Goal: Task Accomplishment & Management: Complete application form

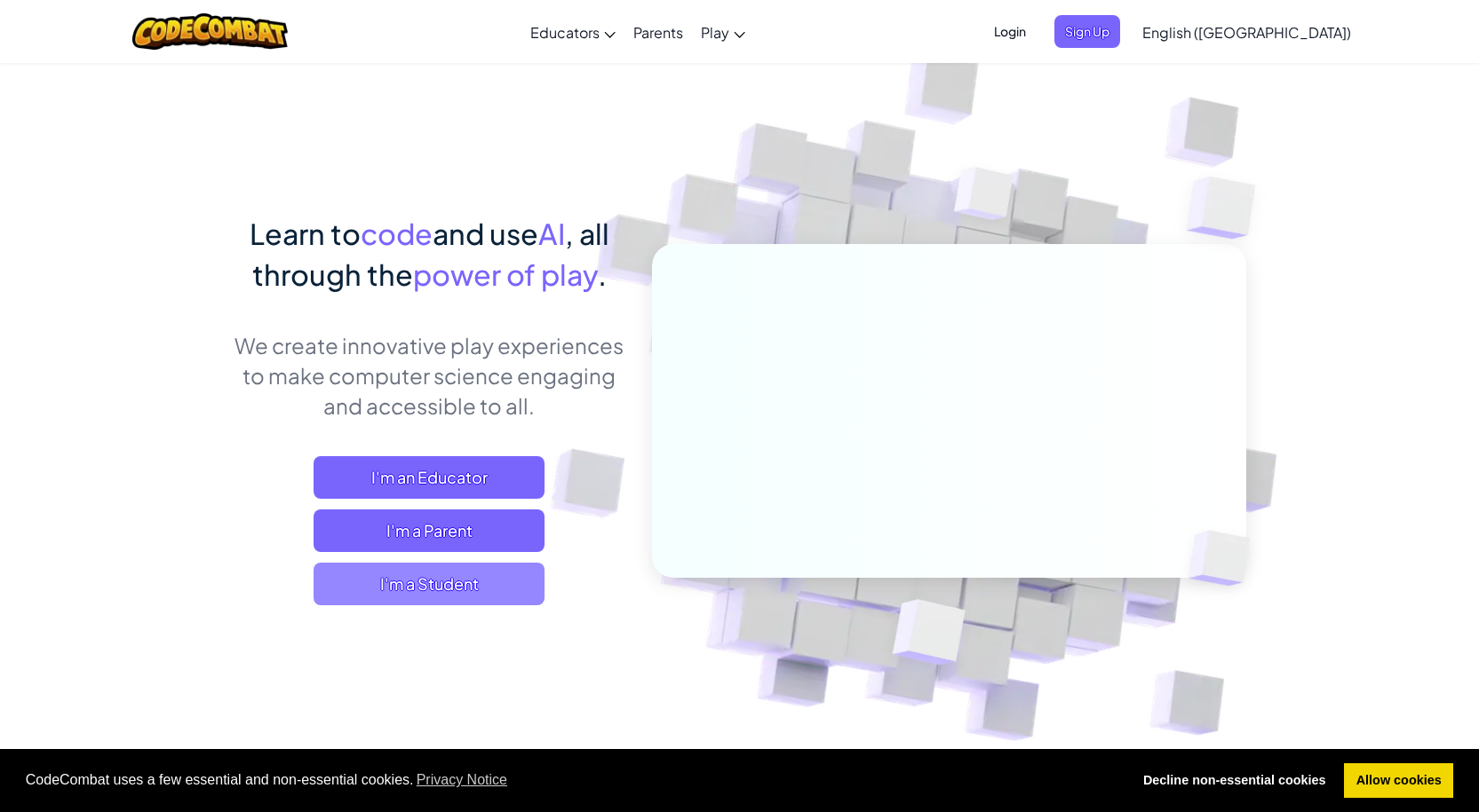
click at [447, 579] on span "I'm a Student" at bounding box center [429, 584] width 231 height 43
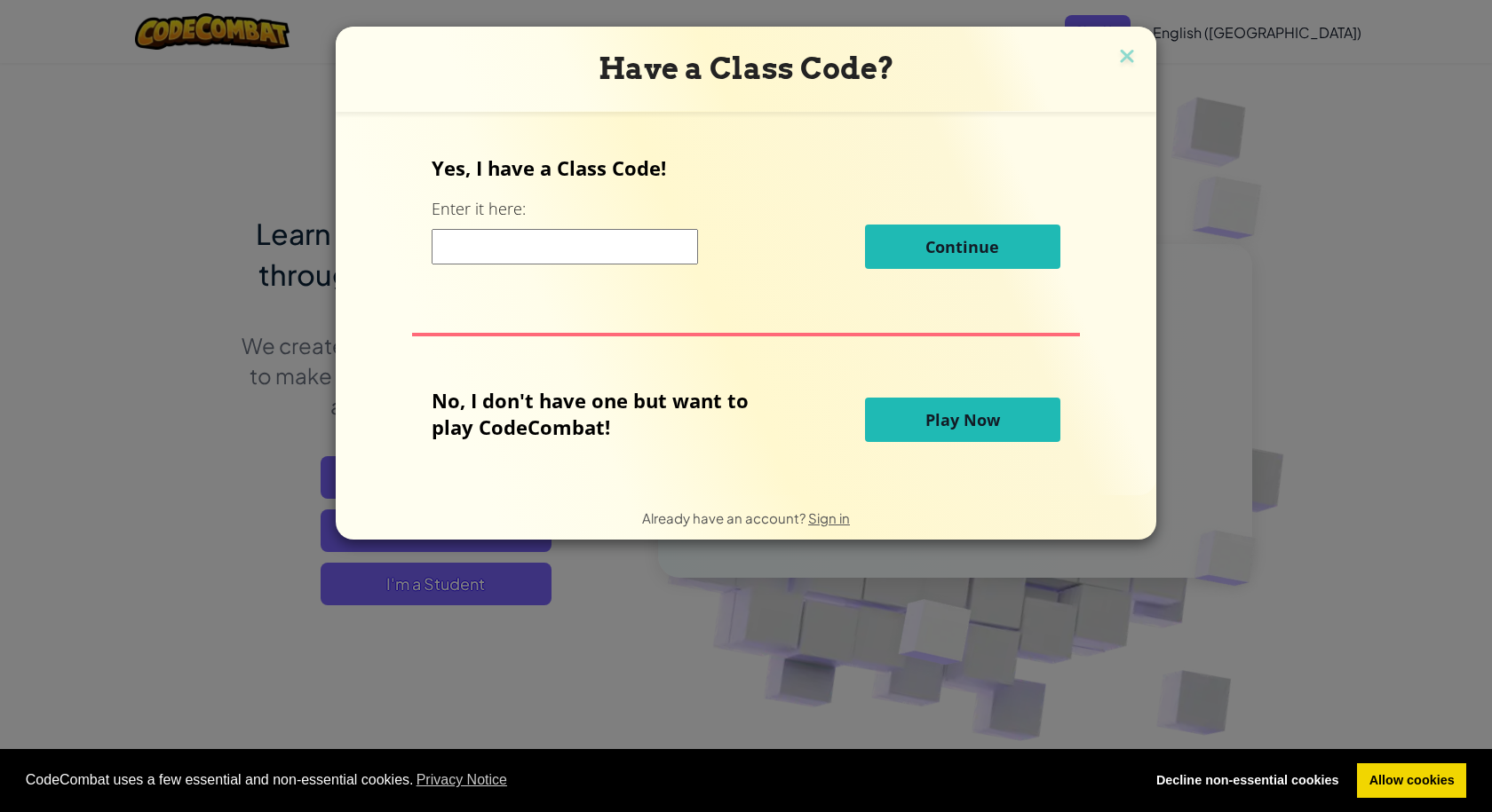
click at [570, 246] on input at bounding box center [565, 247] width 266 height 35
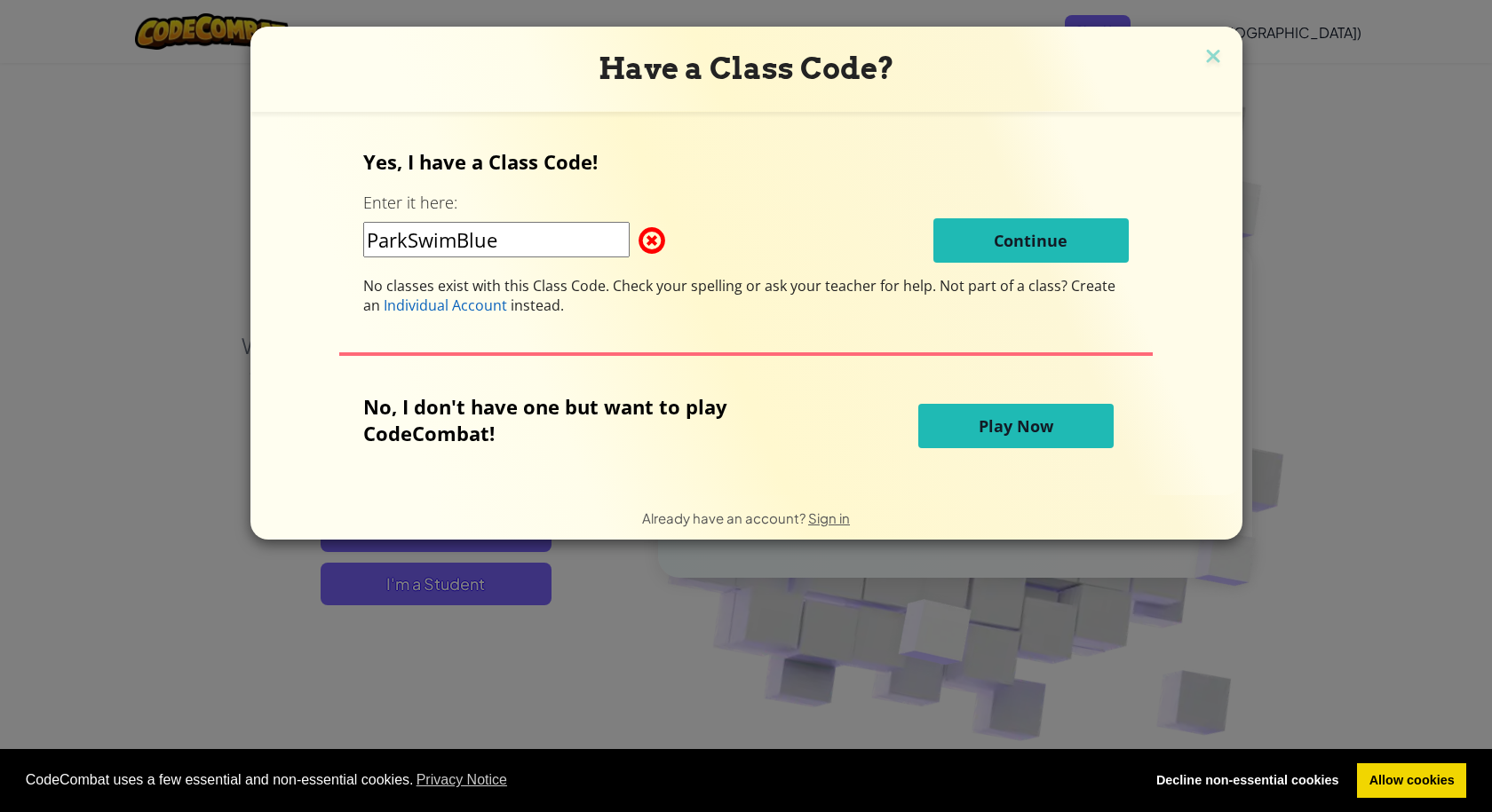
type input "ParkSwimBlue"
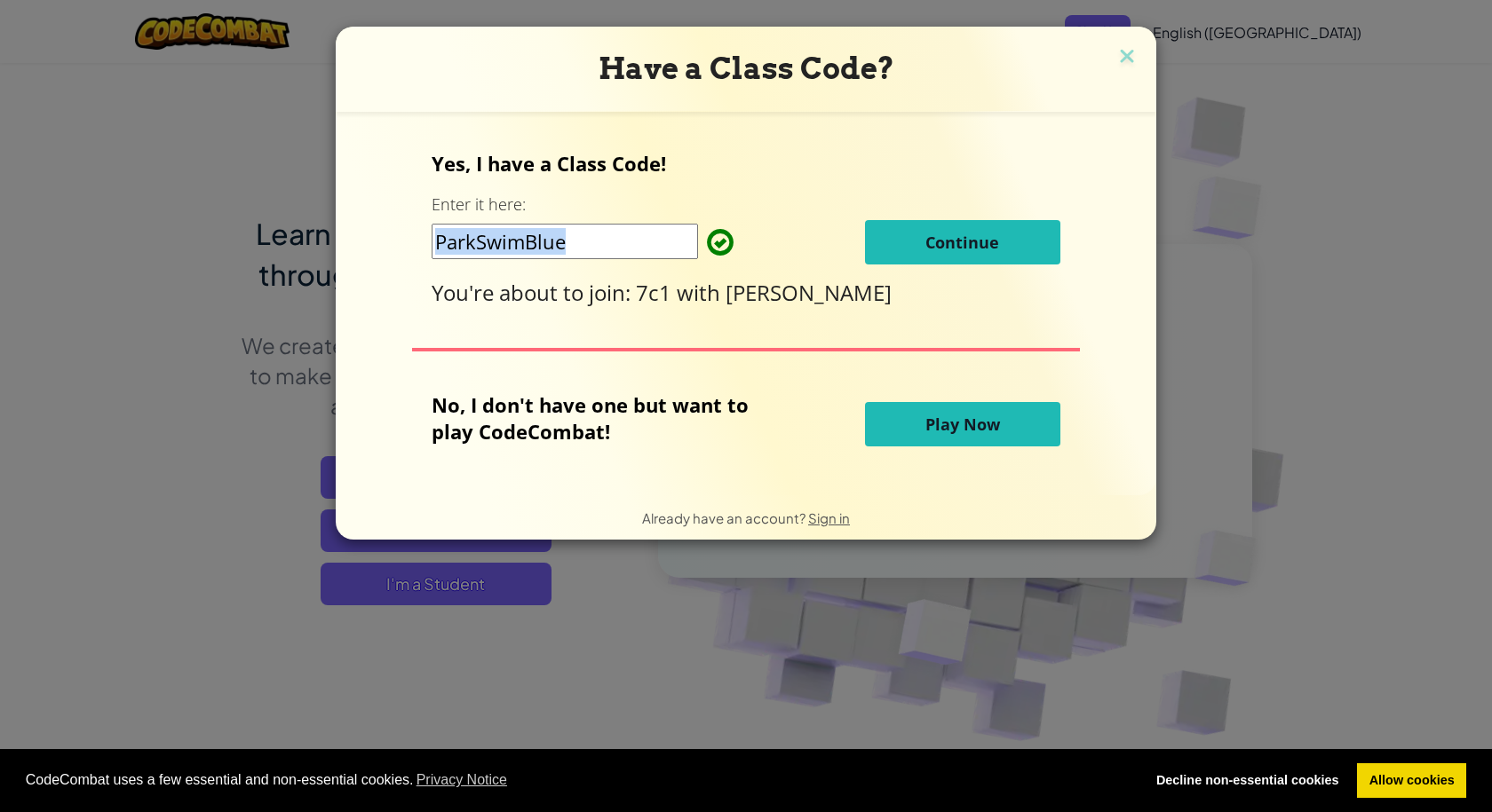
drag, startPoint x: 925, startPoint y: 216, endPoint x: 924, endPoint y: 225, distance: 9.1
click at [925, 223] on div "Yes, I have a Class Code! Enter it here: ParkSwimBlue Continue You're about to …" at bounding box center [746, 228] width 628 height 157
click at [925, 232] on span "Continue" at bounding box center [962, 243] width 74 height 21
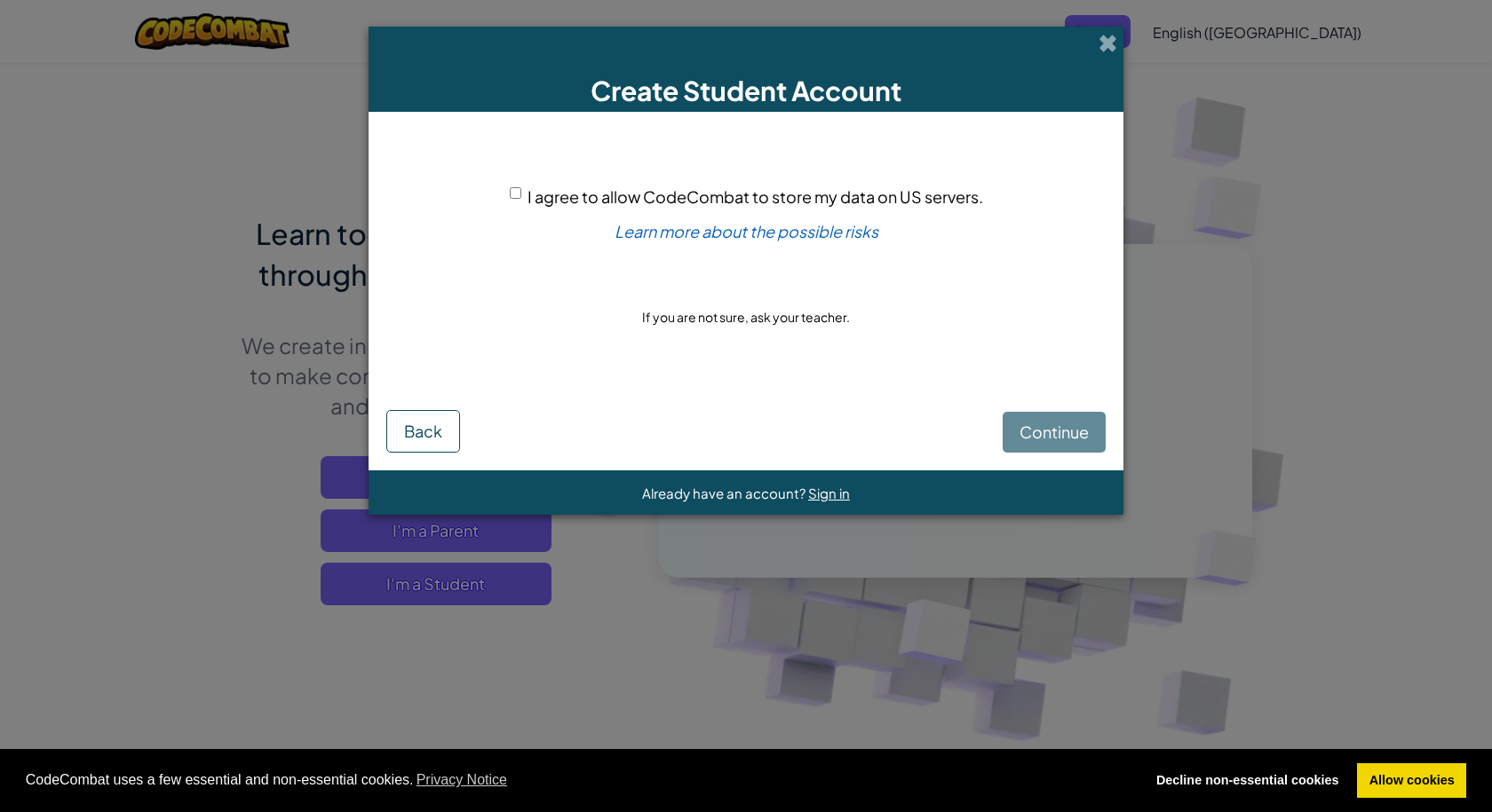
click at [1051, 436] on div "Continue Back" at bounding box center [746, 418] width 720 height 70
drag, startPoint x: 1051, startPoint y: 436, endPoint x: 1040, endPoint y: 435, distance: 11.0
click at [1040, 435] on div "Continue Back" at bounding box center [746, 418] width 720 height 70
drag, startPoint x: 1033, startPoint y: 434, endPoint x: 1023, endPoint y: 433, distance: 10.0
click at [1024, 433] on div "Continue Back" at bounding box center [746, 418] width 720 height 70
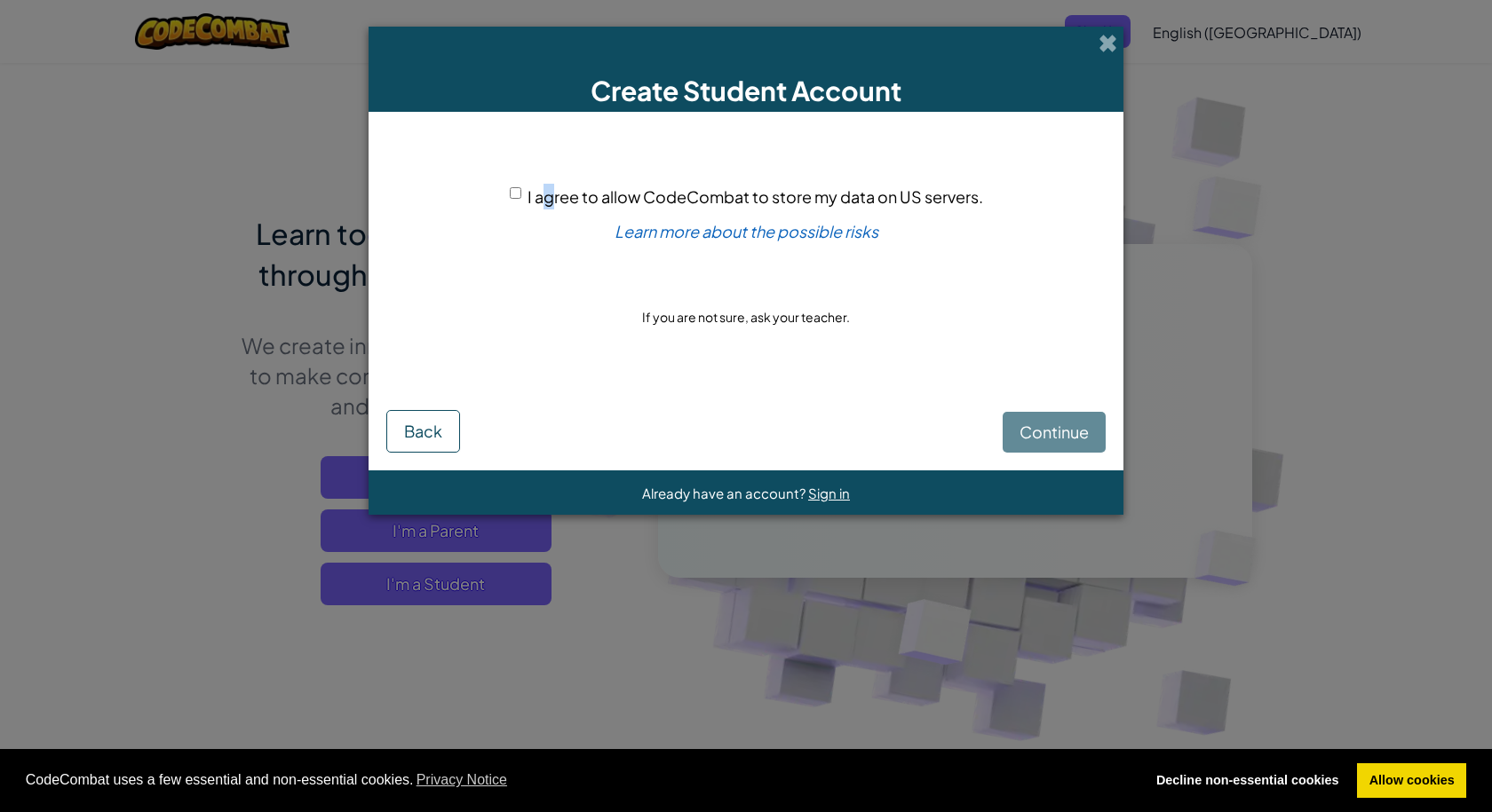
click at [553, 184] on div "I agree to allow CodeCombat to store my data on US servers." at bounding box center [746, 197] width 473 height 25
click at [1054, 429] on div "Continue Back" at bounding box center [746, 418] width 720 height 70
click at [1047, 420] on div "Continue Back" at bounding box center [746, 418] width 720 height 70
drag, startPoint x: 1046, startPoint y: 420, endPoint x: 932, endPoint y: 383, distance: 119.9
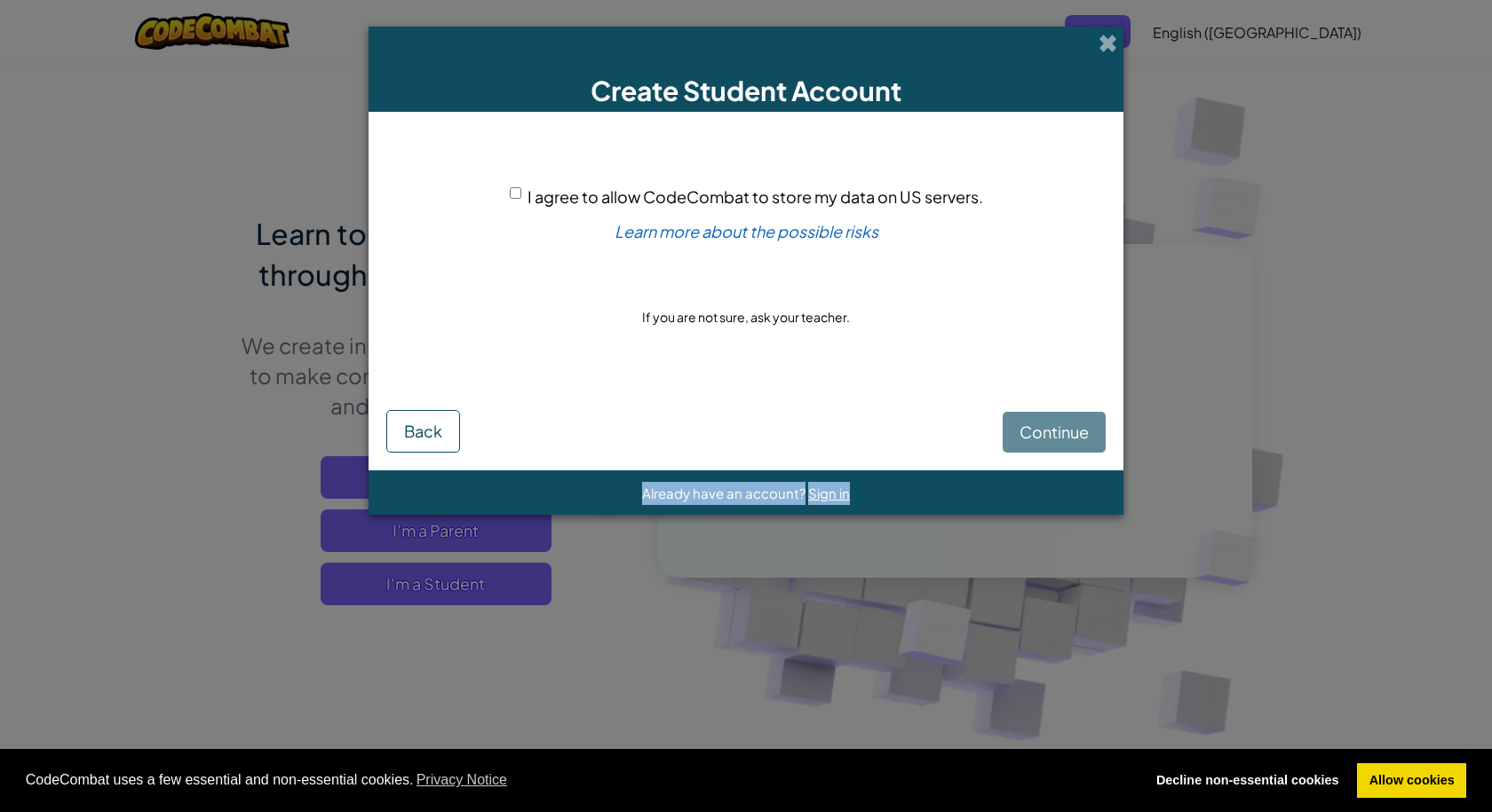
click at [1044, 420] on div "Continue Back" at bounding box center [746, 418] width 720 height 70
click at [493, 192] on div "I agree to allow CodeCombat to store my data on US servers. Learn more about th…" at bounding box center [746, 256] width 720 height 253
click at [515, 191] on input "I agree to allow CodeCombat to store my data on US servers." at bounding box center [516, 193] width 12 height 12
checkbox input "true"
click at [1054, 444] on button "Continue" at bounding box center [1054, 433] width 103 height 41
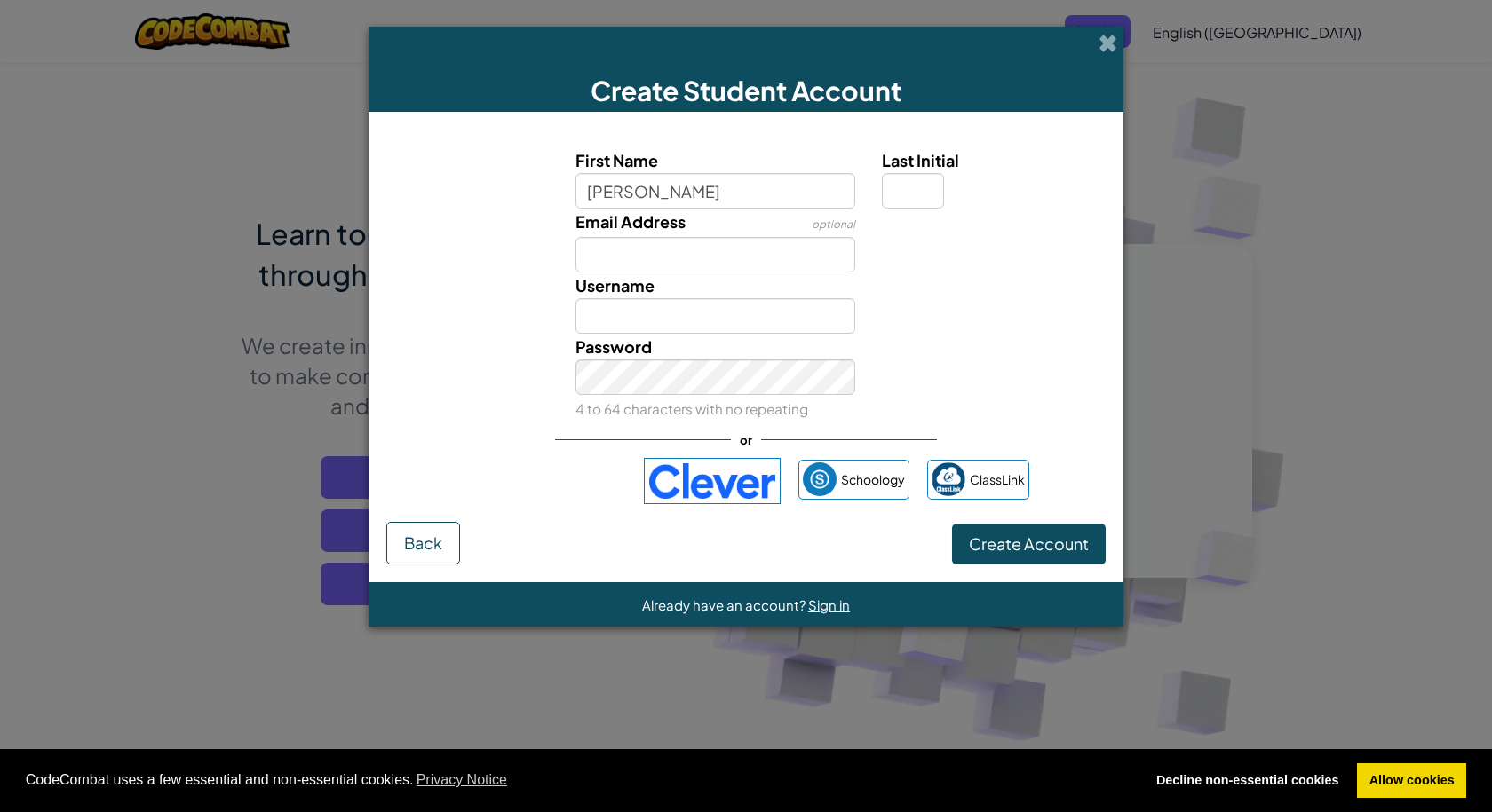
type input "harrison"
click at [604, 324] on input "Harrison" at bounding box center [716, 316] width 281 height 35
click at [652, 325] on input "Harrison" at bounding box center [716, 316] width 281 height 35
type input "H"
type input "varleyh2025"
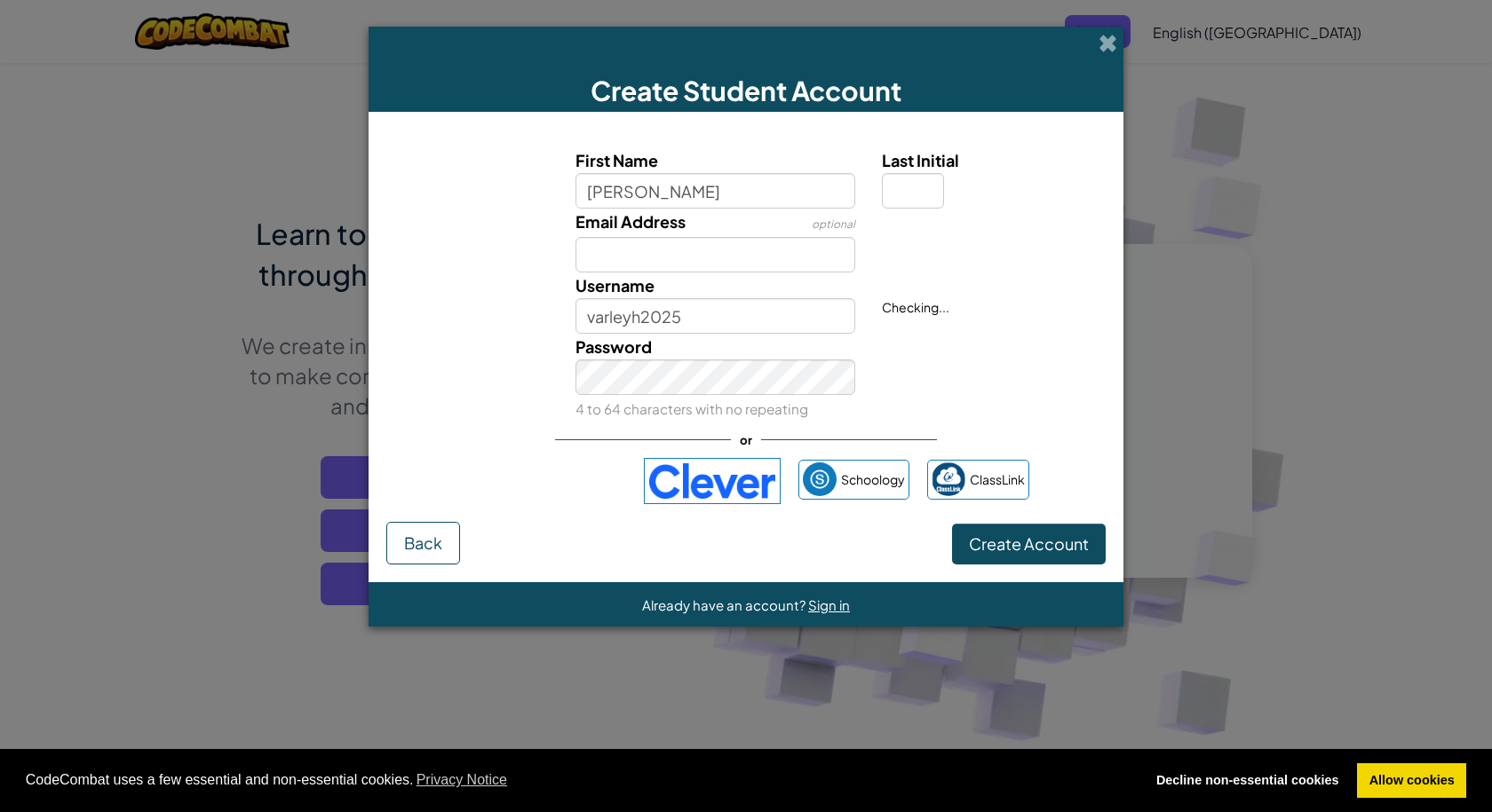
click at [657, 398] on div "Password 4 to 64 characters with no repeating" at bounding box center [716, 377] width 307 height 88
click at [608, 241] on input "Email Address" at bounding box center [716, 254] width 281 height 35
type input "varleyh2025@carrmanor.org.uk"
click at [913, 180] on input "Last Initial" at bounding box center [914, 191] width 62 height 35
type input "h"
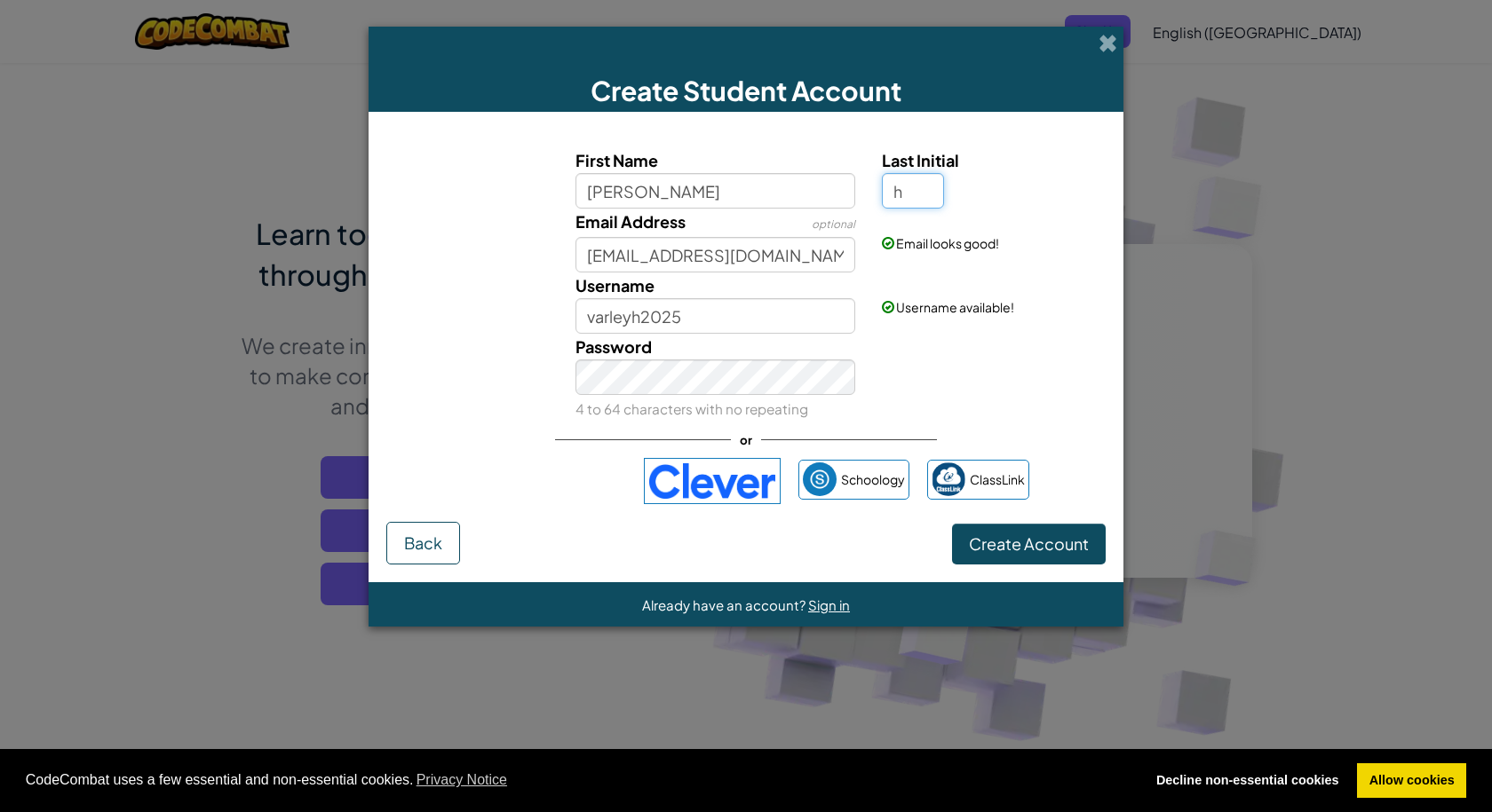
click at [952, 523] on button "Create Account" at bounding box center [1029, 544] width 154 height 41
type input "HarrisonH"
click at [916, 188] on input "h" at bounding box center [914, 191] width 62 height 35
type input "m"
type input "Harrison"
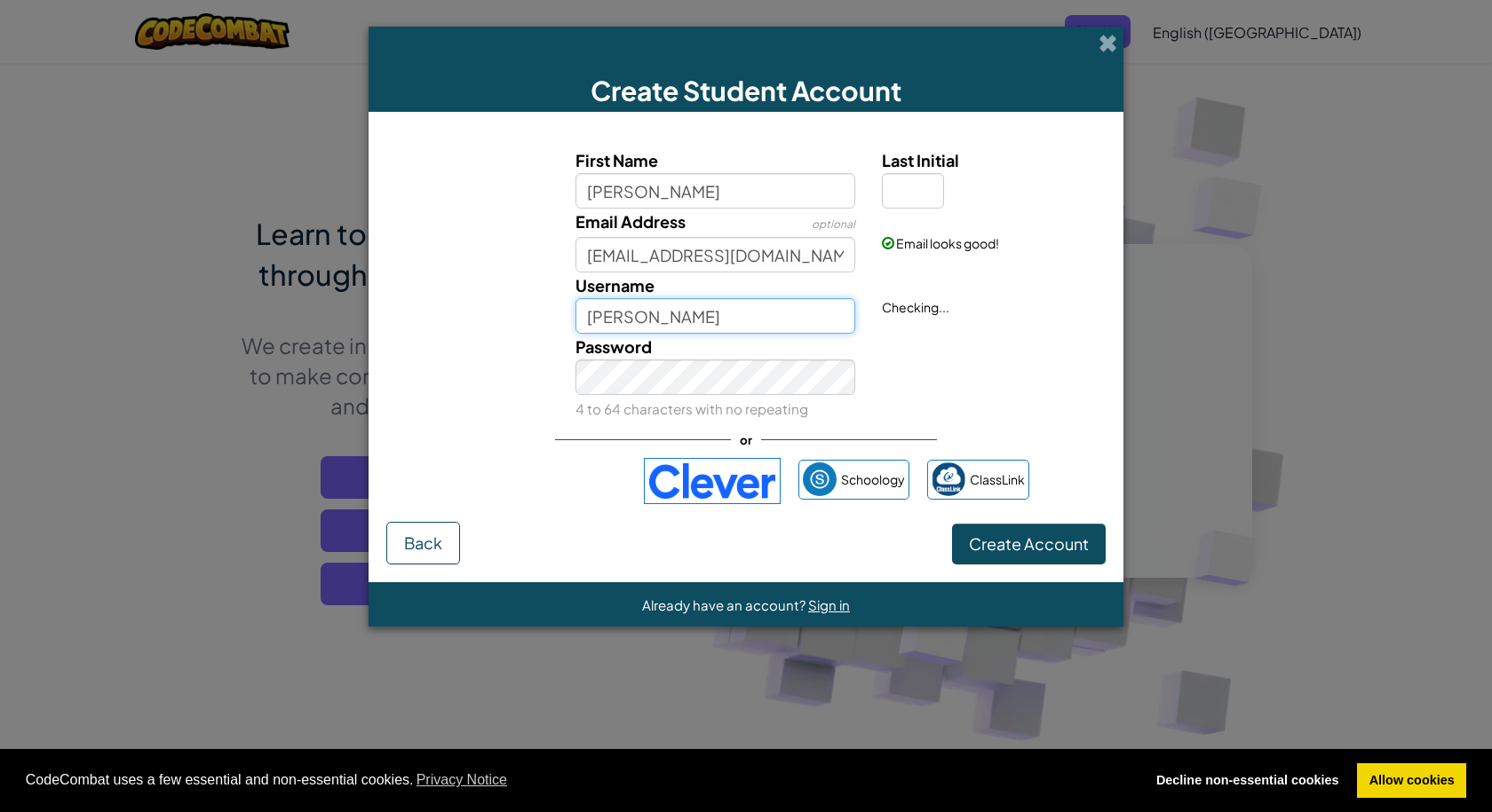
click at [700, 307] on input "Harrison" at bounding box center [716, 316] width 281 height 35
click at [1057, 549] on button "Create Account" at bounding box center [1029, 544] width 154 height 41
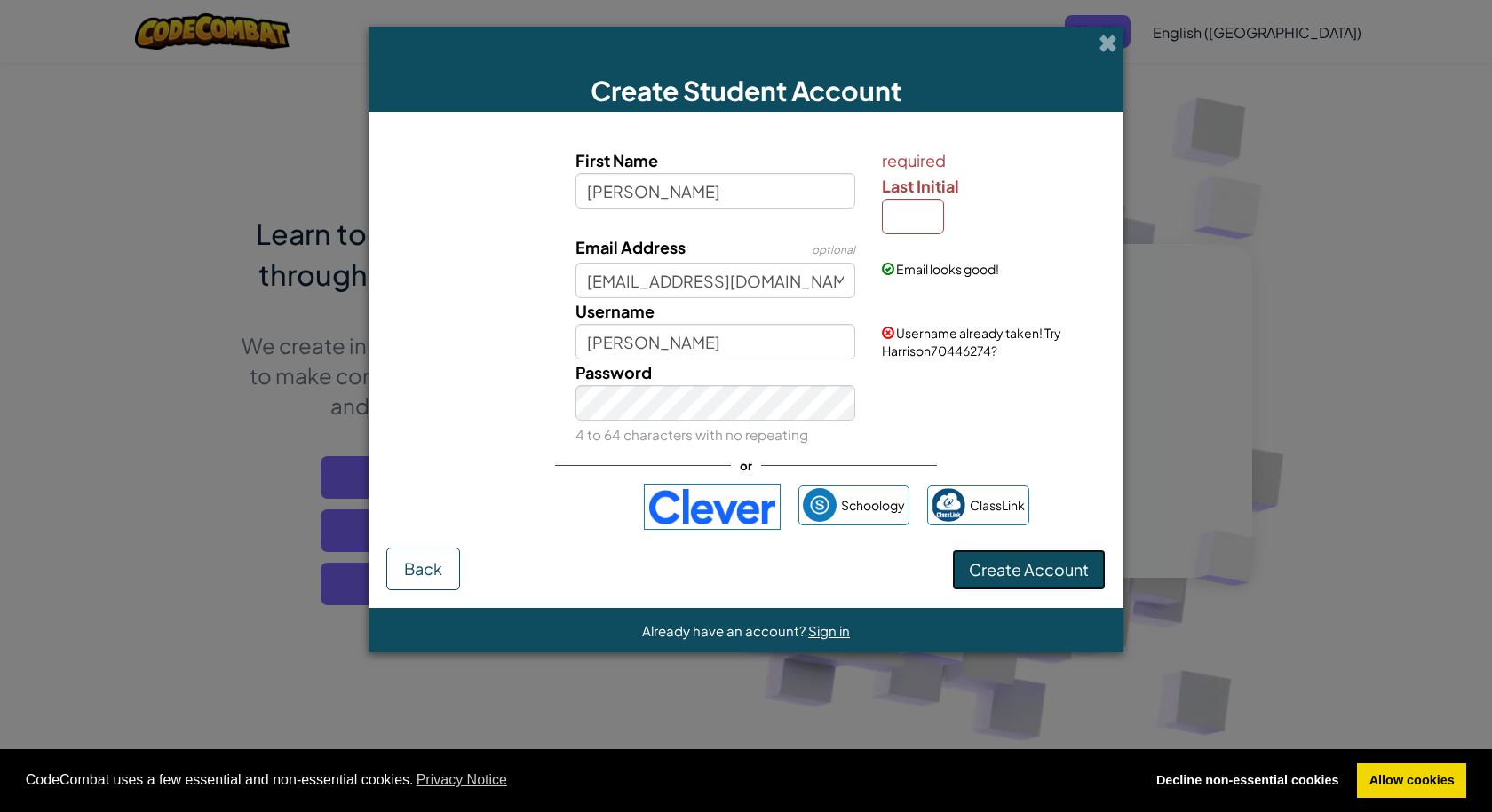
click at [1048, 554] on button "Create Account" at bounding box center [1029, 570] width 154 height 41
click at [898, 205] on input "Last Initial" at bounding box center [914, 216] width 62 height 35
type input "H"
type input "V"
click at [1019, 562] on button "Create Account" at bounding box center [1029, 570] width 154 height 41
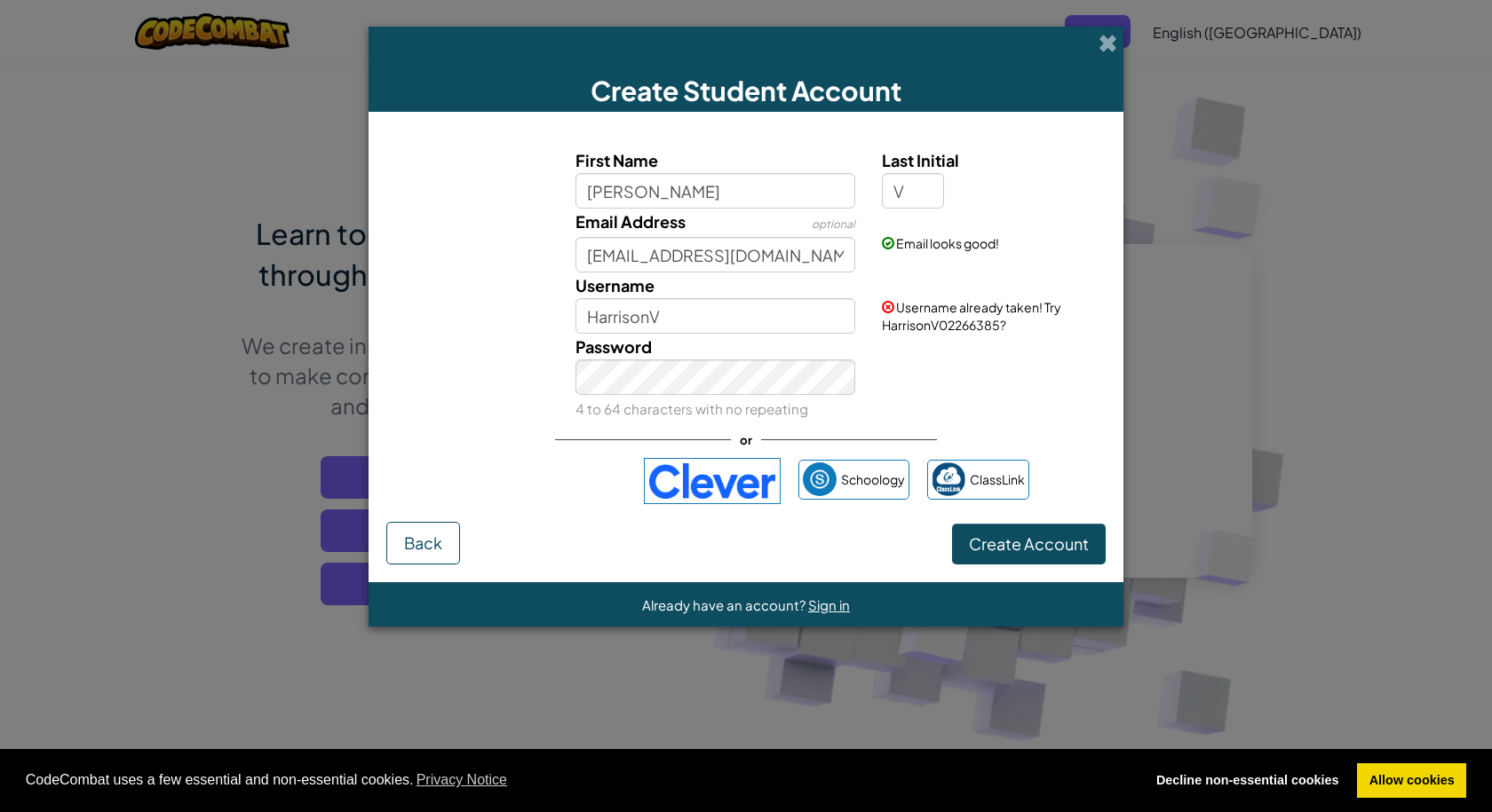
click at [1028, 573] on form "First Name harrison Last Initial V Email Address optional varleyh2025@carrmanor…" at bounding box center [746, 347] width 755 height 471
click at [1042, 557] on button "Create Account" at bounding box center [1029, 544] width 154 height 41
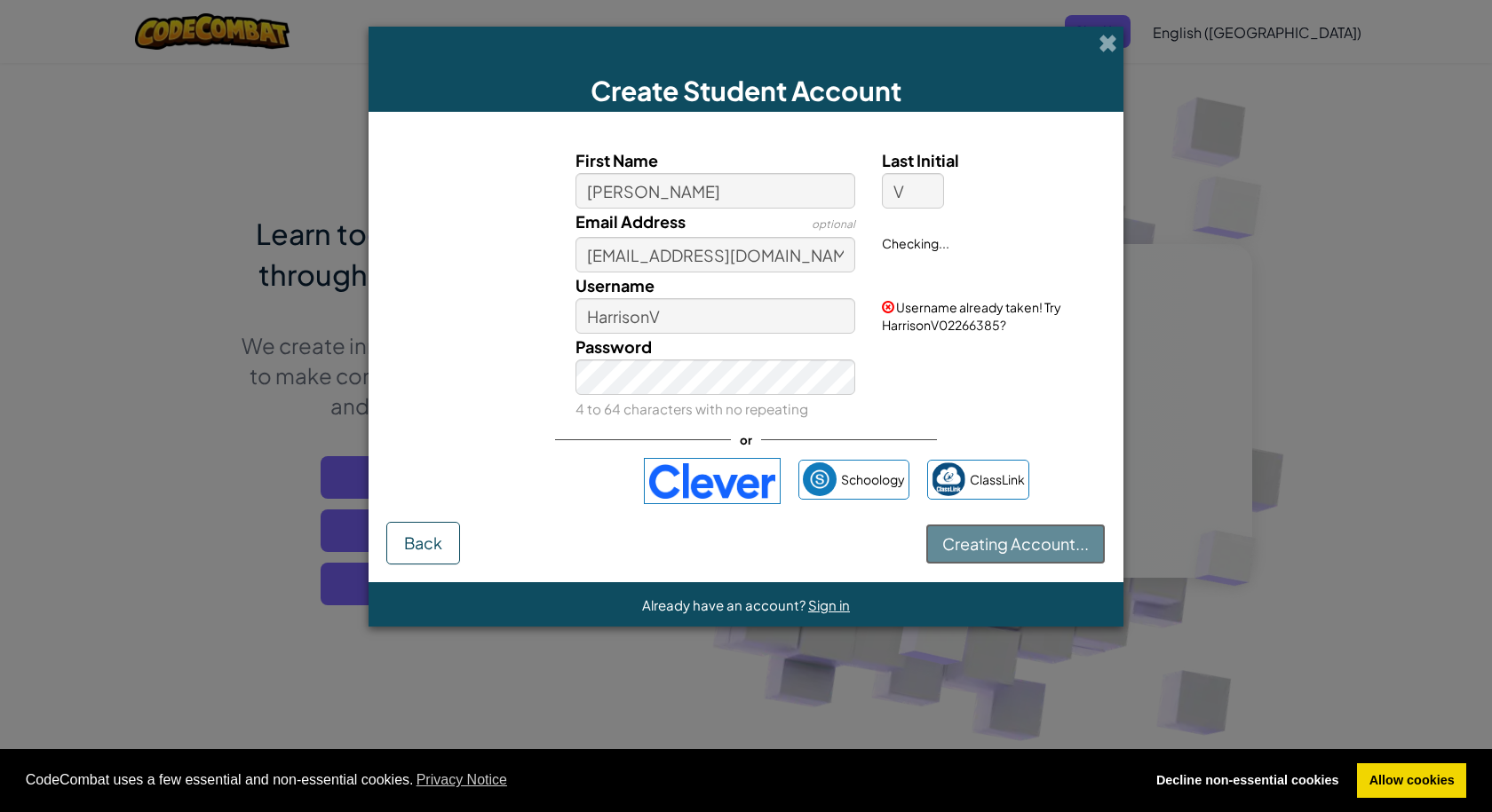
click at [1042, 557] on button "Creating Account..." at bounding box center [1015, 544] width 180 height 41
drag, startPoint x: 1042, startPoint y: 557, endPoint x: 1053, endPoint y: 549, distance: 13.6
click at [1051, 550] on div "Creating Account... Back" at bounding box center [746, 544] width 720 height 43
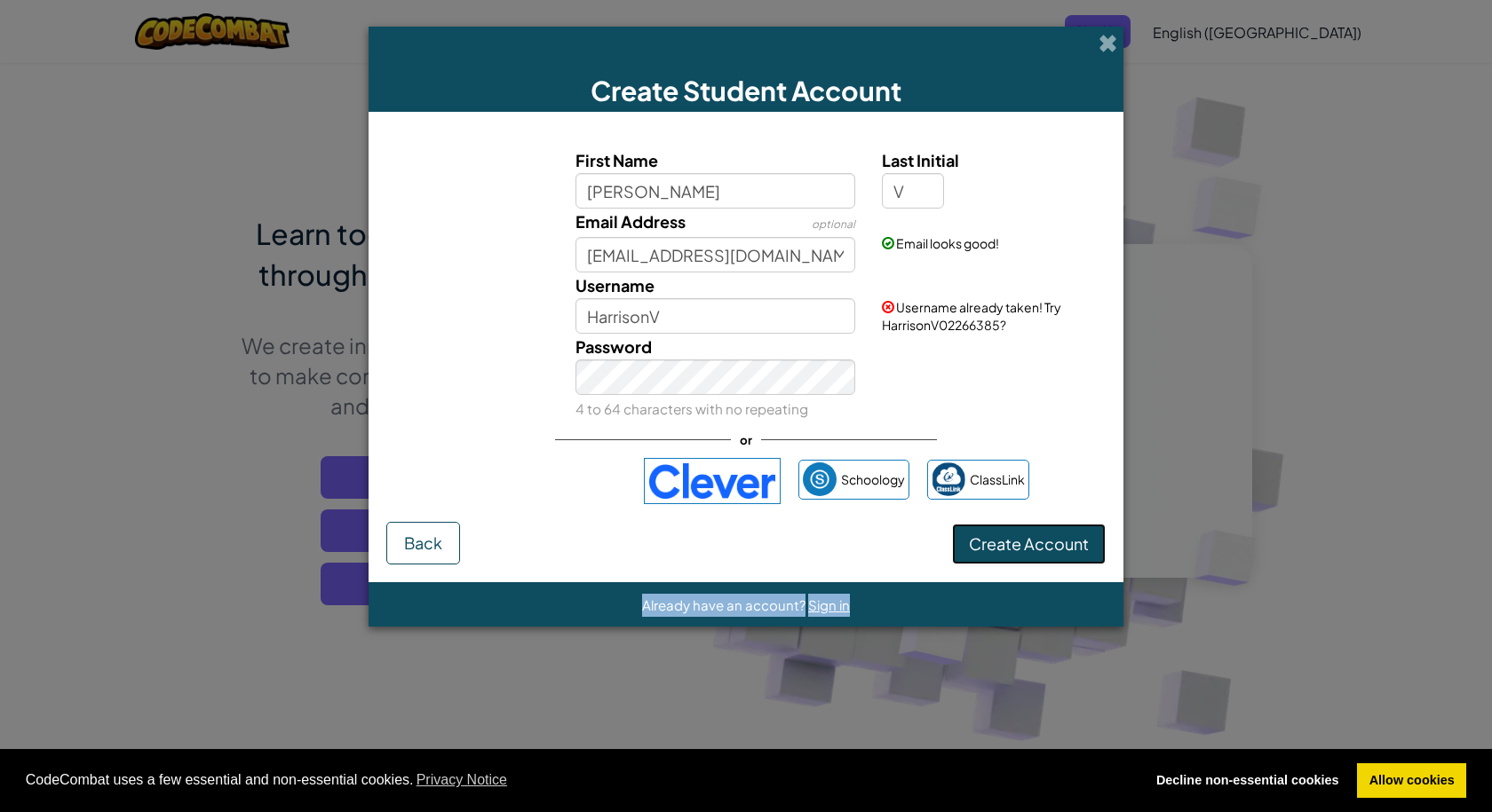
click at [1064, 533] on button "Create Account" at bounding box center [1029, 544] width 154 height 41
click at [1063, 525] on button "Create Account" at bounding box center [1029, 544] width 154 height 41
click at [1057, 520] on div "First Name harrison Last Initial V Email Address optional varleyh2025@carrmanor…" at bounding box center [746, 326] width 720 height 393
click at [984, 322] on span "Username already taken! Try HarrisonV02266385?" at bounding box center [972, 316] width 179 height 34
click at [989, 329] on span "Username already taken! Try HarrisonV02266385?" at bounding box center [972, 316] width 179 height 34
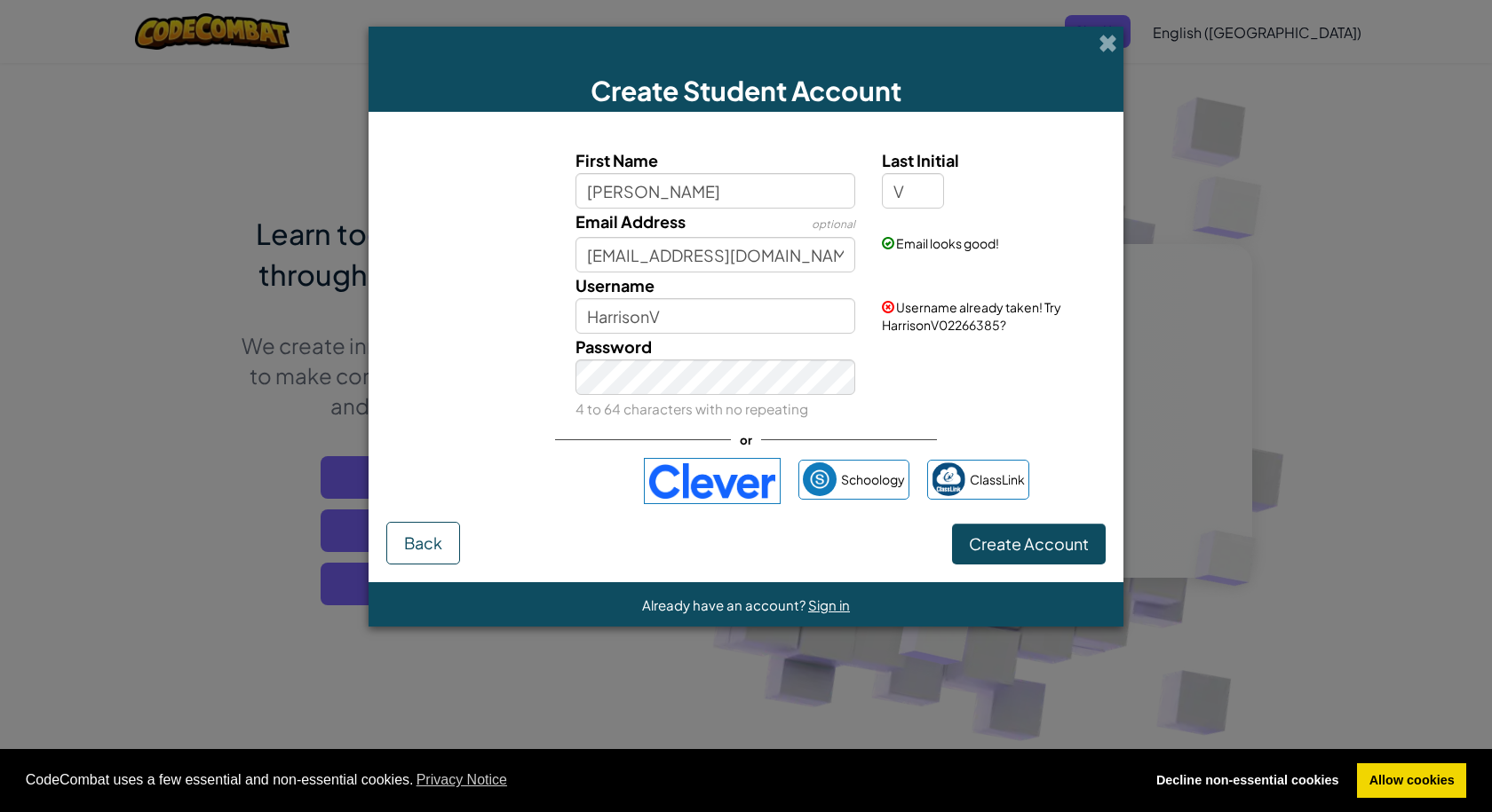
click at [1001, 328] on span "Username already taken! Try HarrisonV02266385?" at bounding box center [972, 316] width 179 height 34
click at [720, 301] on input "HarrisonV" at bounding box center [716, 316] width 281 height 35
type input "Harrison0975"
click at [1032, 554] on button "Create Account" at bounding box center [1029, 544] width 154 height 41
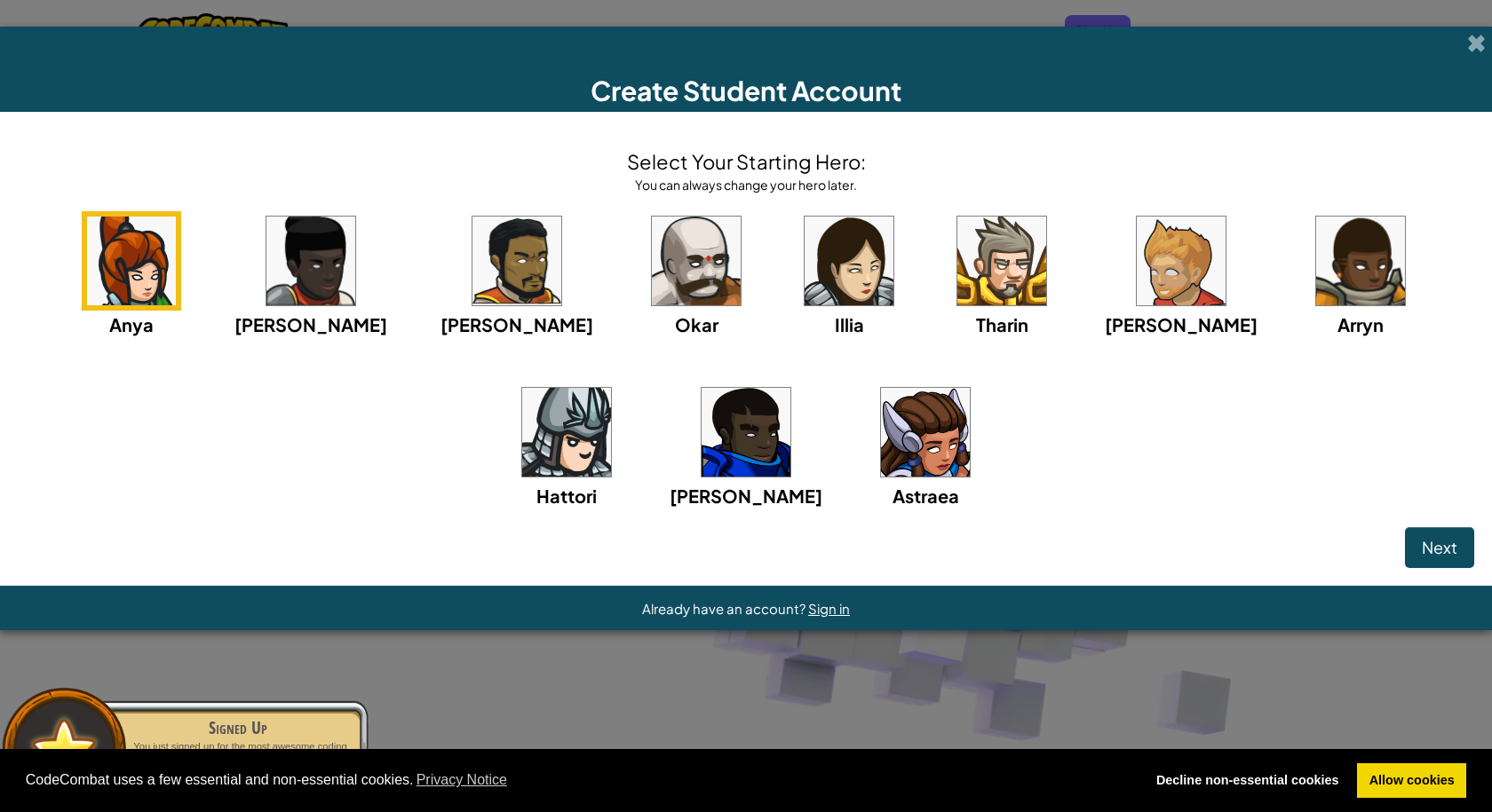
click at [702, 467] on img at bounding box center [746, 432] width 89 height 89
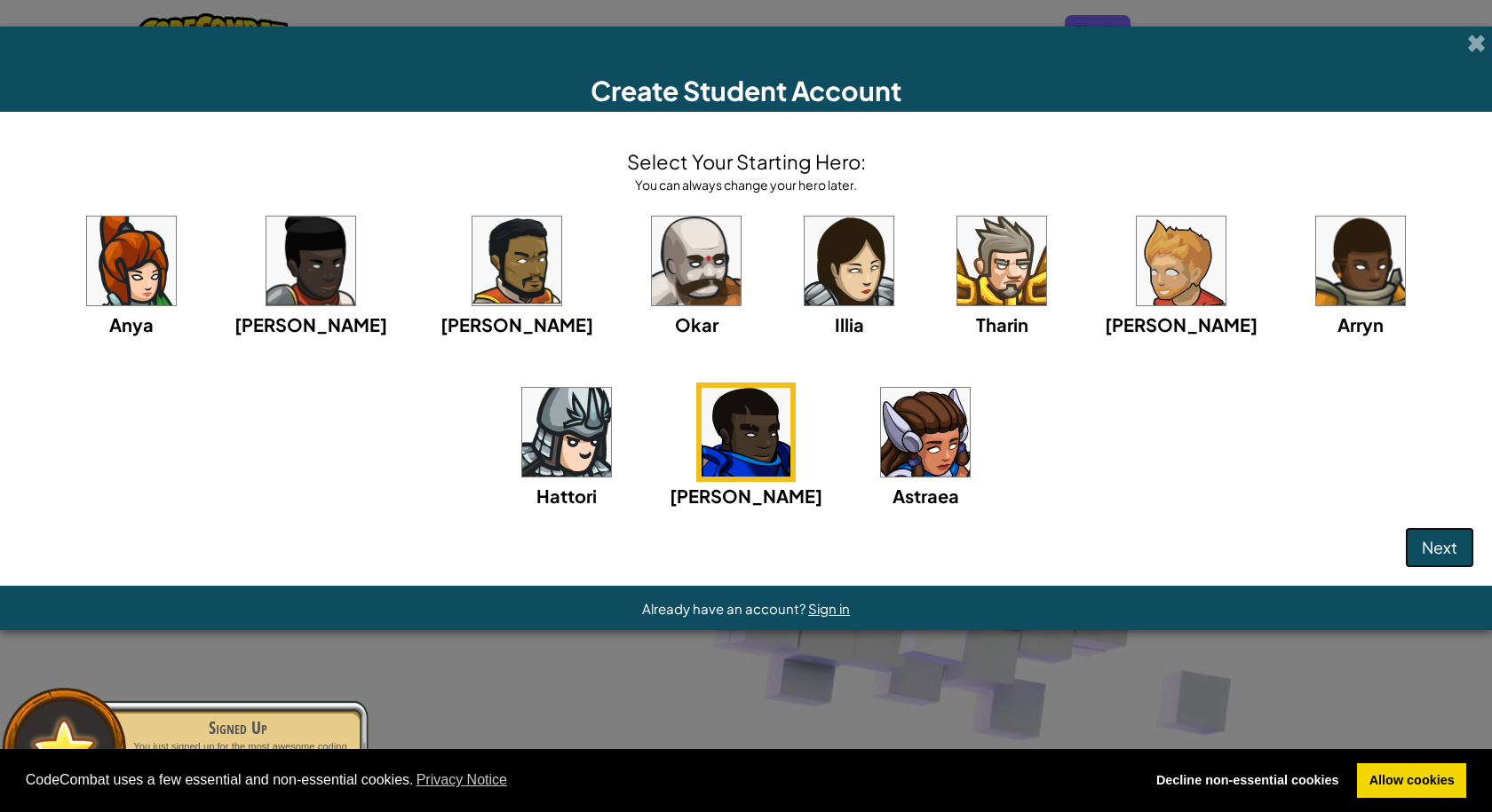
click at [1439, 551] on span "Next" at bounding box center [1439, 547] width 35 height 20
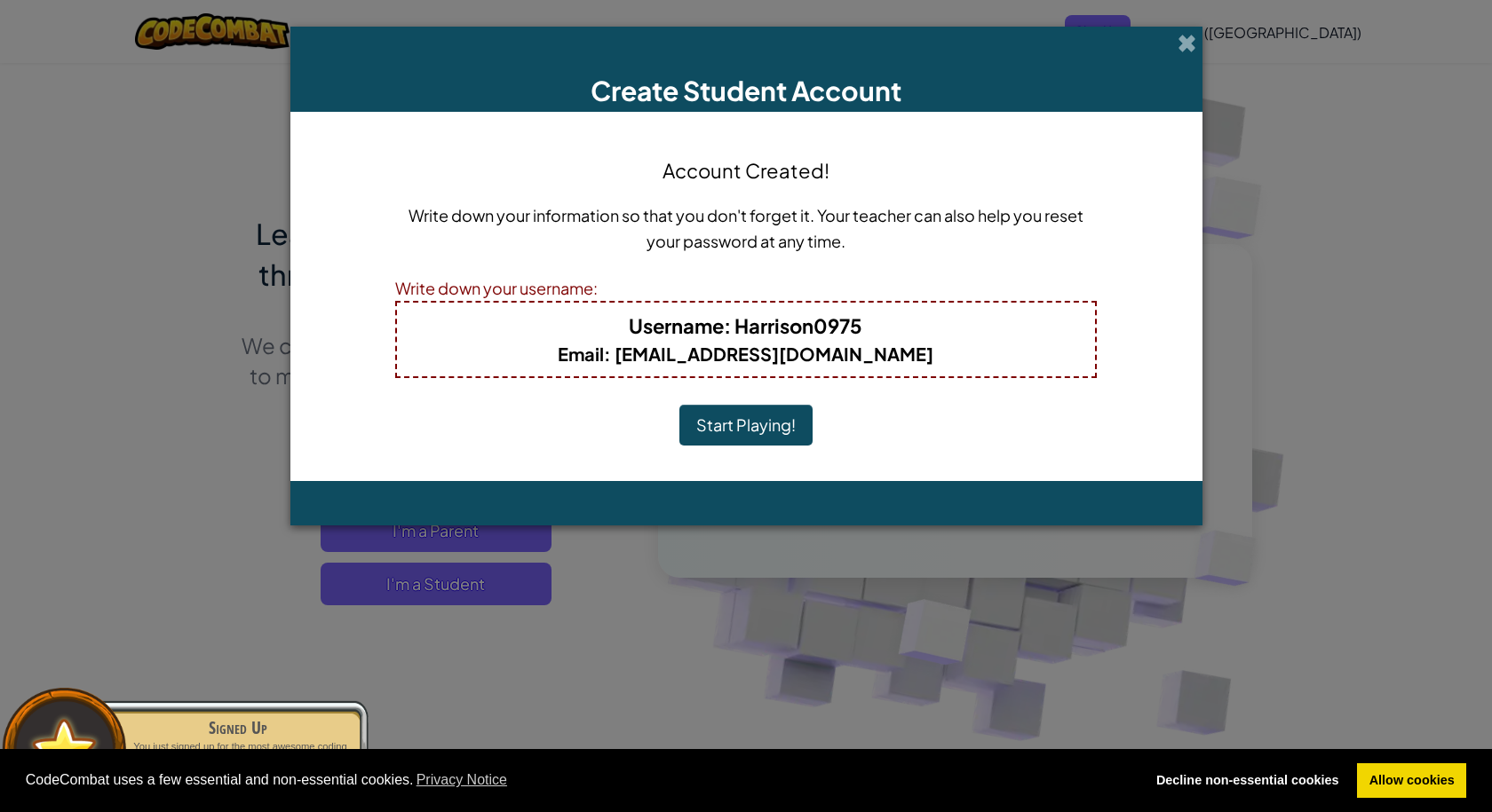
click at [709, 418] on button "Start Playing!" at bounding box center [746, 425] width 134 height 41
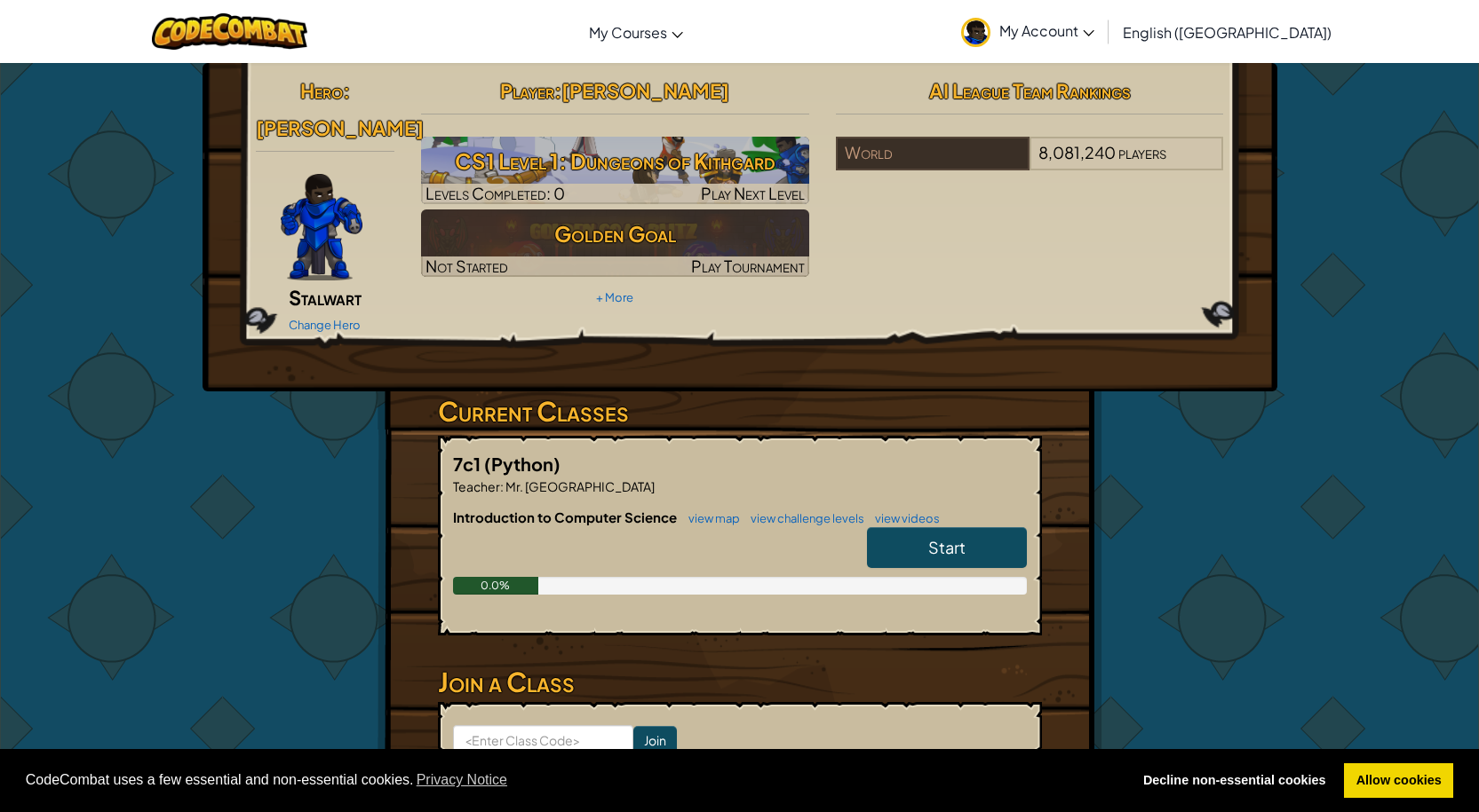
click at [980, 527] on link "Start" at bounding box center [947, 548] width 160 height 41
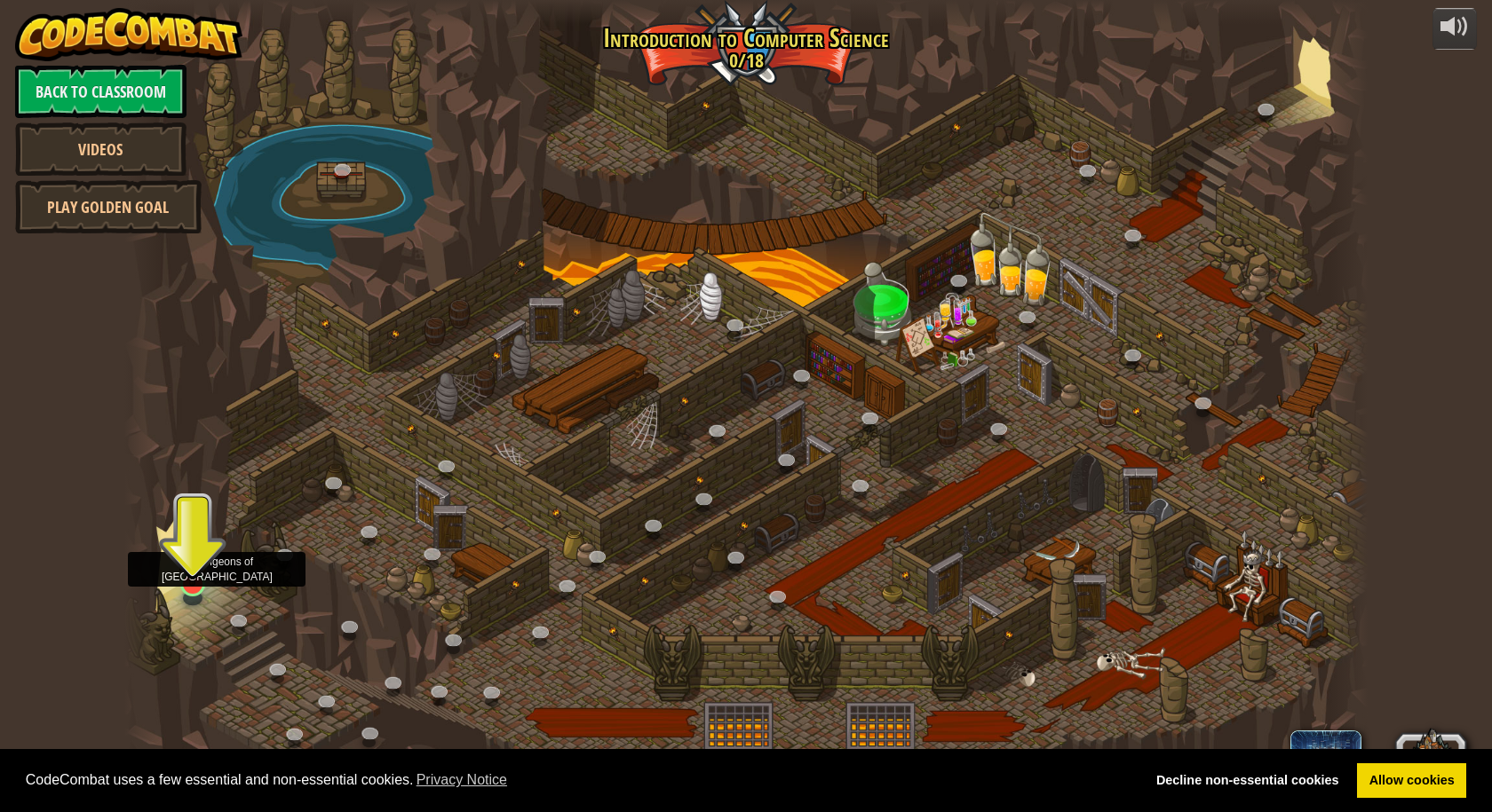
click at [185, 580] on img at bounding box center [192, 549] width 33 height 76
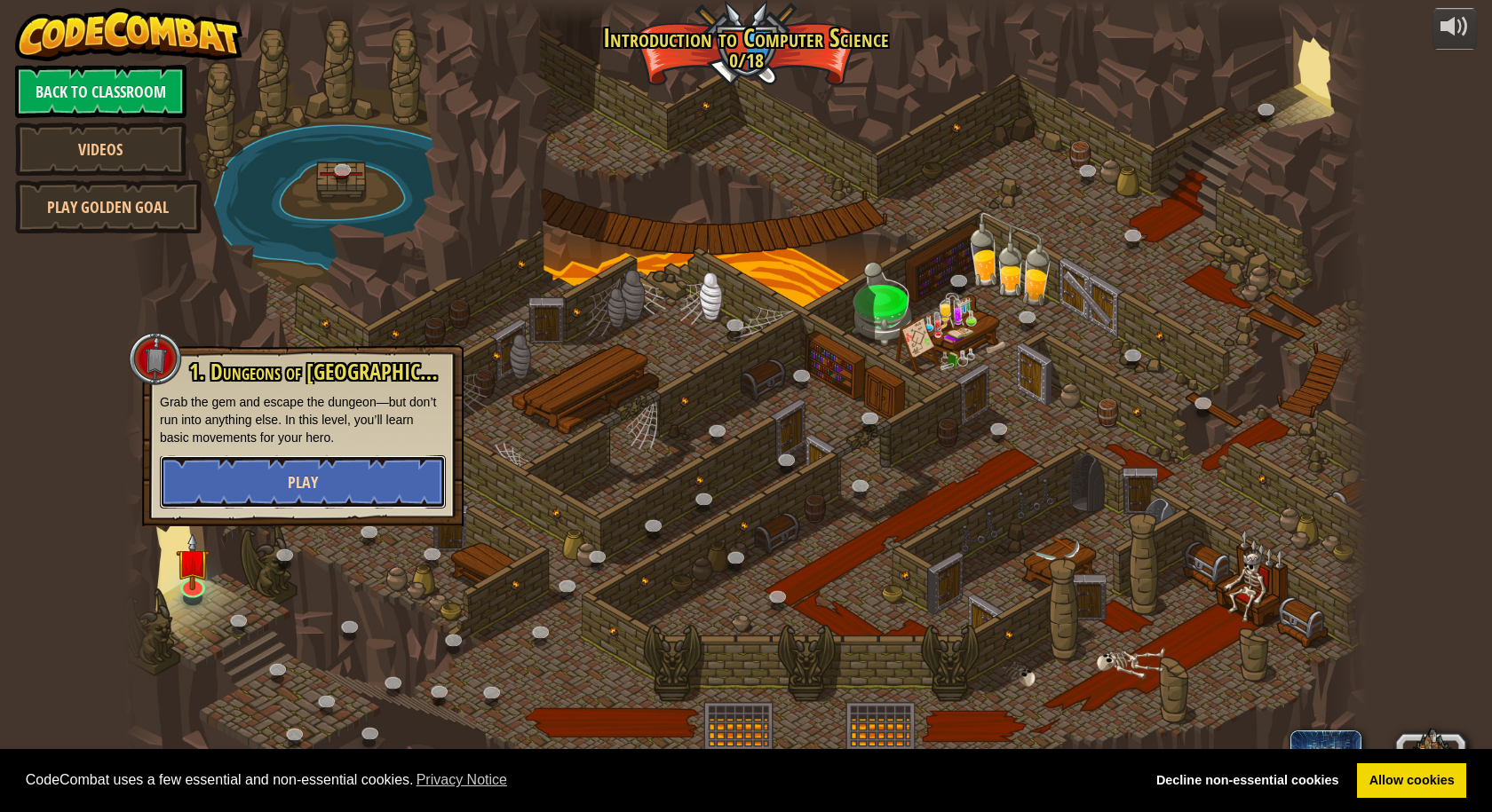
click at [309, 476] on span "Play" at bounding box center [302, 483] width 30 height 22
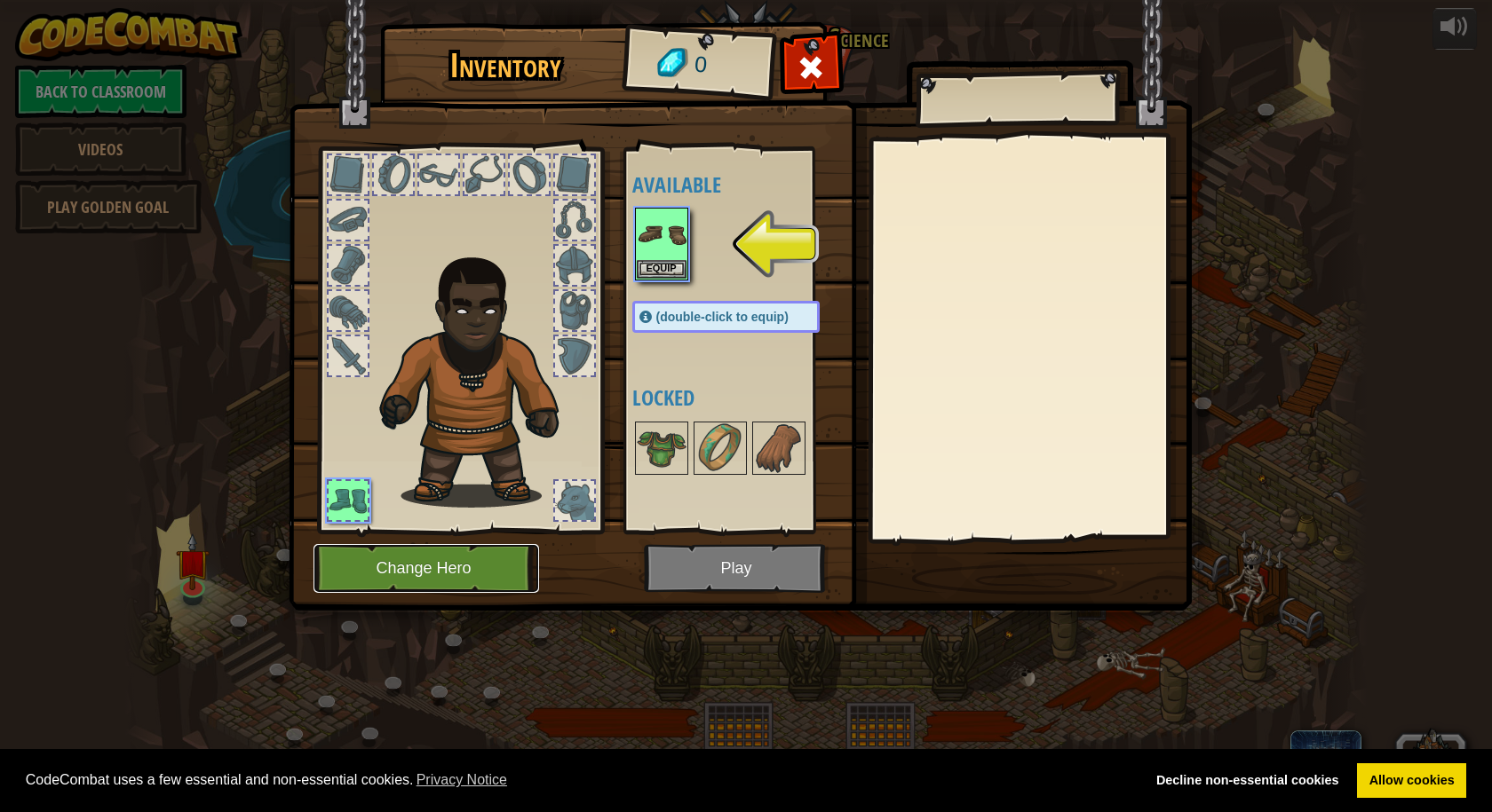
click at [461, 560] on button "Change Hero" at bounding box center [426, 568] width 225 height 49
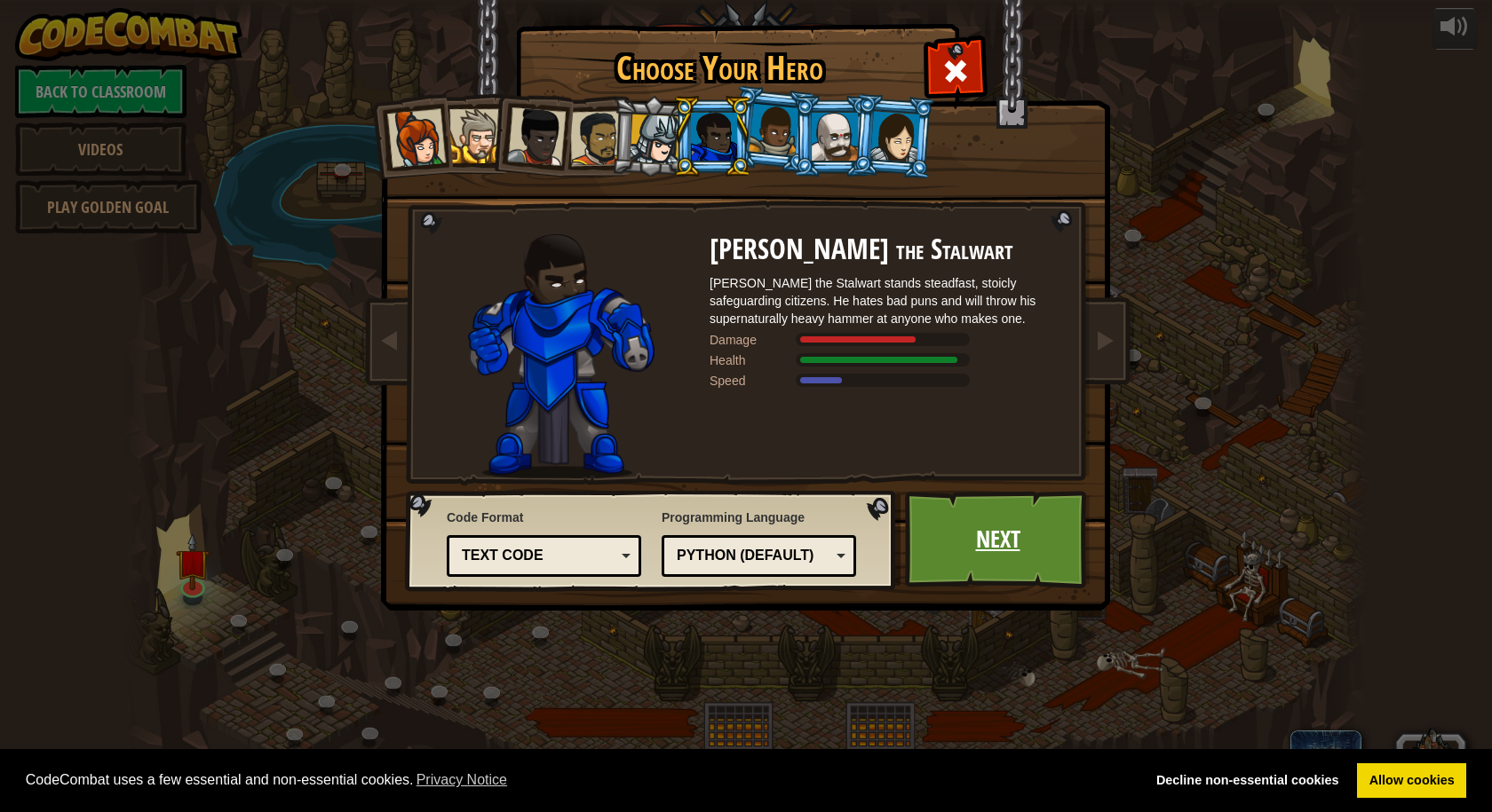
click at [1040, 573] on link "Next" at bounding box center [998, 540] width 185 height 97
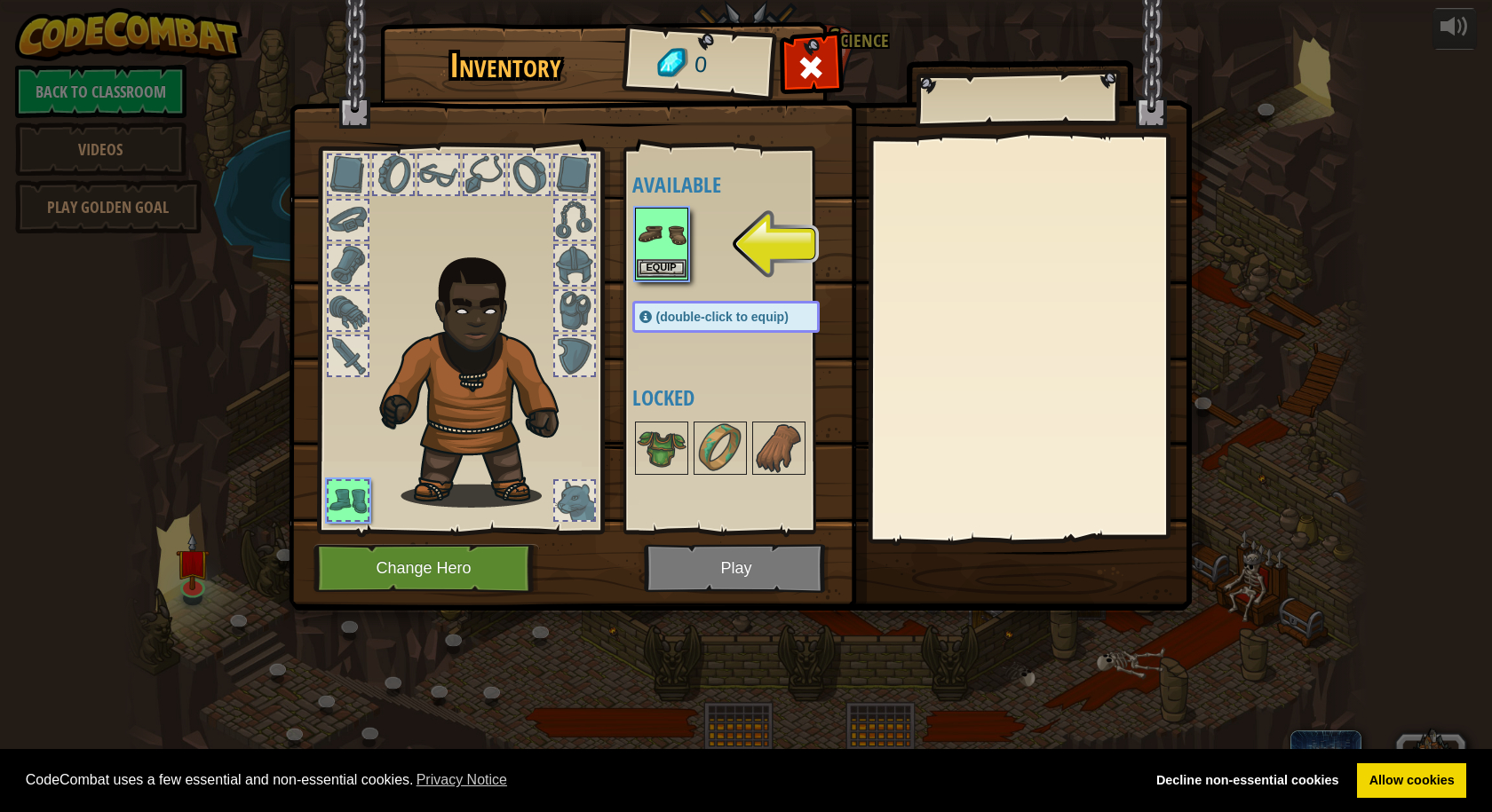
click at [670, 245] on img at bounding box center [661, 234] width 50 height 50
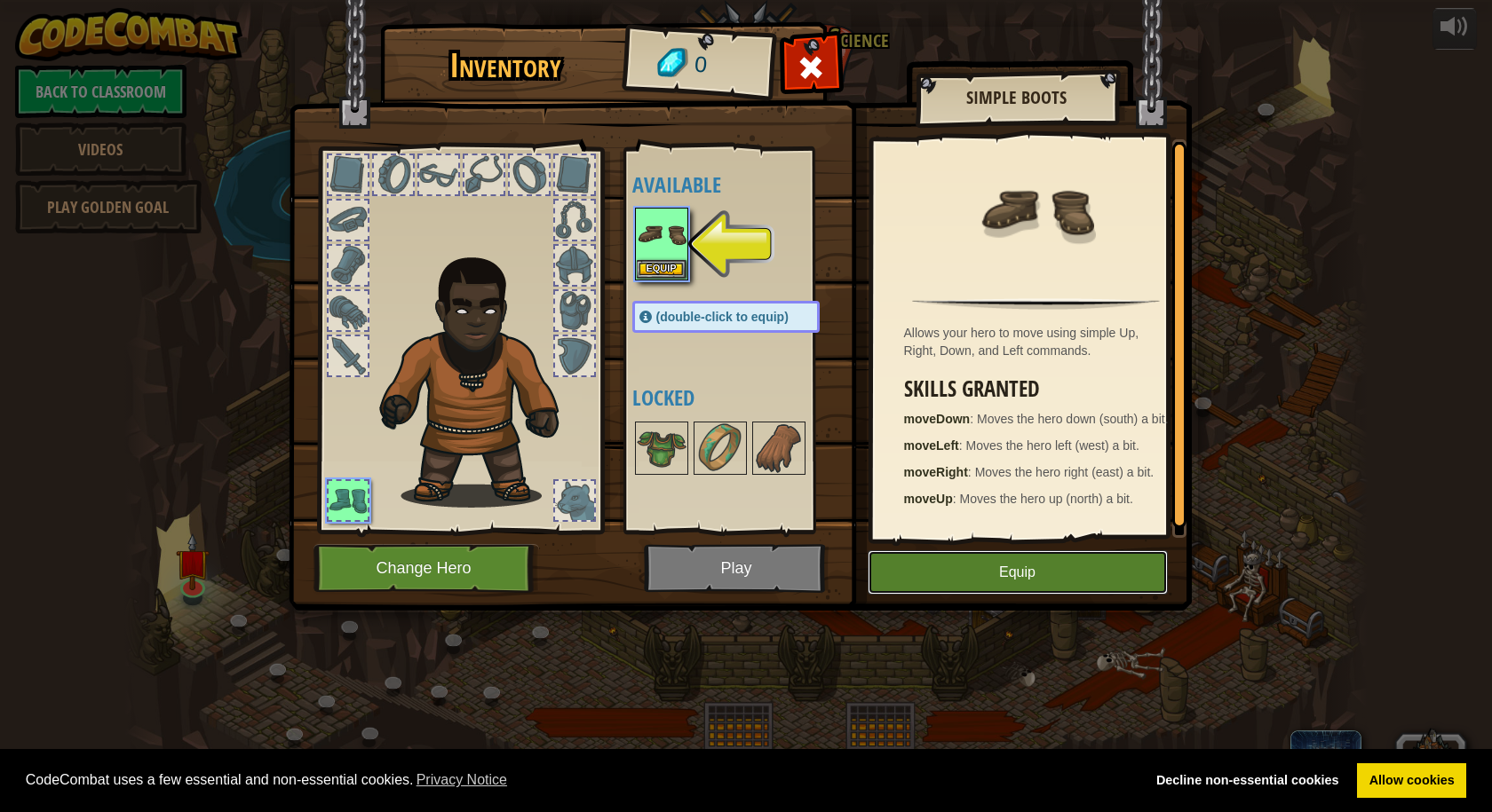
click at [1032, 561] on button "Equip" at bounding box center [1018, 573] width 300 height 45
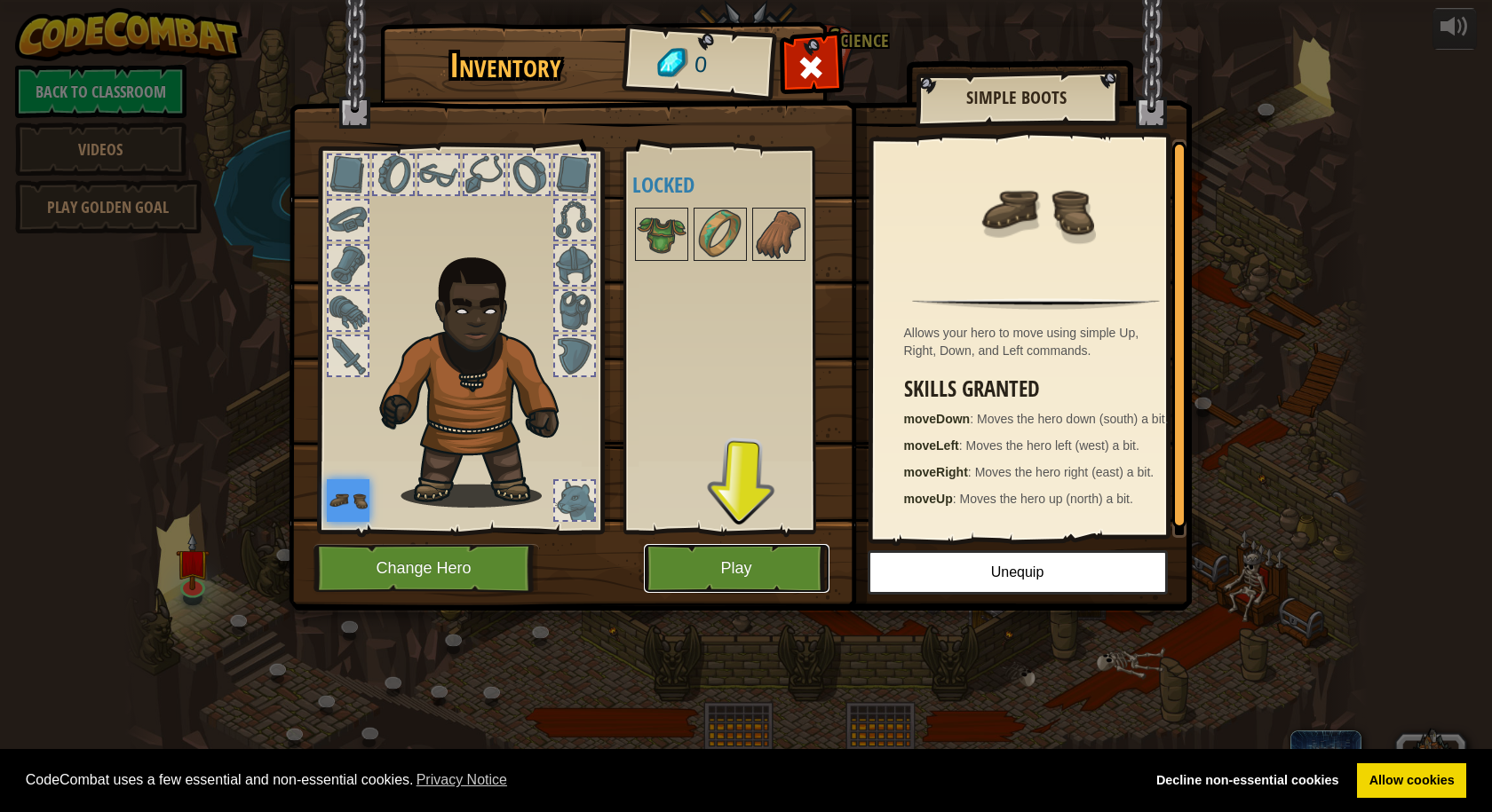
click at [731, 561] on button "Play" at bounding box center [736, 568] width 185 height 49
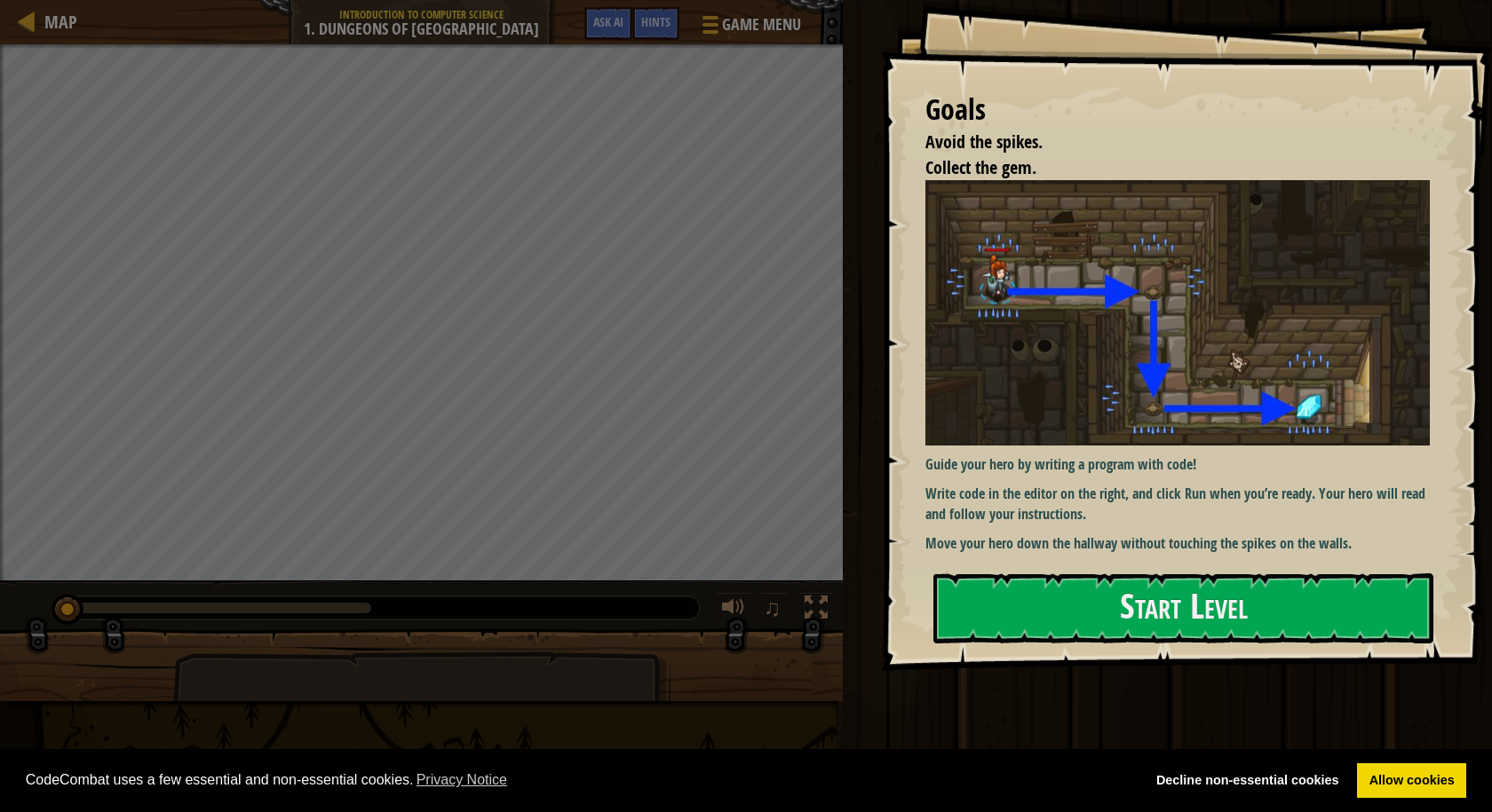
click at [1007, 670] on div at bounding box center [1183, 681] width 500 height 40
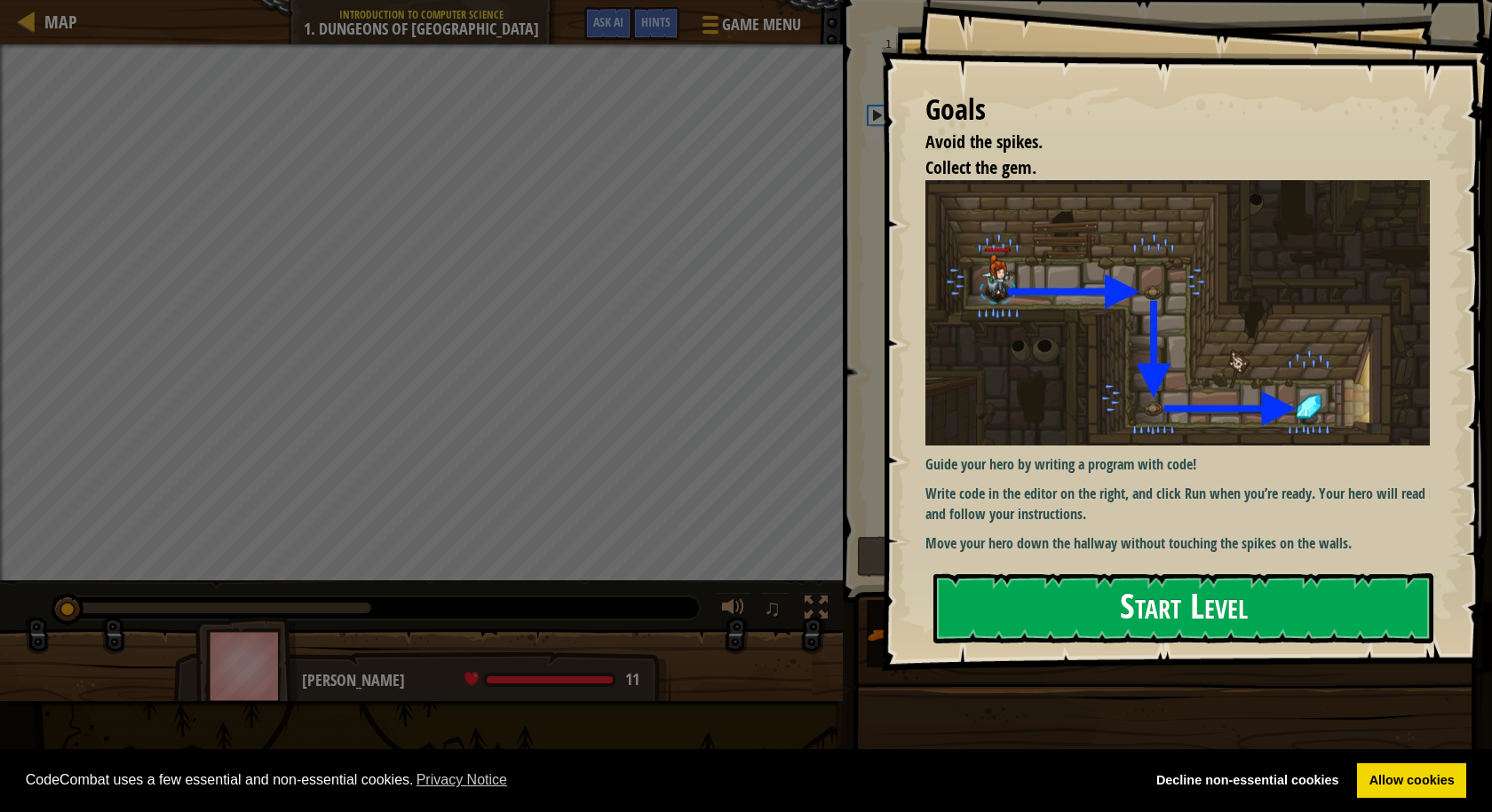
click at [1193, 624] on button "Start Level" at bounding box center [1183, 608] width 500 height 70
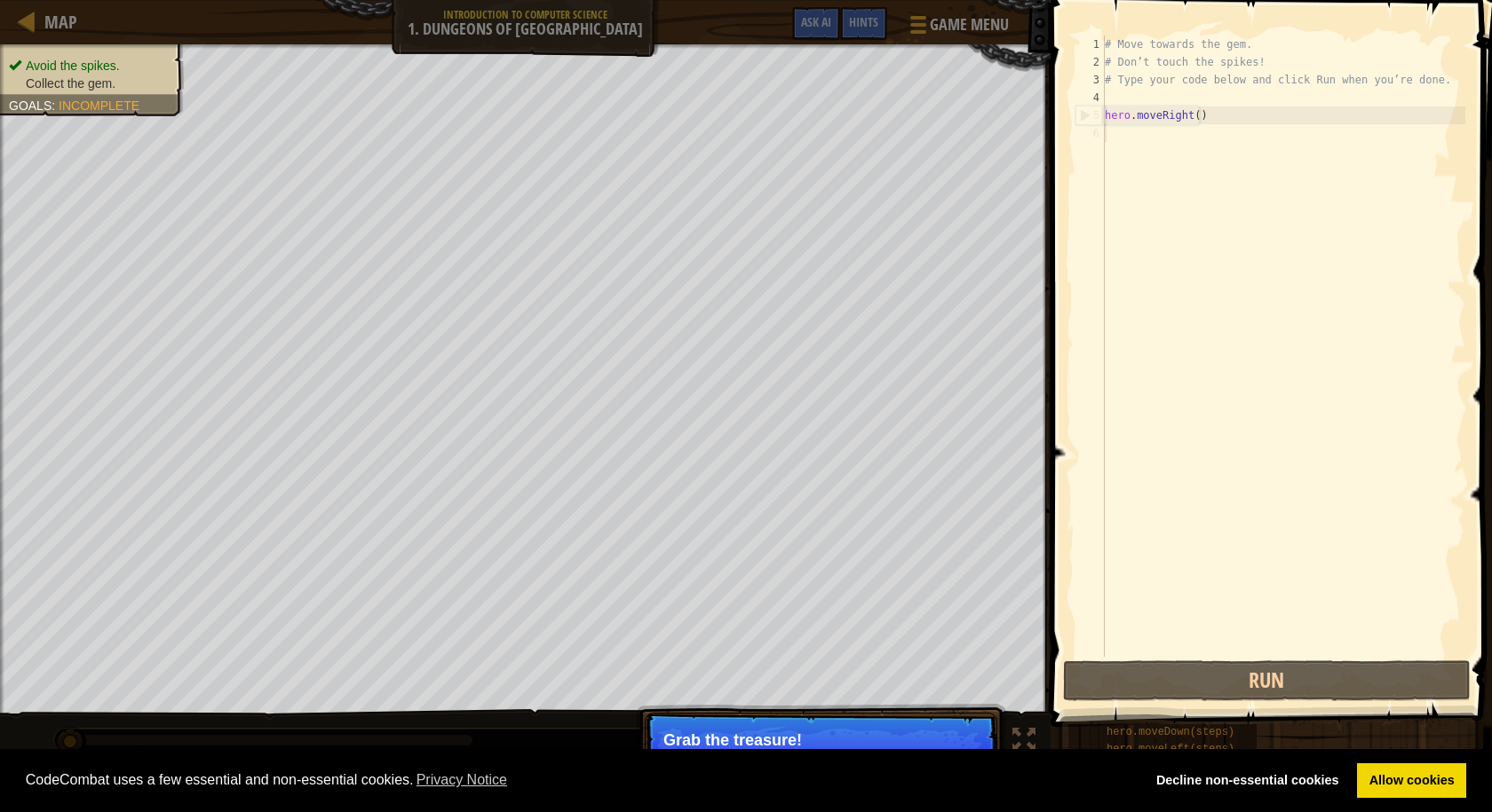
click at [783, 727] on p "Skip (esc) Continue Grab the treasure!" at bounding box center [821, 754] width 353 height 82
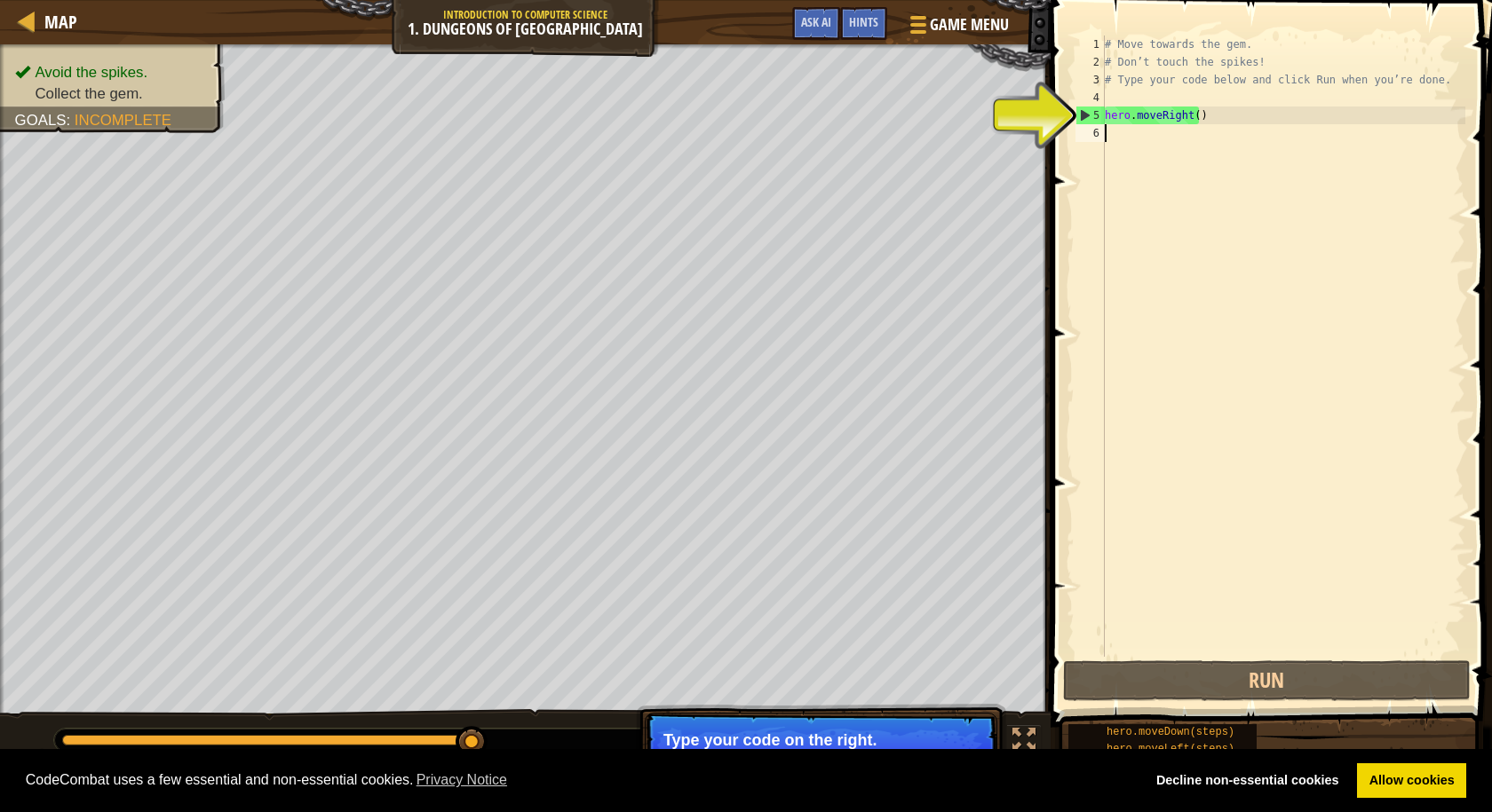
click at [1182, 121] on div "# Move towards the gem. # Don’t touch the spikes! # Type your code below and cl…" at bounding box center [1282, 364] width 364 height 657
type textarea "t()"
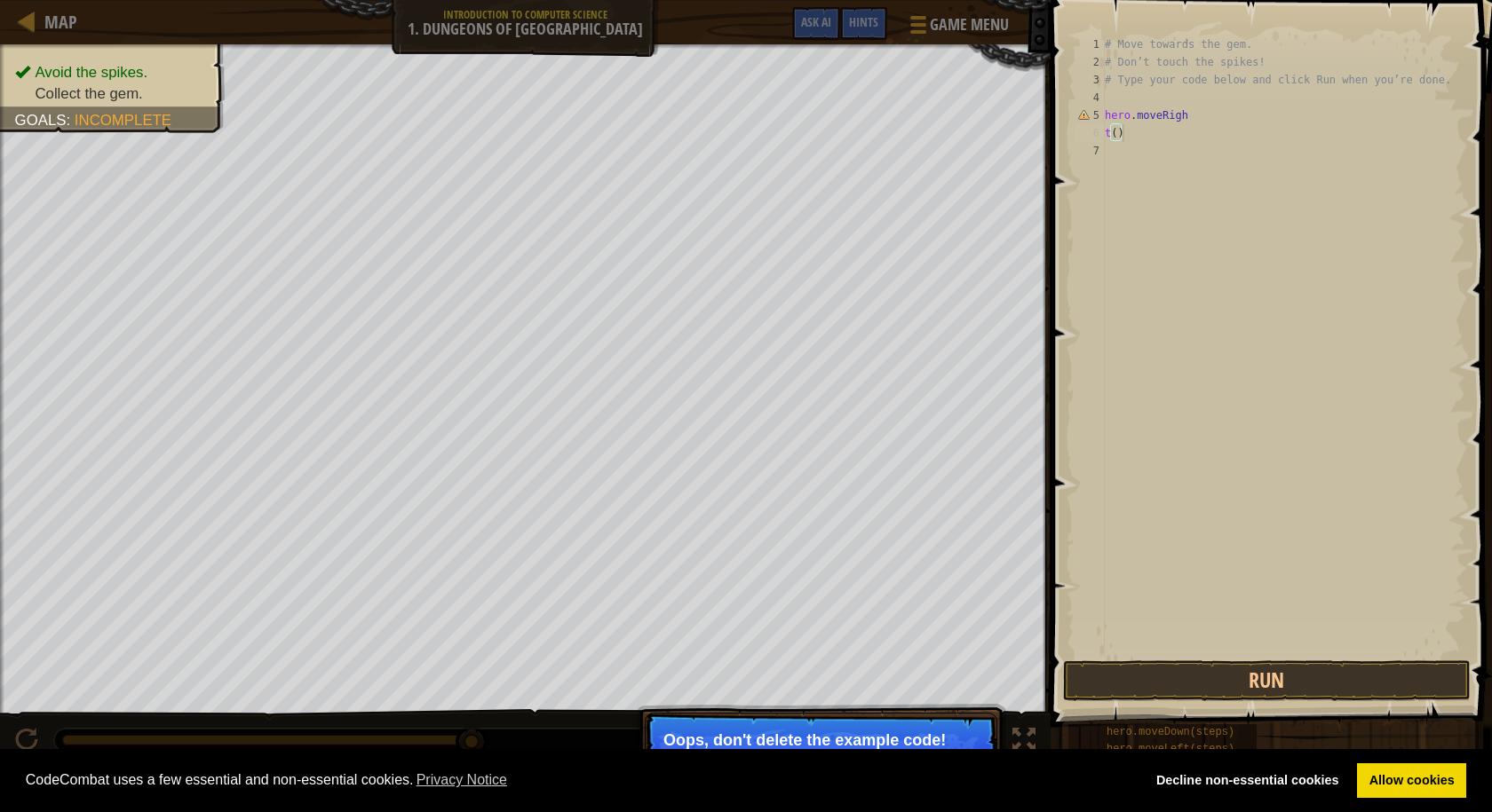
click at [1130, 127] on div "# Move towards the gem. # Don’t touch the spikes! # Type your code below and cl…" at bounding box center [1282, 364] width 364 height 657
click at [1128, 129] on div "# Move towards the gem. # Don’t touch the spikes! # Type your code below and cl…" at bounding box center [1282, 364] width 364 height 657
click at [1125, 132] on div "# Move towards the gem. # Don’t touch the spikes! # Type your code below and cl…" at bounding box center [1282, 364] width 364 height 657
click at [1127, 133] on div "# Move towards the gem. # Don’t touch the spikes! # Type your code below and cl…" at bounding box center [1282, 364] width 364 height 657
drag, startPoint x: 1125, startPoint y: 134, endPoint x: 1110, endPoint y: 135, distance: 15.0
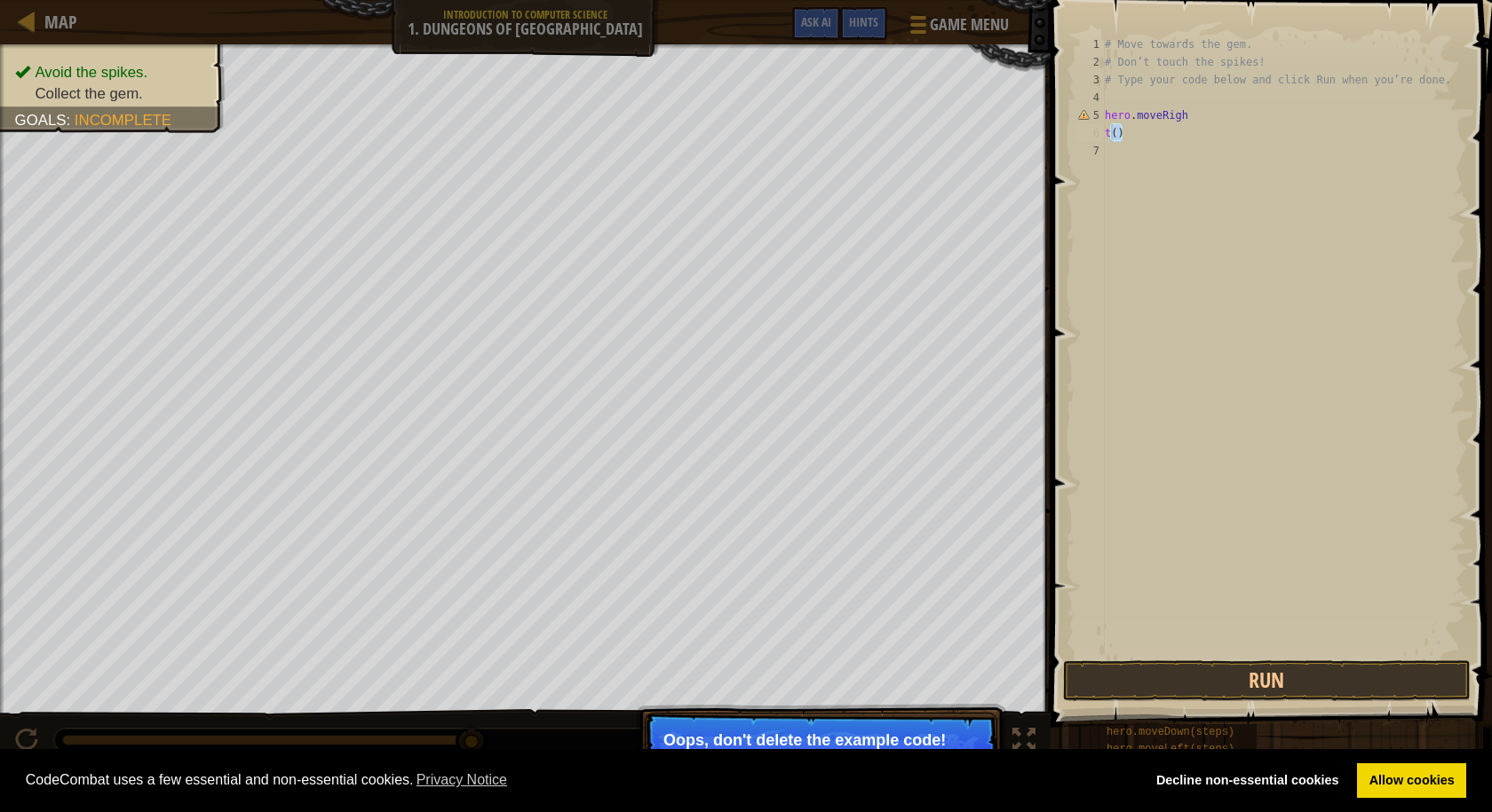
click at [1110, 135] on div "# Move towards the gem. # Don’t touch the spikes! # Type your code below and cl…" at bounding box center [1282, 364] width 364 height 657
drag, startPoint x: 1126, startPoint y: 165, endPoint x: 1161, endPoint y: 587, distance: 423.4
click at [1143, 201] on div "# Move towards the gem. # Don’t touch the spikes! # Type your code below and cl…" at bounding box center [1282, 364] width 364 height 657
click at [1230, 697] on button "Run" at bounding box center [1267, 681] width 408 height 41
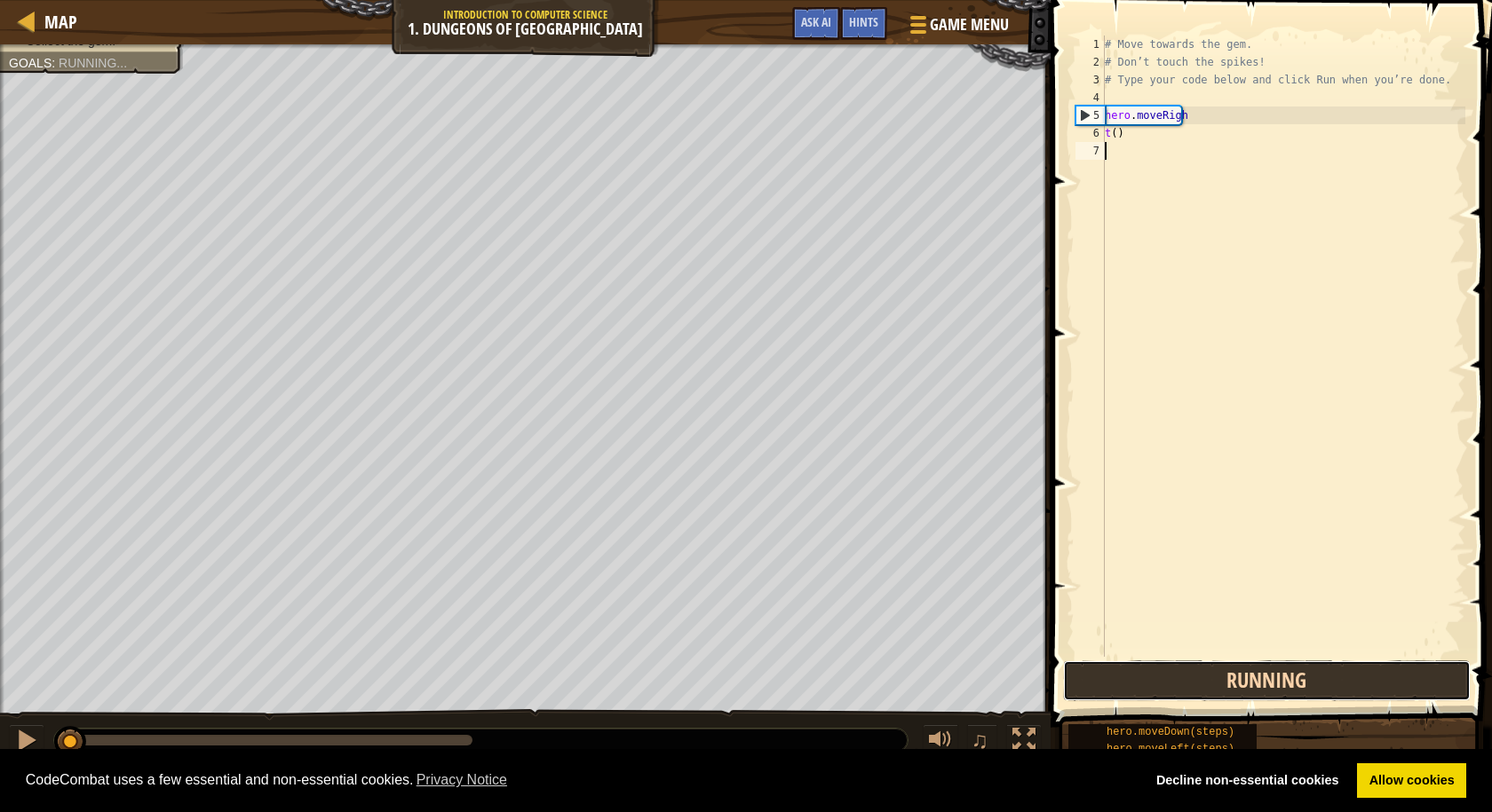
click at [1225, 688] on button "Running" at bounding box center [1267, 681] width 408 height 41
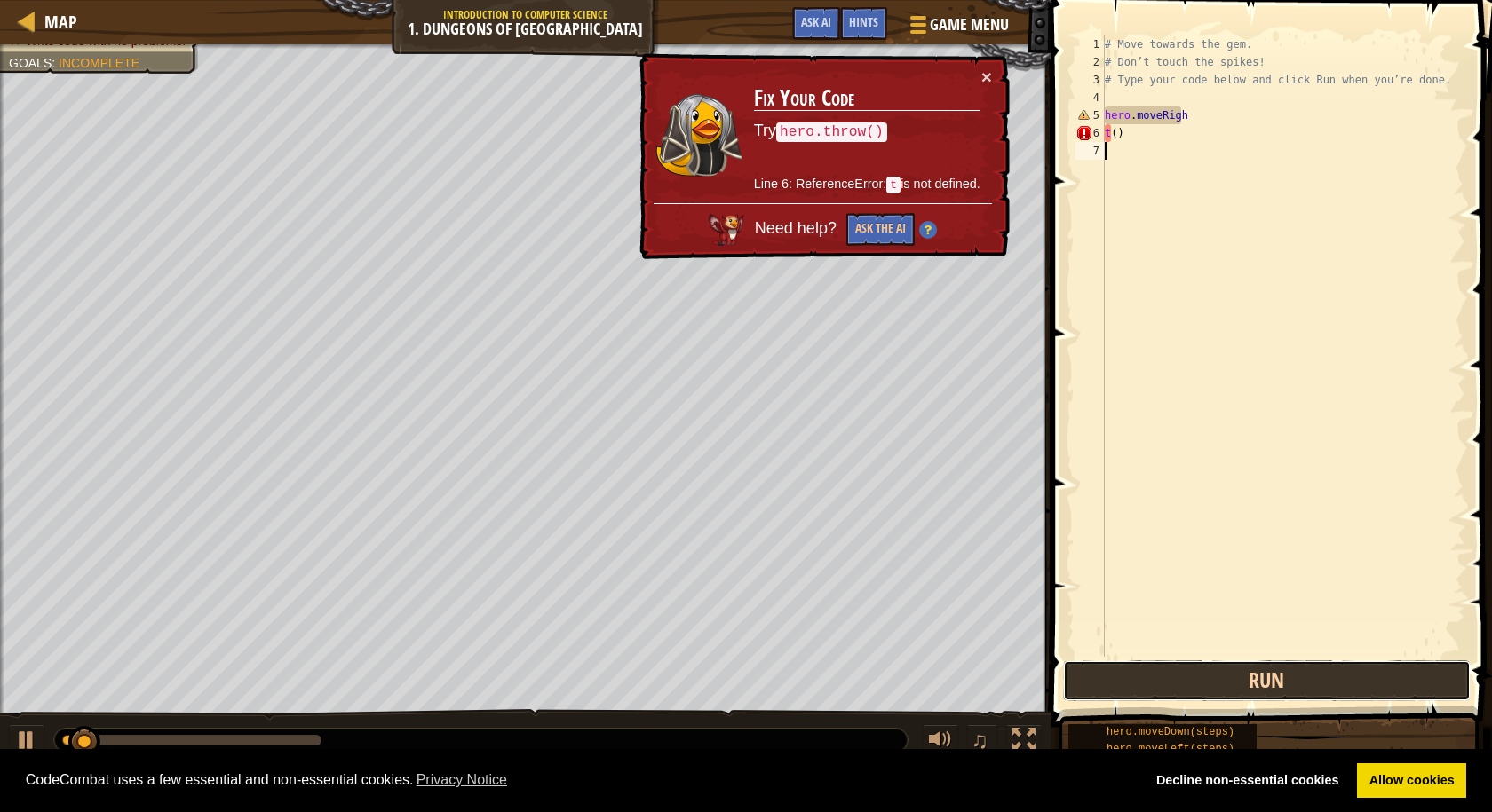
click at [1225, 688] on button "Run" at bounding box center [1267, 681] width 408 height 41
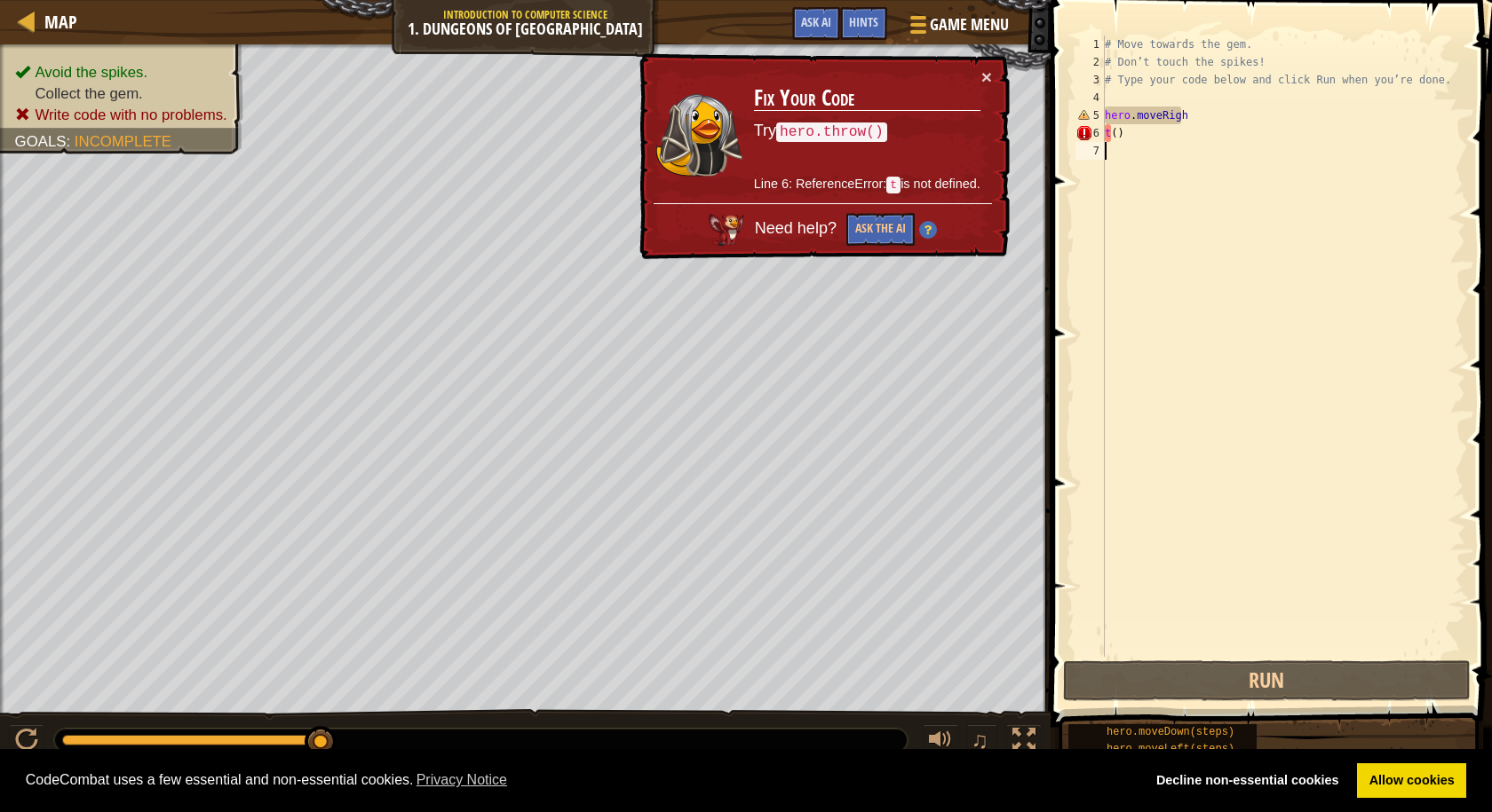
click at [1135, 144] on div "# Move towards the gem. # Don’t touch the spikes! # Type your code below and cl…" at bounding box center [1282, 364] width 364 height 657
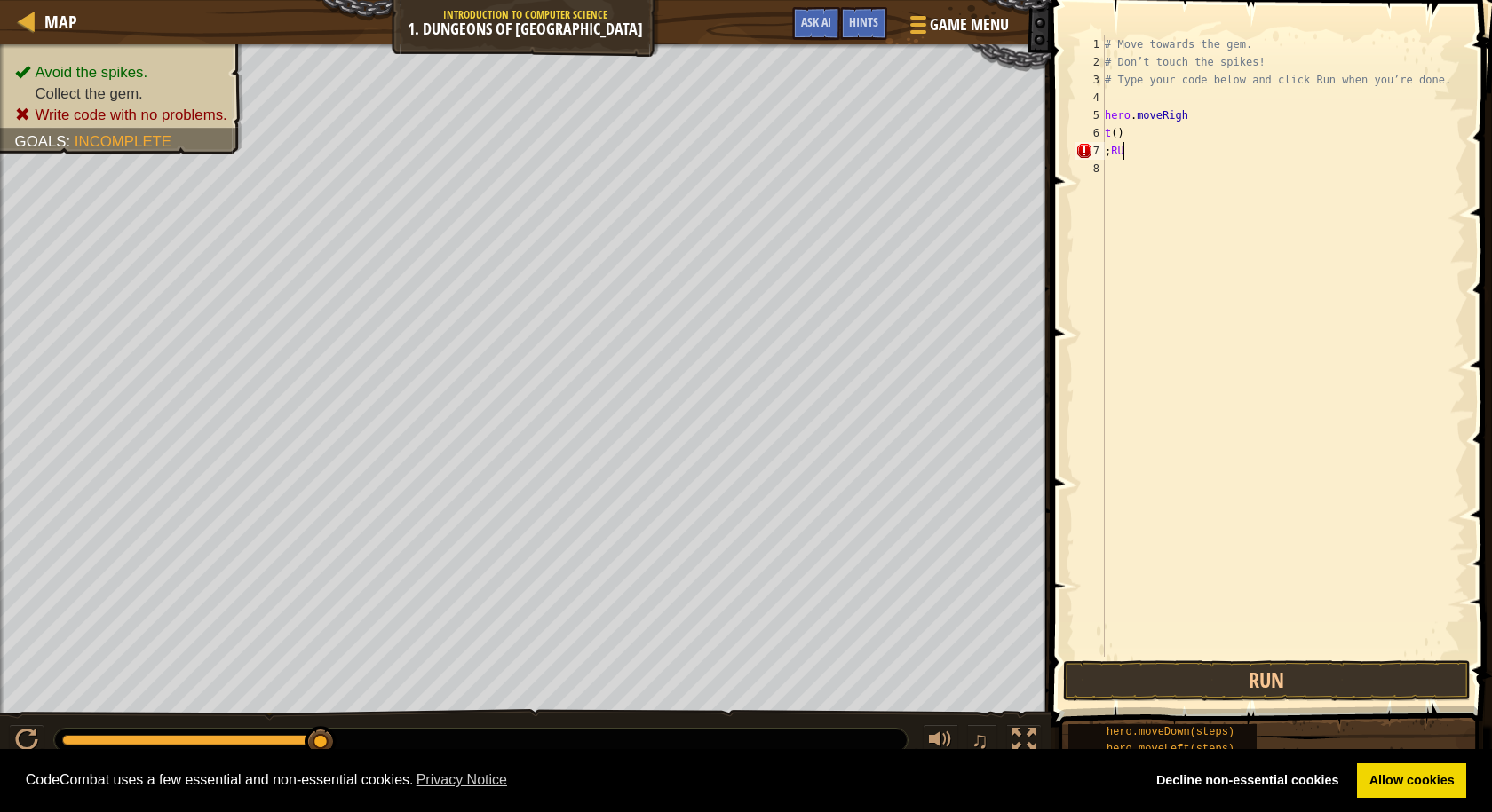
type textarea ";RUN"
click at [1130, 163] on div "# Move towards the gem. # Don’t touch the spikes! # Type your code below and cl…" at bounding box center [1286, 364] width 359 height 657
click at [1143, 148] on div "# Move towards the gem. # Don’t touch the spikes! # Type your code below and cl…" at bounding box center [1286, 364] width 359 height 657
type textarea ";HERO.WALK"
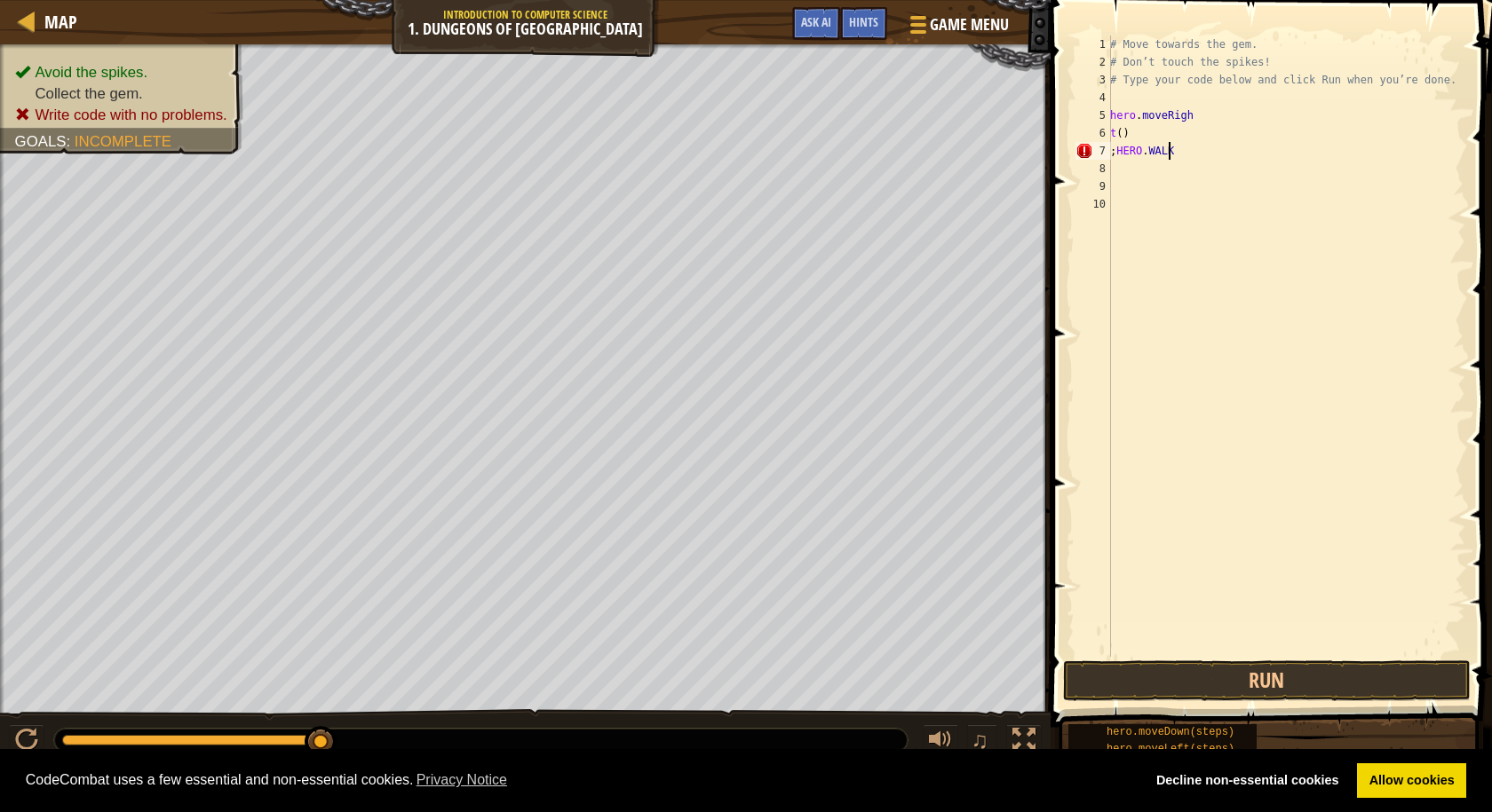
scroll to position [8, 0]
click at [1195, 103] on div "# Move towards the gem. # Don’t touch the spikes! # Type your code below and cl…" at bounding box center [1286, 364] width 359 height 657
click at [1243, 42] on div "# Move towards the gem. # Don’t touch the spikes! # Type your code below and cl…" at bounding box center [1286, 364] width 359 height 657
drag, startPoint x: 1243, startPoint y: 42, endPoint x: 1201, endPoint y: 54, distance: 43.7
click at [1201, 54] on div "# Move towards the gem. # Don’t touch the spikes! # Type your code below and cl…" at bounding box center [1286, 364] width 359 height 657
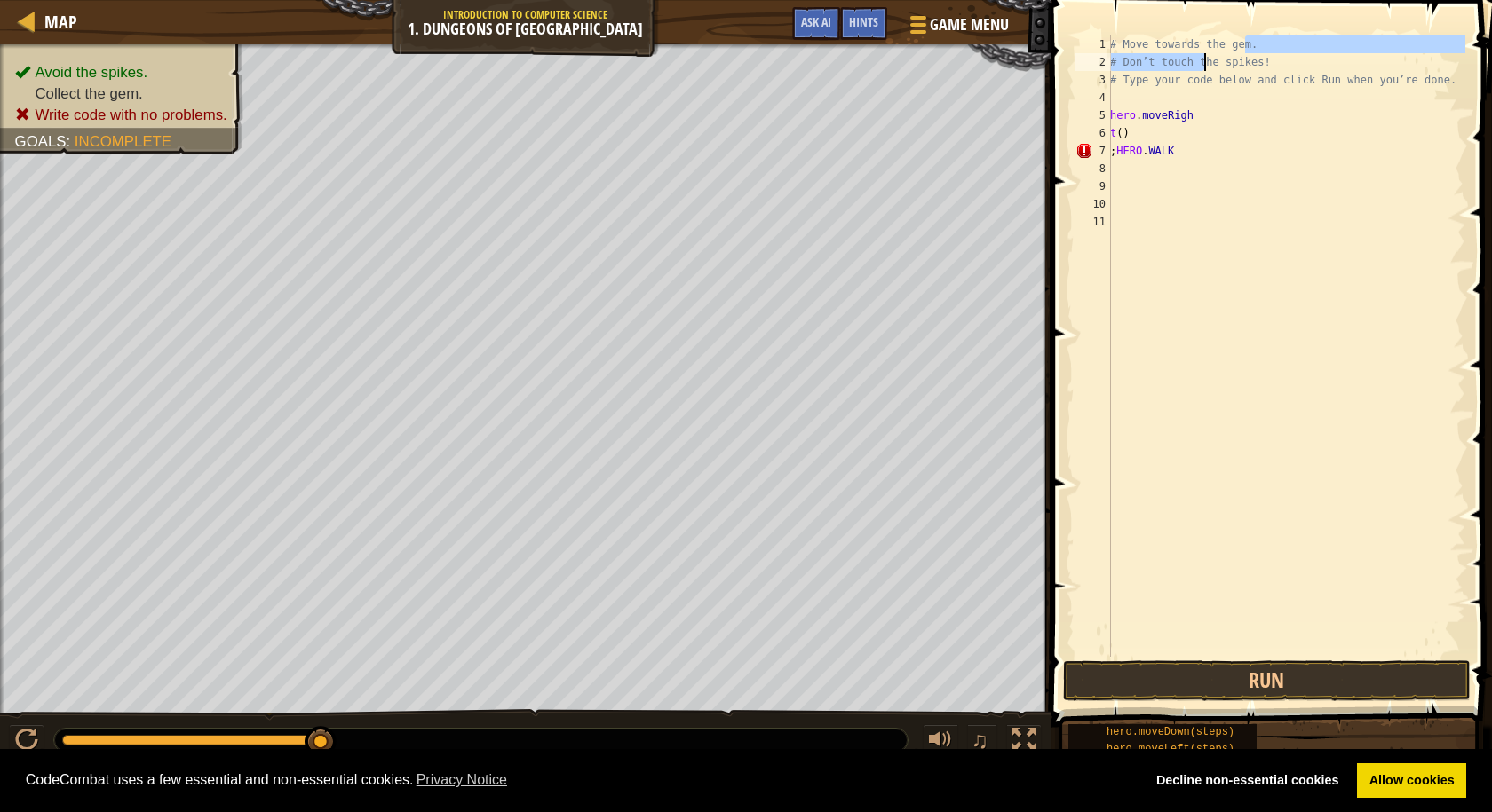
click at [1232, 45] on div "# Move towards the gem. # Don’t touch the spikes! # Type your code below and cl…" at bounding box center [1286, 364] width 359 height 657
click at [1251, 45] on div "# Move towards the gem. # Don’t touch the spikes! # Type your code below and cl…" at bounding box center [1286, 364] width 359 height 657
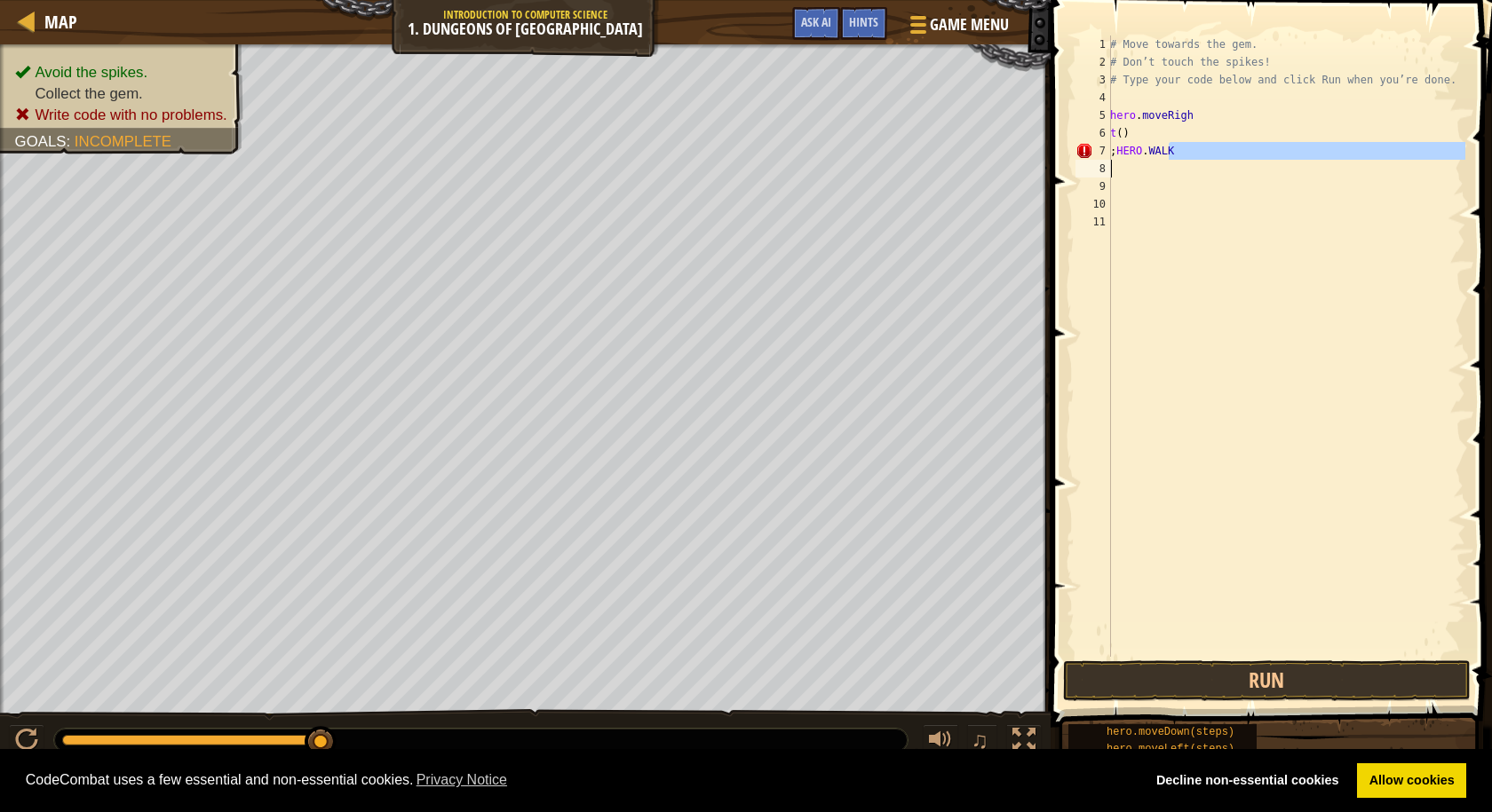
drag, startPoint x: 1178, startPoint y: 145, endPoint x: 1119, endPoint y: 161, distance: 61.1
click at [1090, 171] on div "# Move towards the gem. 1 2 3 4 5 6 7 8 9 10 11 # Move towards the gem. # Don’t…" at bounding box center [1269, 346] width 394 height 622
click at [1170, 144] on div "# Move towards the gem. # Don’t touch the spikes! # Type your code below and cl…" at bounding box center [1286, 346] width 359 height 622
click at [1170, 144] on div "# Move towards the gem. # Don’t touch the spikes! # Type your code below and cl…" at bounding box center [1286, 364] width 359 height 657
type textarea ";"
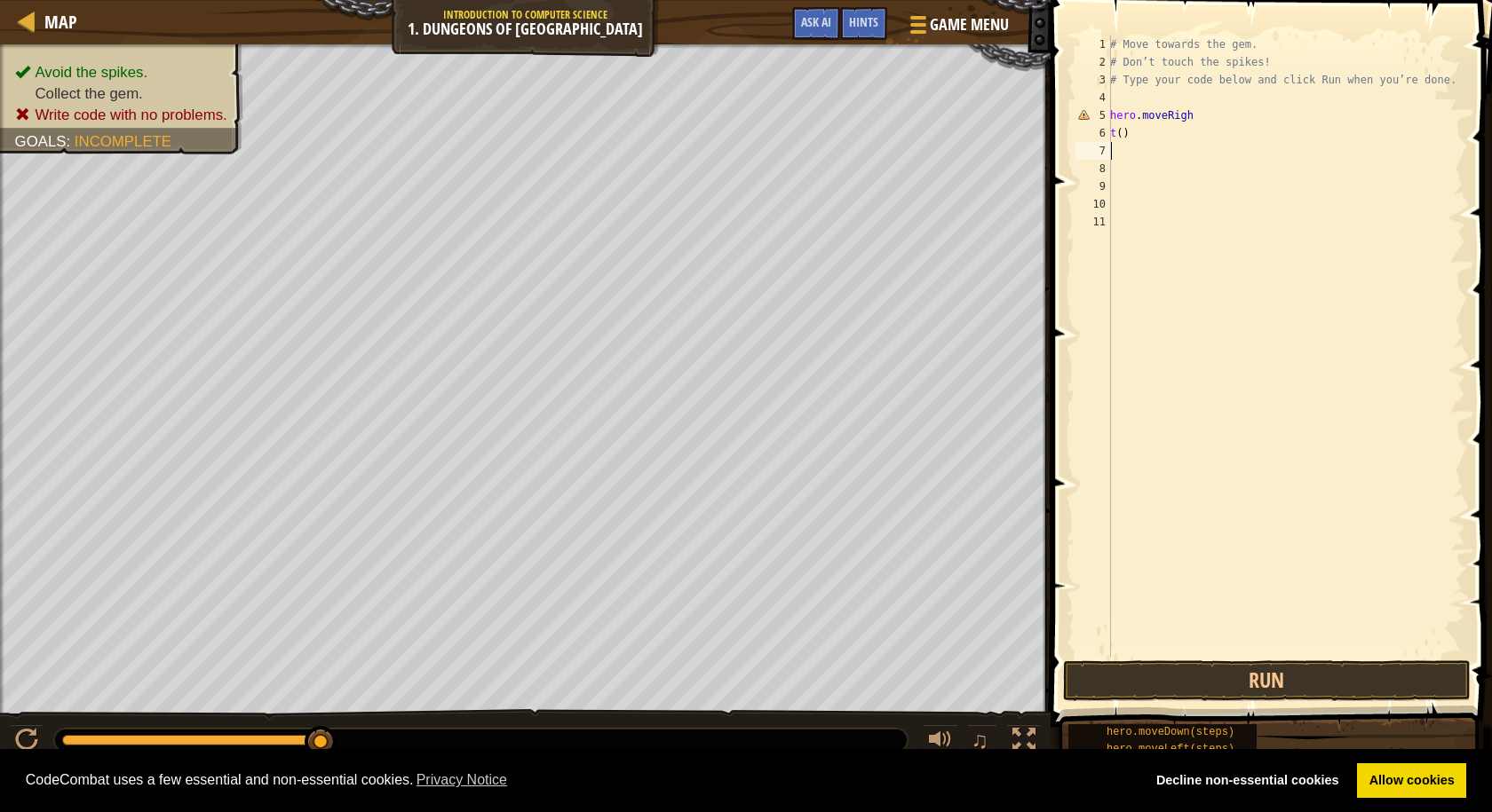
type textarea "m"
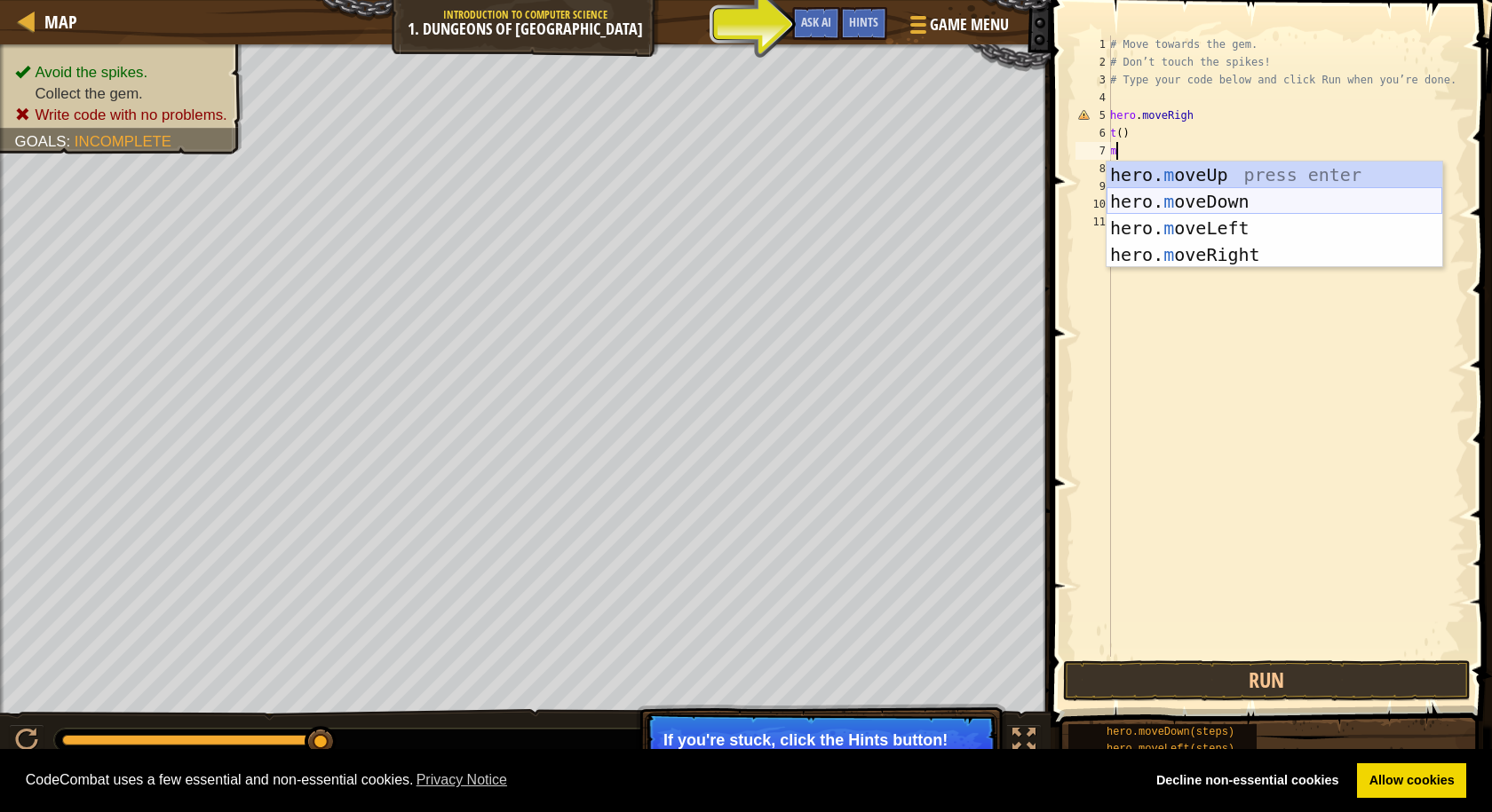
click at [1221, 213] on div "hero. m oveUp press enter hero. m oveDown press enter hero. m oveLeft press ent…" at bounding box center [1275, 242] width 335 height 160
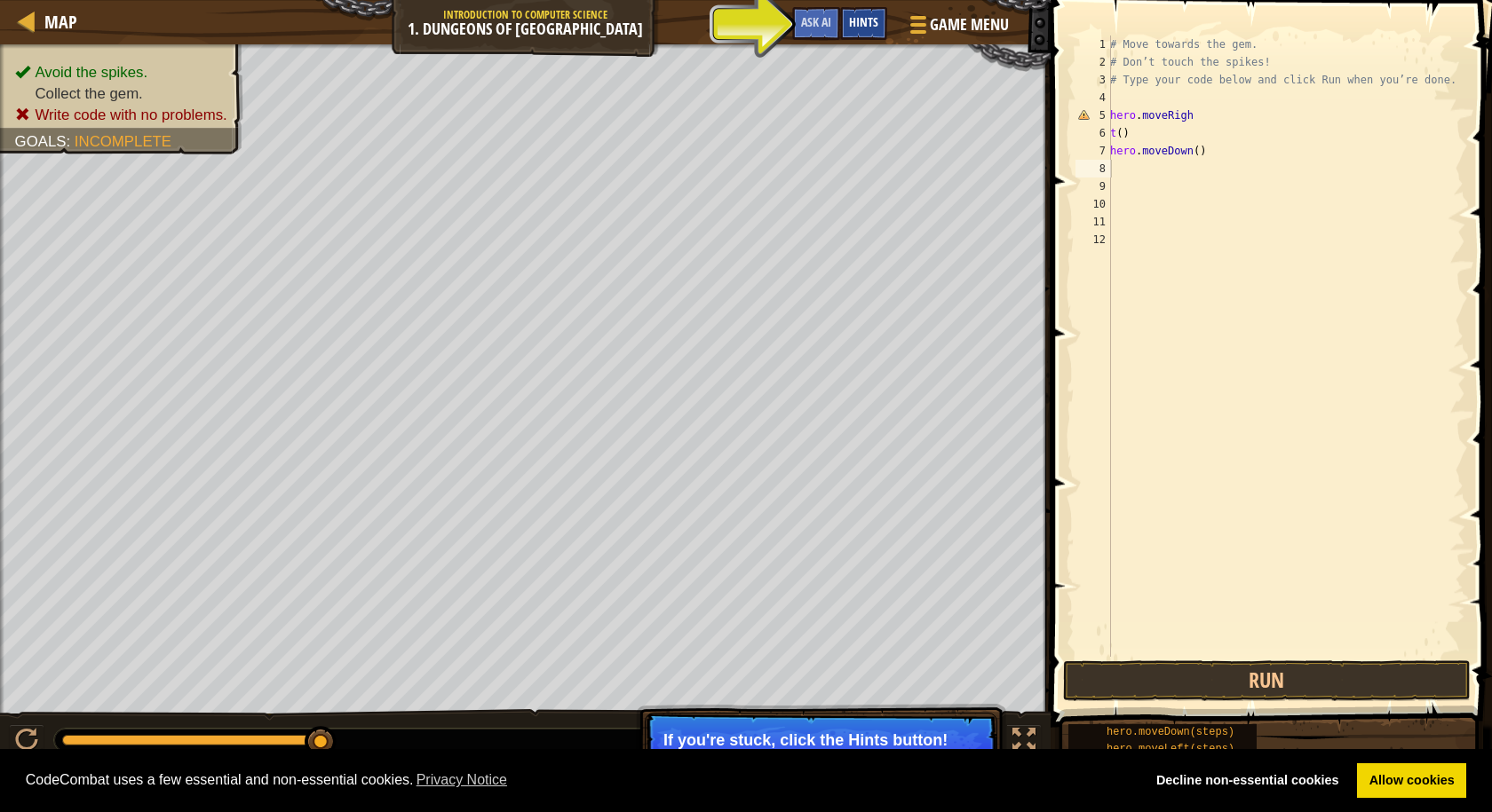
click at [860, 36] on div "Hints" at bounding box center [864, 23] width 47 height 33
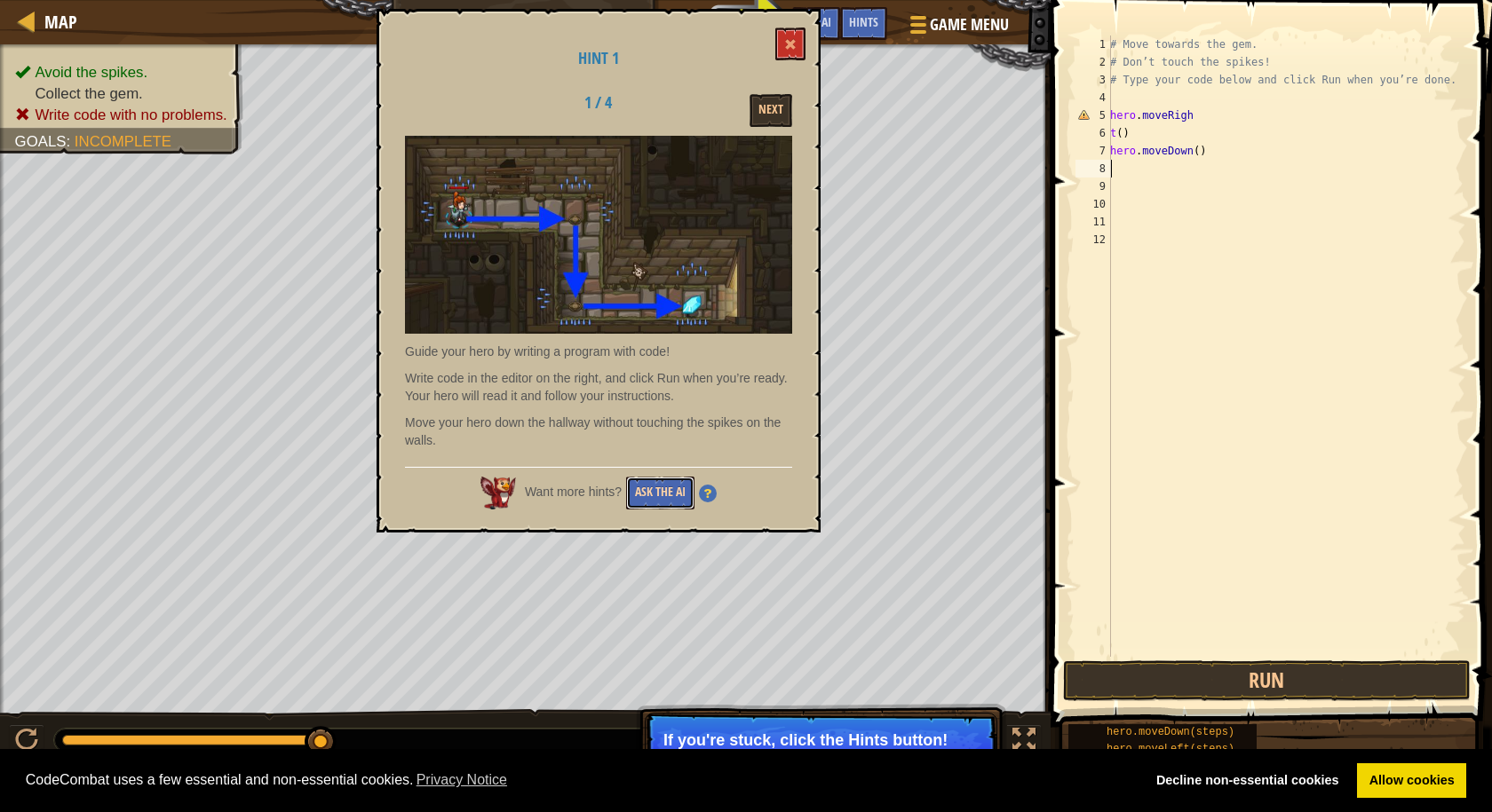
click at [648, 483] on button "Ask the AI" at bounding box center [660, 493] width 68 height 33
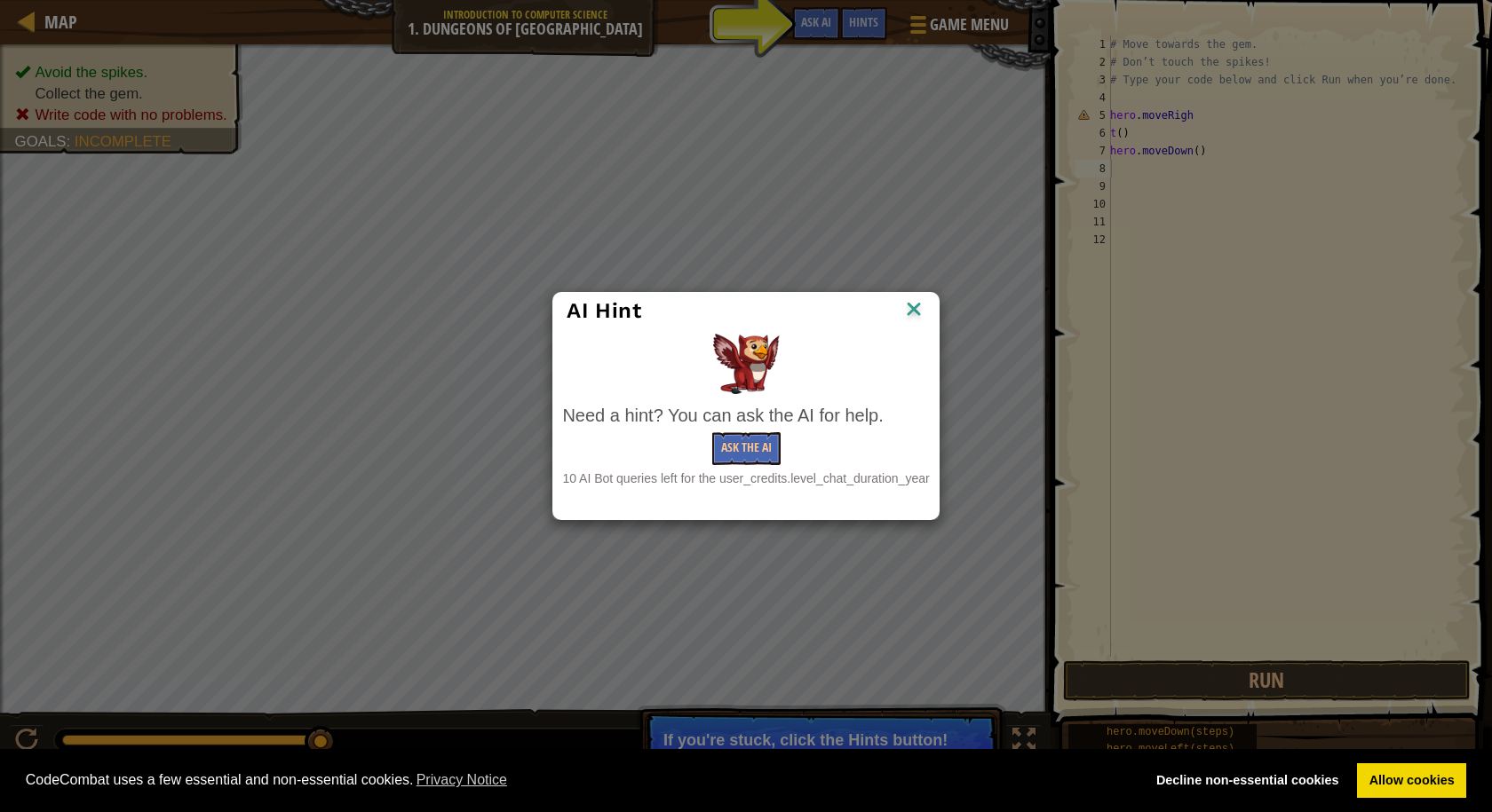
click at [747, 432] on div "Need a hint? You can ask the AI for help. Ask the AI 10 AI Bot queries left for…" at bounding box center [746, 445] width 367 height 85
click at [746, 437] on button "Ask the AI" at bounding box center [747, 449] width 68 height 33
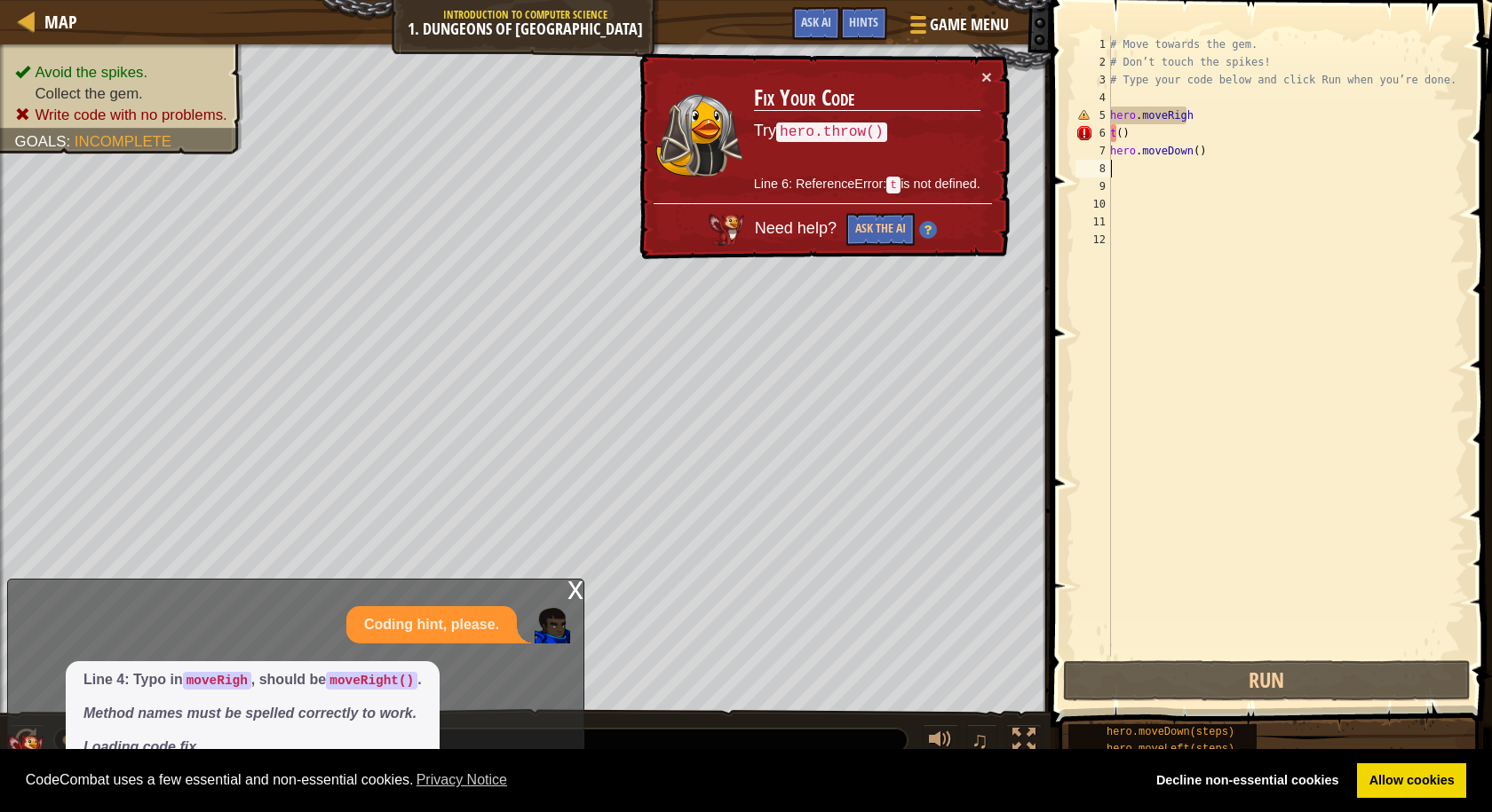
click at [570, 595] on div "x" at bounding box center [575, 589] width 16 height 18
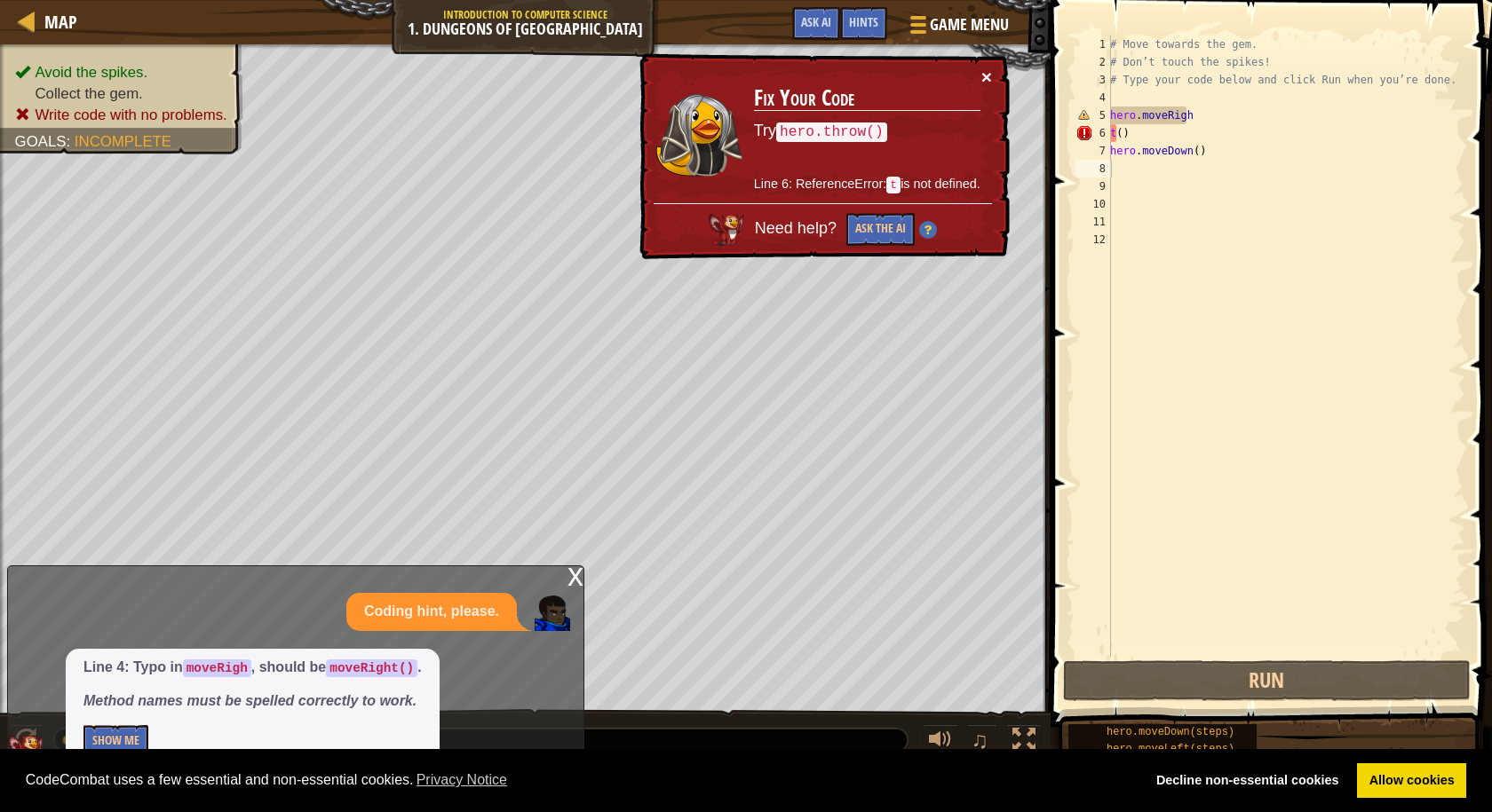
click at [983, 73] on button "×" at bounding box center [988, 79] width 12 height 19
click at [984, 63] on div "× Fix Your Code Try hero.throw() Line 6: ReferenceError: t is not defined. Need…" at bounding box center [822, 157] width 377 height 213
click at [984, 63] on div "× Fix Your Code Try hero.throw() Line 6: ReferenceError: t is not defined. Need…" at bounding box center [822, 156] width 374 height 208
click at [984, 63] on div "× Fix Your Code Try hero.throw() Line 6: ReferenceError: t is not defined. Need…" at bounding box center [822, 156] width 375 height 210
click at [982, 76] on button "×" at bounding box center [988, 79] width 12 height 19
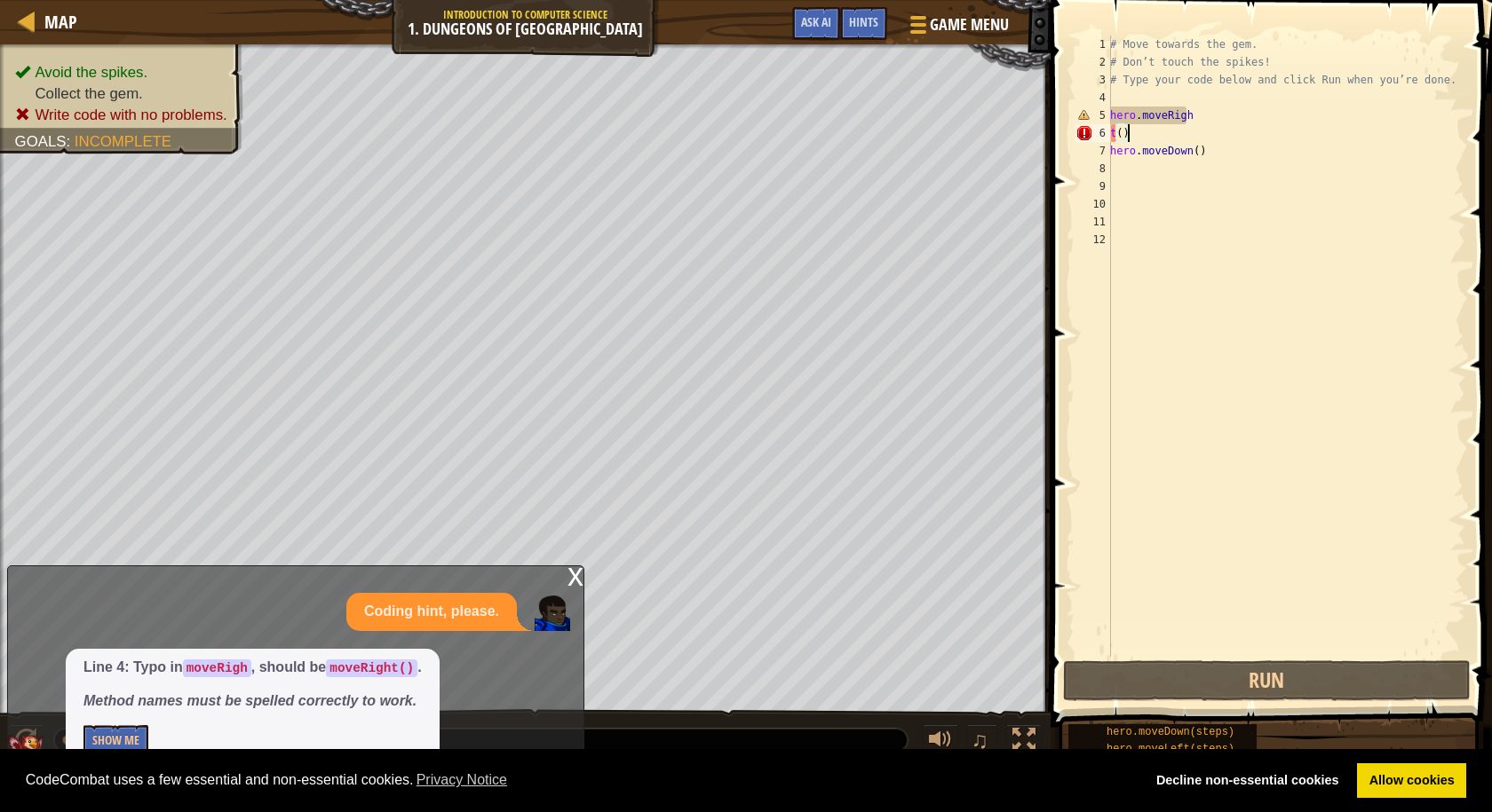
click at [1172, 141] on div "# Move towards the gem. # Don’t touch the spikes! # Type your code below and cl…" at bounding box center [1286, 364] width 359 height 657
type textarea "t"
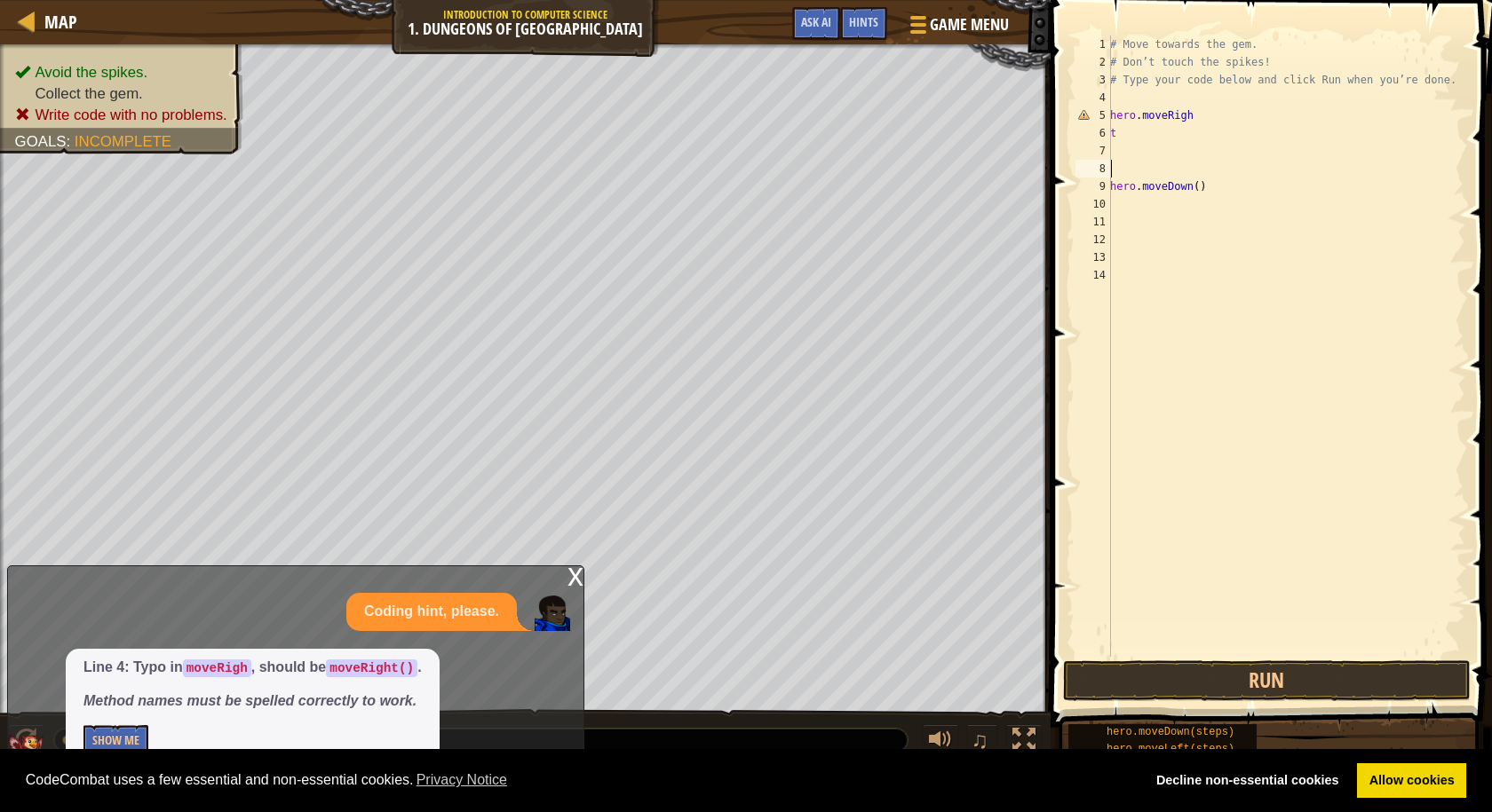
click at [1216, 99] on div "# Move towards the gem. # Don’t touch the spikes! # Type your code below and cl…" at bounding box center [1286, 364] width 359 height 657
click at [1200, 111] on div "# Move towards the gem. # Don’t touch the spikes! # Type your code below and cl…" at bounding box center [1286, 364] width 359 height 657
click at [1199, 114] on div "# Move towards the gem. # Don’t touch the spikes! # Type your code below and cl…" at bounding box center [1286, 364] width 359 height 657
type textarea "h"
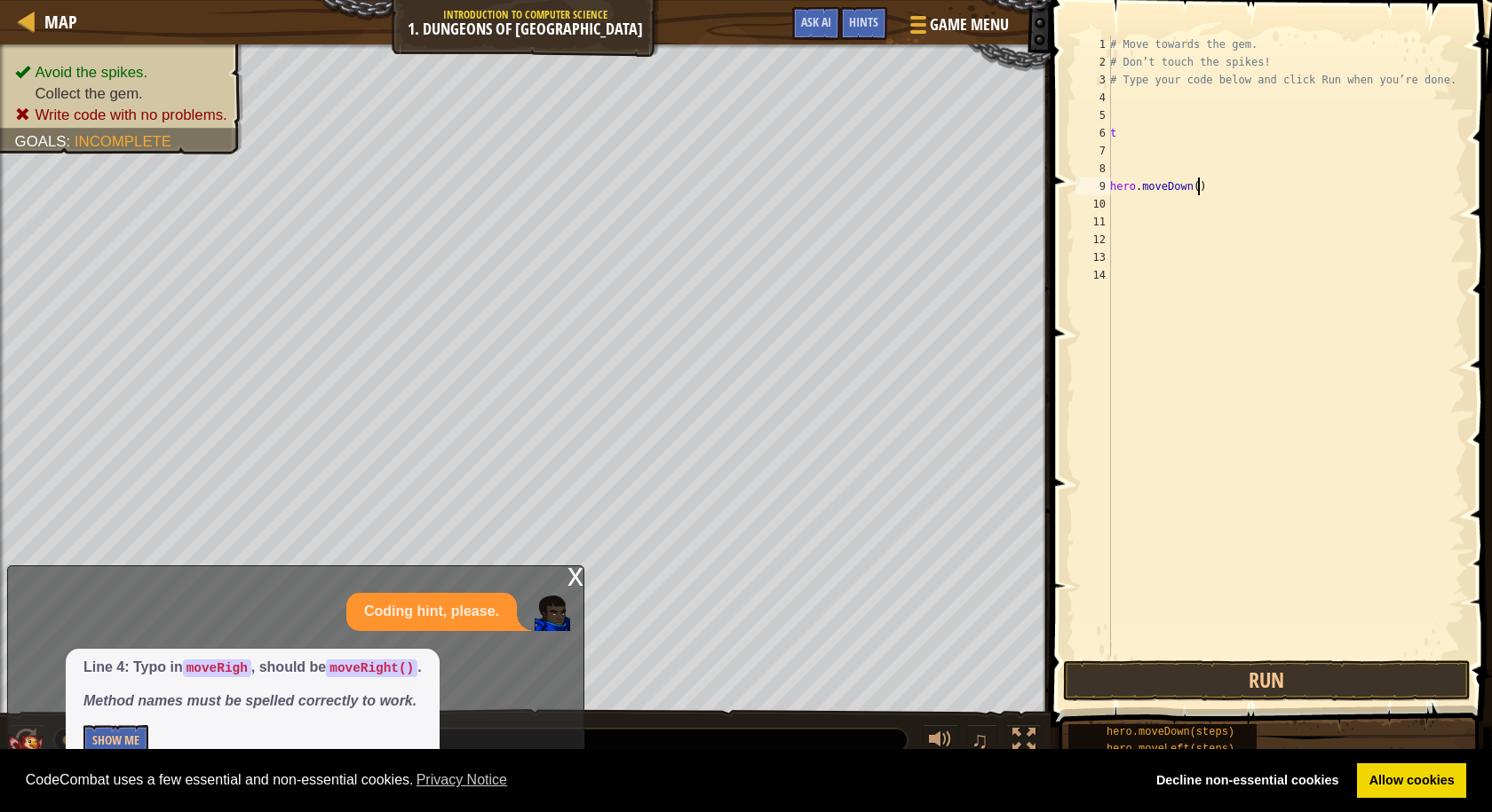
click at [1208, 181] on div "# Move towards the gem. # Don’t touch the spikes! # Type your code below and cl…" at bounding box center [1286, 364] width 359 height 657
type textarea "hero.moveDown"
click at [1173, 199] on div "# Move towards the gem. # Don’t touch the spikes! # Type your code below and cl…" at bounding box center [1286, 364] width 359 height 657
click at [1185, 188] on div "# Move towards the gem. # Don’t touch the spikes! # Type your code below and cl…" at bounding box center [1286, 364] width 359 height 657
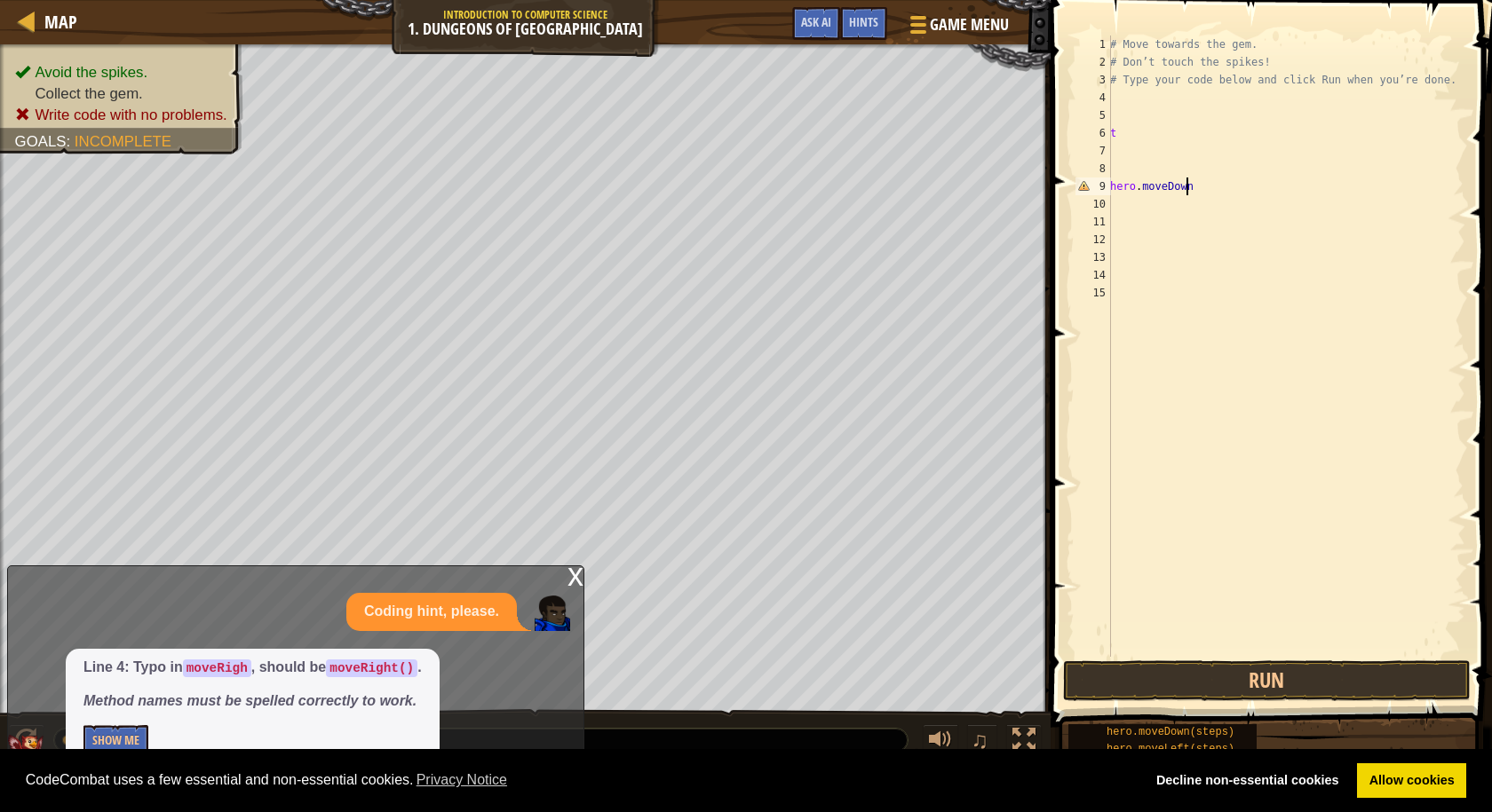
click at [1195, 184] on div "# Move towards the gem. # Don’t touch the spikes! # Type your code below and cl…" at bounding box center [1286, 364] width 359 height 657
type textarea "h"
type textarea "H"
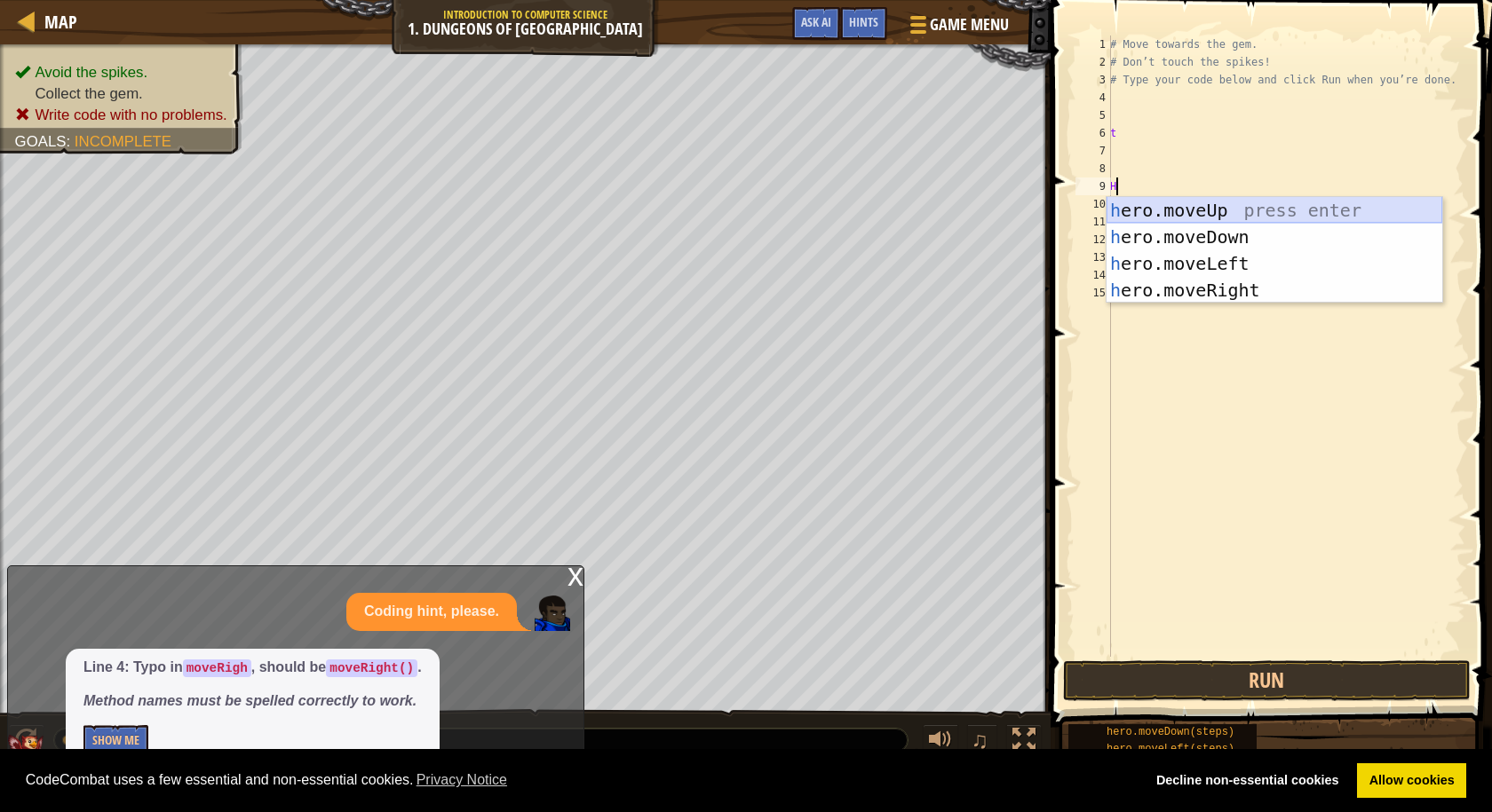
click at [1203, 215] on div "h ero.moveUp press enter h ero.moveDown press enter h ero.moveLeft press enter …" at bounding box center [1275, 277] width 335 height 160
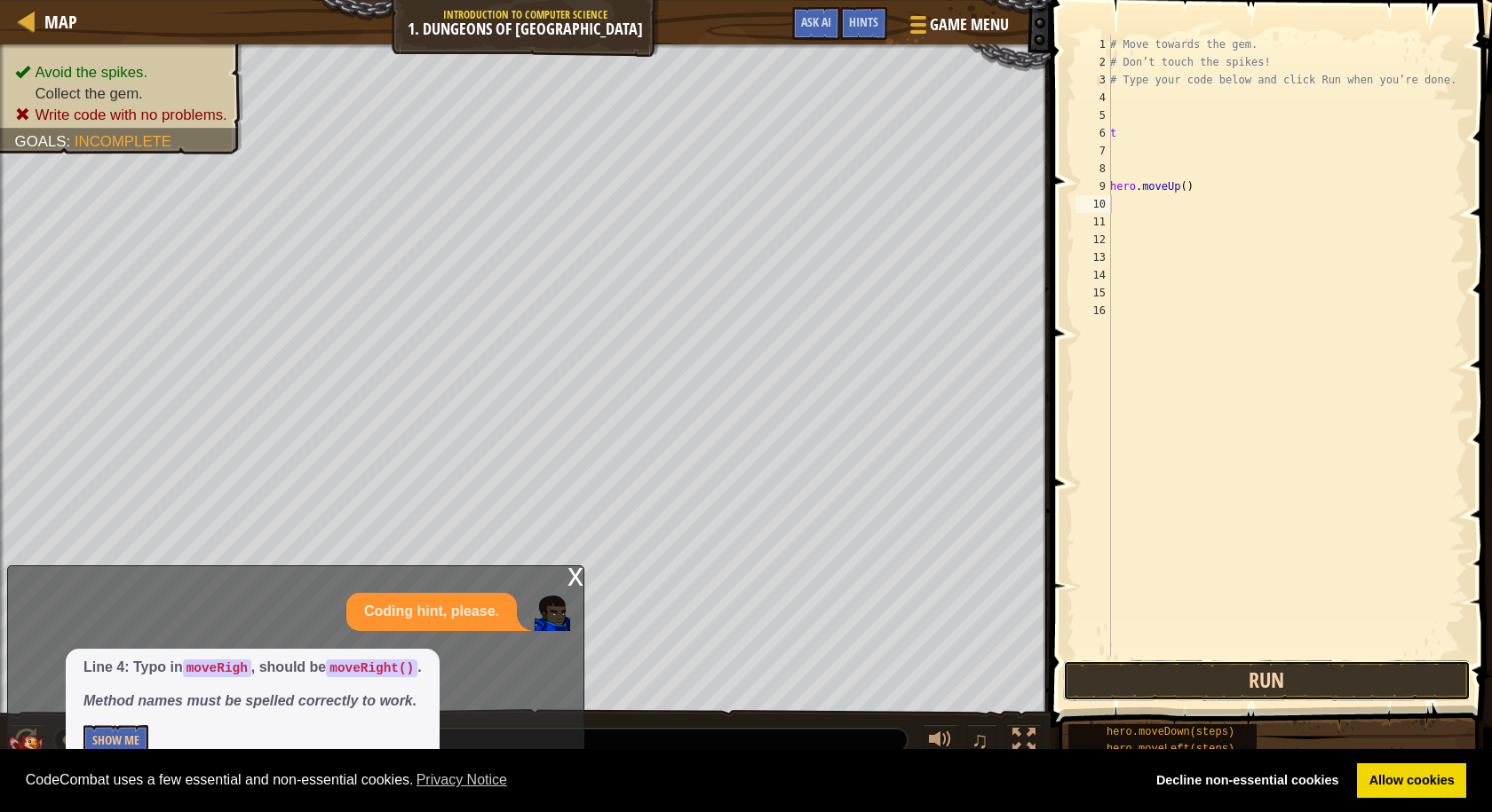
click at [1172, 682] on button "Run" at bounding box center [1267, 681] width 408 height 41
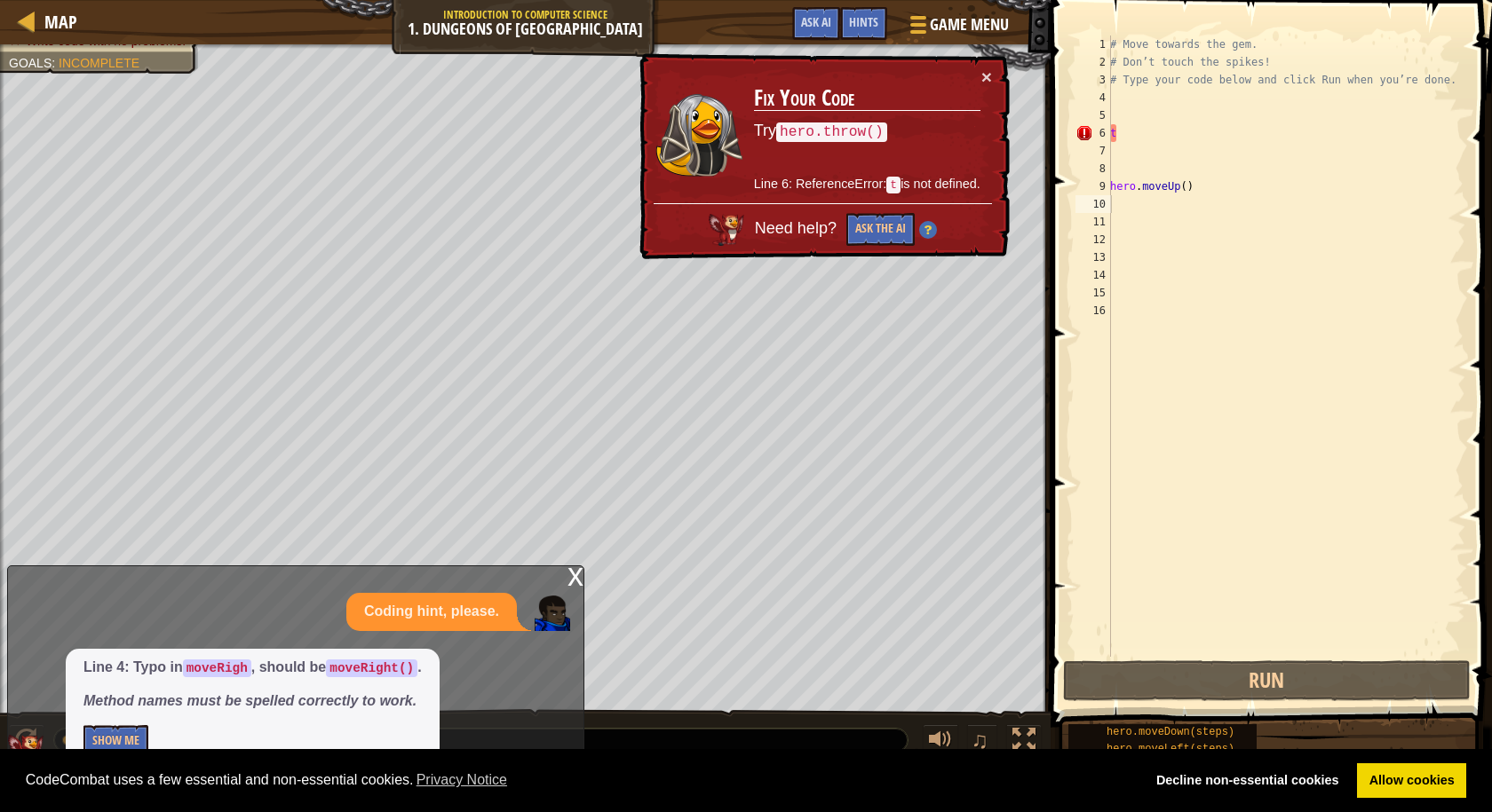
click at [462, 601] on div "Coding hint, please." at bounding box center [431, 611] width 171 height 38
click at [579, 568] on div "x" at bounding box center [575, 575] width 16 height 18
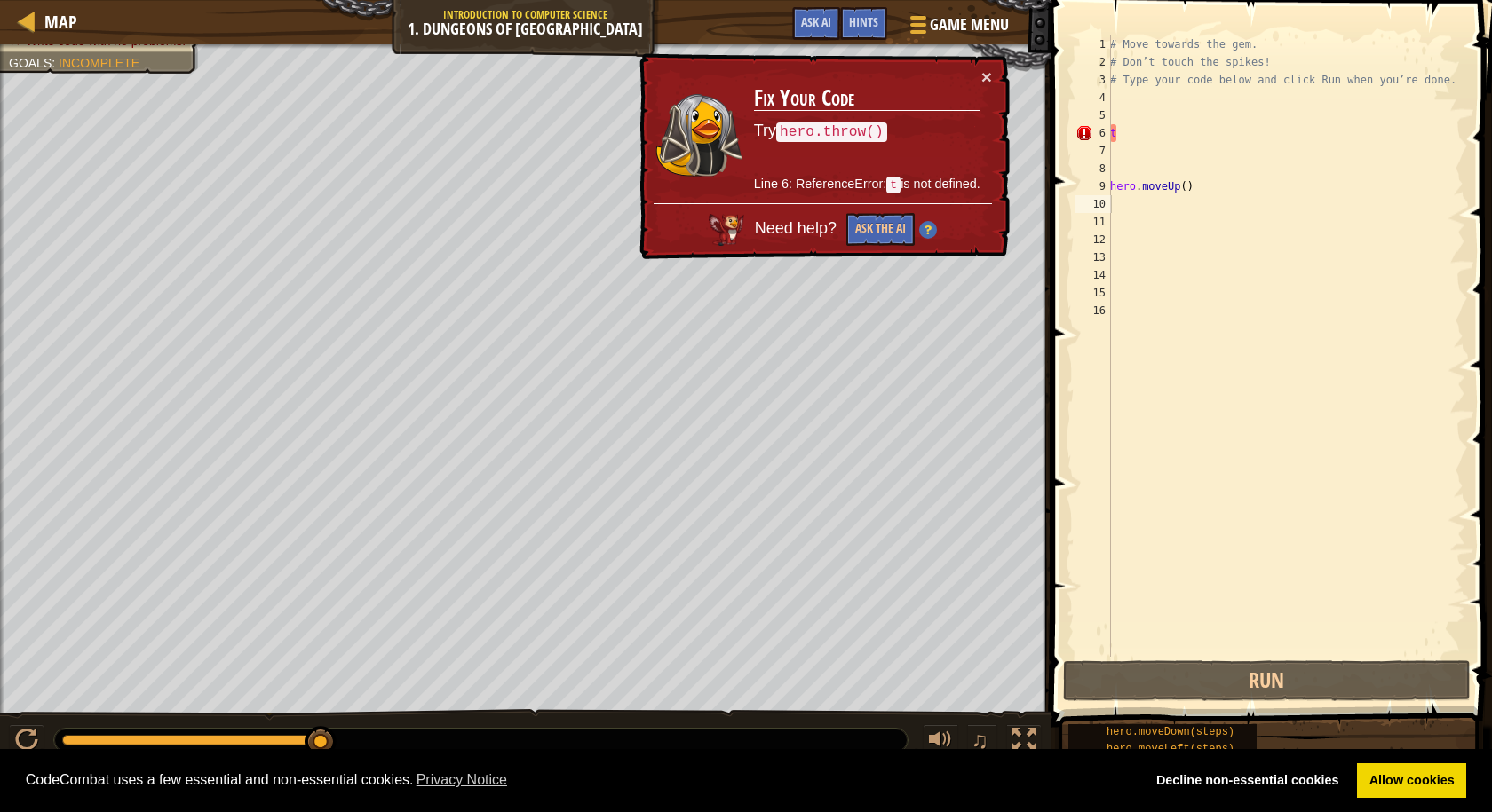
drag, startPoint x: 980, startPoint y: 73, endPoint x: 1003, endPoint y: 96, distance: 32.5
click at [979, 75] on td "Fix Your Code Try hero.throw() Line 6: ReferenceError: t is not defined." at bounding box center [867, 135] width 229 height 137
click at [1199, 191] on div "# Move towards the gem. # Don’t touch the spikes! # Type your code below and cl…" at bounding box center [1286, 364] width 359 height 657
type textarea "hero.moveUp()"
drag, startPoint x: 1179, startPoint y: 197, endPoint x: 1178, endPoint y: 207, distance: 10.0
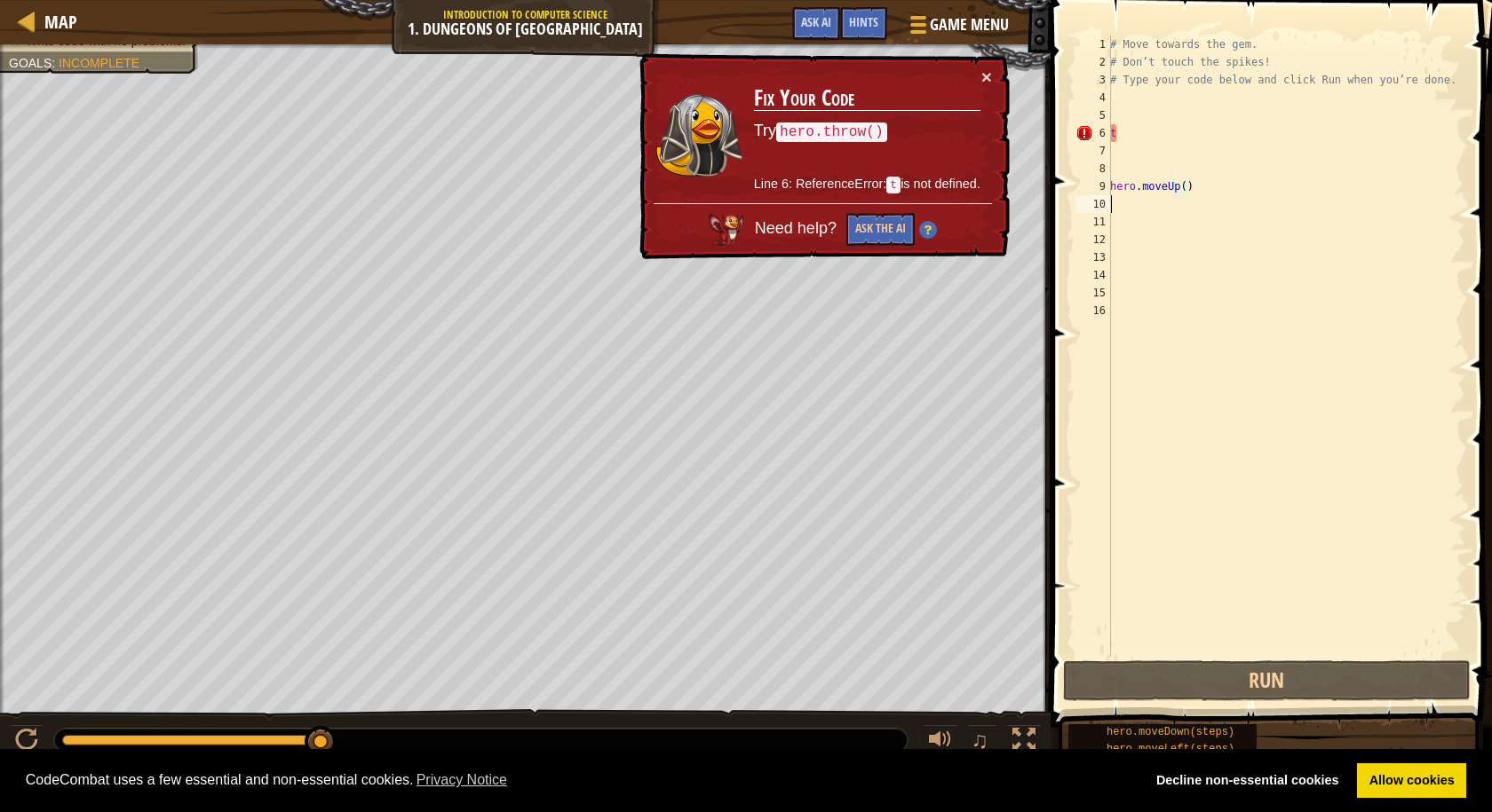
click at [1179, 206] on div "# Move towards the gem. # Don’t touch the spikes! # Type your code below and cl…" at bounding box center [1286, 364] width 359 height 657
click at [1185, 193] on div "# Move towards the gem. # Don’t touch the spikes! # Type your code below and cl…" at bounding box center [1286, 364] width 359 height 657
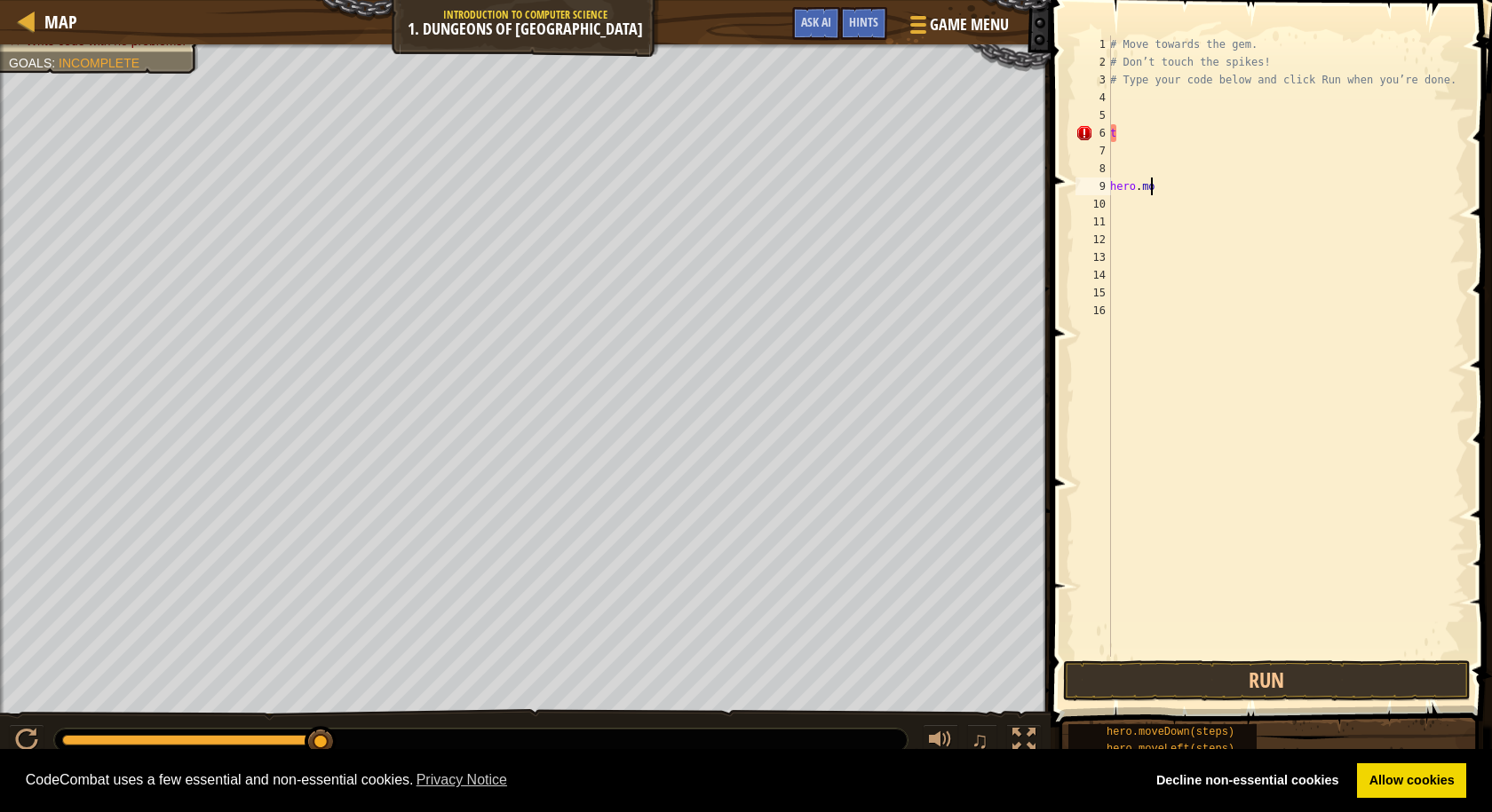
type textarea "h"
type textarea "H"
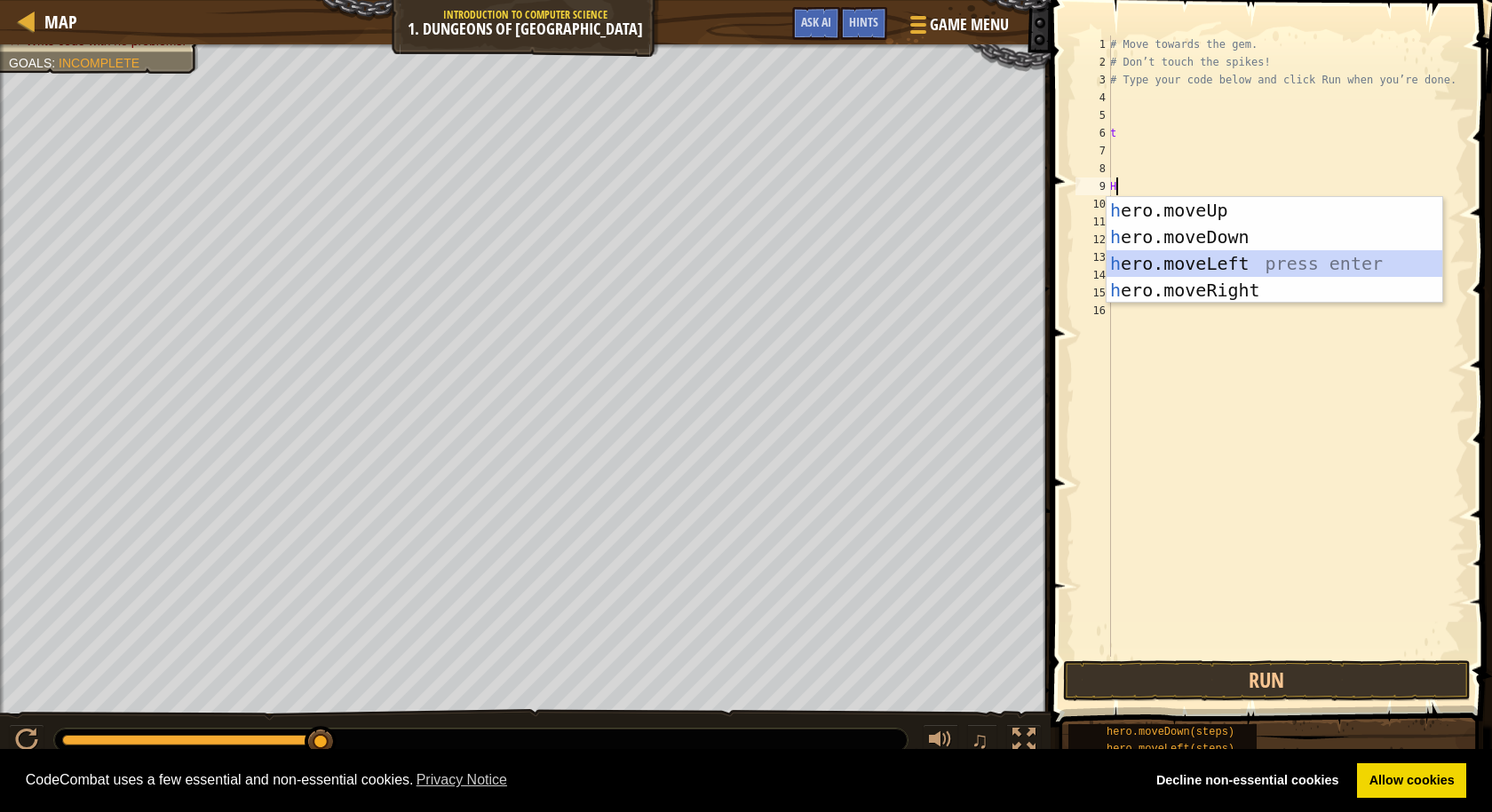
click at [1227, 256] on div "h ero.moveUp press enter h ero.moveDown press enter h ero.moveLeft press enter …" at bounding box center [1275, 277] width 335 height 160
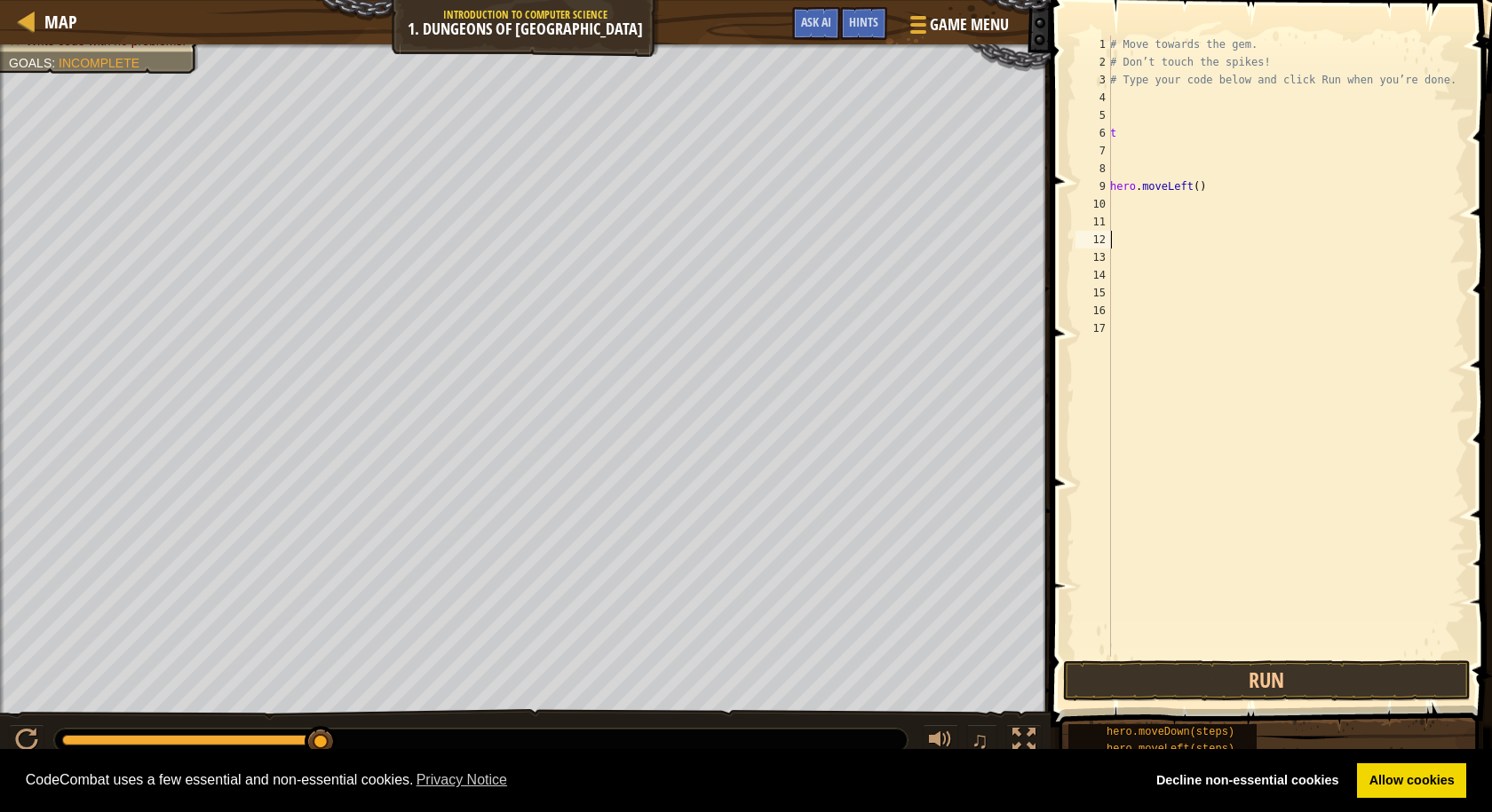
click at [1193, 236] on div "# Move towards the gem. # Don’t touch the spikes! # Type your code below and cl…" at bounding box center [1286, 364] width 359 height 657
click at [1201, 183] on div "# Move towards the gem. # Don’t touch the spikes! # Type your code below and cl…" at bounding box center [1286, 364] width 359 height 657
type textarea "h"
type textarea "H"
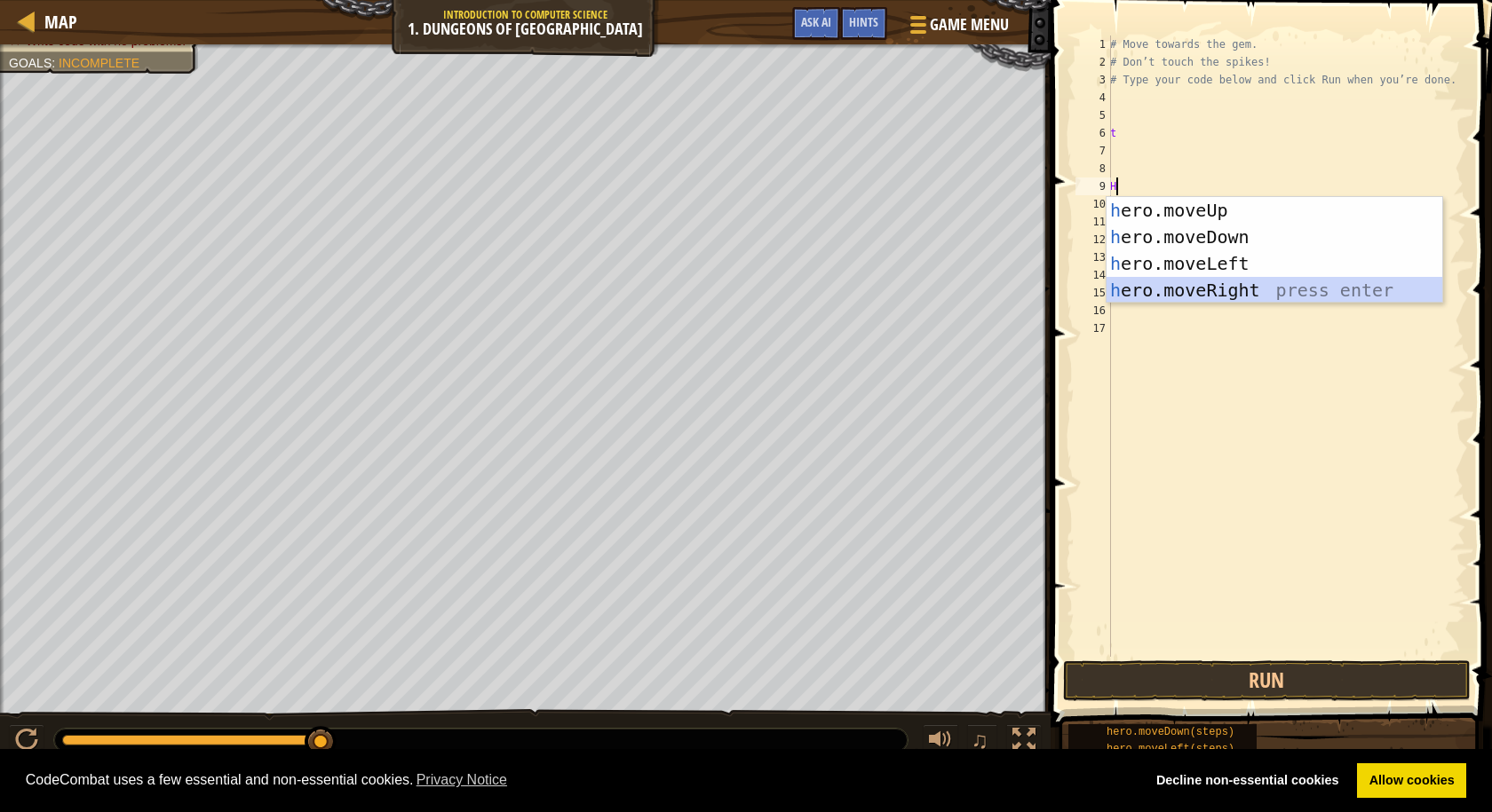
click at [1186, 284] on div "h ero.moveUp press enter h ero.moveDown press enter h ero.moveLeft press enter …" at bounding box center [1275, 277] width 335 height 160
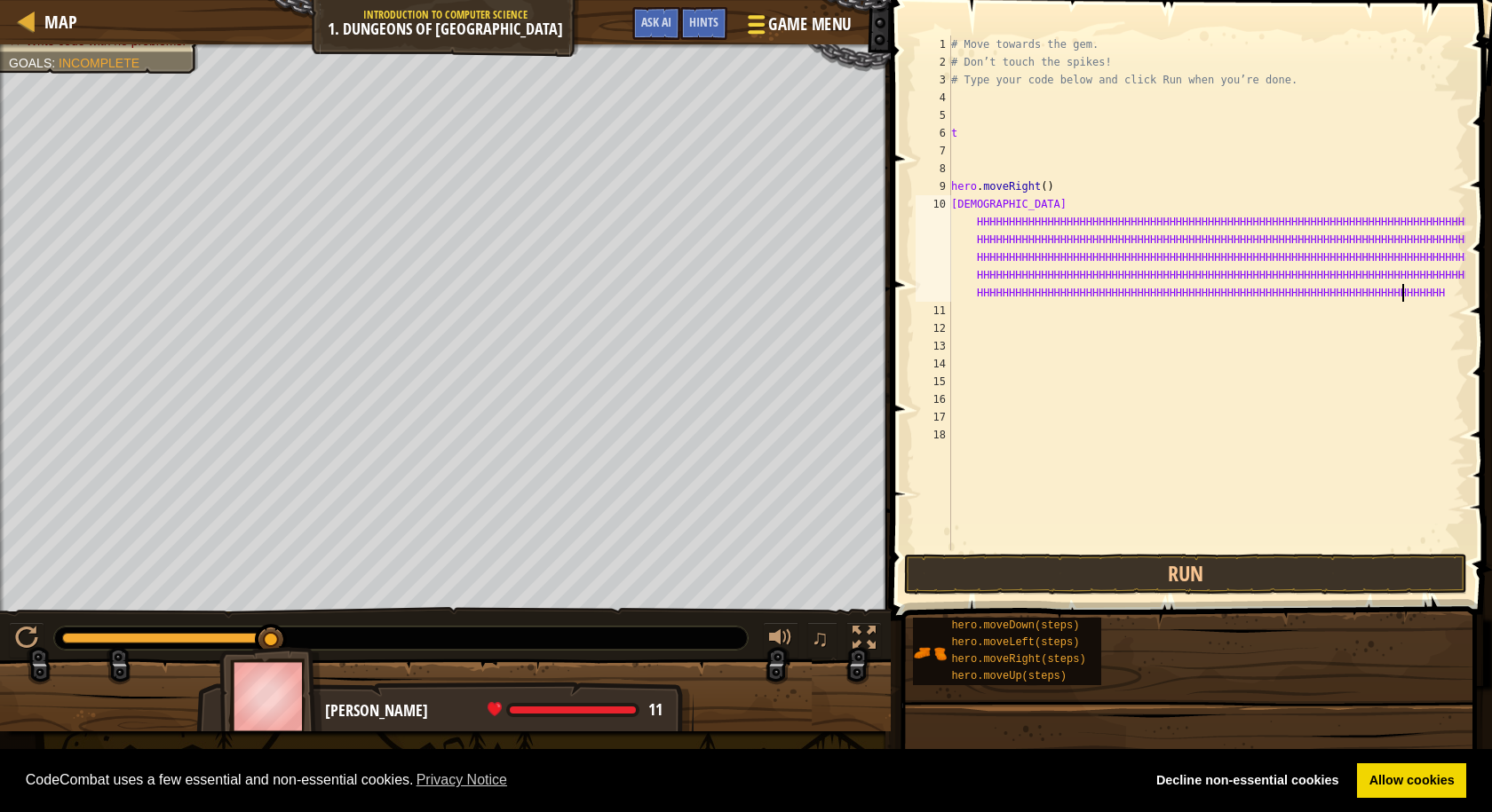
scroll to position [8, 241]
type textarea "THHHHHHHHHHHHHHHHHHHHHHHHHHHHHHHHHHHHHHHHHHHHHHHHHHHHHHHHHHHHHHHHHHHHHHHHHHHHHH…"
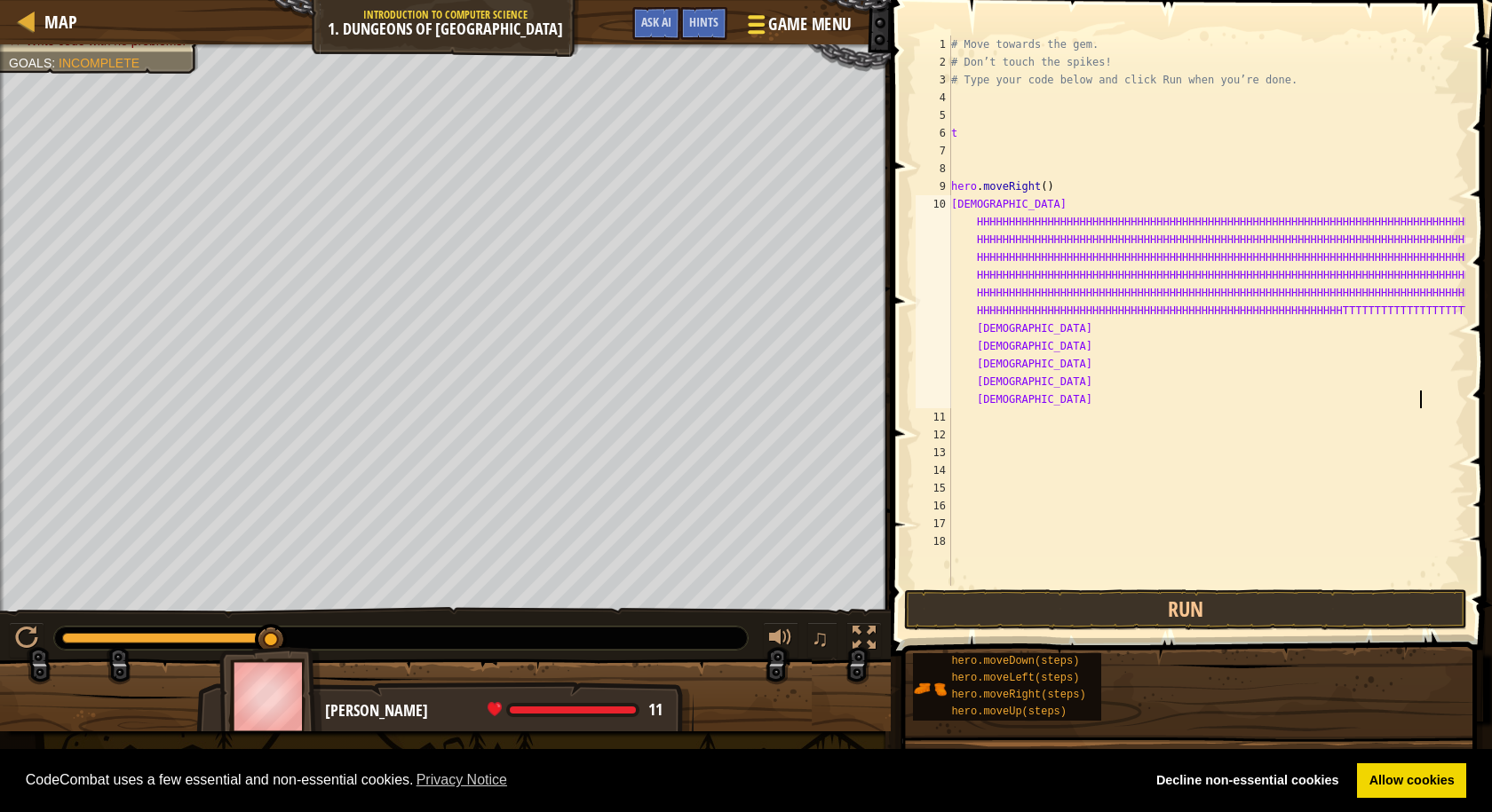
type textarea "HHHHHHHHHHHHHHHHHHHHHHHHHHHHHHHHHHHHHHHHHHHHHHHHHHHHHHHHHHHHTTTTTTTTTTTTTTTTTTT…"
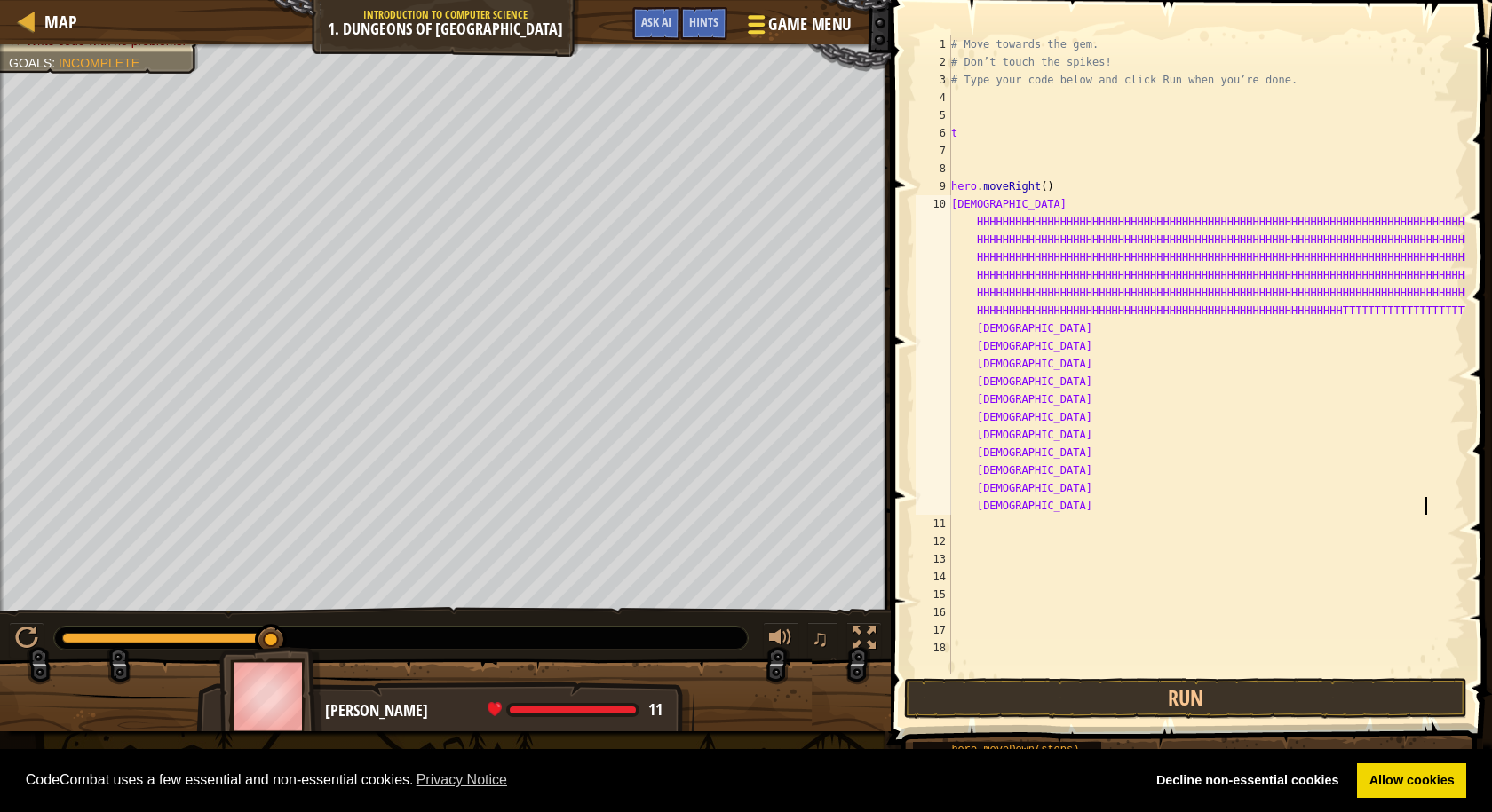
type textarea "YYYYYYYYYYYYYYYYYYYYYYYYYYYYYYYYYYYYYYYYYYYYYYYYYYYYYYYYYYYYYYYYYYYYYYYYYYYYYYY…"
type textarea "HHHHHHHHHHHHHHHHHHHHHHHHHHHHHHHHHHHHHHHHHHHHHHHHHHHHHHHHHHHHYYYYYYYUGOB"
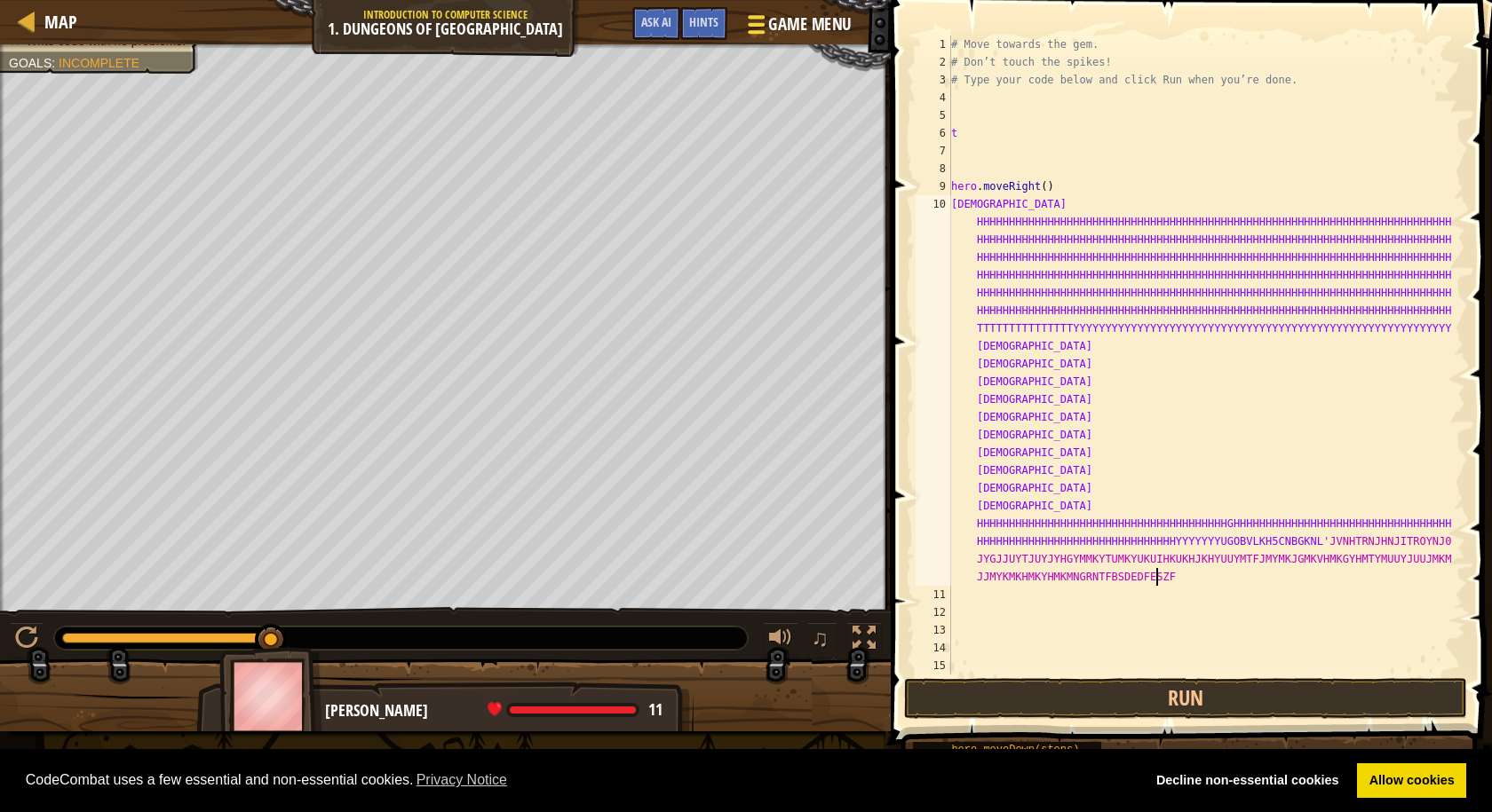
scroll to position [8, 74]
type textarea "VLKH5CNBGKNL'JVNHTRNJHNJITROYNJ0HMIYGNJYGJJUYTJUYJYHGYMMKYTUMKYUKUIHKUKHJKHYUUY…"
type textarea "6.Y"
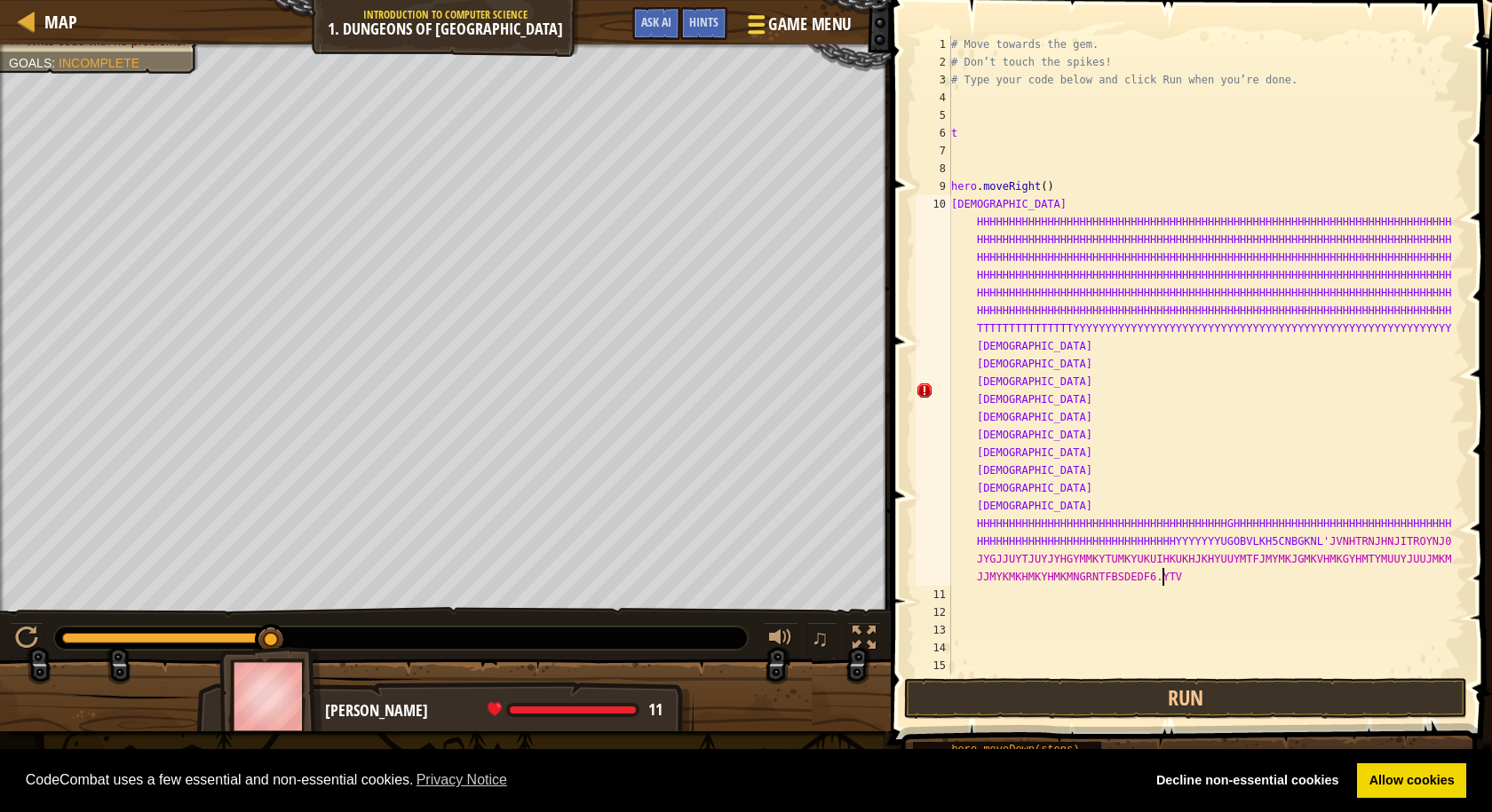
type textarea "TV"
drag, startPoint x: 1281, startPoint y: 658, endPoint x: 1267, endPoint y: 663, distance: 14.9
click at [1267, 663] on div "# Move towards the gem. # Don’t touch the spikes! # Type your code below and cl…" at bounding box center [1199, 372] width 504 height 675
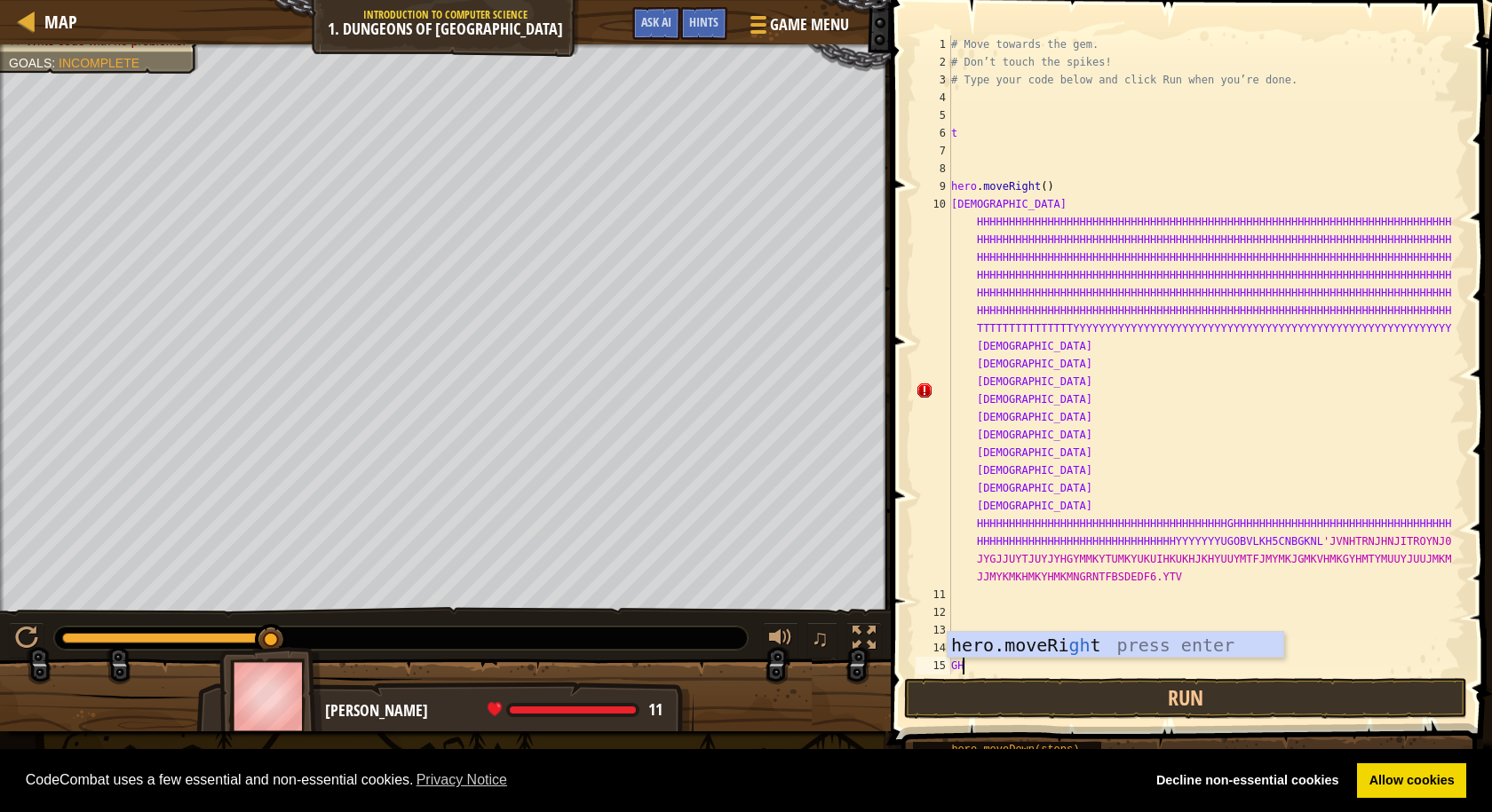
type textarea "GHH"
click at [1197, 619] on div "# Move towards the gem. # Don’t touch the spikes! # Type your code below and cl…" at bounding box center [1199, 372] width 504 height 675
click at [1163, 586] on div "# Move towards the gem. # Don’t touch the spikes! # Type your code below and cl…" at bounding box center [1199, 372] width 504 height 675
type textarea "G"
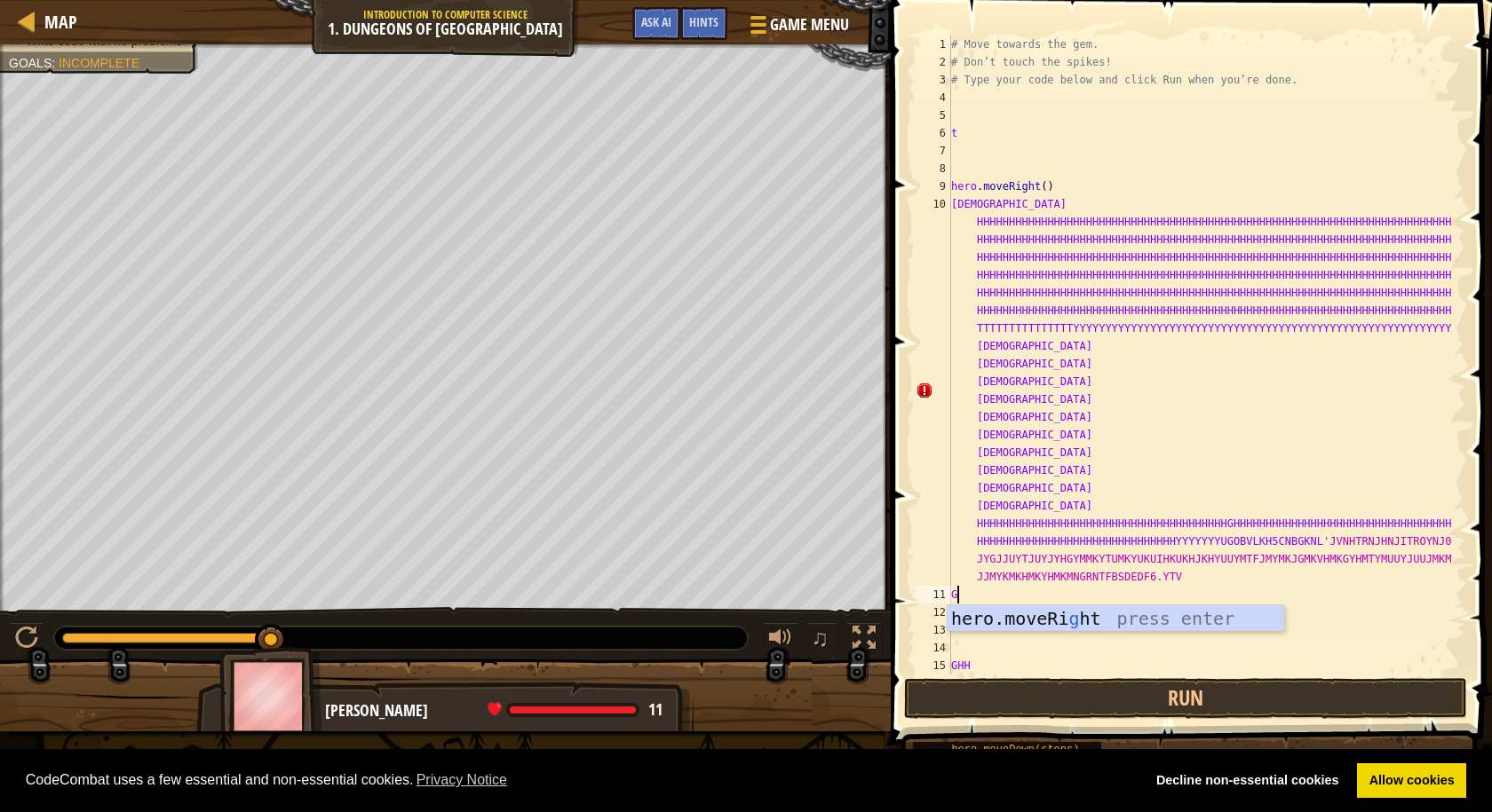
click at [1163, 576] on div "# Move towards the gem. # Don’t touch the spikes! # Type your code below and cl…" at bounding box center [1199, 372] width 504 height 675
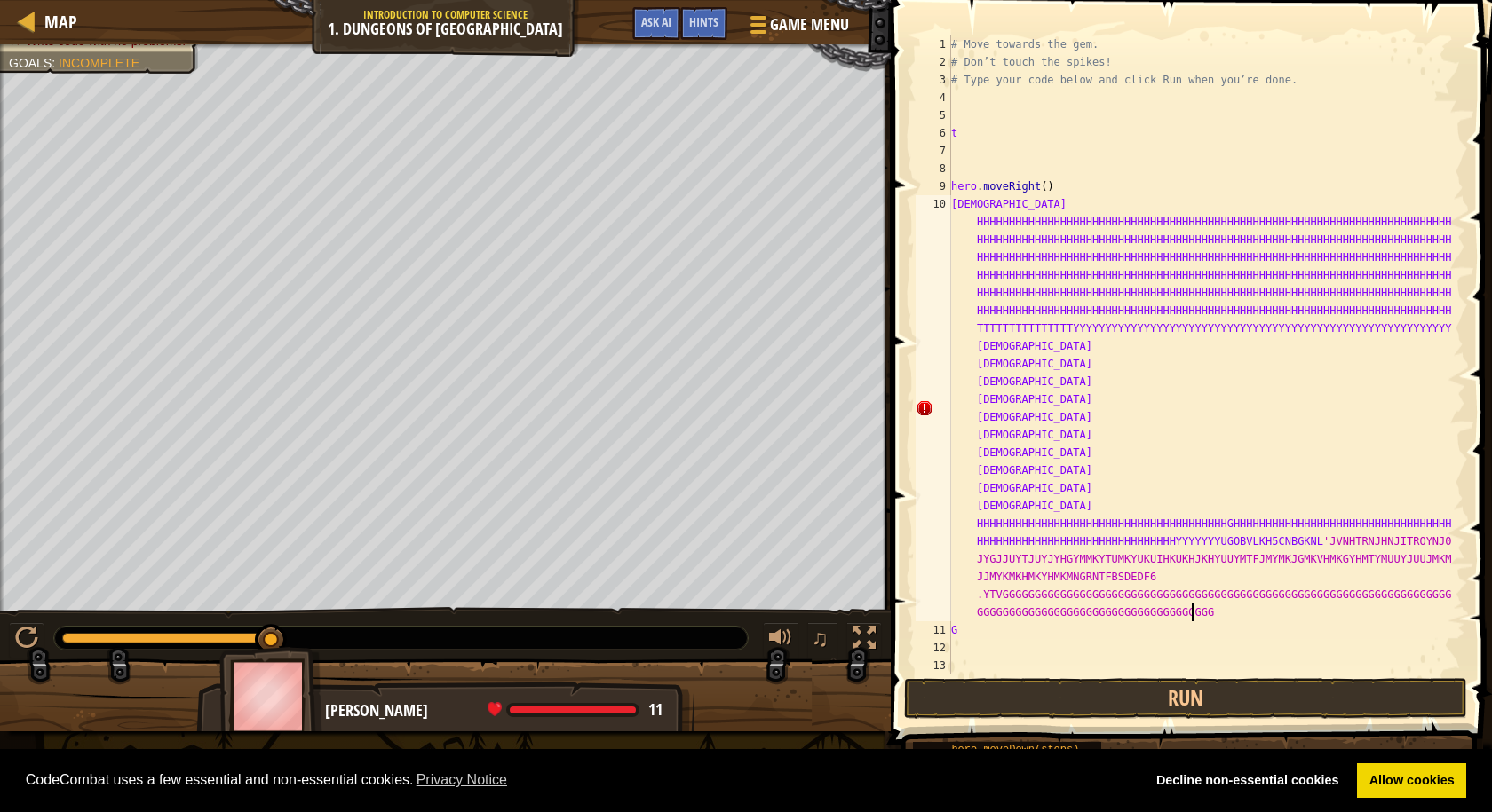
type textarea "GGGGGGGGGGGGGGGGGGGGGGGGGGGGGGGGGGGGGGGGGGGGGGGGGGGGGGGGGGGGGGGGGGGGGGGGGGGGGGG…"
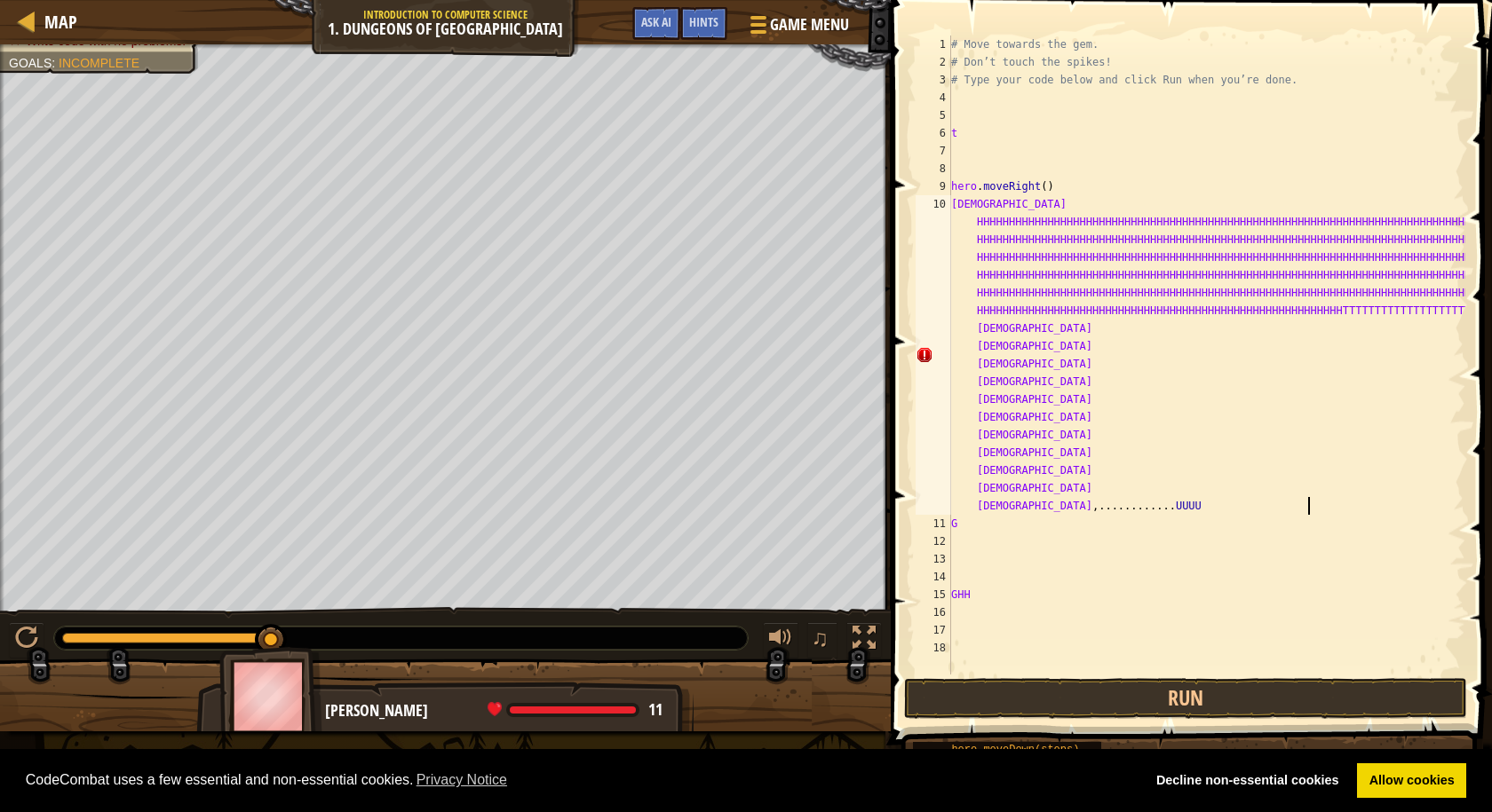
scroll to position [8, 7]
type textarea ",............UUUUU..........."
type textarea "J"
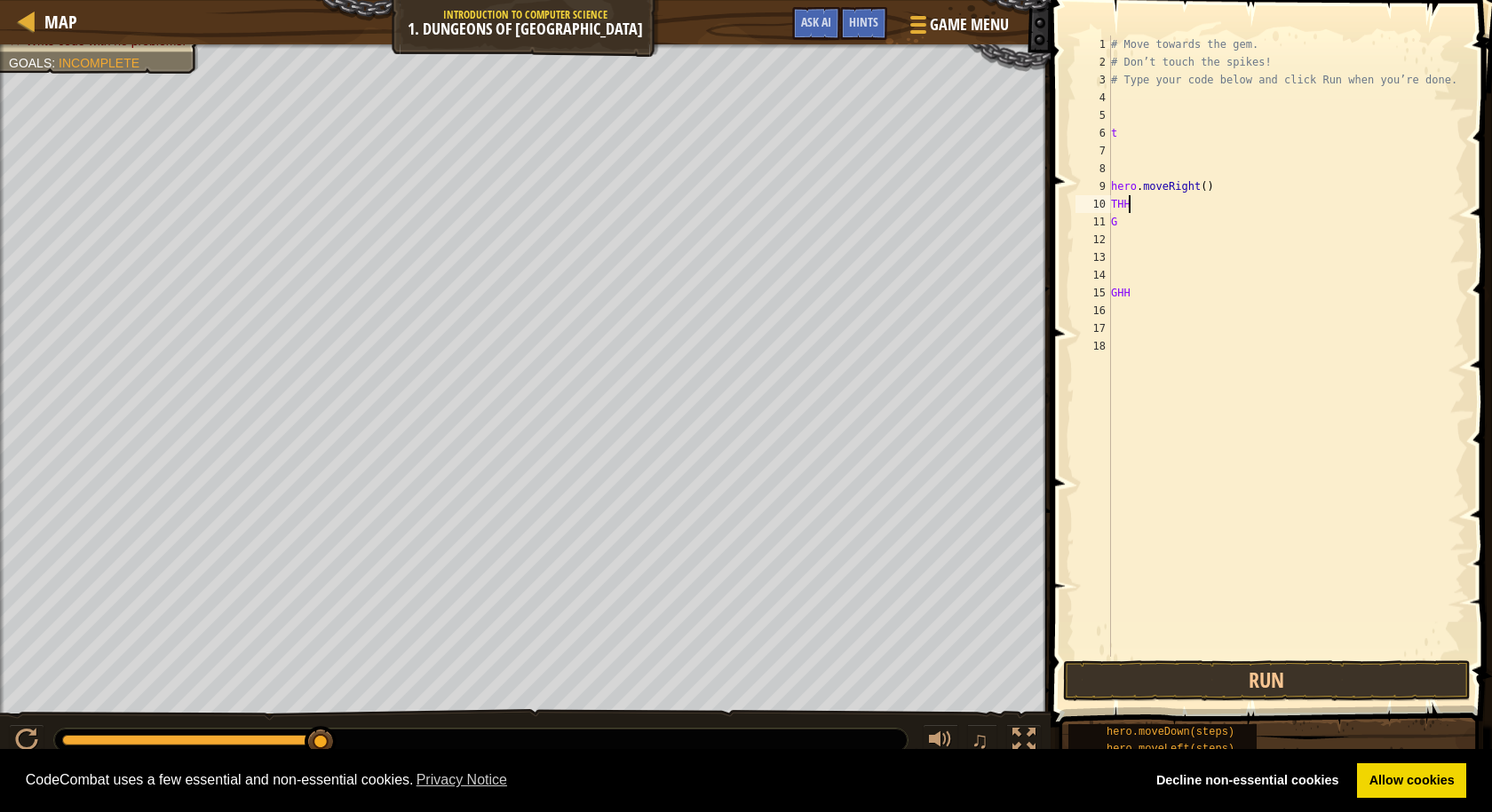
type textarea "T"
type textarea "h"
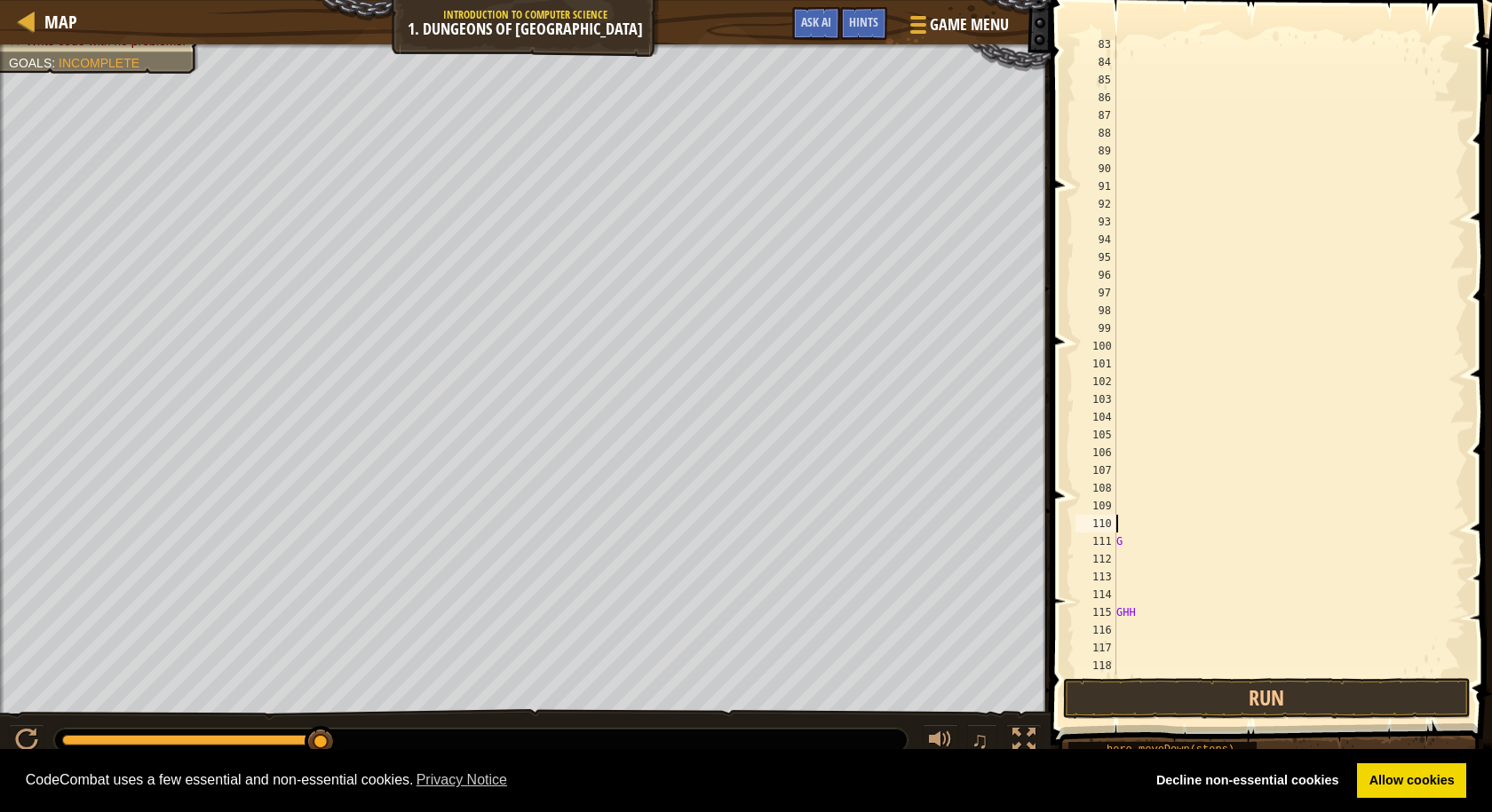
scroll to position [1456, 0]
drag, startPoint x: 1255, startPoint y: 514, endPoint x: 1240, endPoint y: 485, distance: 32.6
click at [1096, 321] on div "802" at bounding box center [1096, 329] width 41 height 18
click at [1206, 518] on div "G GHH" at bounding box center [1282, 372] width 339 height 675
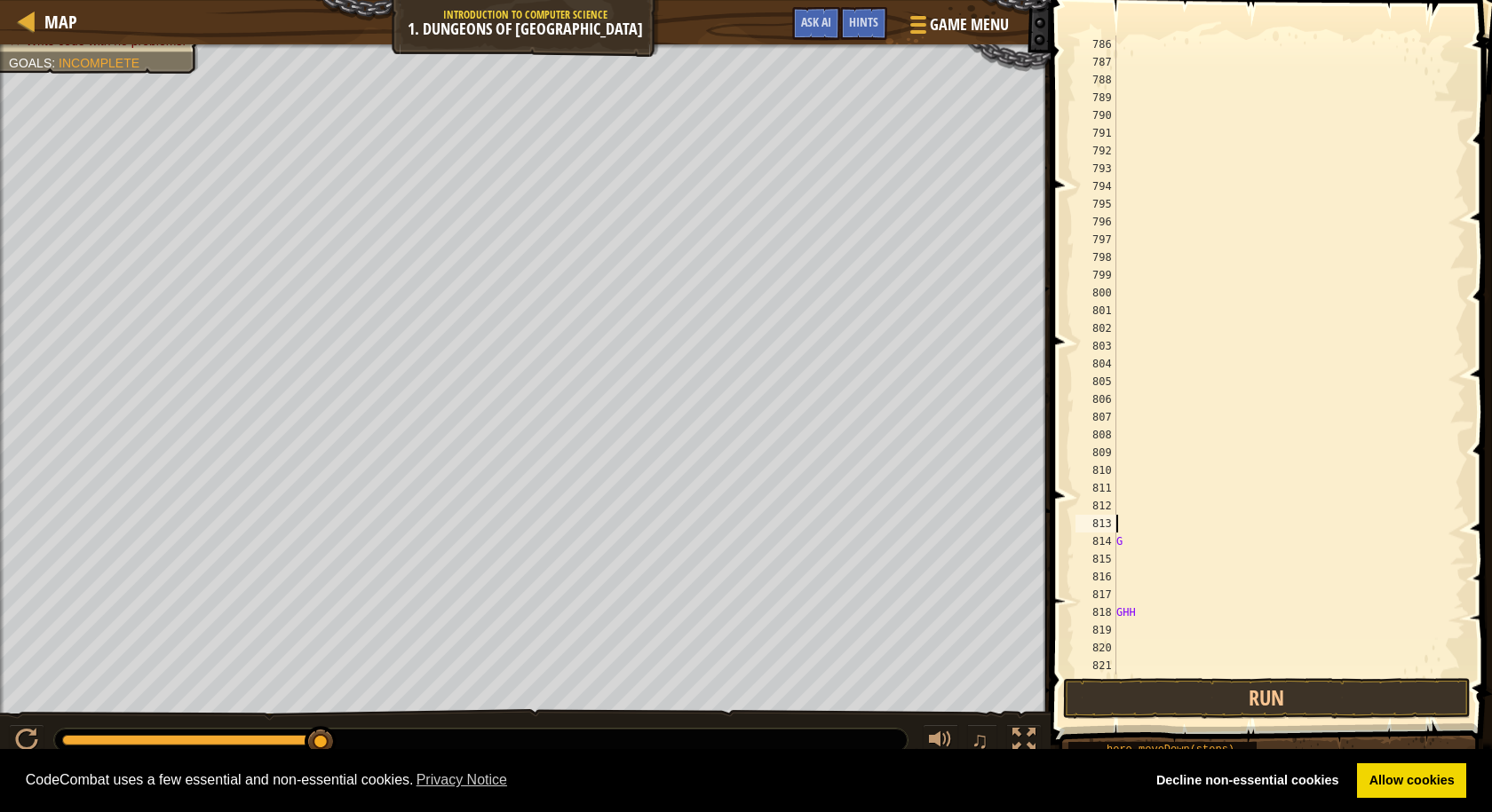
click at [1206, 515] on div "G GHH" at bounding box center [1282, 372] width 339 height 675
drag, startPoint x: 1220, startPoint y: 503, endPoint x: 1257, endPoint y: 491, distance: 38.9
click at [1229, 499] on div "G GHH" at bounding box center [1282, 372] width 339 height 675
click at [1168, 224] on div at bounding box center [1285, 372] width 334 height 675
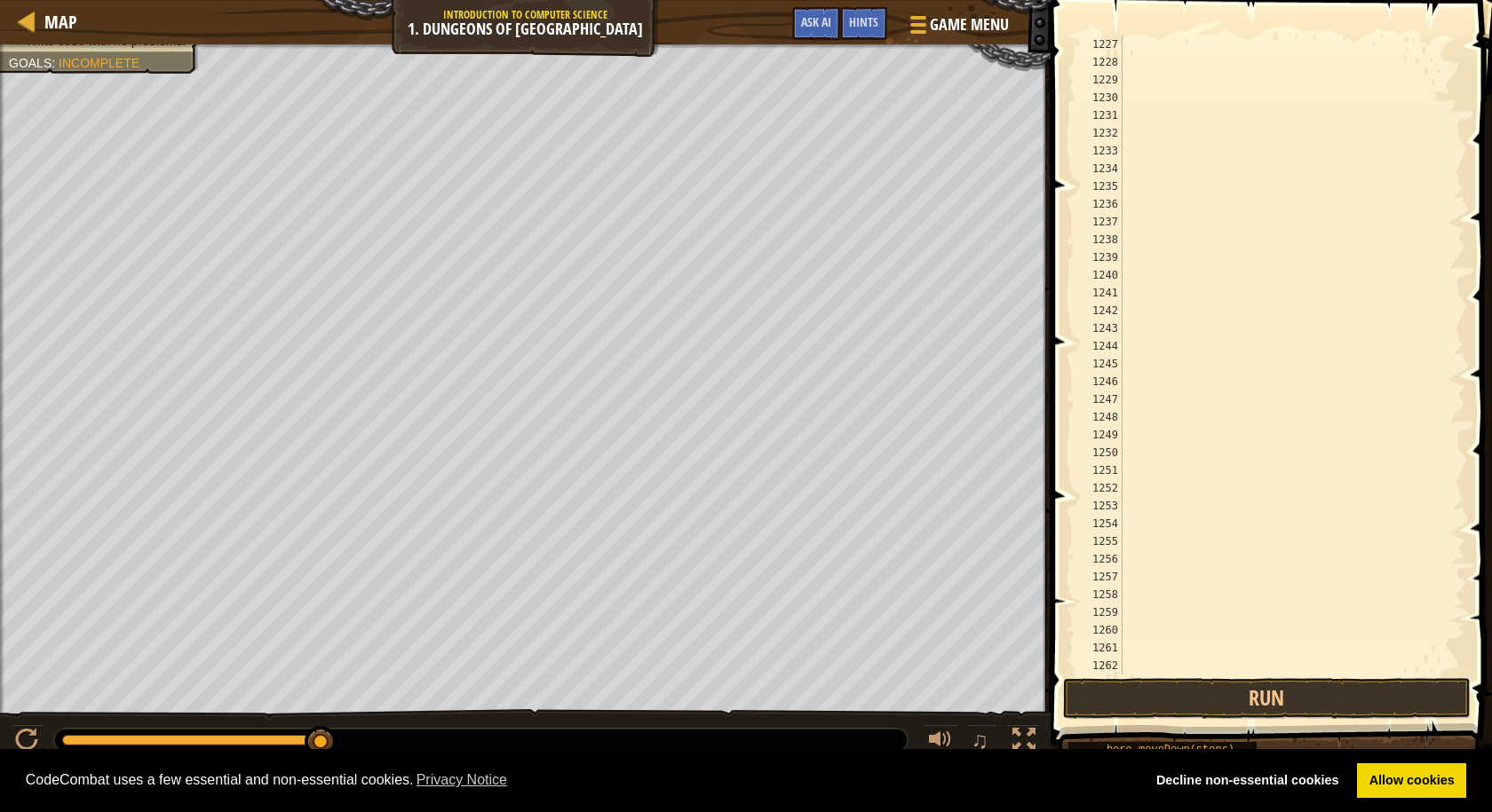
click at [1048, 182] on span at bounding box center [1273, 347] width 455 height 797
click at [1234, 434] on div at bounding box center [1285, 372] width 334 height 675
click at [1319, 382] on div at bounding box center [1285, 372] width 334 height 675
drag, startPoint x: 1350, startPoint y: 379, endPoint x: 1388, endPoint y: 371, distance: 38.8
click at [1365, 373] on div at bounding box center [1285, 372] width 334 height 675
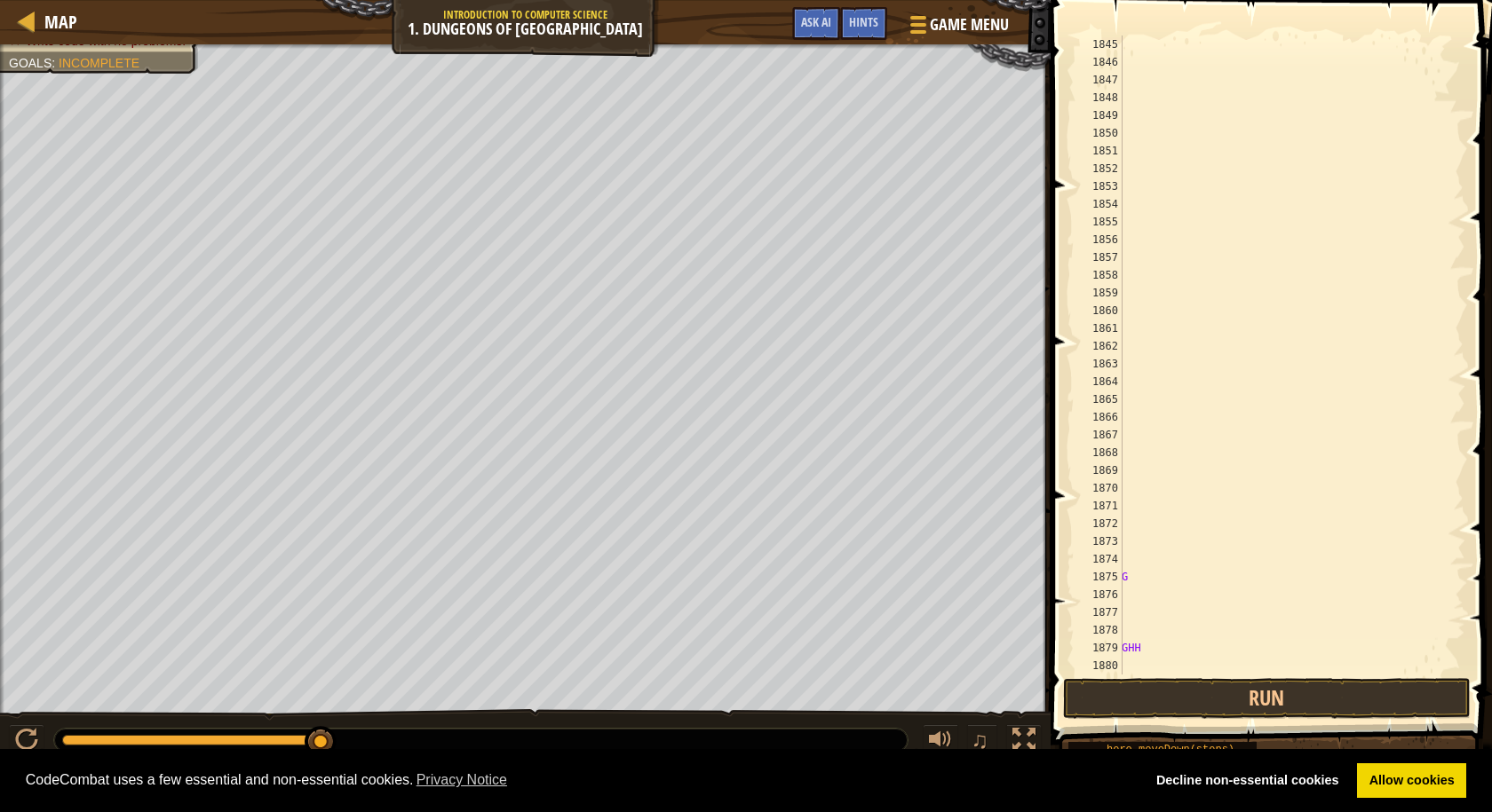
scroll to position [28456, 0]
drag, startPoint x: 1301, startPoint y: 307, endPoint x: 1340, endPoint y: 309, distance: 39.1
drag, startPoint x: 1317, startPoint y: 28, endPoint x: 1166, endPoint y: 317, distance: 326.1
click at [1310, 55] on div "1976 1977 1978 1979 1980 1981 1982 1983 1984 1985 1986 1987 1988 1989 1990 1991…" at bounding box center [1269, 407] width 447 height 797
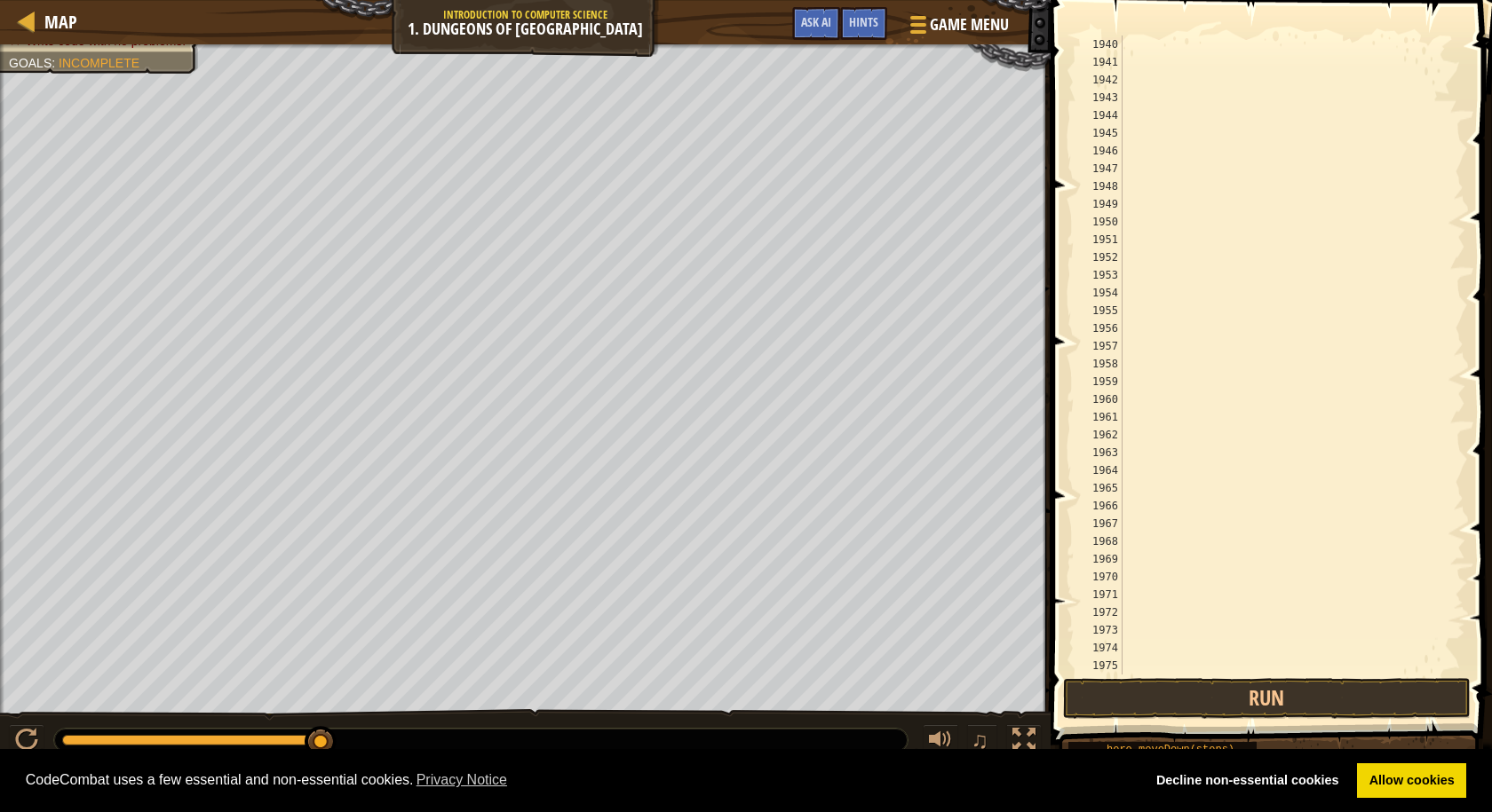
click at [1121, 345] on div "1957" at bounding box center [1099, 346] width 47 height 18
click at [1180, 396] on div at bounding box center [1285, 372] width 334 height 675
click at [1146, 352] on div at bounding box center [1285, 372] width 334 height 675
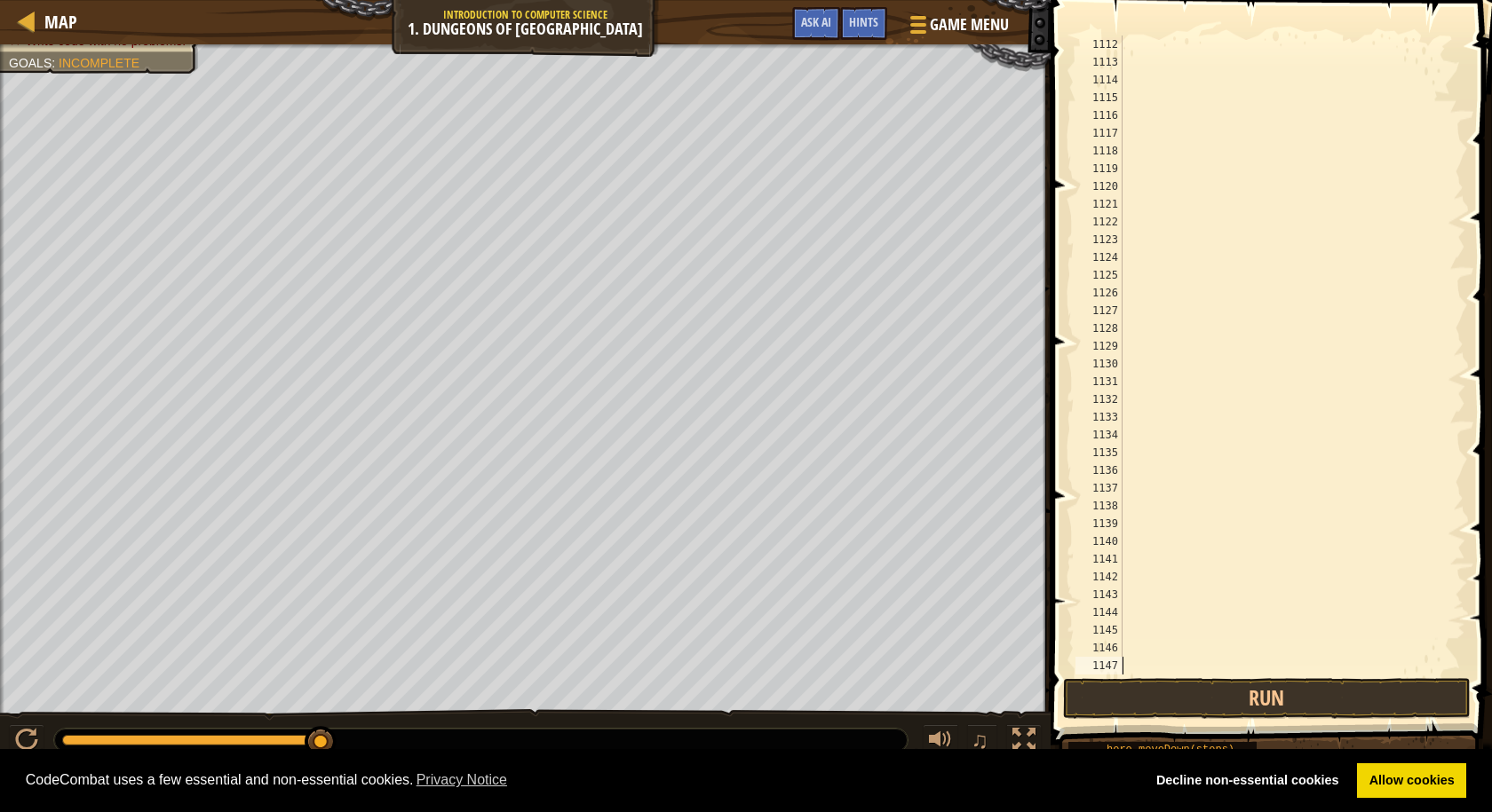
click at [1478, 685] on div "Run Submit Done Statement / Call /" at bounding box center [1280, 698] width 408 height 40
click at [1478, 688] on div "Run Submit Done Statement / Call /" at bounding box center [1280, 698] width 408 height 40
click at [1171, 496] on div at bounding box center [1285, 372] width 334 height 675
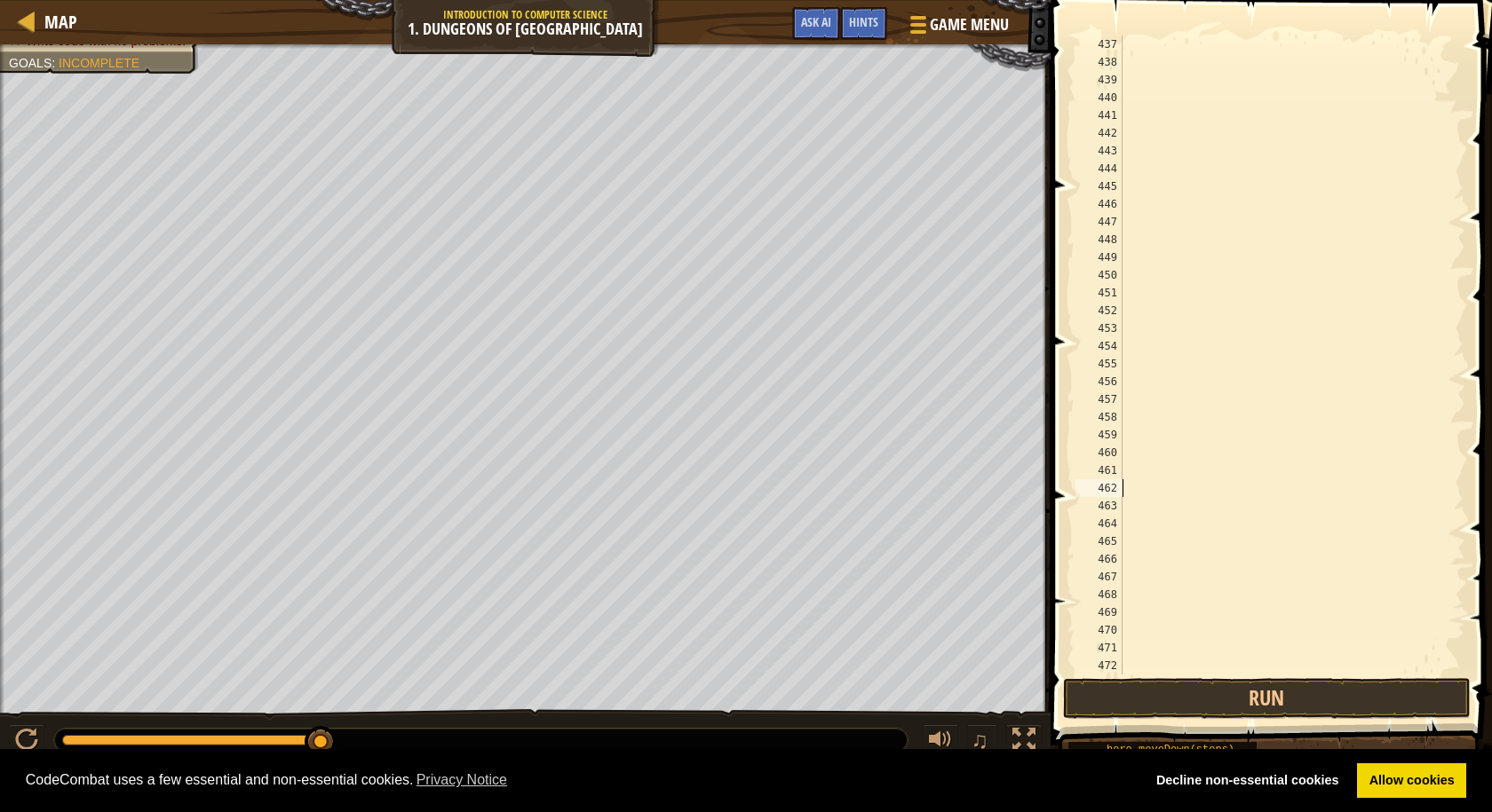
click at [1171, 496] on div at bounding box center [1285, 372] width 334 height 675
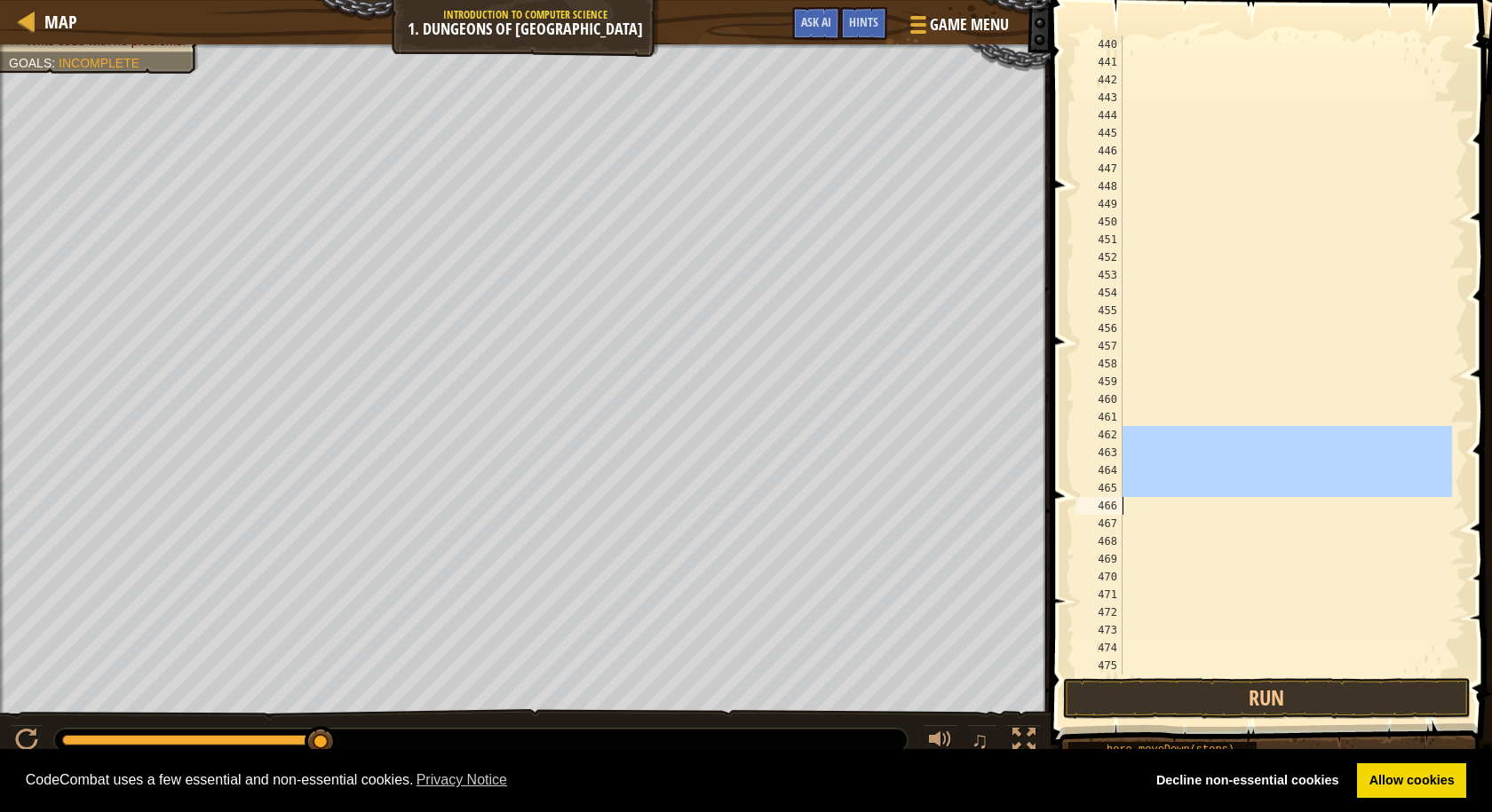
click at [1171, 496] on div at bounding box center [1285, 372] width 334 height 675
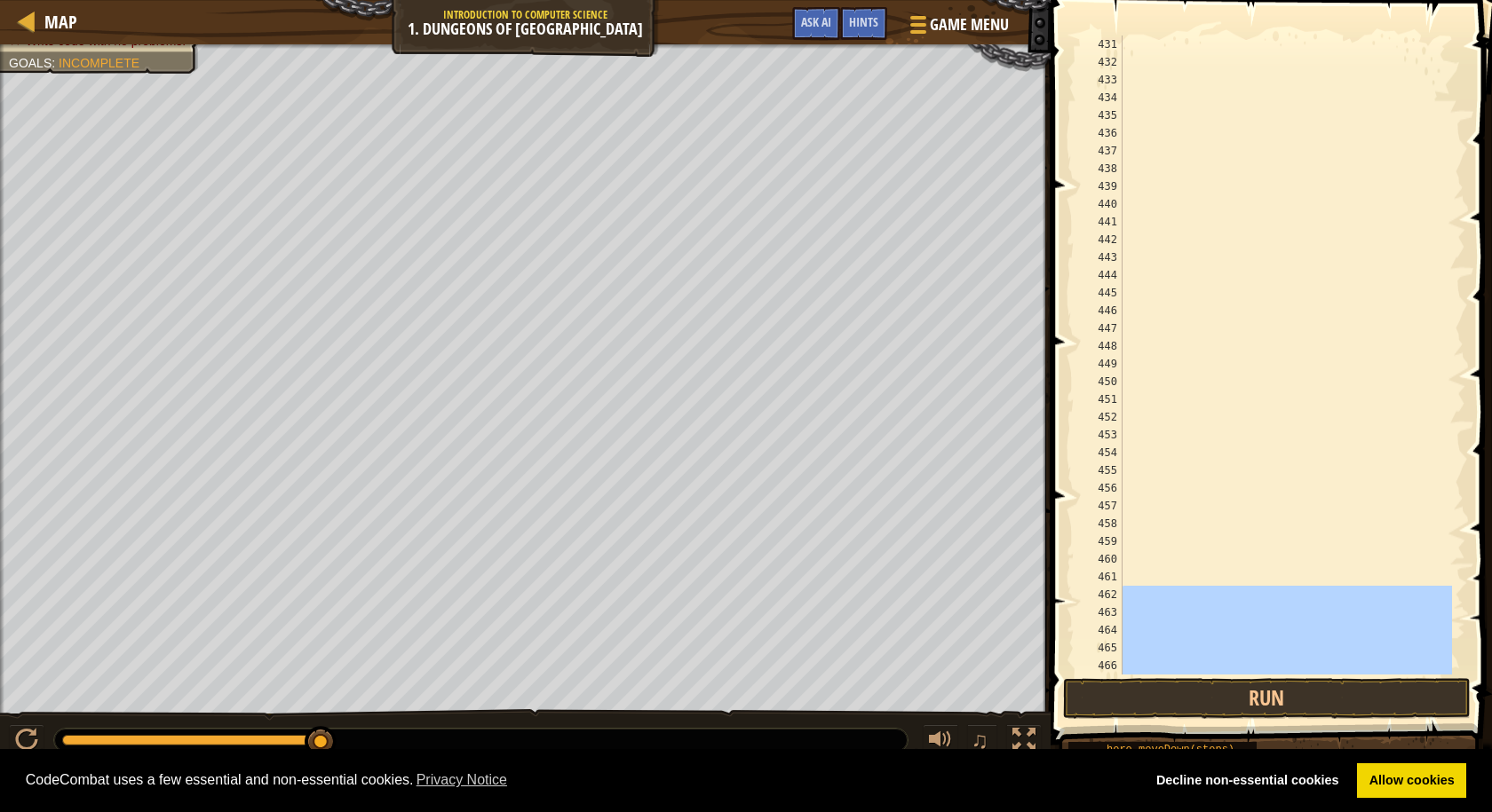
click at [1171, 496] on div at bounding box center [1285, 372] width 334 height 675
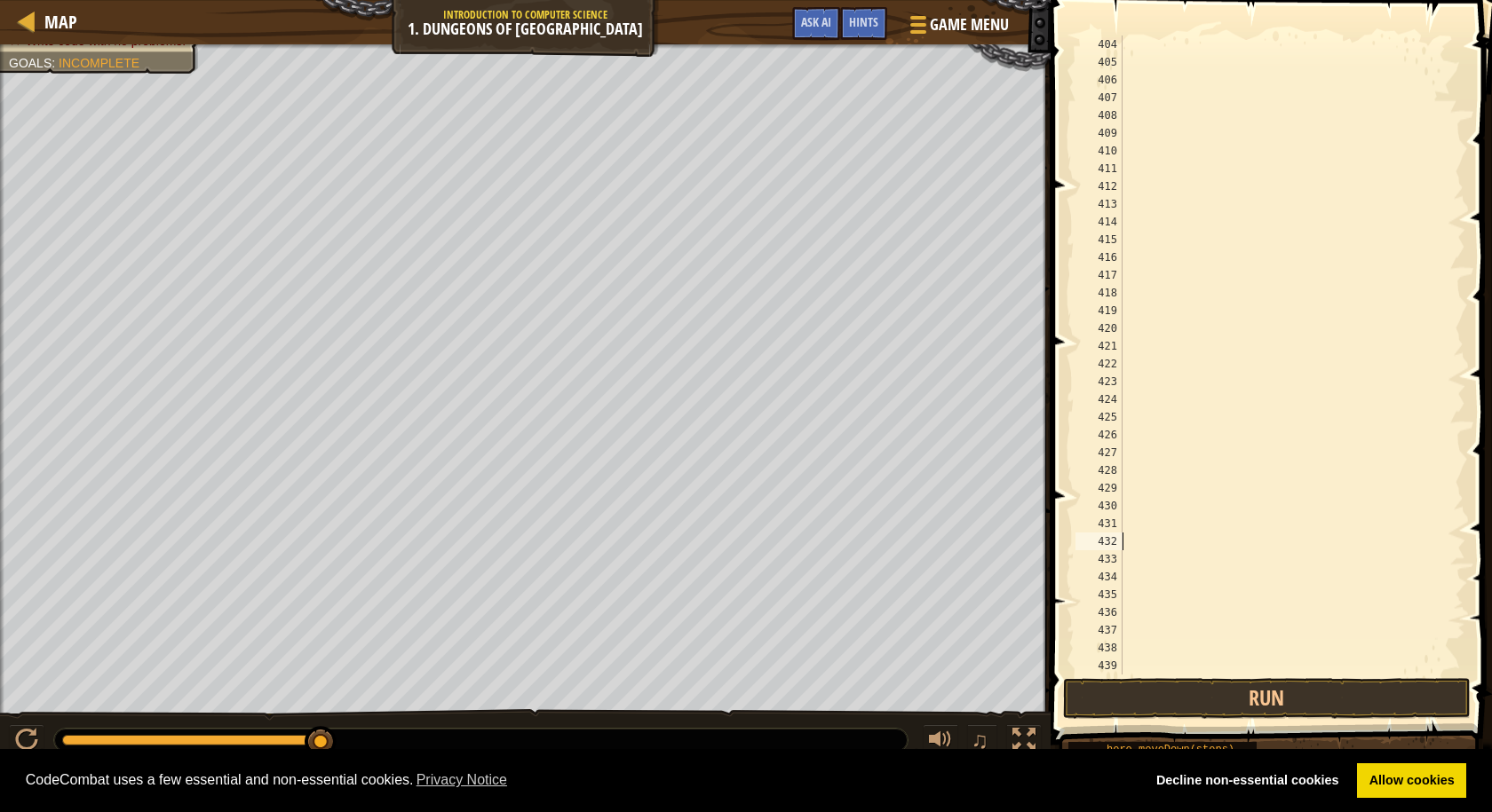
click at [1171, 496] on div at bounding box center [1285, 372] width 334 height 675
click at [1478, 623] on span at bounding box center [1273, 347] width 455 height 797
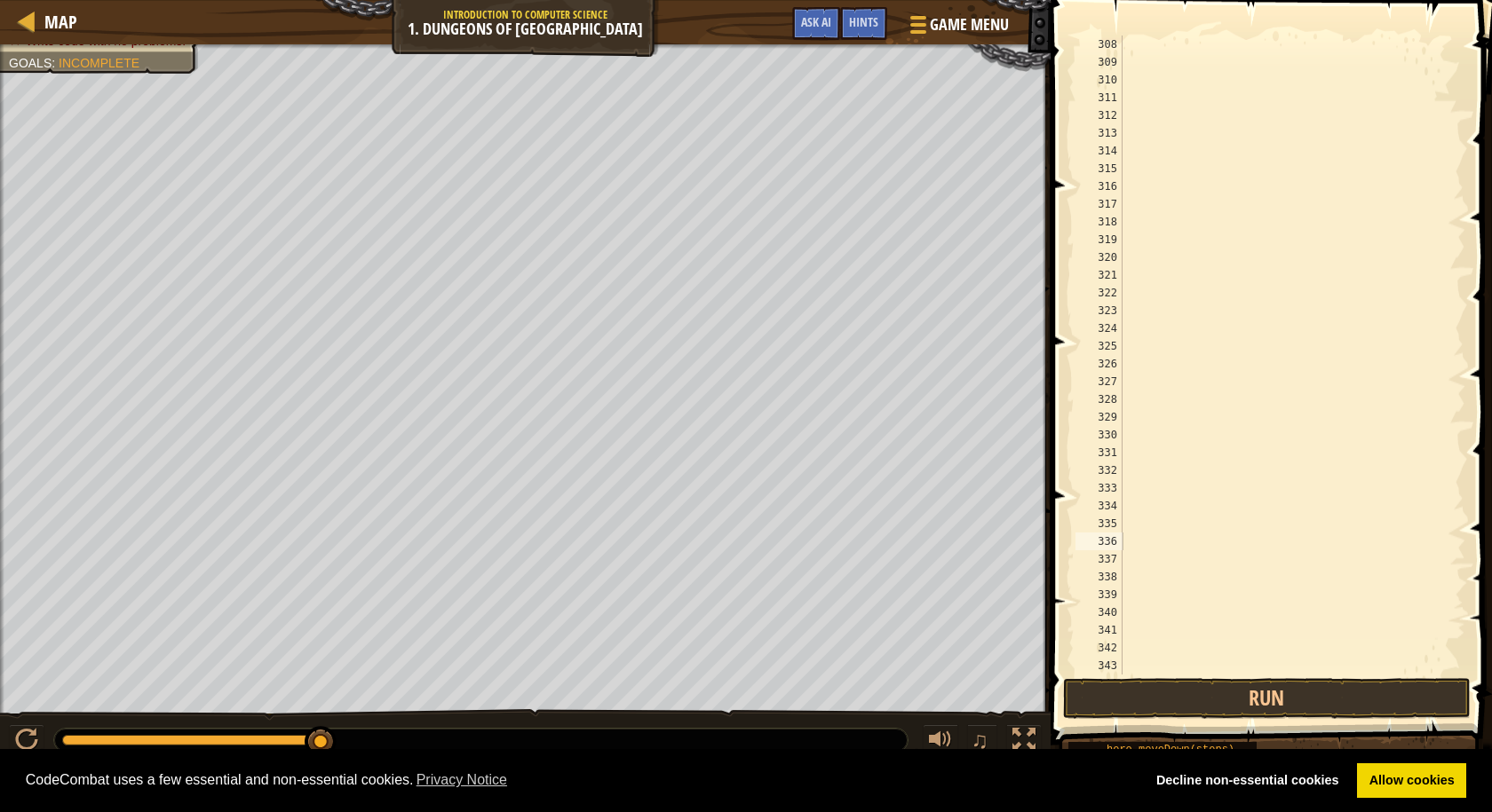
click at [1478, 623] on span at bounding box center [1273, 347] width 455 height 797
drag, startPoint x: 1238, startPoint y: 329, endPoint x: 1276, endPoint y: 367, distance: 53.7
click at [1273, 376] on div at bounding box center [1285, 372] width 334 height 675
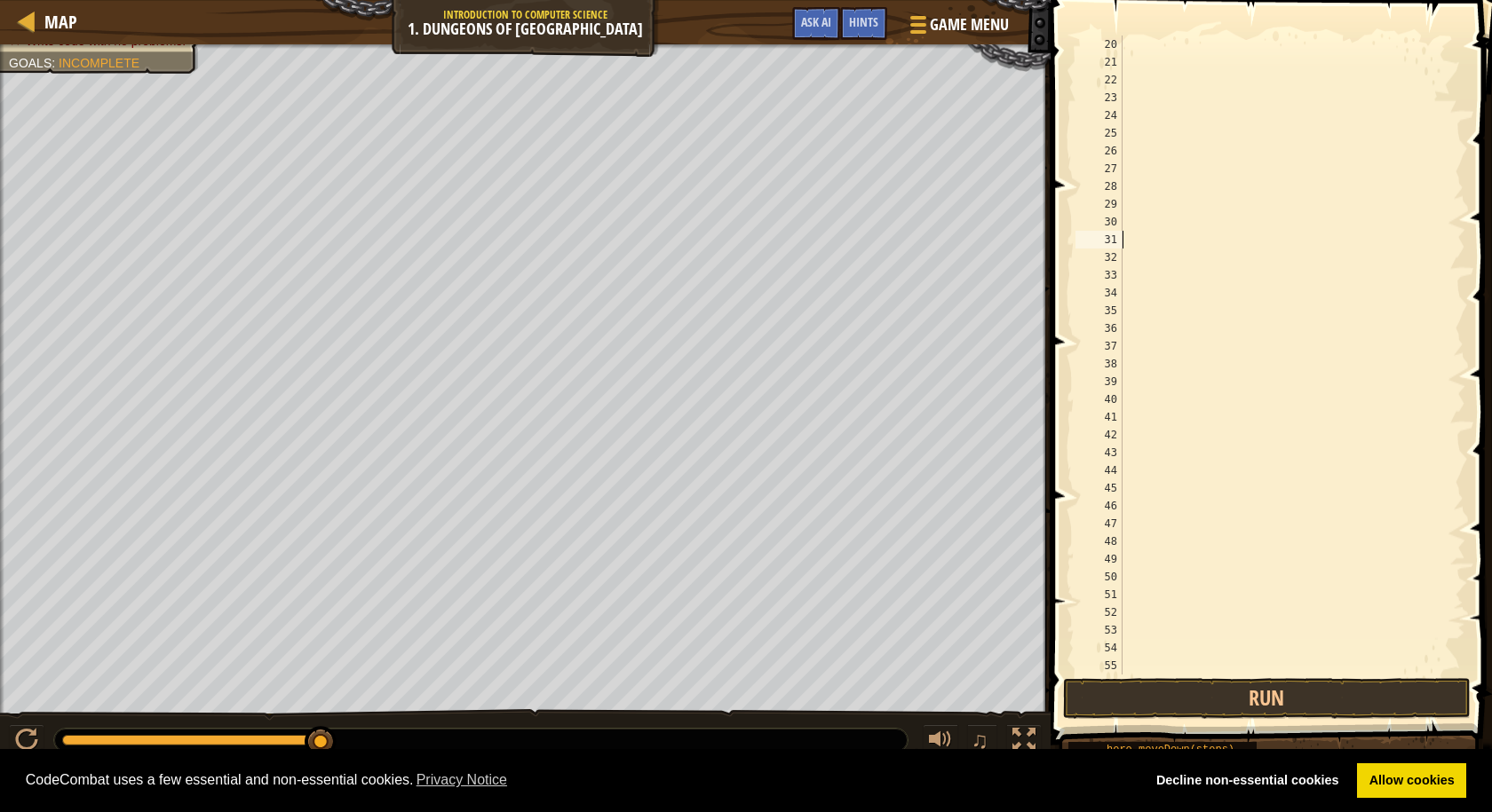
type textarea "."
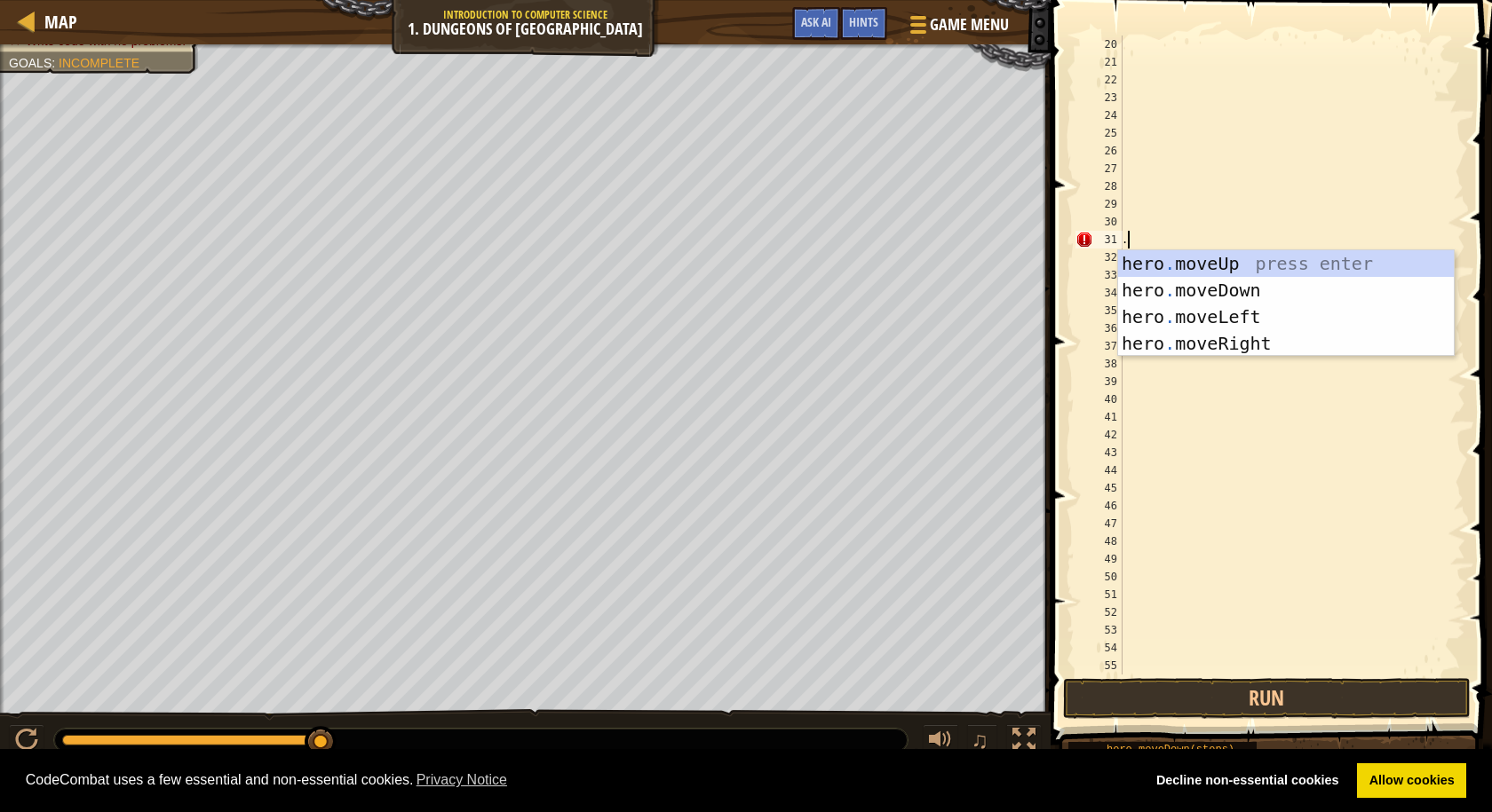
type textarea "."
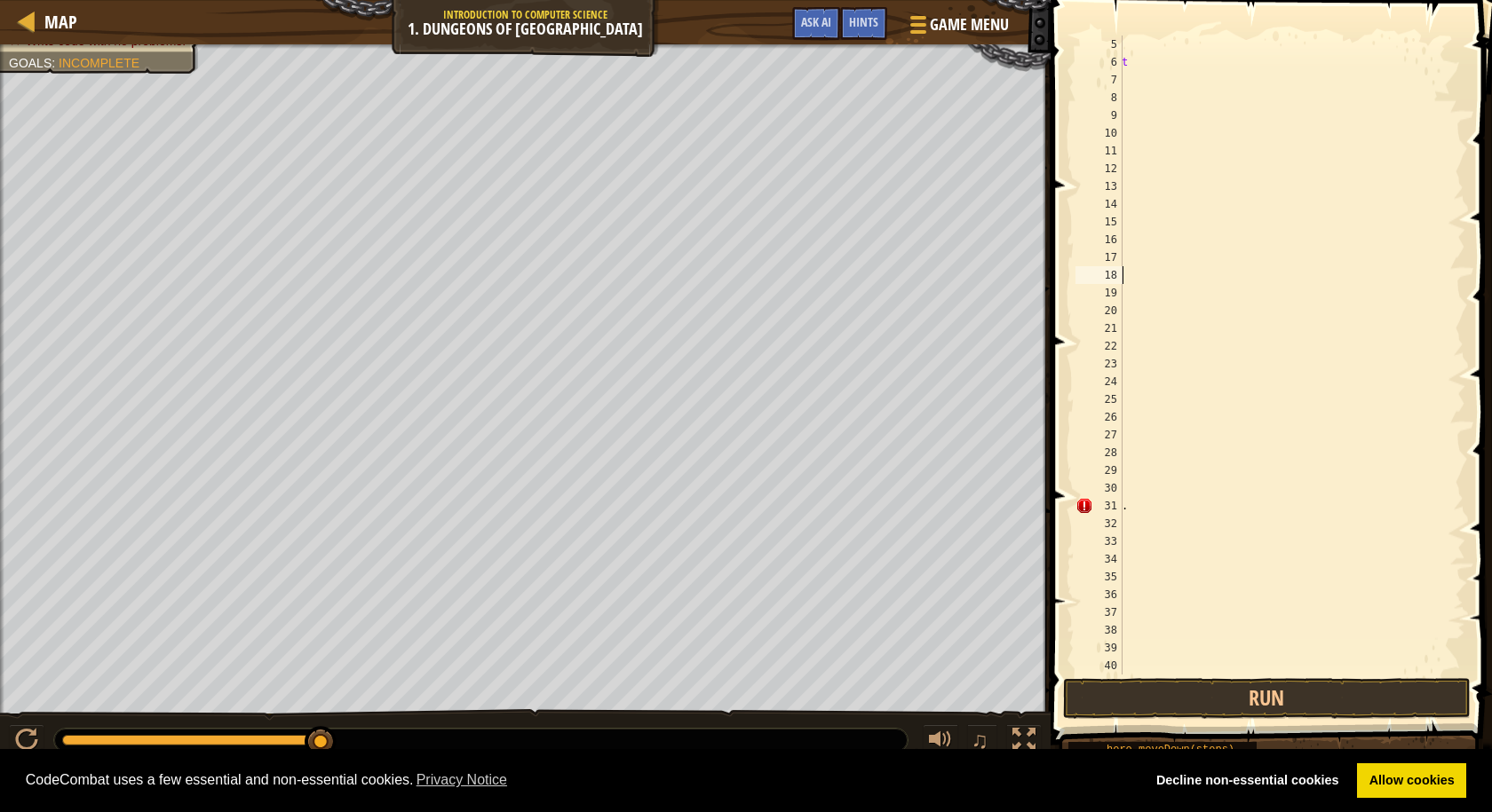
scroll to position [0, 0]
drag, startPoint x: 1201, startPoint y: 434, endPoint x: 1166, endPoint y: 572, distance: 142.4
click at [1166, 572] on div "# Move towards the gem. # Don’t touch the spikes! # Type your code below and cl…" at bounding box center [1285, 372] width 334 height 675
type textarea "."
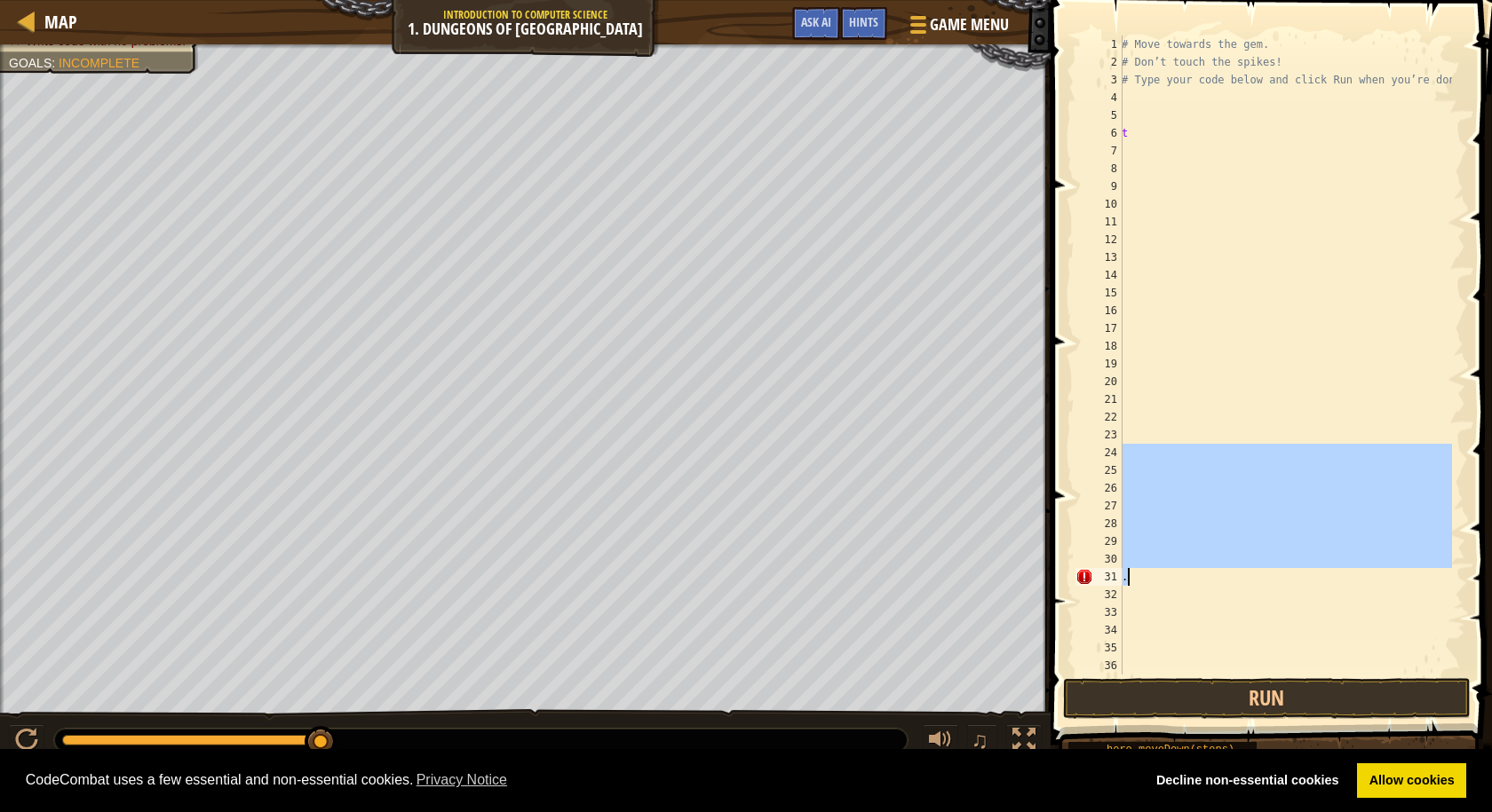
type textarea "."
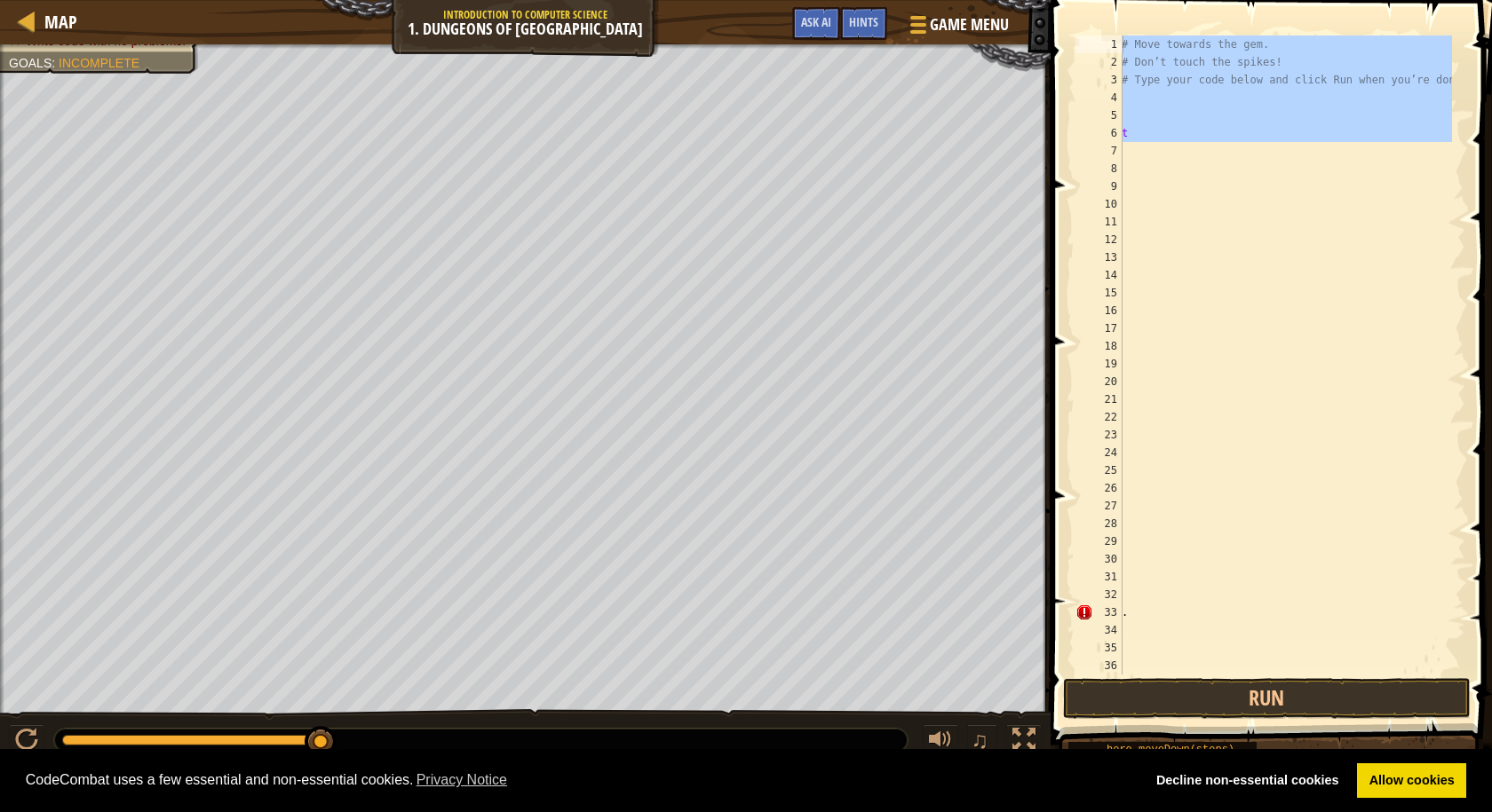
drag, startPoint x: 1428, startPoint y: -76, endPoint x: 1265, endPoint y: 854, distance: 944.2
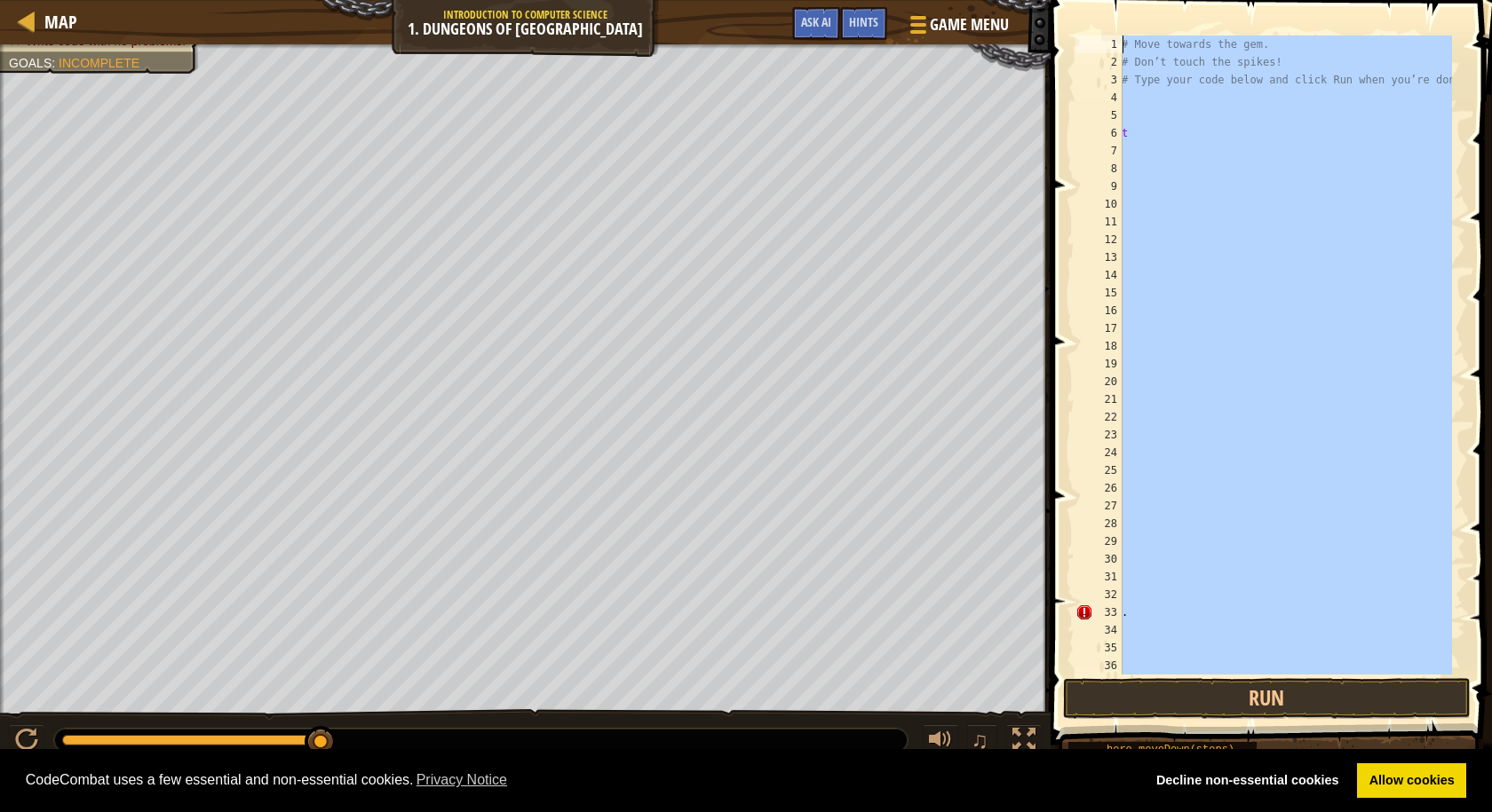
drag, startPoint x: 1219, startPoint y: 219, endPoint x: 1223, endPoint y: -77, distance: 296.0
click at [1223, 0] on html "Cookie Policy CodeCombat uses a few essential and non-essential cookies. Privac…" at bounding box center [746, 0] width 1492 height 0
click at [1223, 28] on span at bounding box center [1273, 347] width 455 height 797
type textarea "# Move towards the gem."
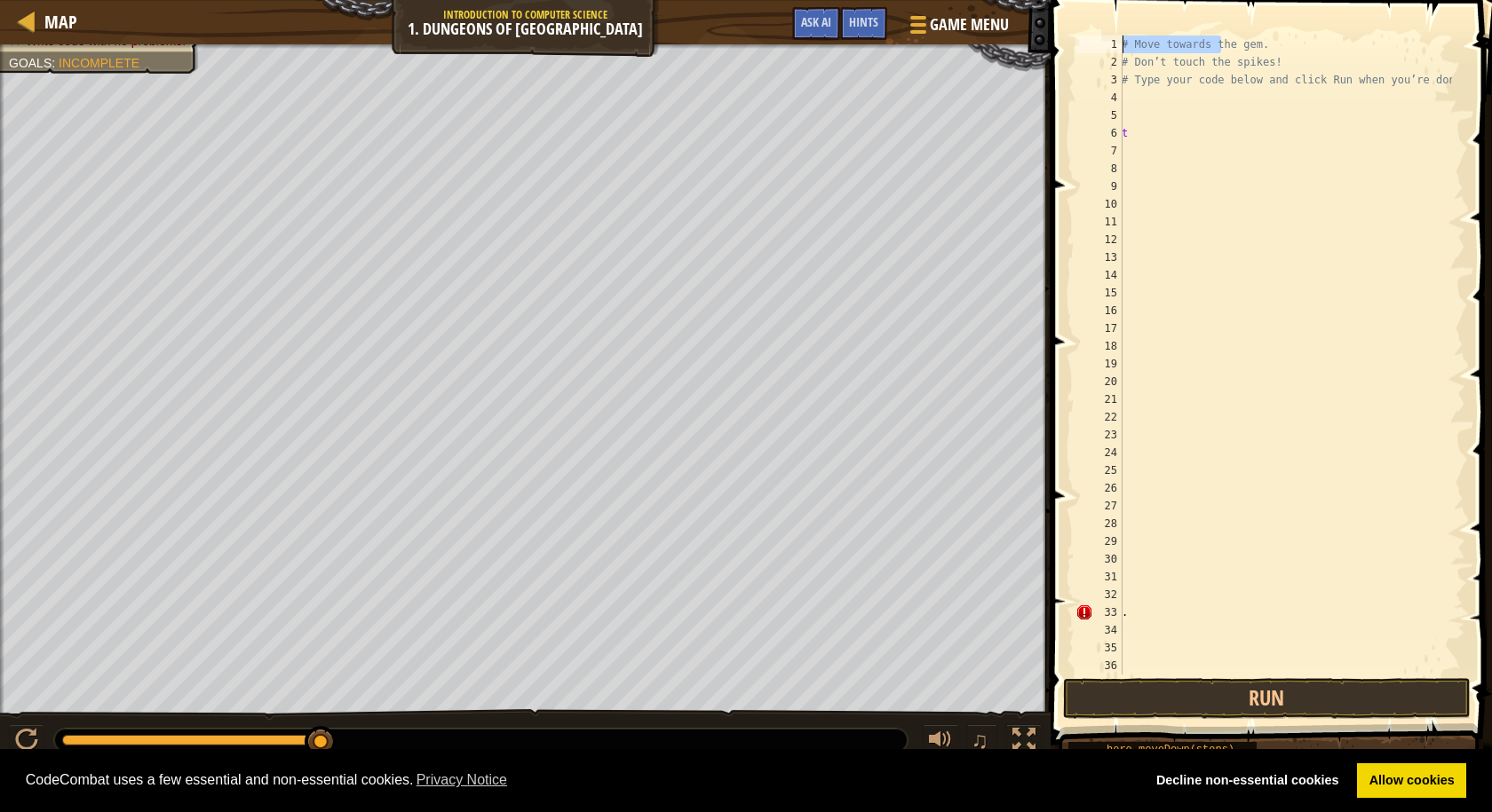
drag, startPoint x: 1223, startPoint y: 36, endPoint x: 1178, endPoint y: -77, distance: 121.6
click at [1178, 0] on html "Cookie Policy CodeCombat uses a few essential and non-essential cookies. Privac…" at bounding box center [746, 0] width 1492 height 0
click at [1206, 154] on div "# Move towards the gem. # Don’t touch the spikes! # Type your code below and cl…" at bounding box center [1285, 372] width 334 height 675
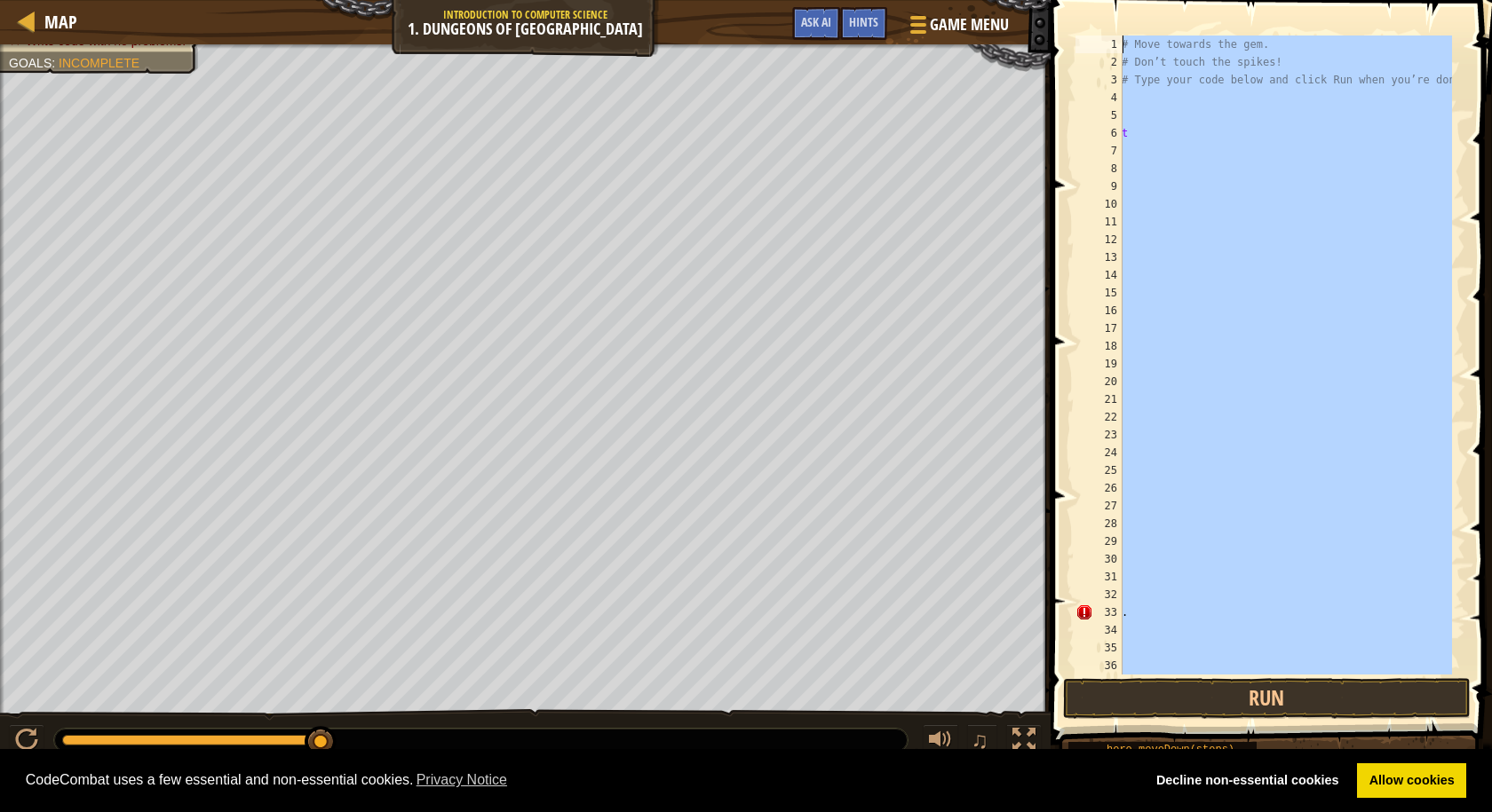
drag, startPoint x: 1185, startPoint y: 673, endPoint x: 1099, endPoint y: -77, distance: 754.9
click at [1099, 0] on html "Cookie Policy CodeCombat uses a few essential and non-essential cookies. Privac…" at bounding box center [746, 0] width 1492 height 0
type textarea "# Move towards the gem. # Don’t touch the spikes!"
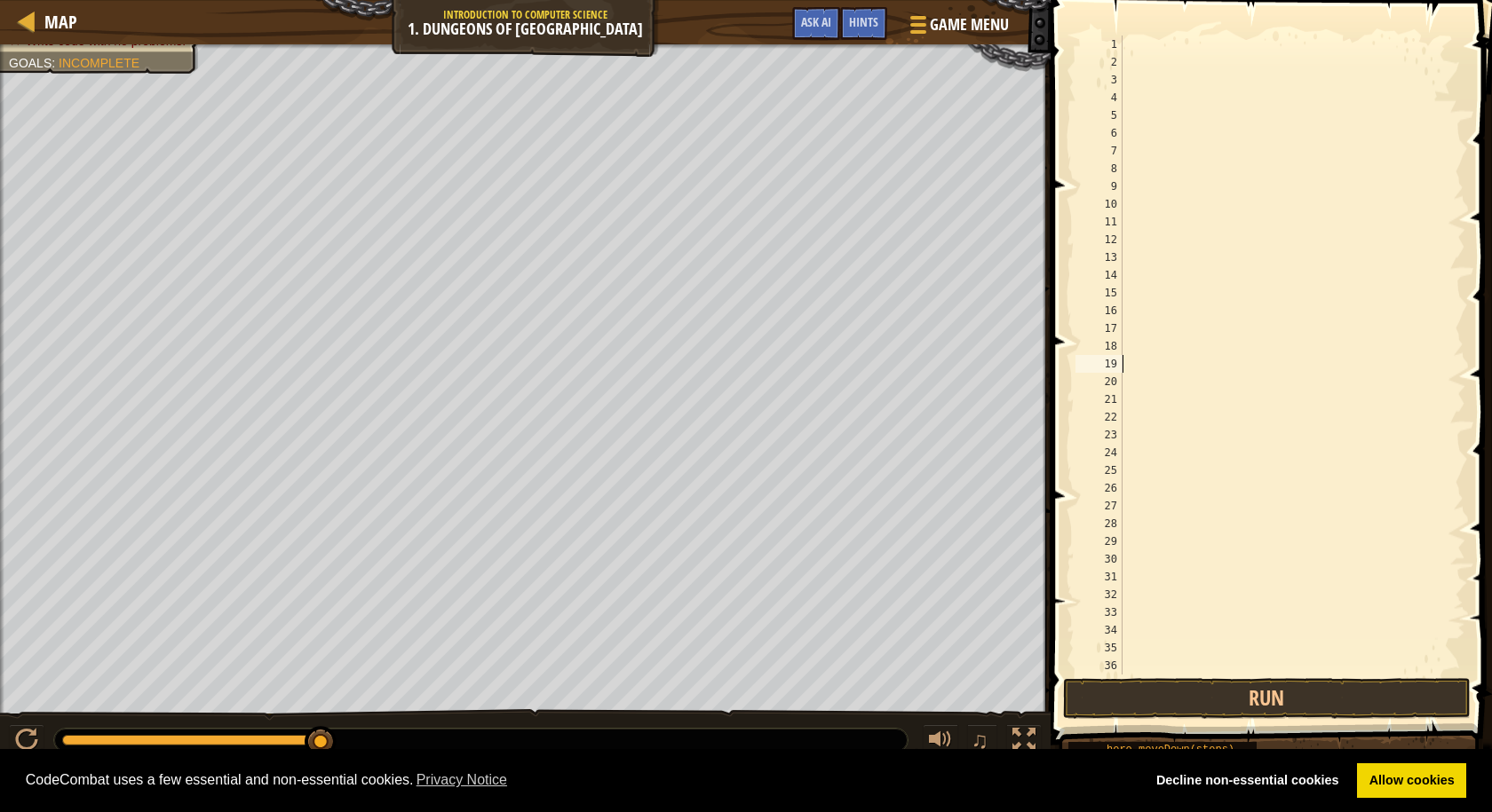
click at [1204, 360] on div at bounding box center [1285, 372] width 334 height 675
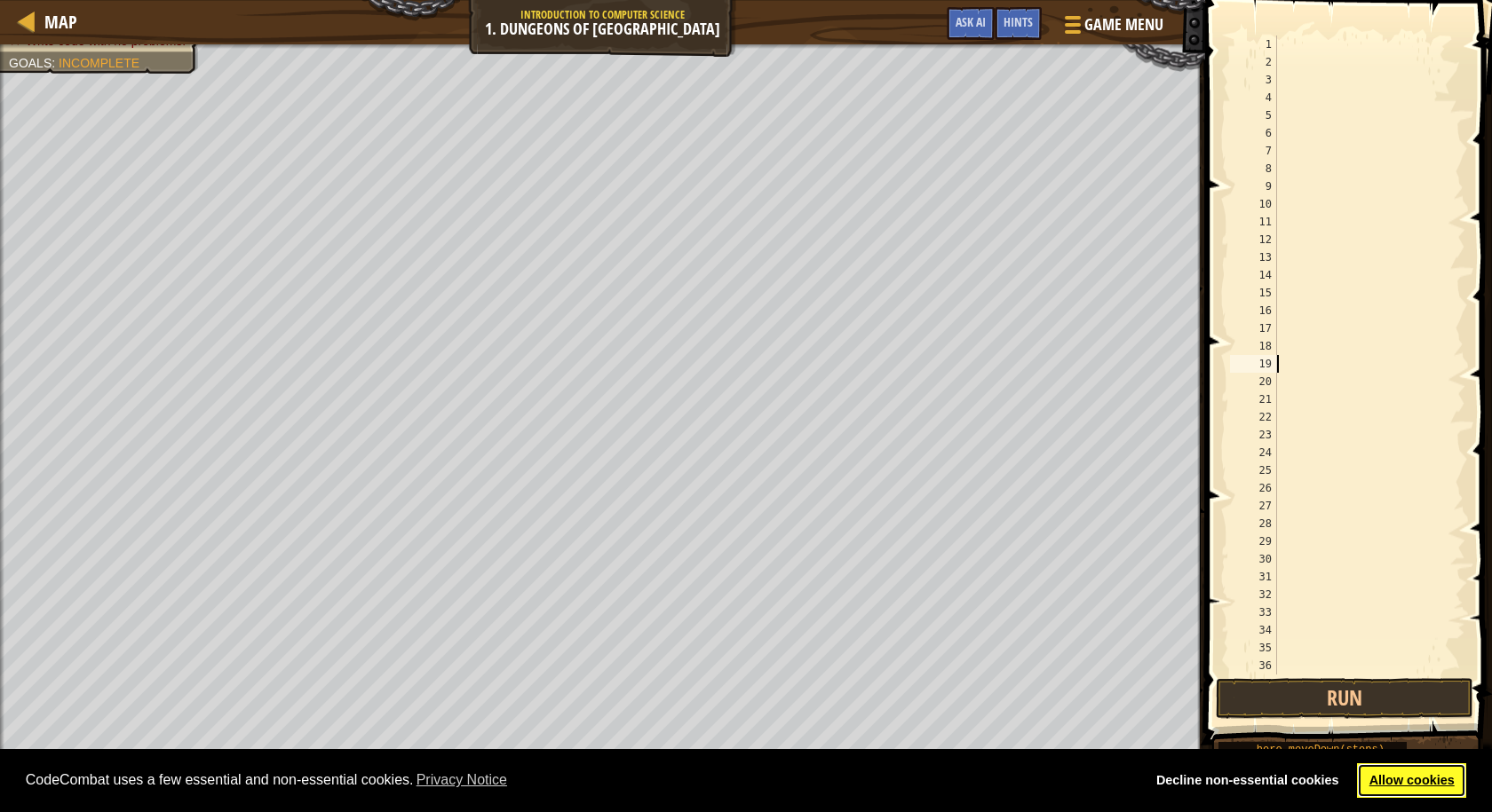
click at [1400, 773] on link "Allow cookies" at bounding box center [1412, 781] width 109 height 35
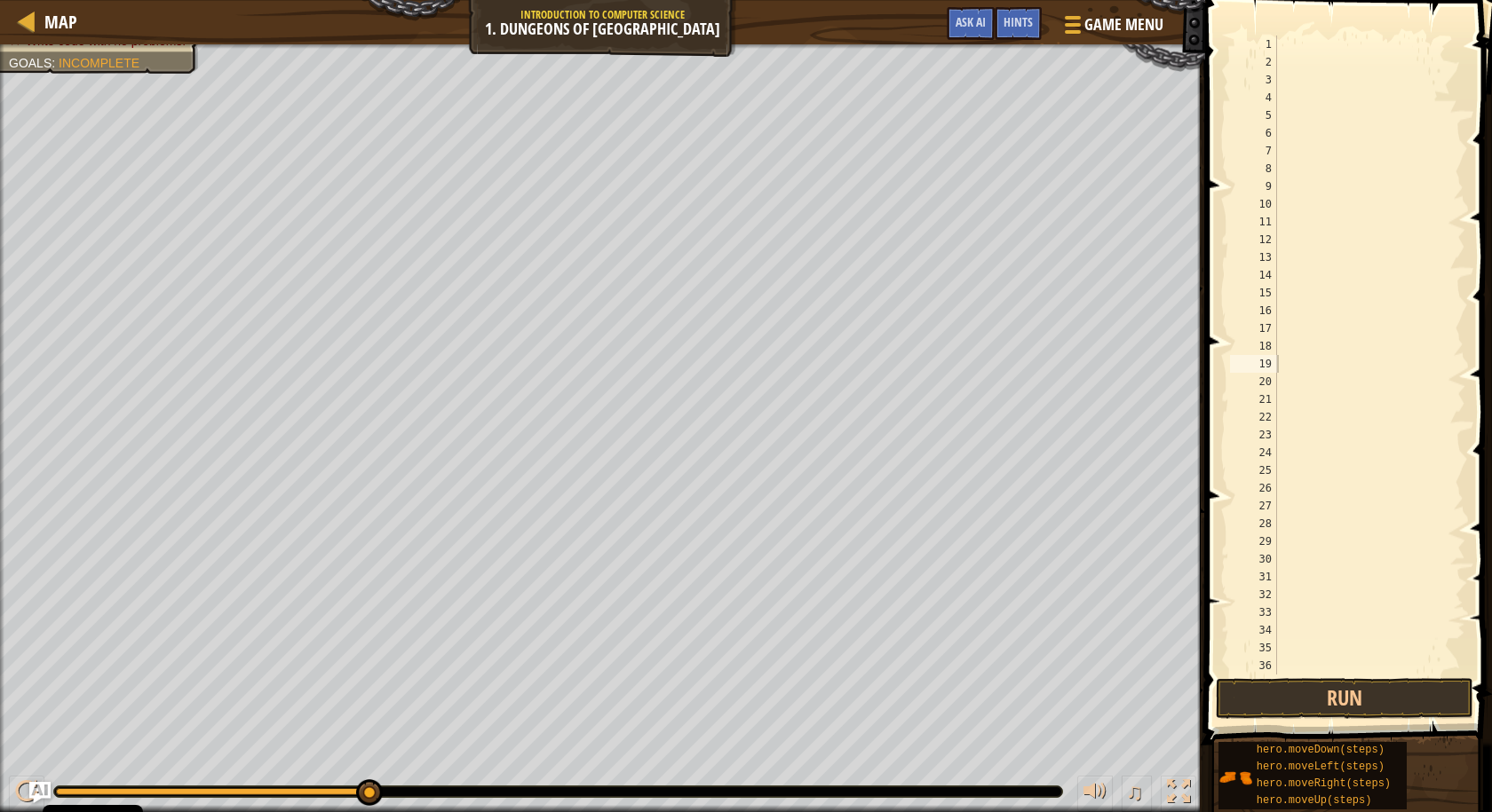
click at [1374, 495] on div at bounding box center [1362, 372] width 178 height 675
click at [1353, 638] on div at bounding box center [1362, 372] width 178 height 675
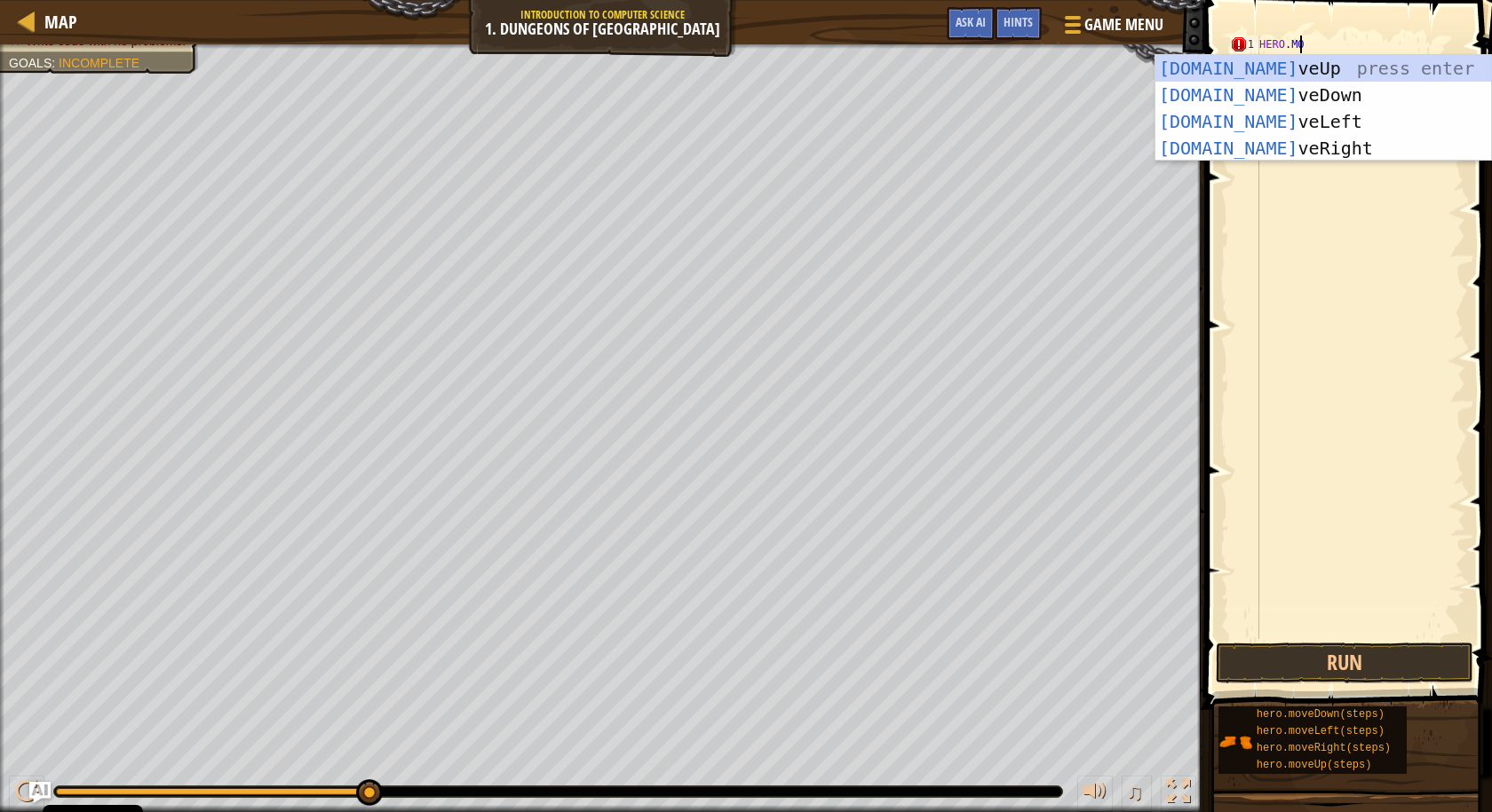
scroll to position [8, 3]
type textarea "HERO.MOVE"
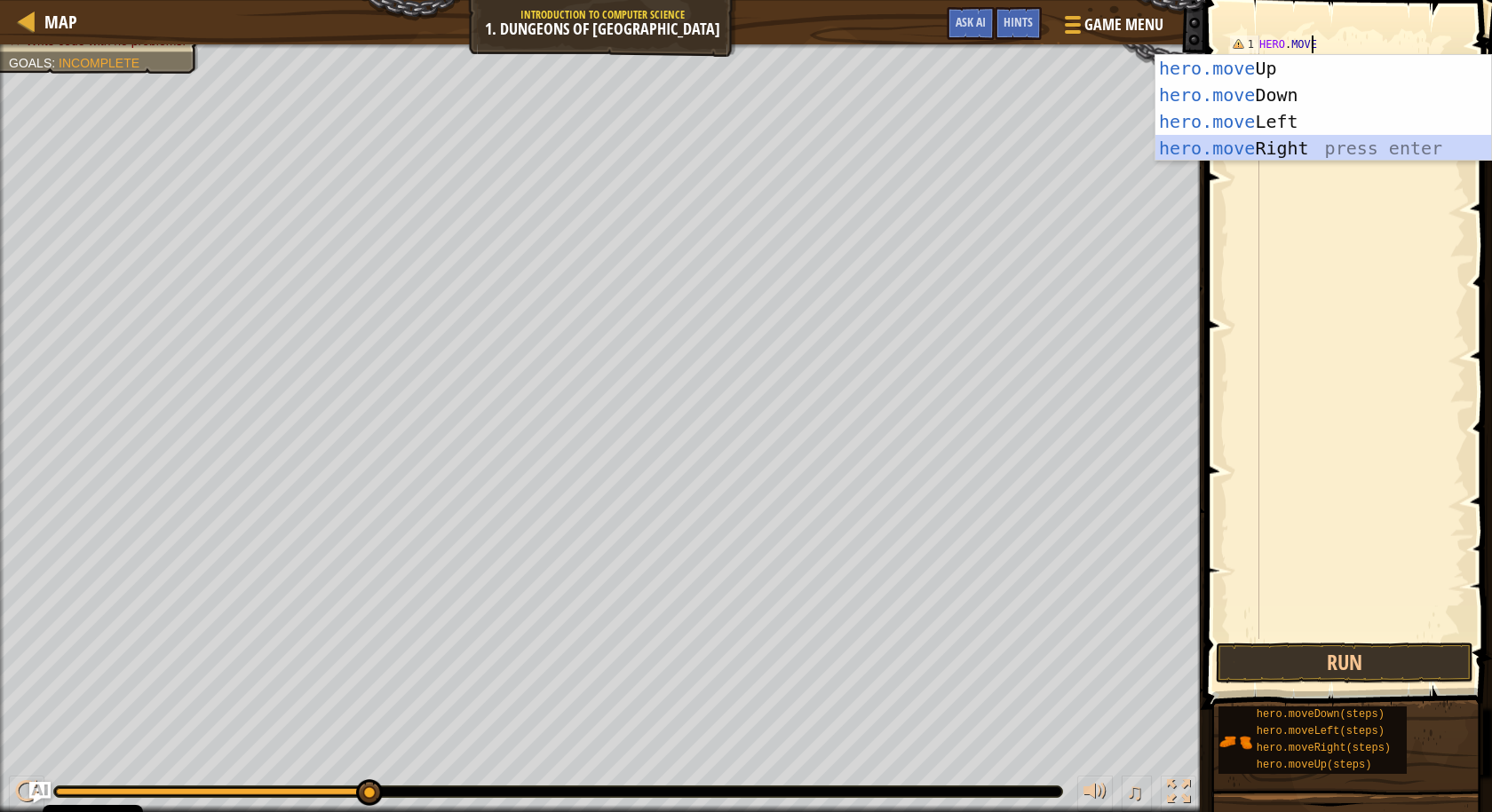
click at [1285, 151] on div "hero.move Up press enter hero.move Down press enter hero.move Left press enter …" at bounding box center [1323, 135] width 335 height 160
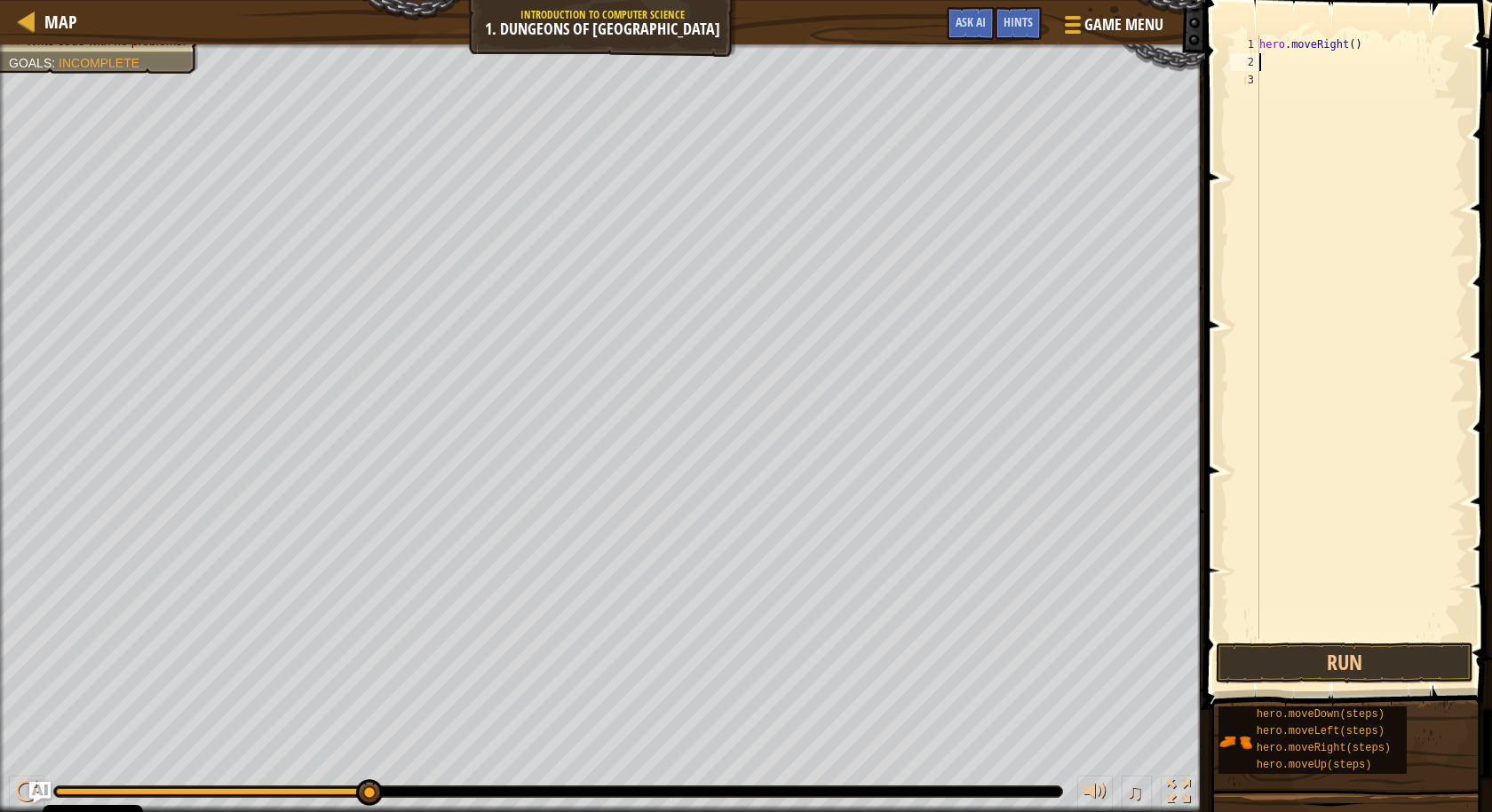
click at [1347, 43] on div "hero . moveRight ( )" at bounding box center [1360, 355] width 210 height 639
type textarea "hero.moveRight(2)"
click at [1339, 664] on button "Run" at bounding box center [1345, 663] width 257 height 41
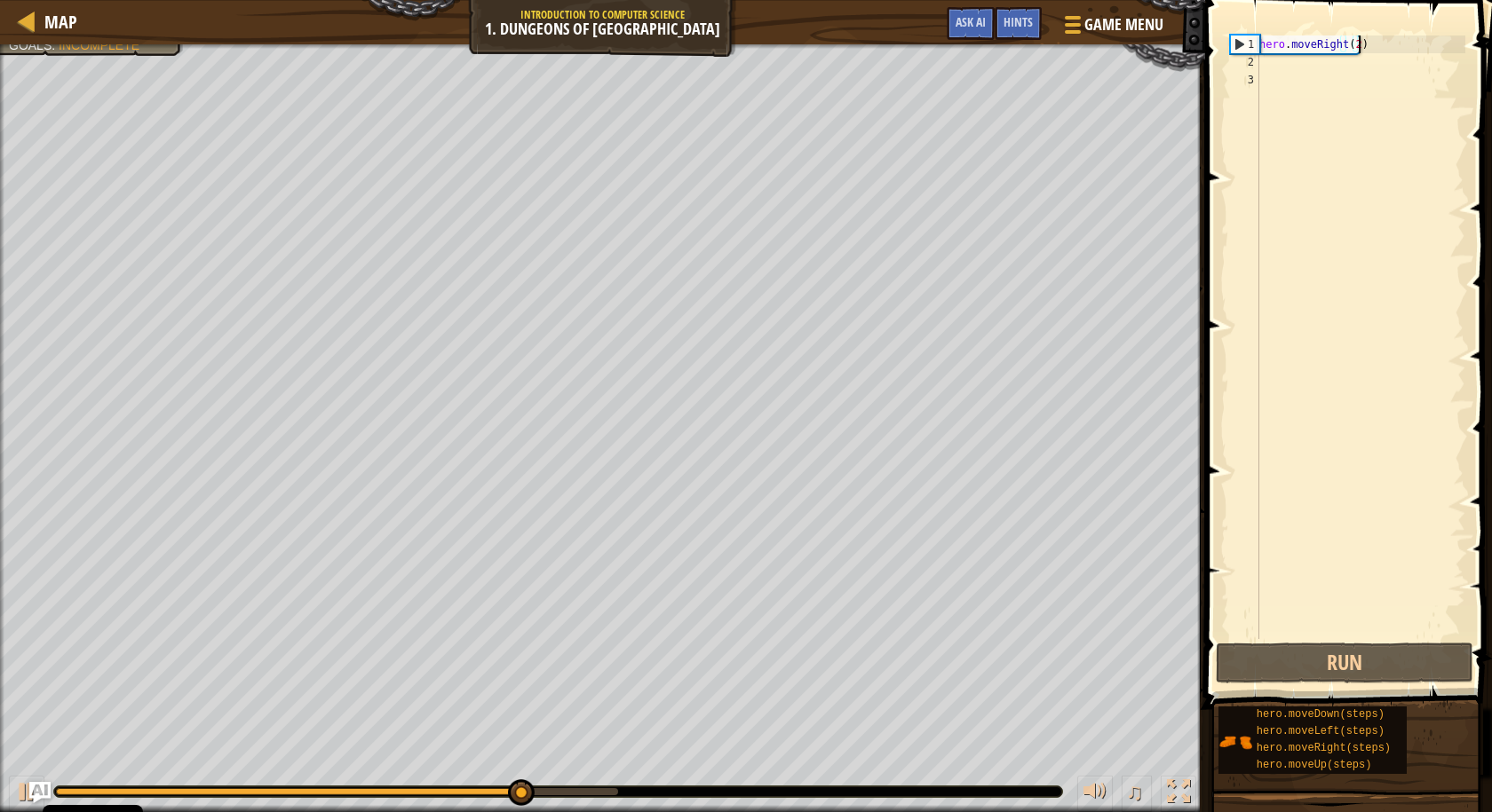
click at [1405, 51] on div "hero . moveRight ( 2 )" at bounding box center [1360, 355] width 210 height 639
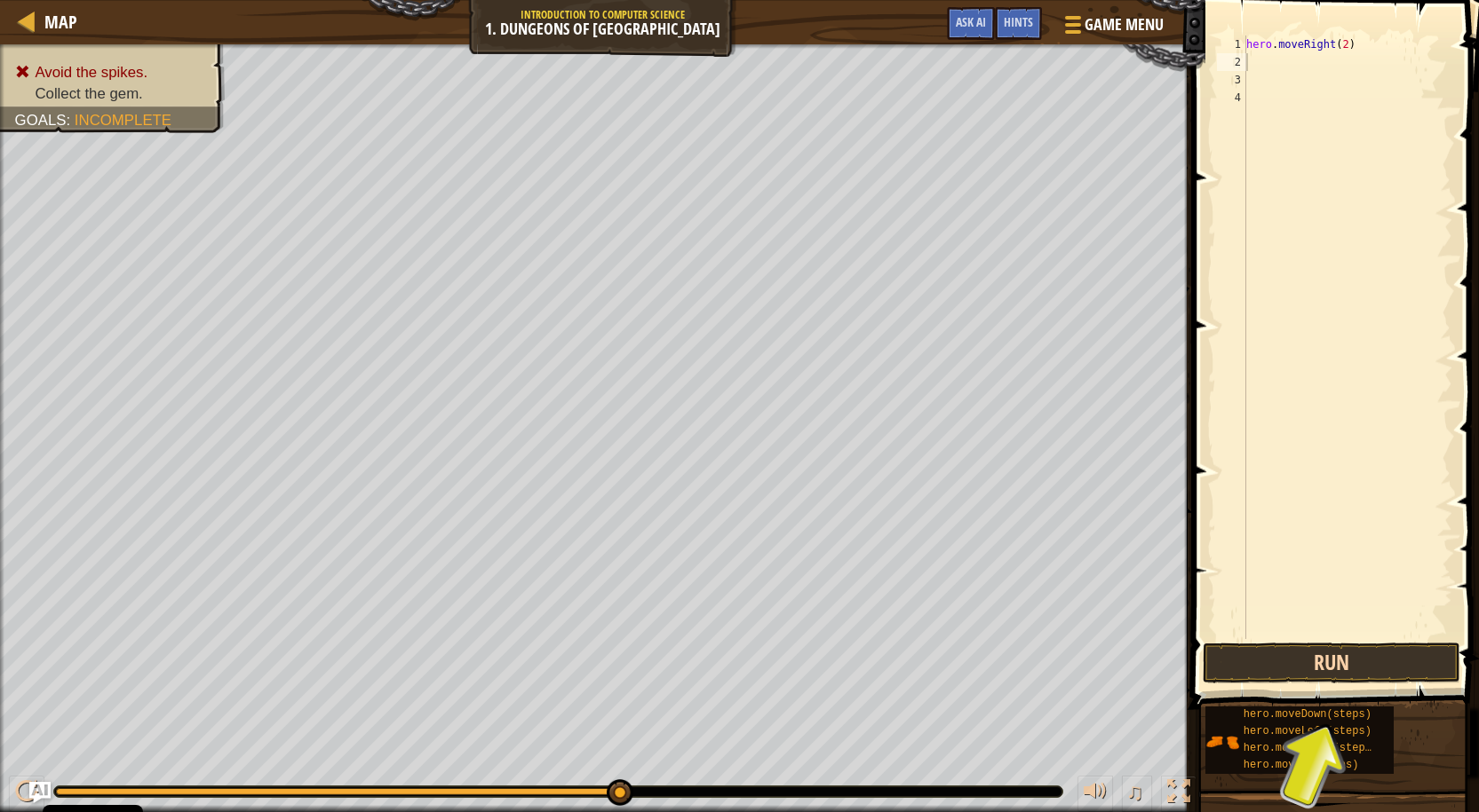
click at [1299, 678] on div "1 2 3 4 hero . moveRight ( 2 ) הההההההההההההההההההההההההההההההההההההההההההההההה…" at bounding box center [1333, 390] width 292 height 762
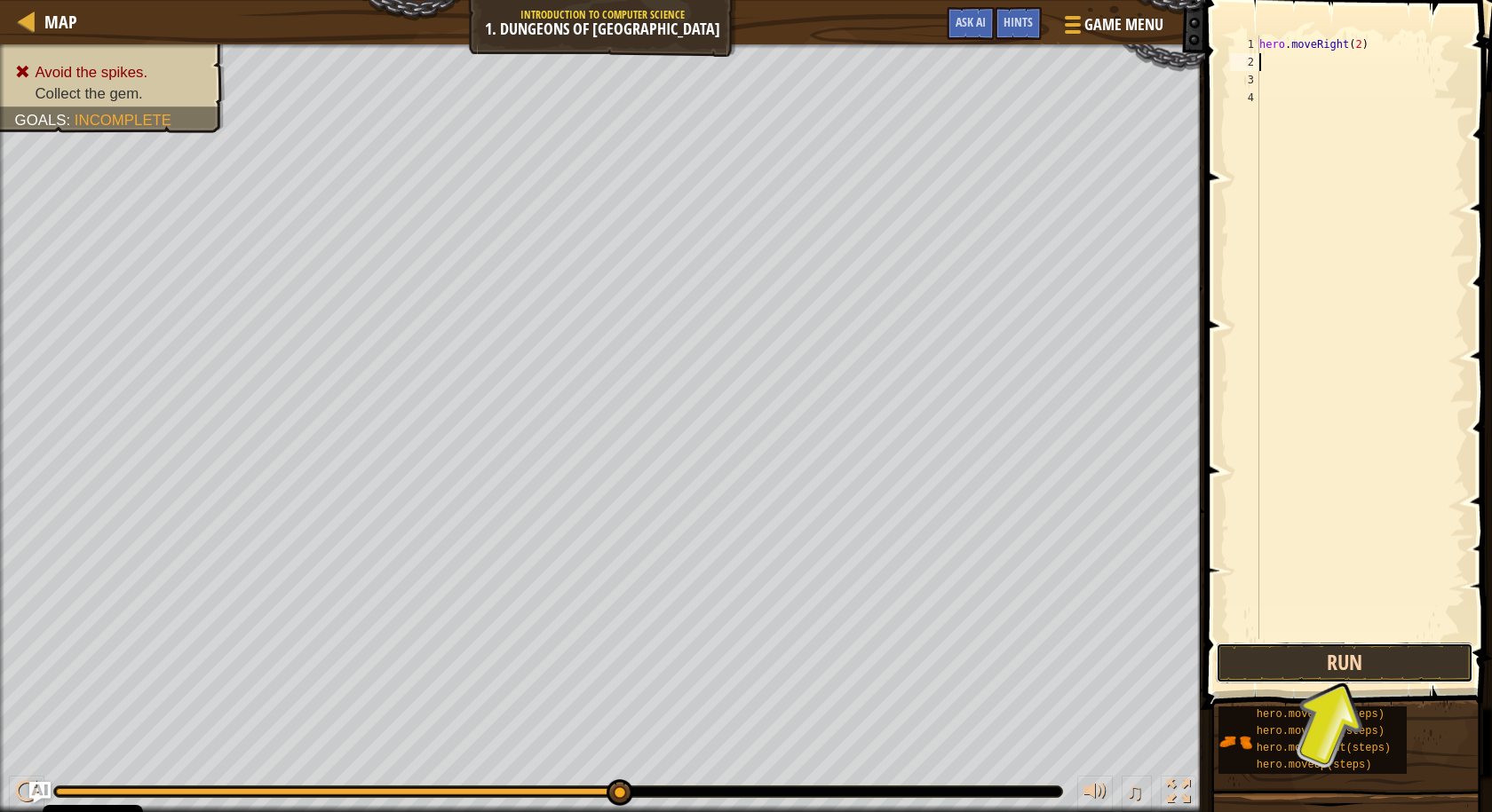
click at [1297, 669] on button "Run" at bounding box center [1345, 663] width 257 height 41
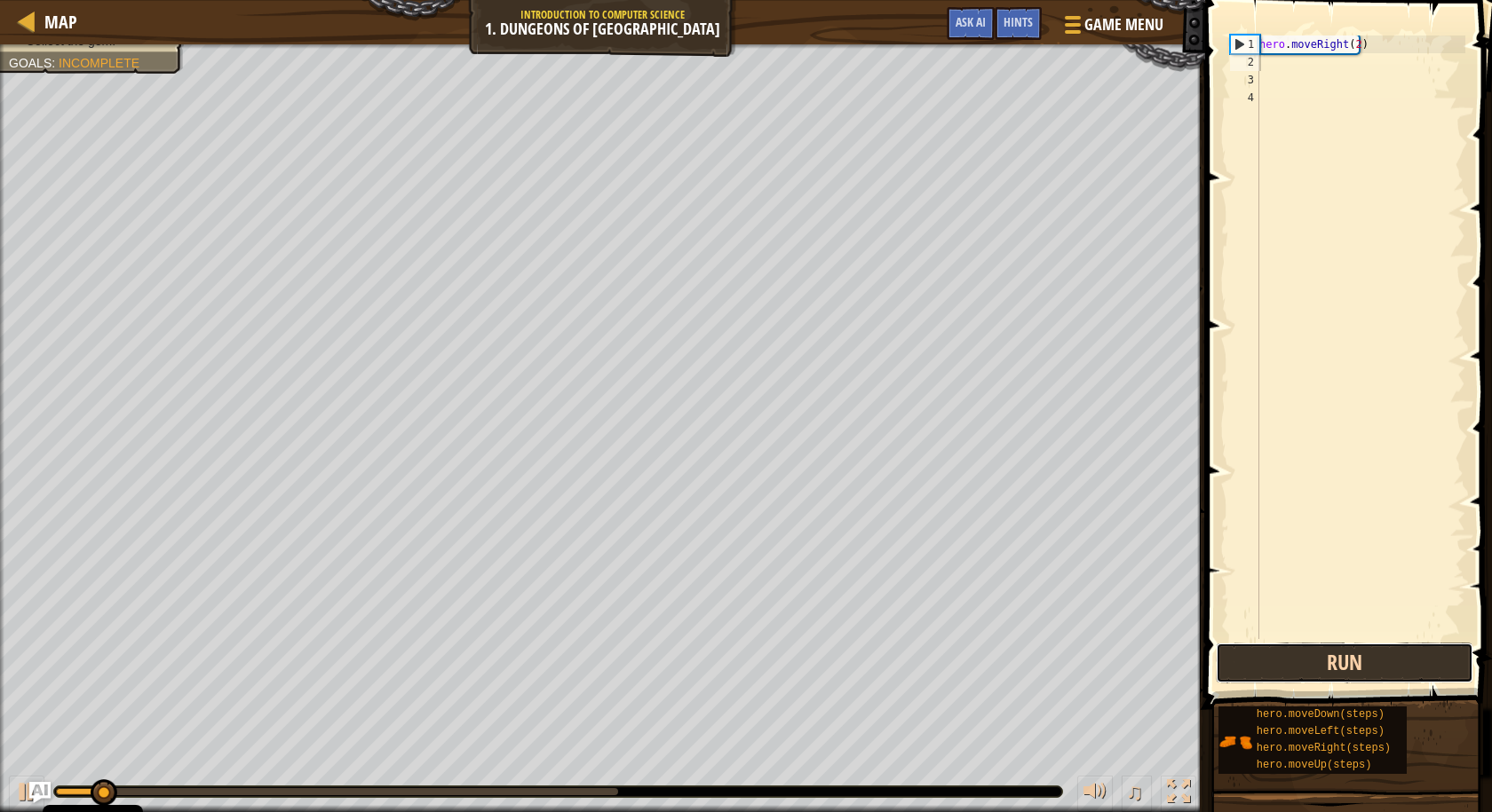
click at [1293, 667] on button "Run" at bounding box center [1345, 663] width 257 height 41
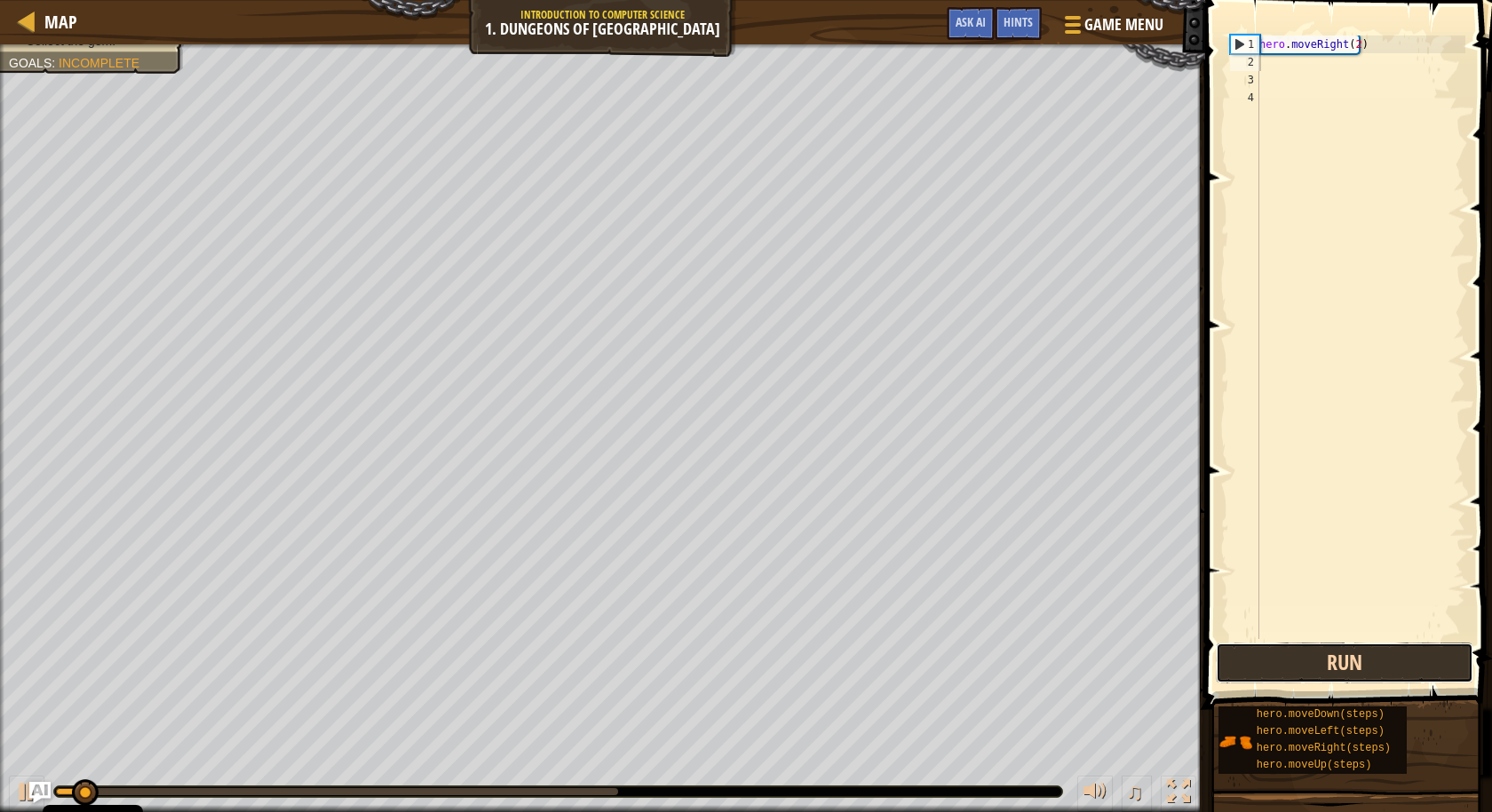
click at [1293, 667] on button "Run" at bounding box center [1345, 663] width 257 height 41
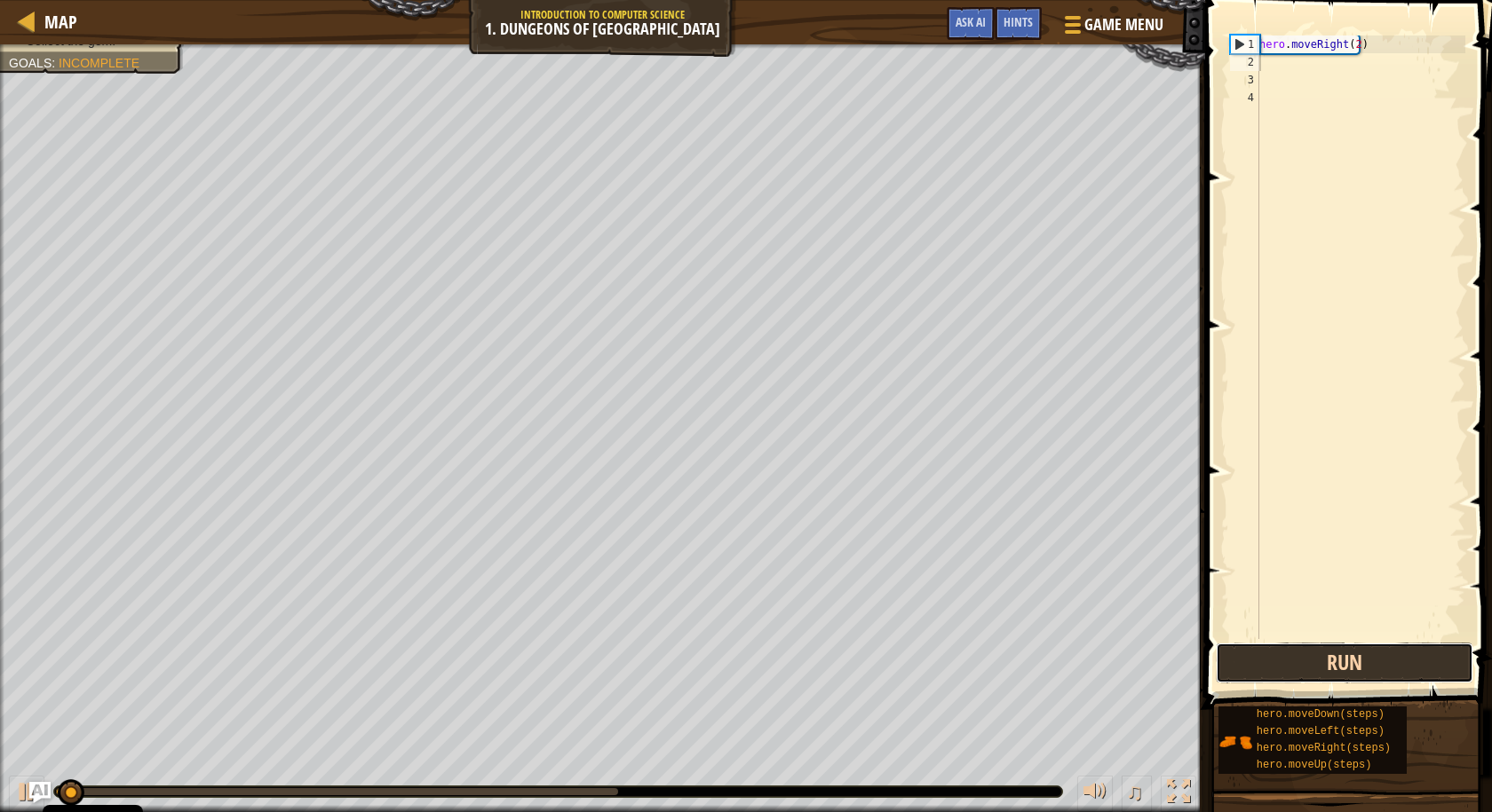
click at [1293, 667] on button "Run" at bounding box center [1345, 663] width 257 height 41
click at [1293, 667] on button "Running" at bounding box center [1345, 663] width 257 height 41
click at [1280, 671] on button "Run" at bounding box center [1345, 663] width 257 height 41
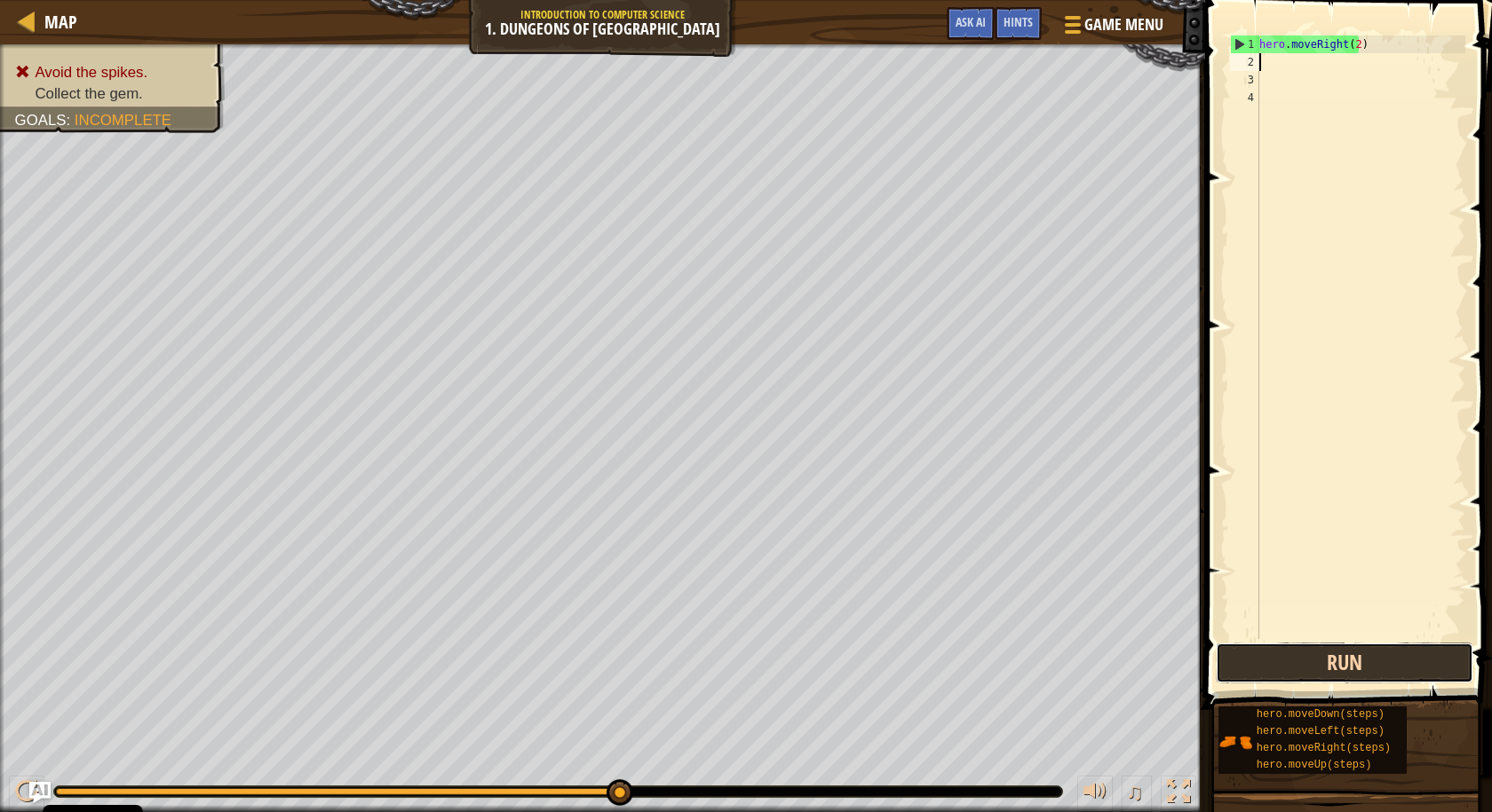
click at [1295, 677] on button "Run" at bounding box center [1345, 663] width 257 height 41
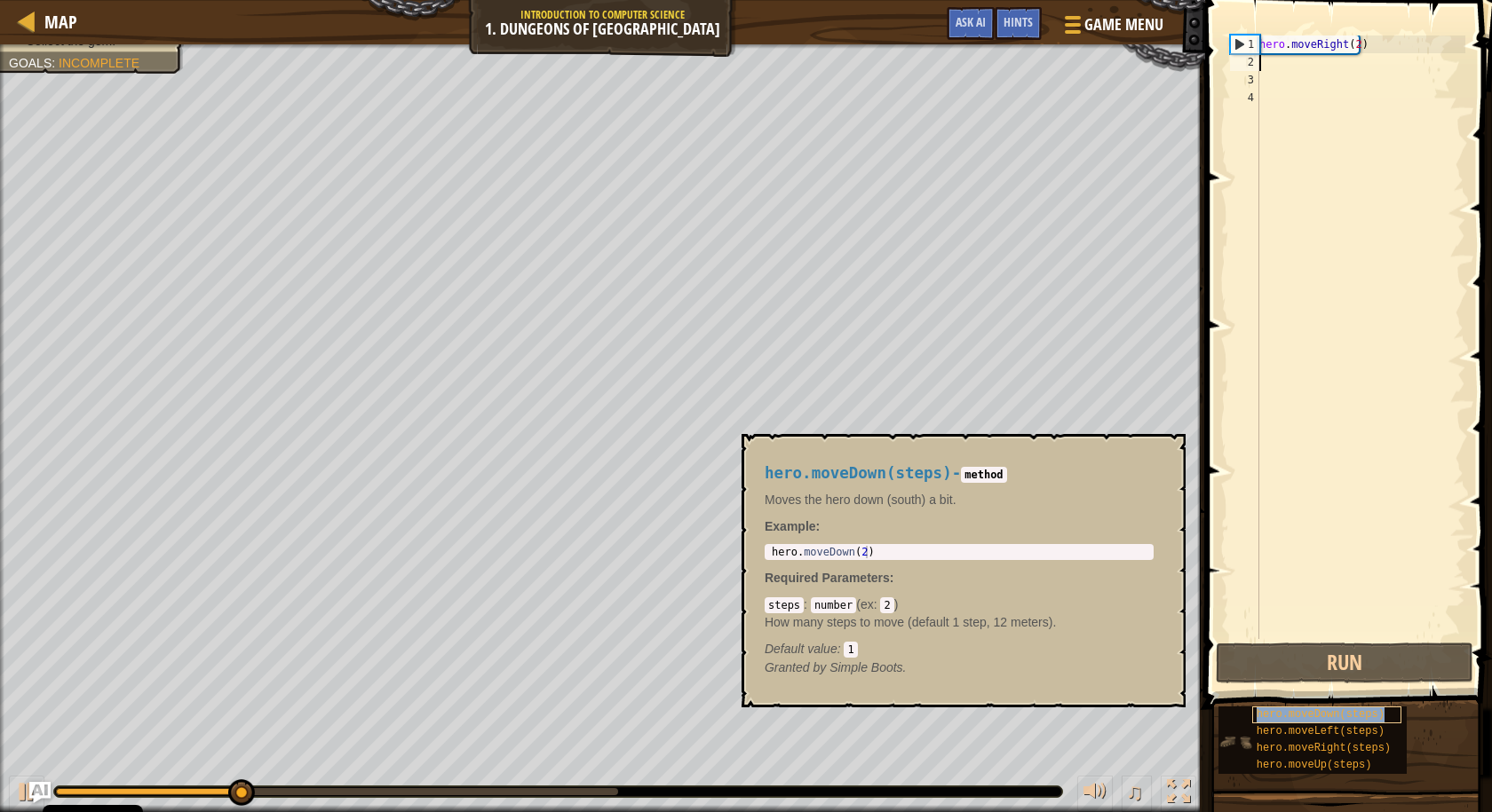
click at [1310, 722] on div "hero.moveDown(steps)" at bounding box center [1326, 715] width 149 height 17
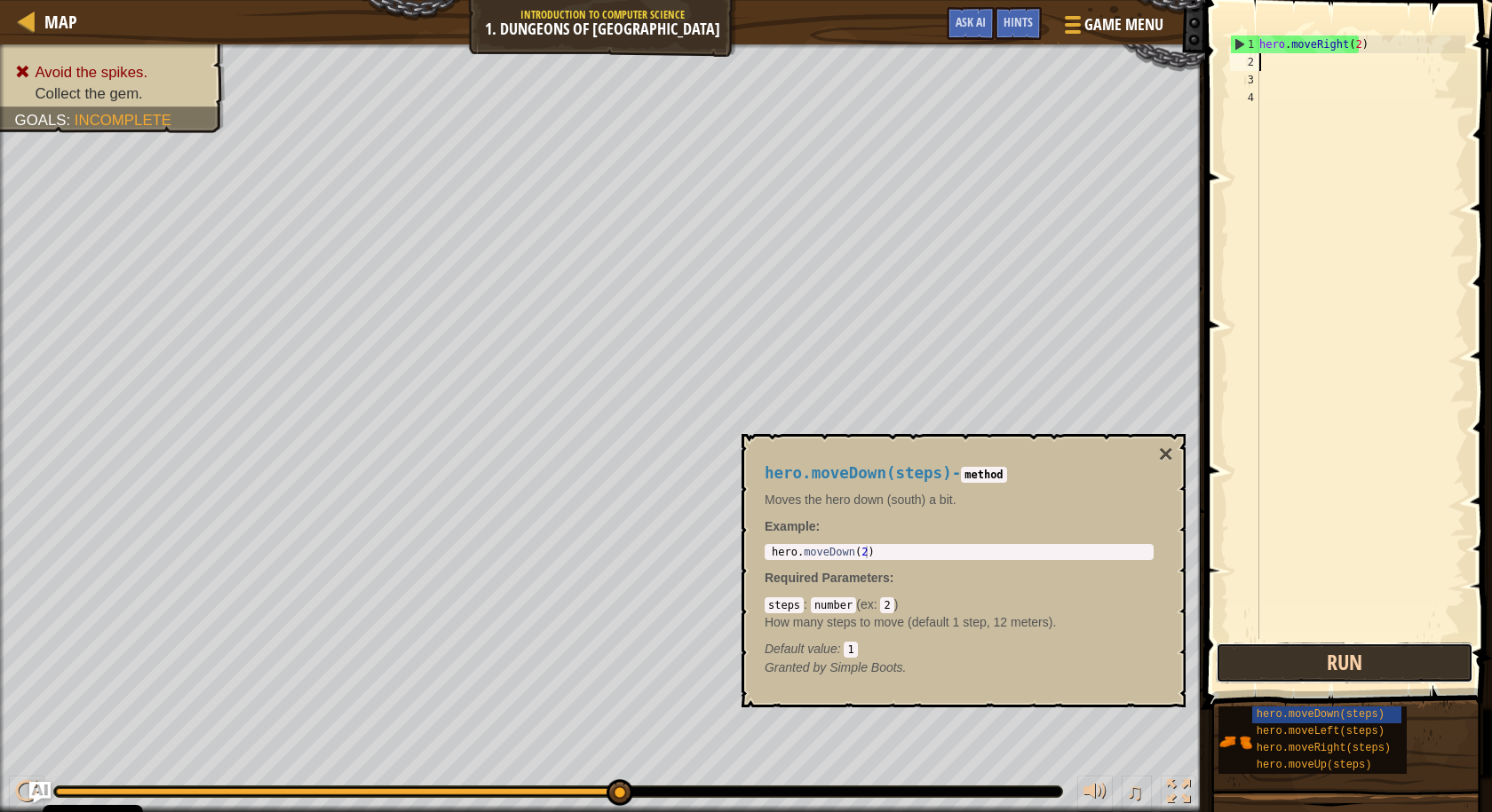
click at [1268, 677] on button "Run" at bounding box center [1345, 663] width 257 height 41
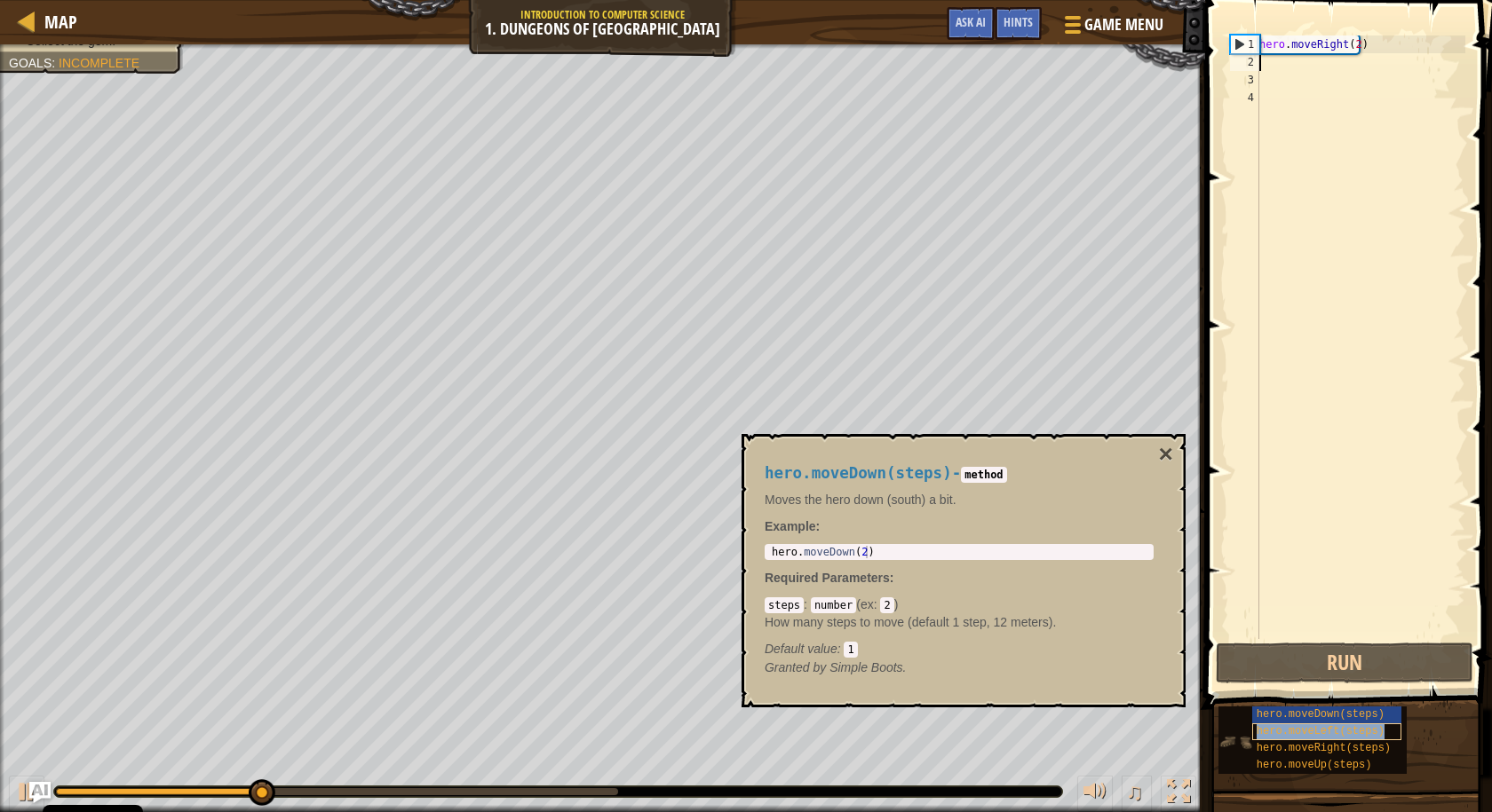
click at [1270, 735] on span "hero.moveLeft(steps)" at bounding box center [1320, 731] width 128 height 13
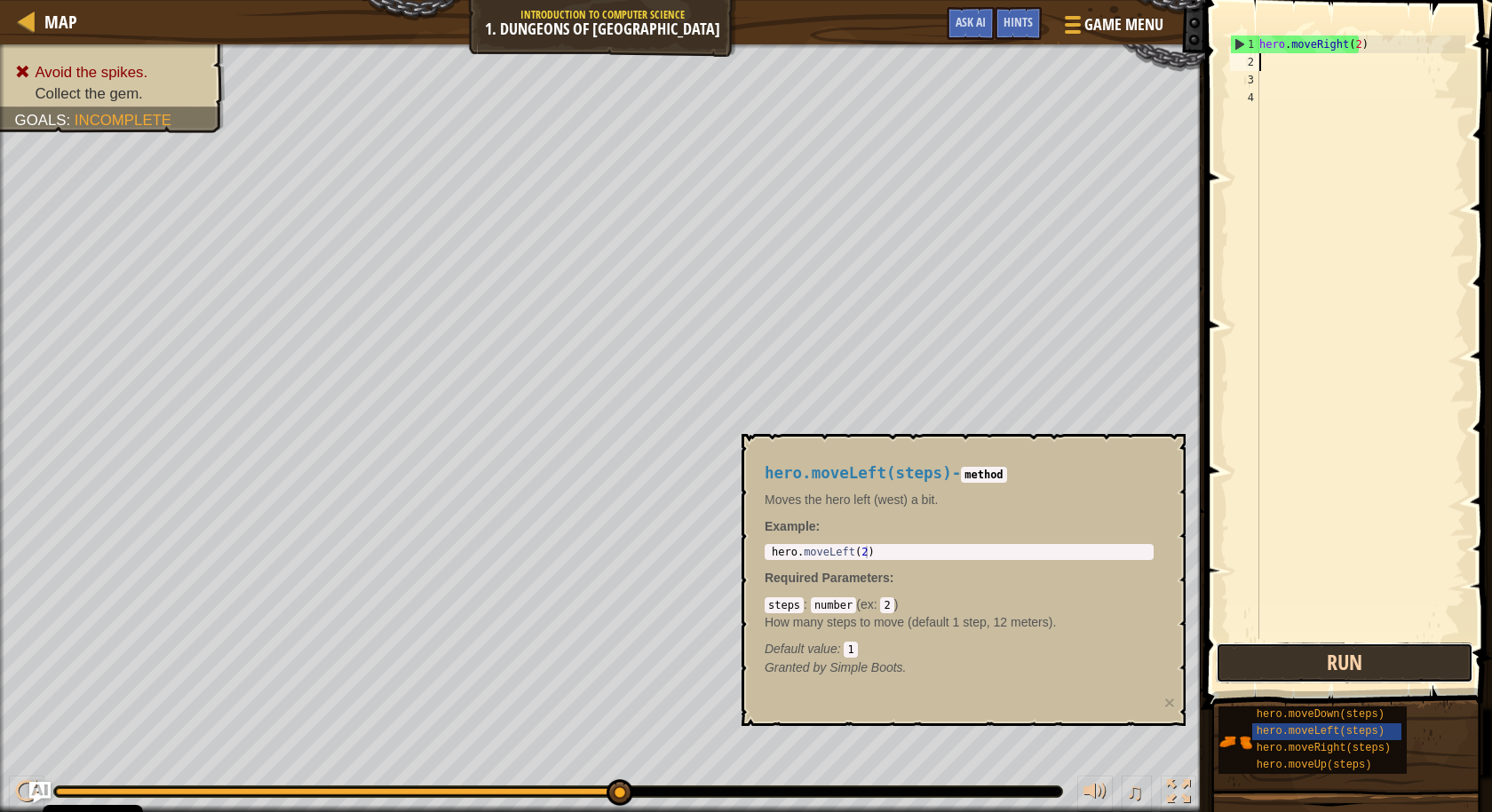
drag, startPoint x: 1258, startPoint y: 665, endPoint x: 1249, endPoint y: 668, distance: 9.5
click at [1252, 665] on button "Run" at bounding box center [1345, 663] width 257 height 41
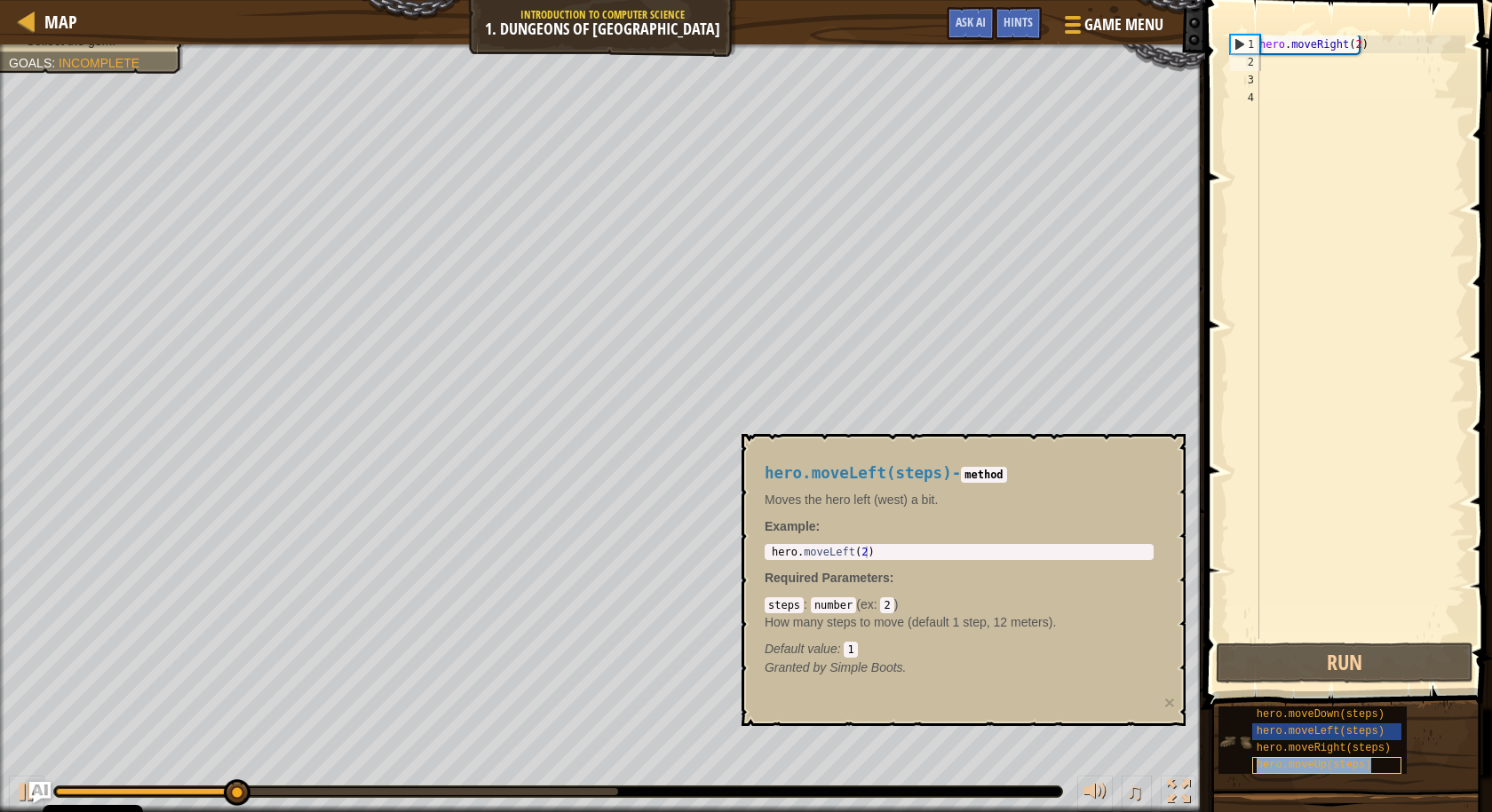
click at [1274, 758] on div "hero.moveUp(steps)" at bounding box center [1326, 765] width 149 height 17
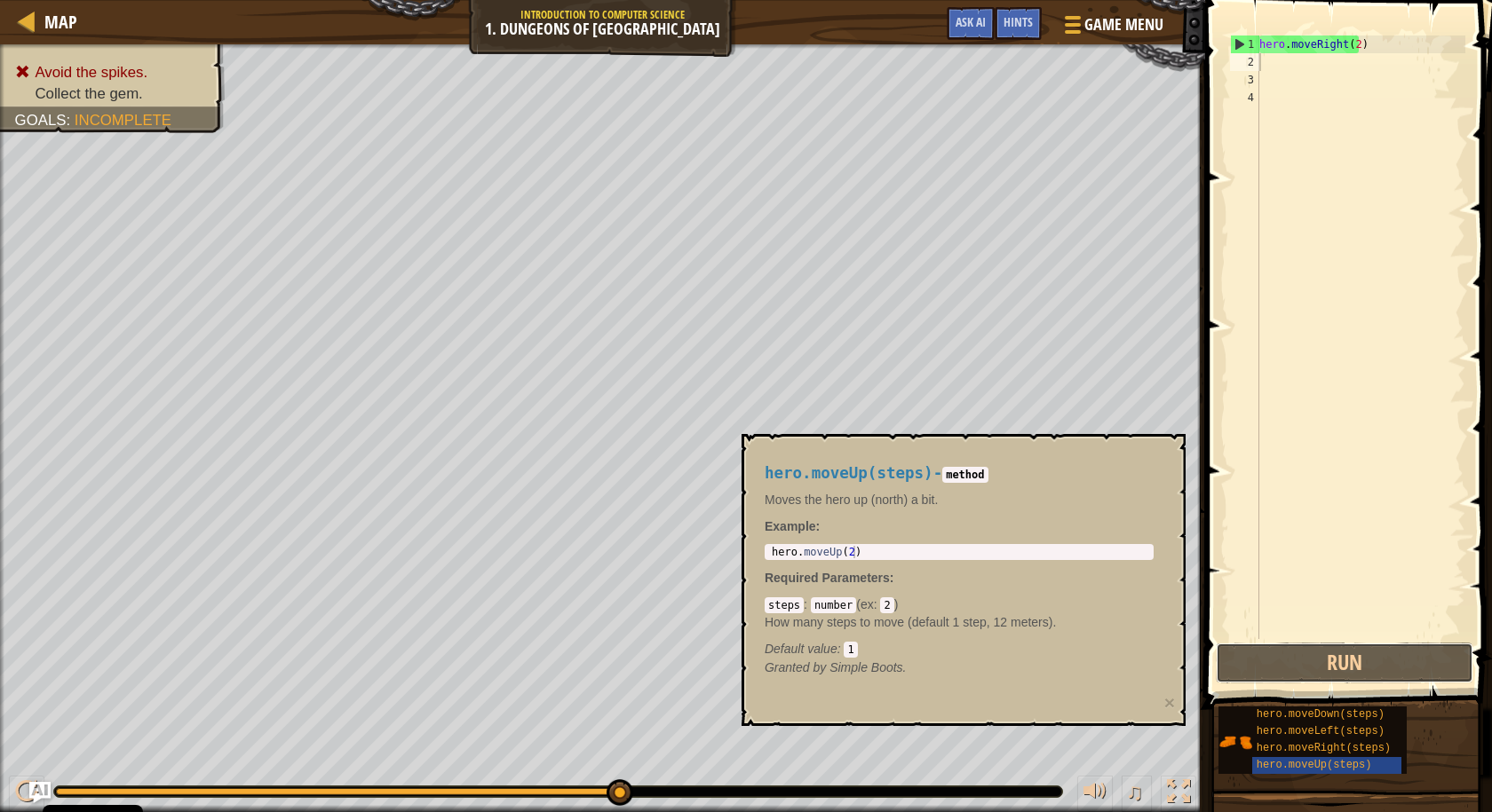
drag, startPoint x: 1218, startPoint y: 664, endPoint x: 1203, endPoint y: 662, distance: 15.1
click at [1203, 662] on div "1 2 3 4 hero . moveRight ( 2 ) הההההההההההההההההההההההההההההההההההההההההההההההה…" at bounding box center [1347, 390] width 293 height 762
click at [1253, 664] on button "Run" at bounding box center [1345, 663] width 257 height 41
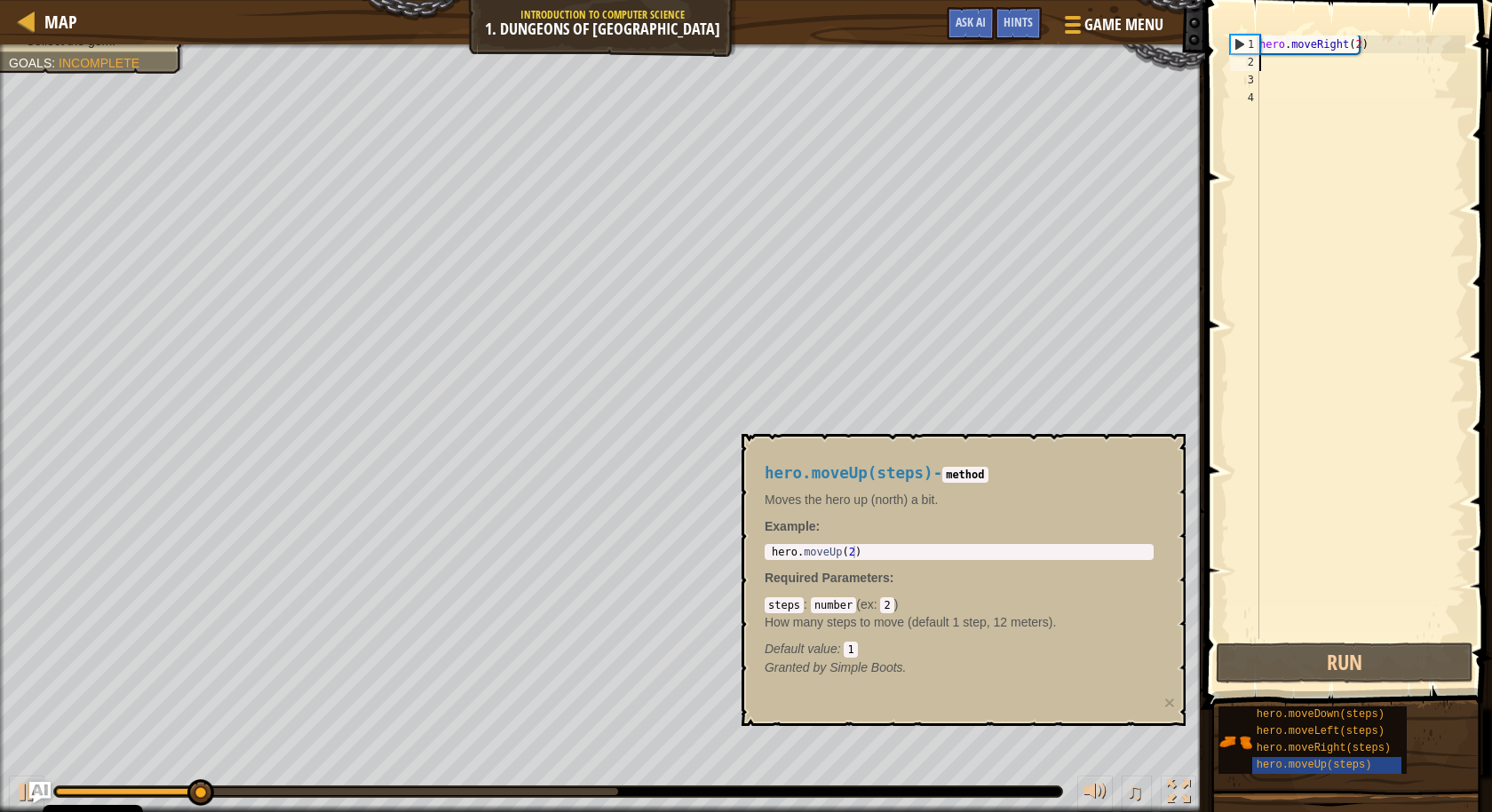
drag, startPoint x: 1010, startPoint y: 638, endPoint x: 987, endPoint y: 602, distance: 42.7
click at [1002, 617] on div "steps : number ( ex : 2 ) How many steps to move (default 1 step, 12 meters). D…" at bounding box center [959, 627] width 389 height 62
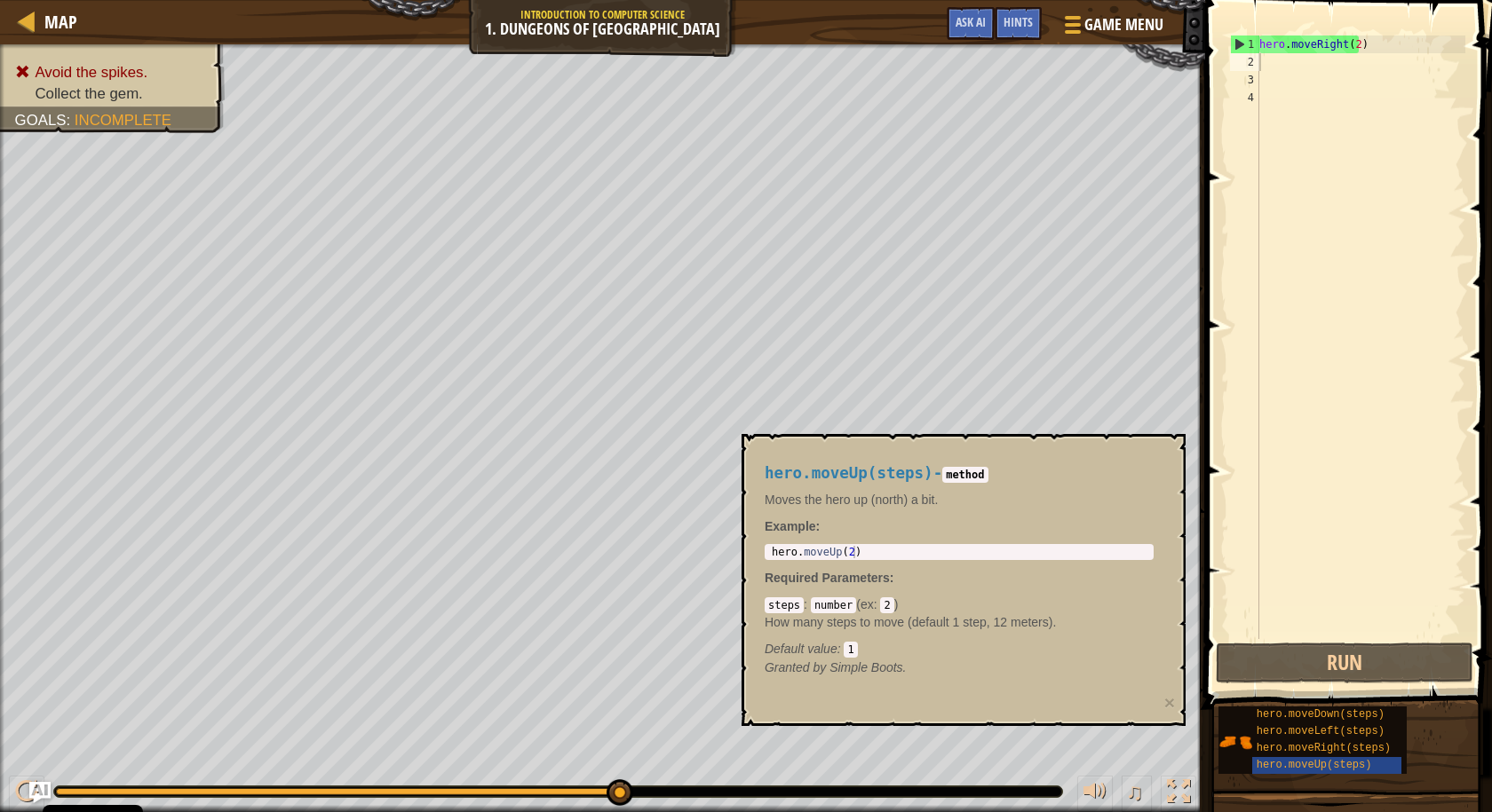
drag, startPoint x: 763, startPoint y: 621, endPoint x: 746, endPoint y: 620, distance: 17.0
click at [746, 620] on div "hero.moveUp(steps) - method Moves the hero up (north) a bit. Example : 1 hero .…" at bounding box center [963, 580] width 444 height 292
click at [998, 774] on div "Avoid the spikes. Collect the gem. Goals : Incomplete ♫ [PERSON_NAME] -9 x: 18 …" at bounding box center [746, 429] width 1492 height 768
click at [1038, 767] on div "♫" at bounding box center [603, 788] width 1205 height 54
click at [1272, 658] on button "Run" at bounding box center [1345, 663] width 257 height 41
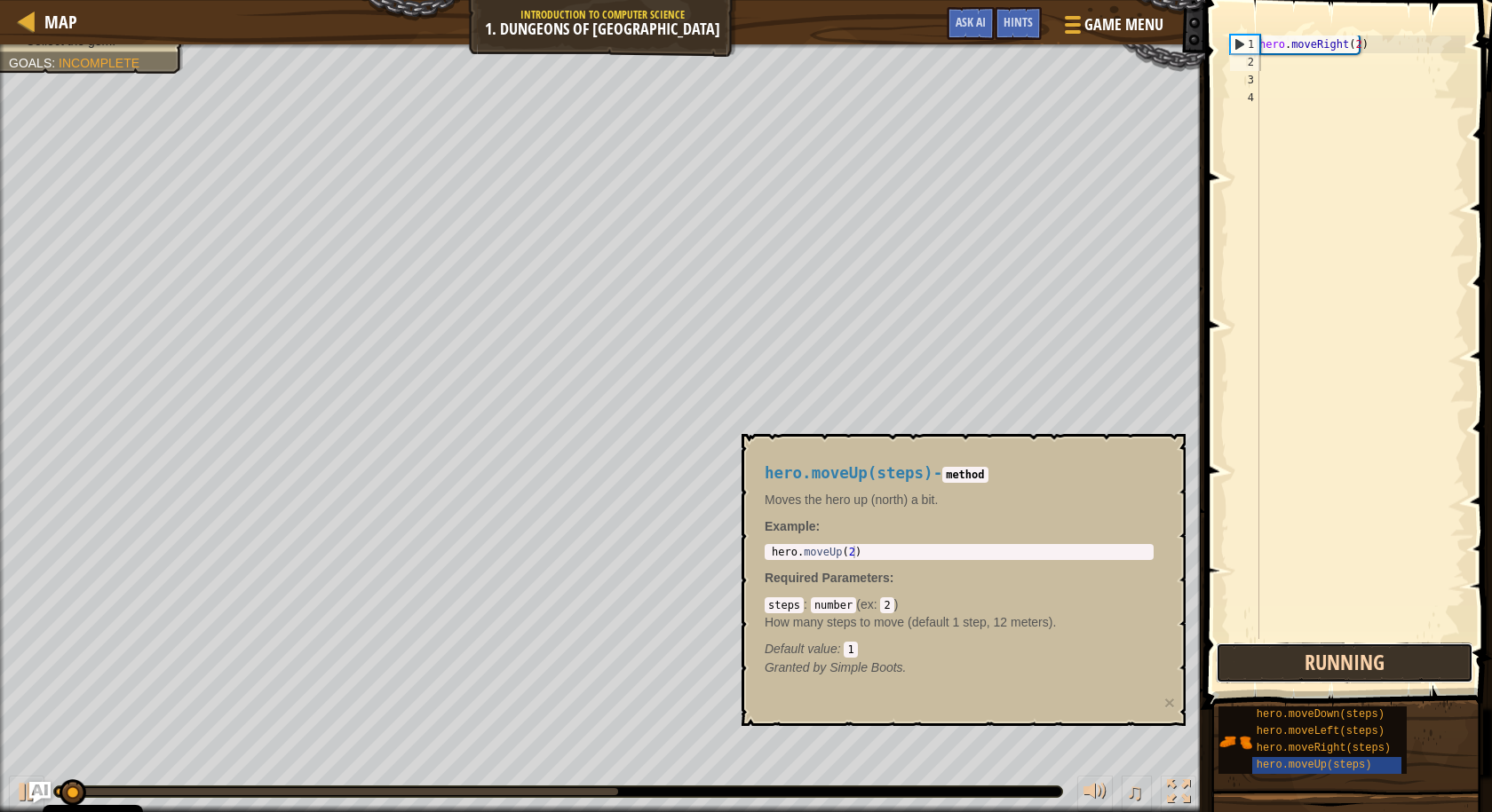
click at [1271, 658] on button "Running" at bounding box center [1345, 663] width 257 height 41
click at [1263, 658] on button "Run" at bounding box center [1345, 663] width 257 height 41
click at [1263, 658] on button "Running" at bounding box center [1345, 663] width 257 height 41
click at [1261, 661] on button "Run" at bounding box center [1345, 663] width 257 height 41
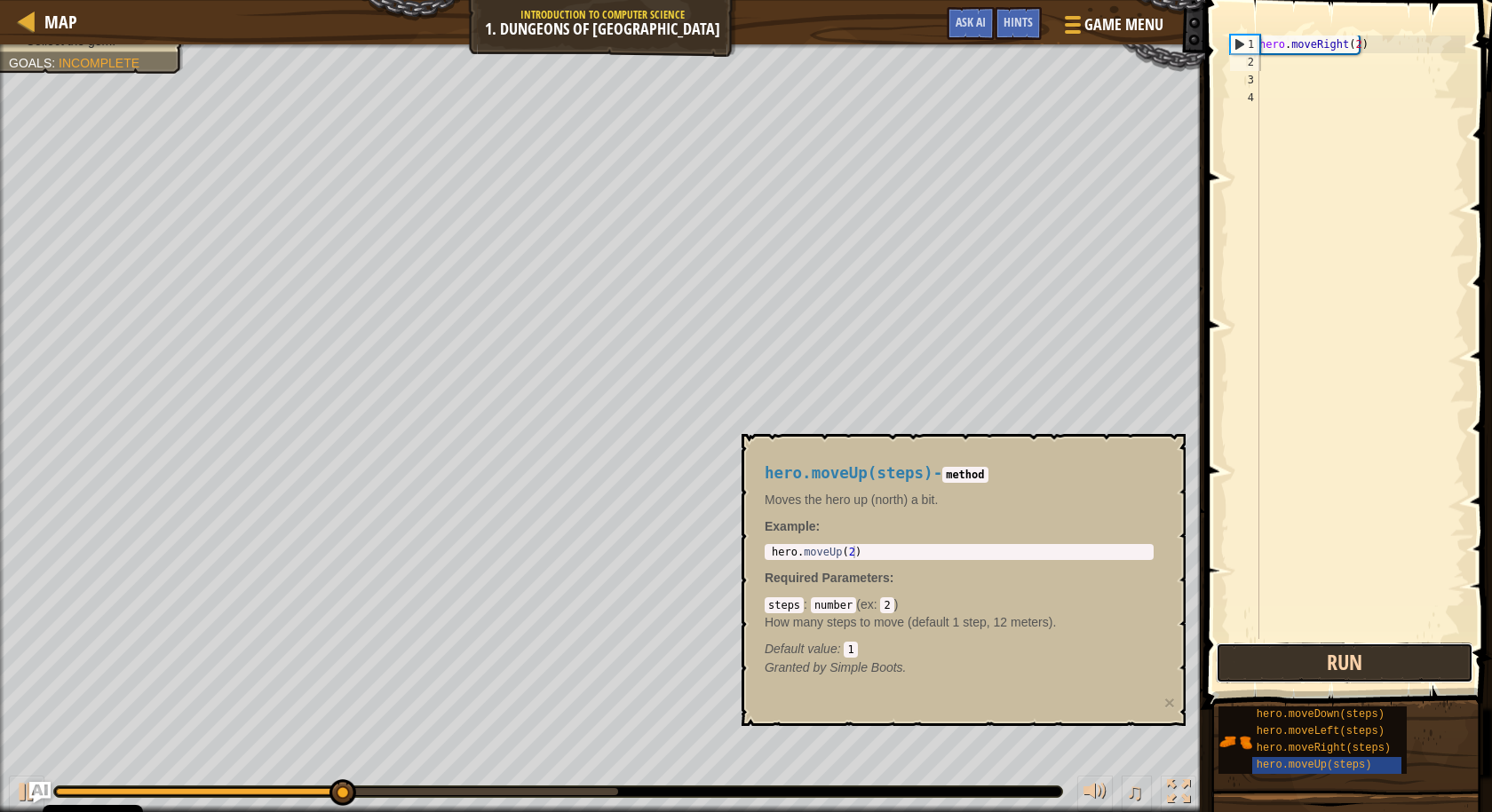
click at [1261, 661] on button "Run" at bounding box center [1345, 663] width 257 height 41
click at [1258, 663] on button "Run" at bounding box center [1345, 663] width 257 height 41
click at [1255, 663] on button "Run" at bounding box center [1345, 663] width 257 height 41
drag, startPoint x: 1255, startPoint y: 663, endPoint x: 1230, endPoint y: 667, distance: 25.3
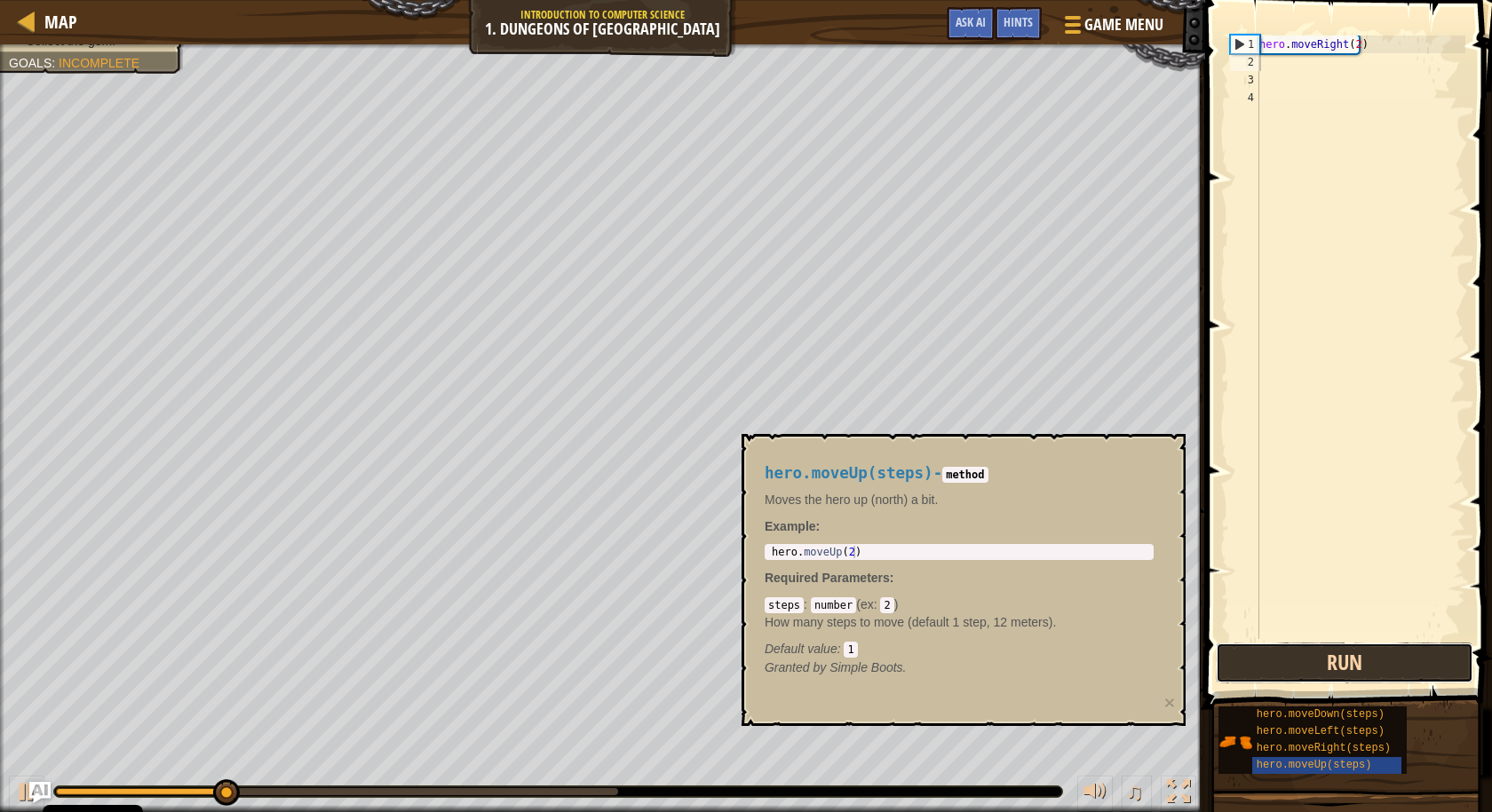
click at [1234, 666] on button "Run" at bounding box center [1345, 663] width 257 height 41
click at [1233, 667] on button "Run" at bounding box center [1345, 663] width 257 height 41
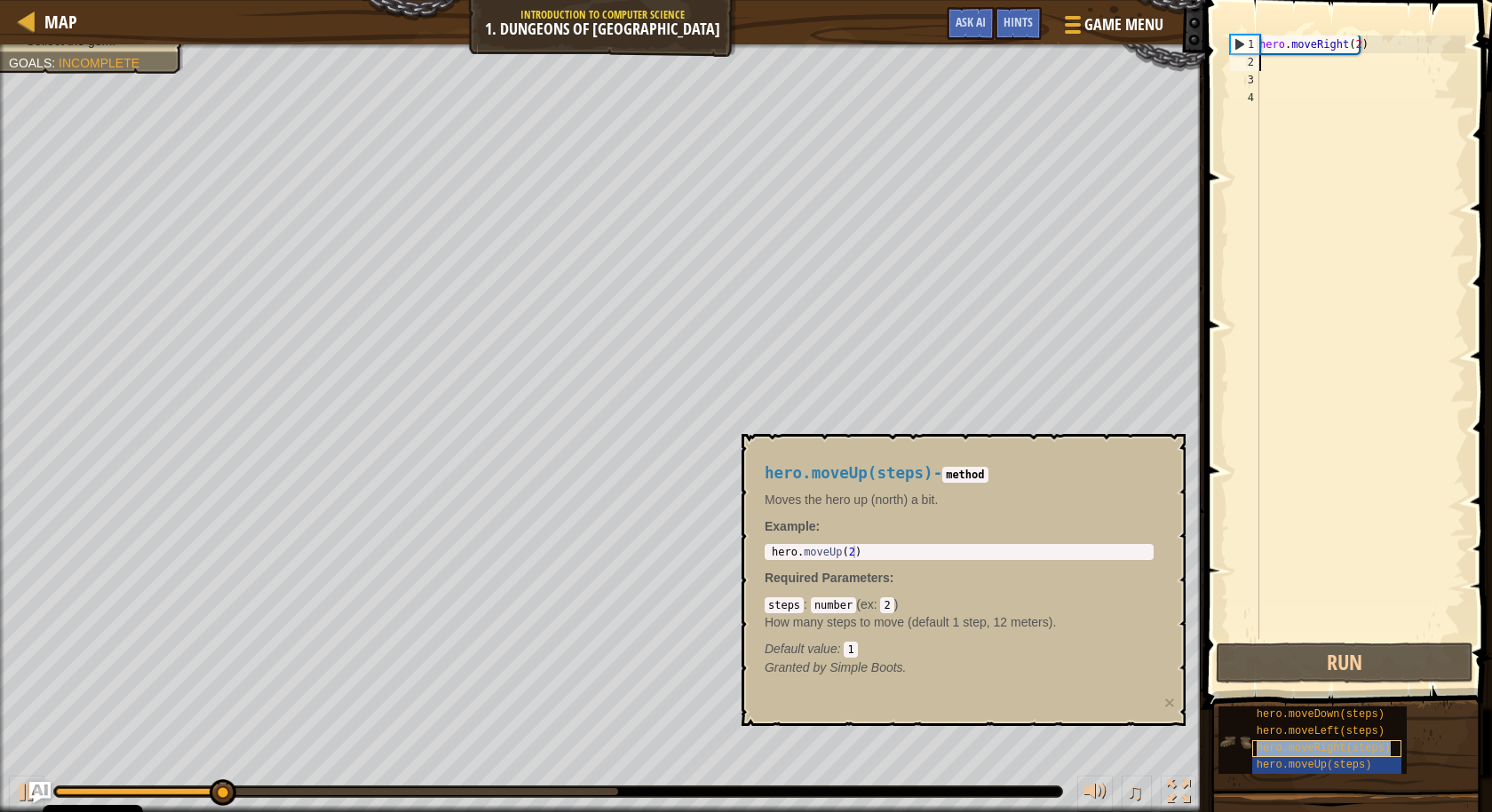
click at [1315, 744] on span "hero.moveRight(steps)" at bounding box center [1324, 748] width 135 height 13
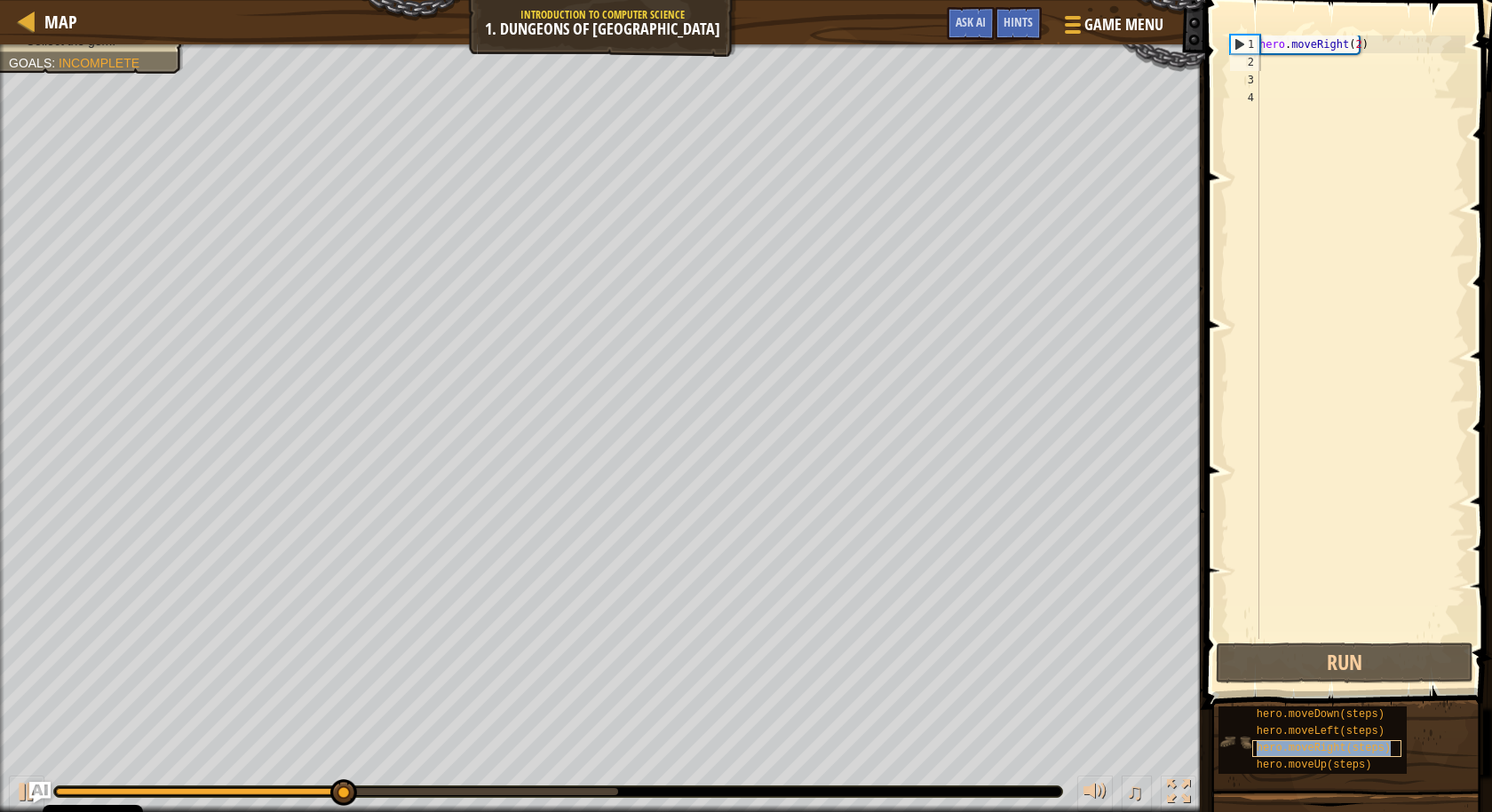
click at [1305, 749] on span "hero.moveRight(steps)" at bounding box center [1324, 748] width 135 height 13
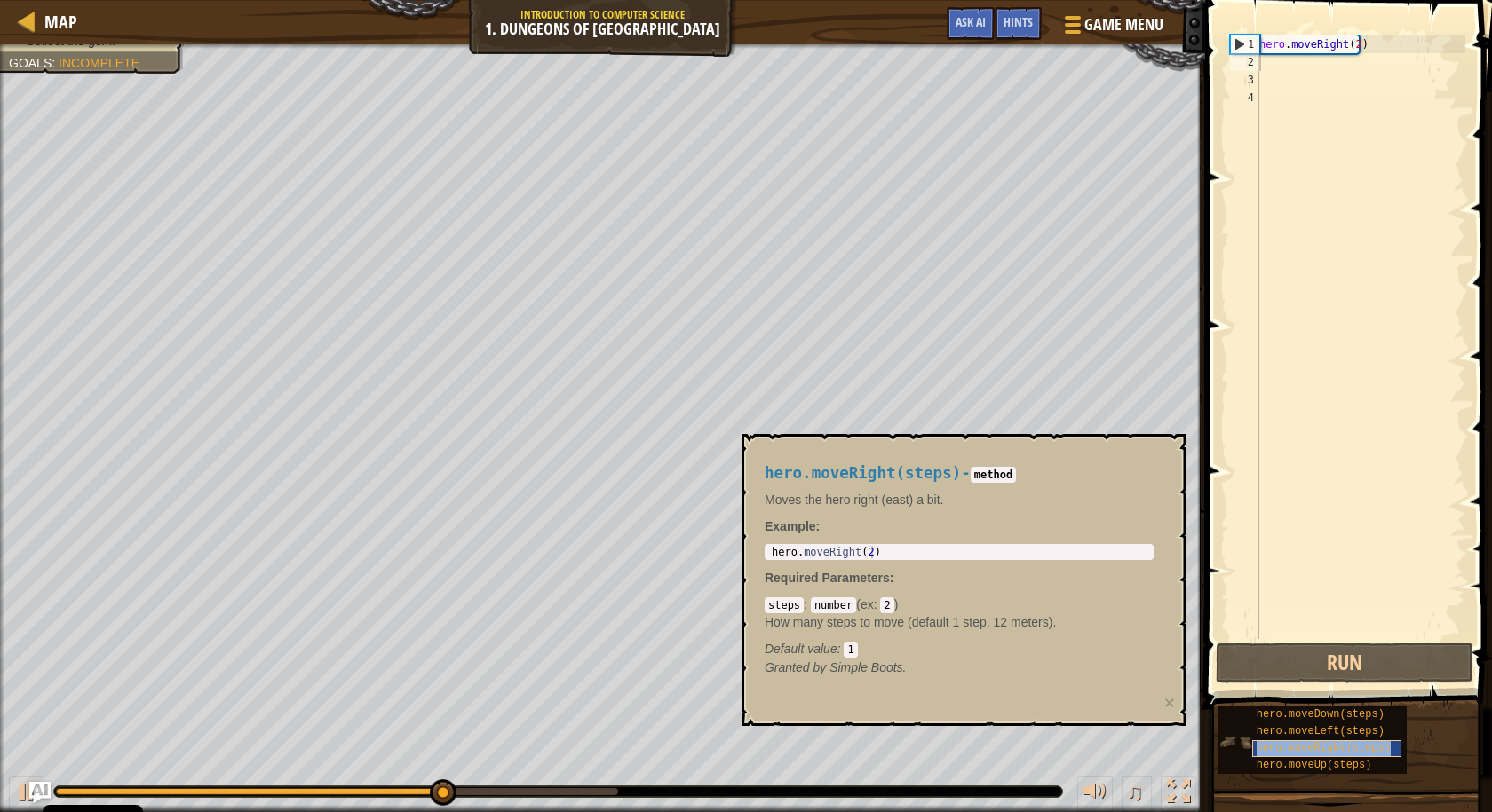
click at [1291, 746] on span "hero.moveRight(steps)" at bounding box center [1324, 748] width 135 height 13
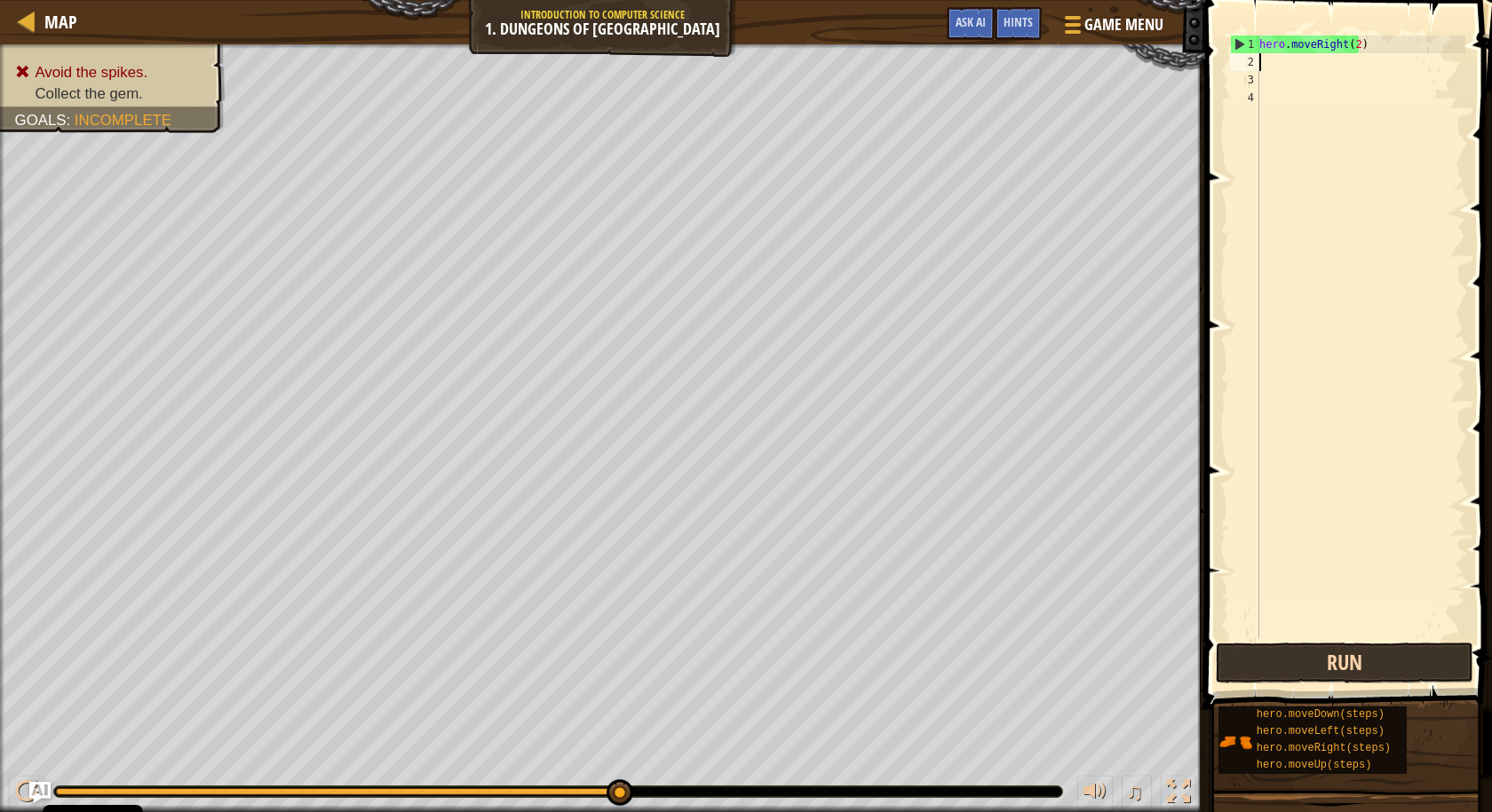
drag, startPoint x: 1231, startPoint y: 624, endPoint x: 1250, endPoint y: 645, distance: 28.3
click at [1284, 661] on button "Run" at bounding box center [1345, 663] width 257 height 41
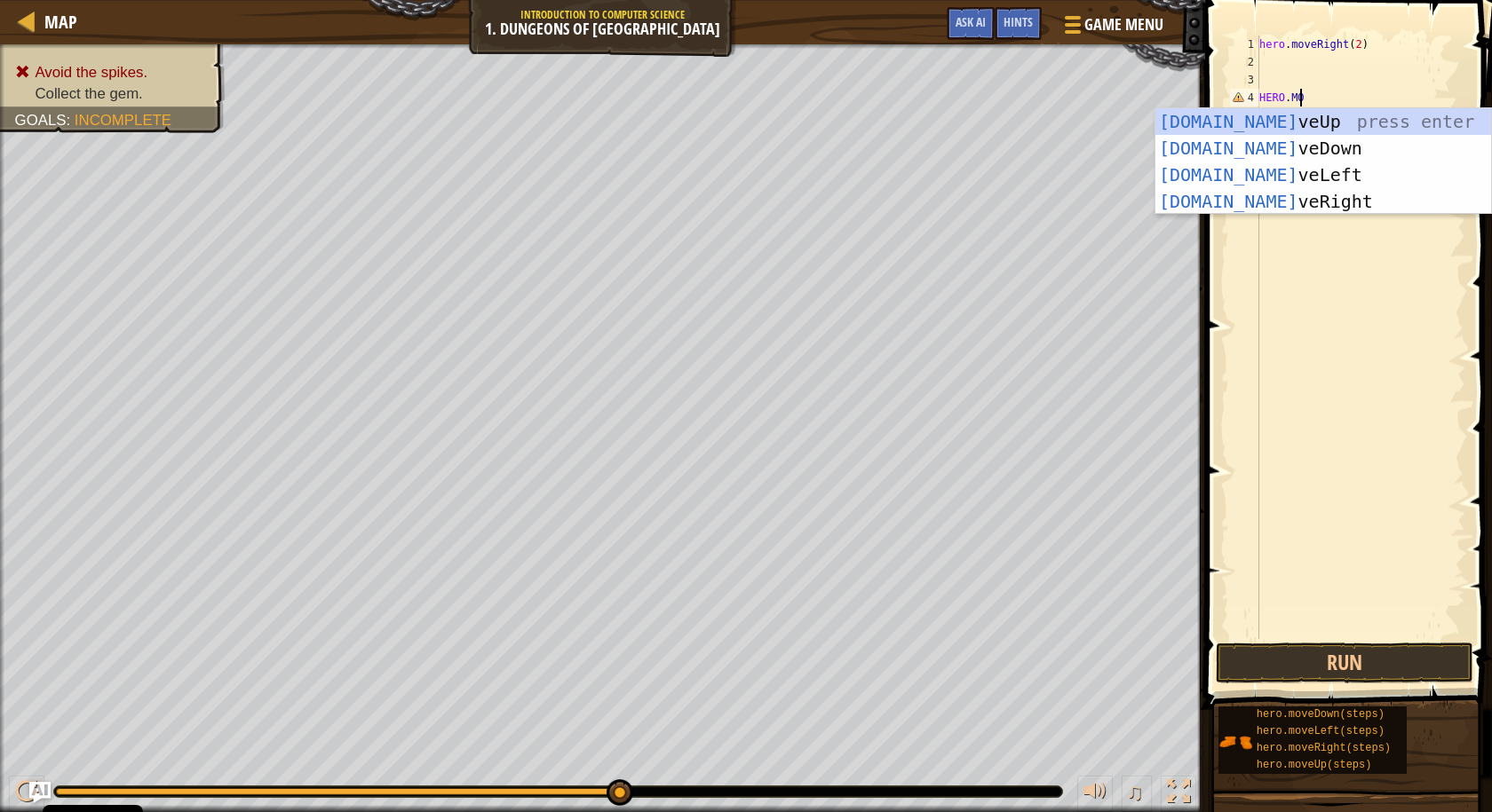
scroll to position [8, 3]
type textarea "HERO.MOVE"
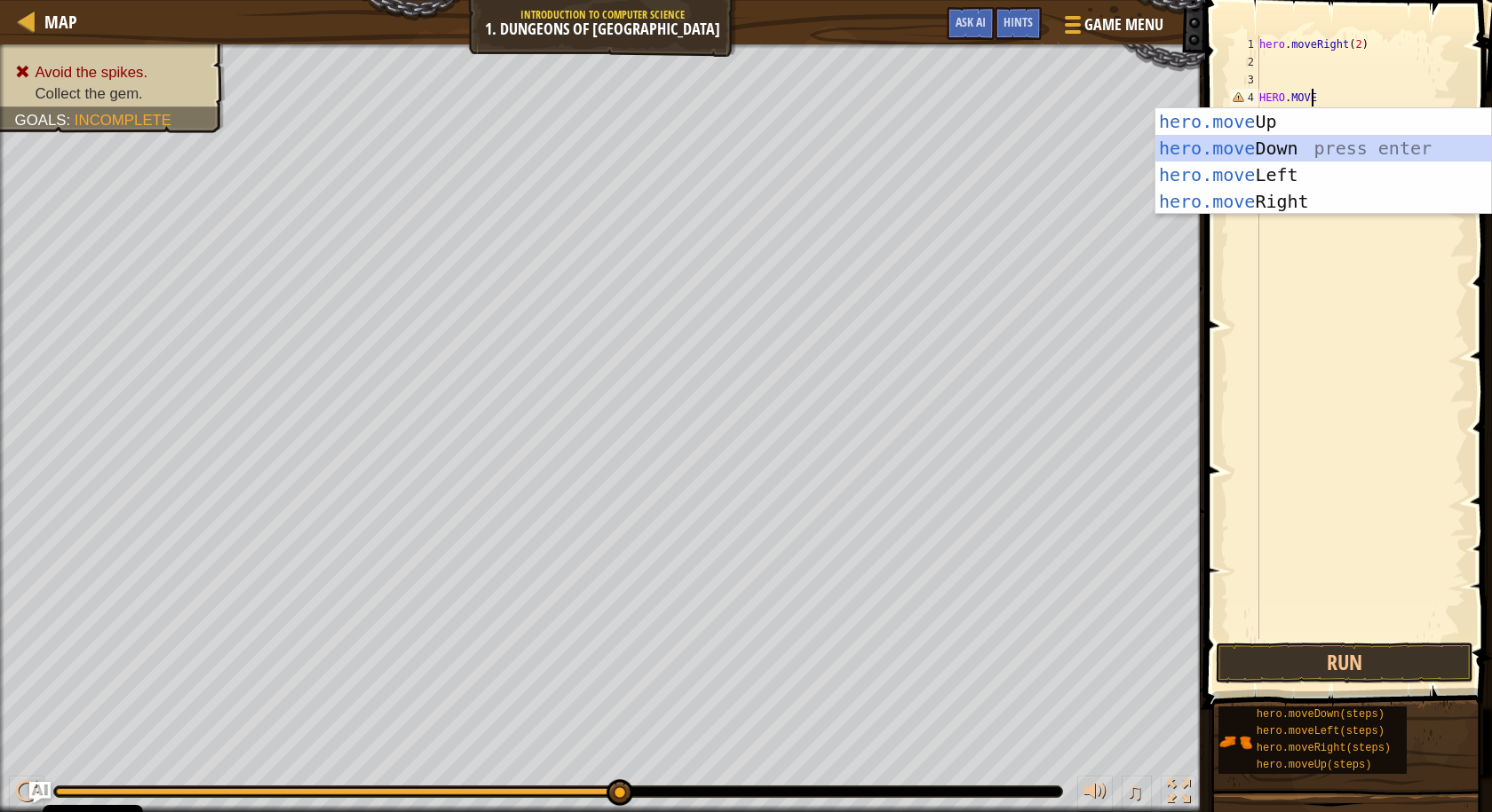
click at [1234, 144] on div "hero.move Up press enter hero.move Down press enter hero.move Left press enter …" at bounding box center [1323, 188] width 335 height 160
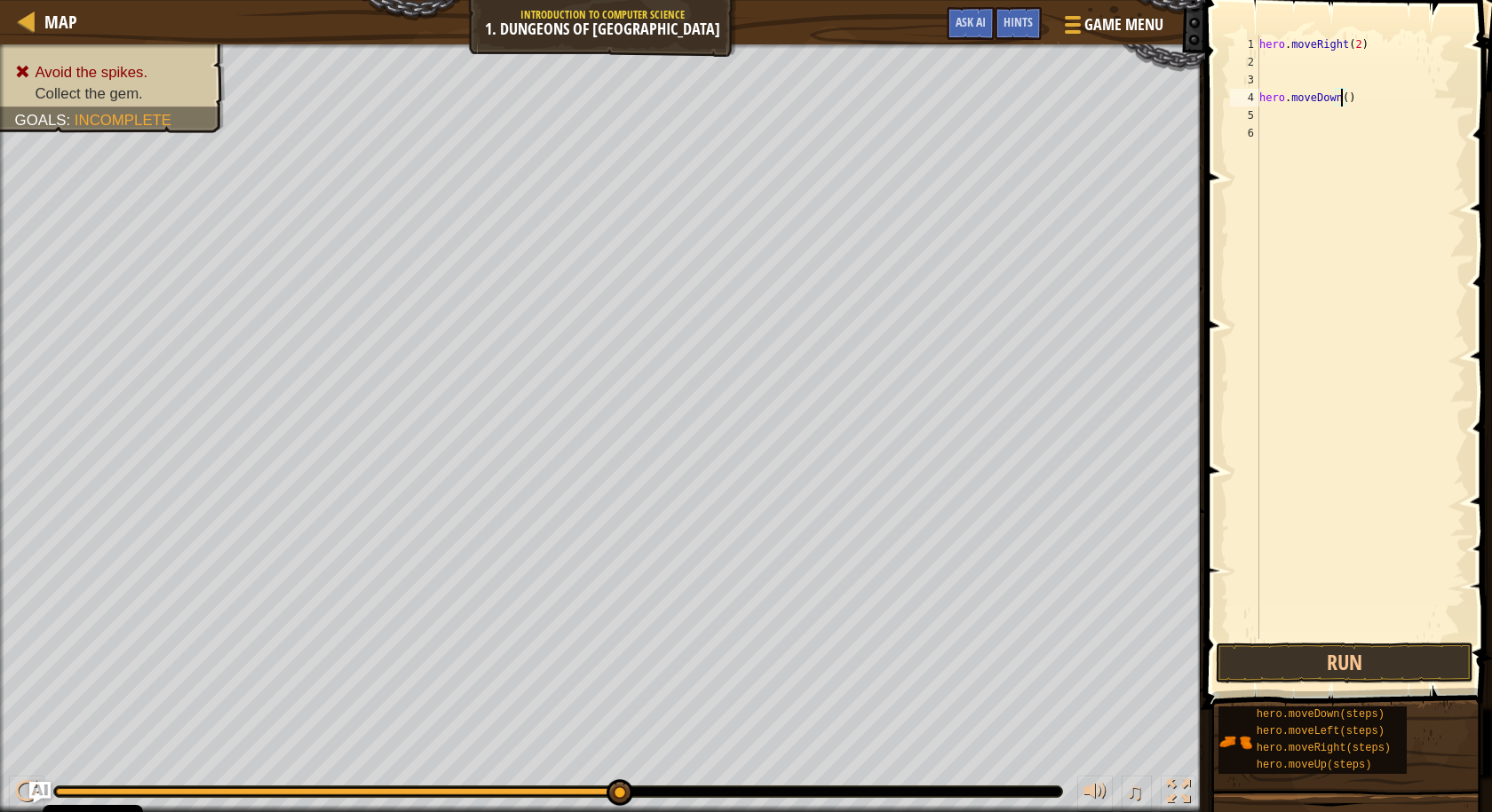
click at [1341, 101] on div "hero . moveRight ( 2 ) hero . moveDown ( )" at bounding box center [1360, 355] width 210 height 639
type textarea "hero.moveDown(2)"
click at [1268, 665] on button "Run" at bounding box center [1345, 663] width 257 height 41
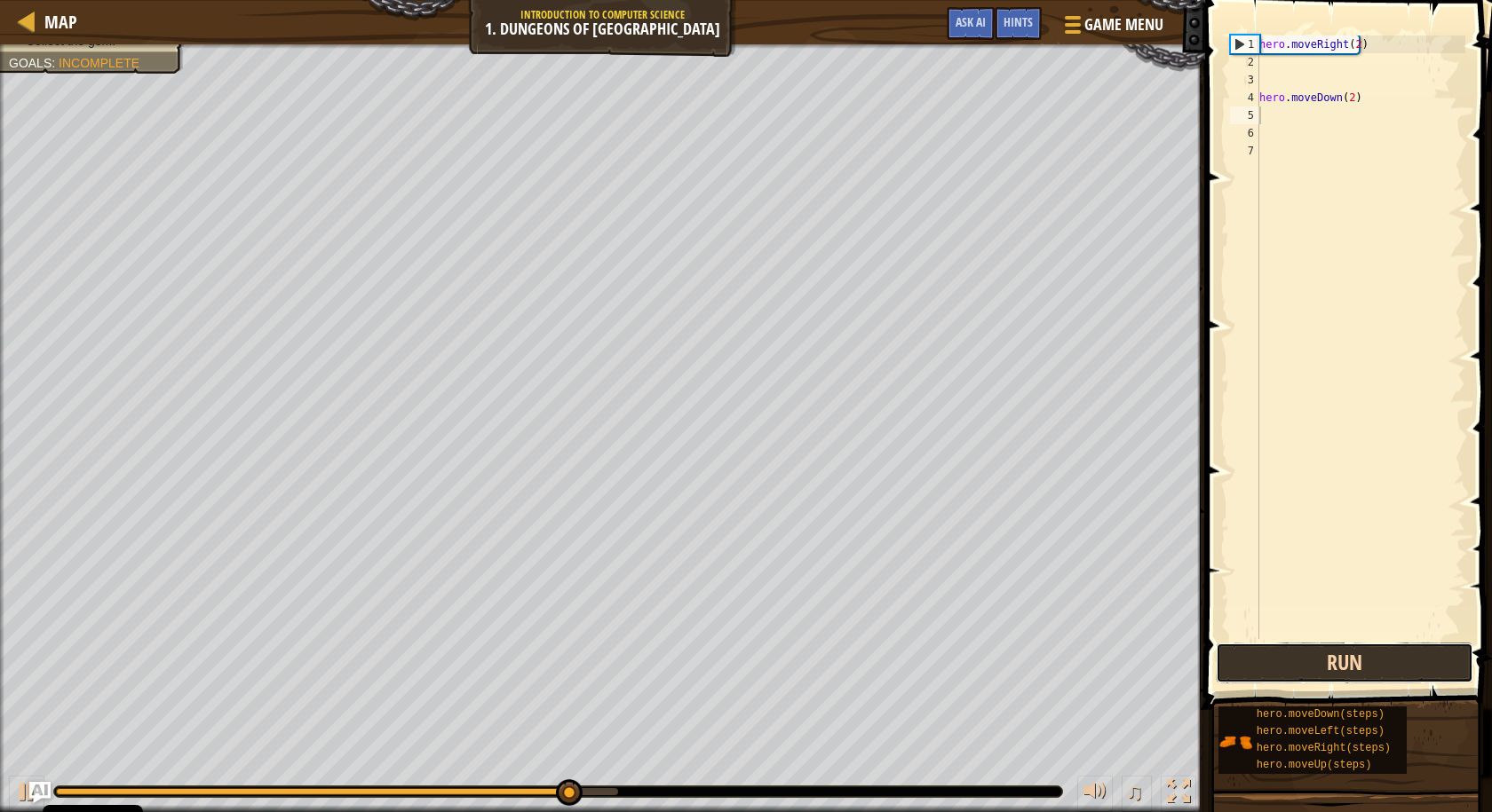
click at [1284, 652] on button "Run" at bounding box center [1345, 663] width 257 height 41
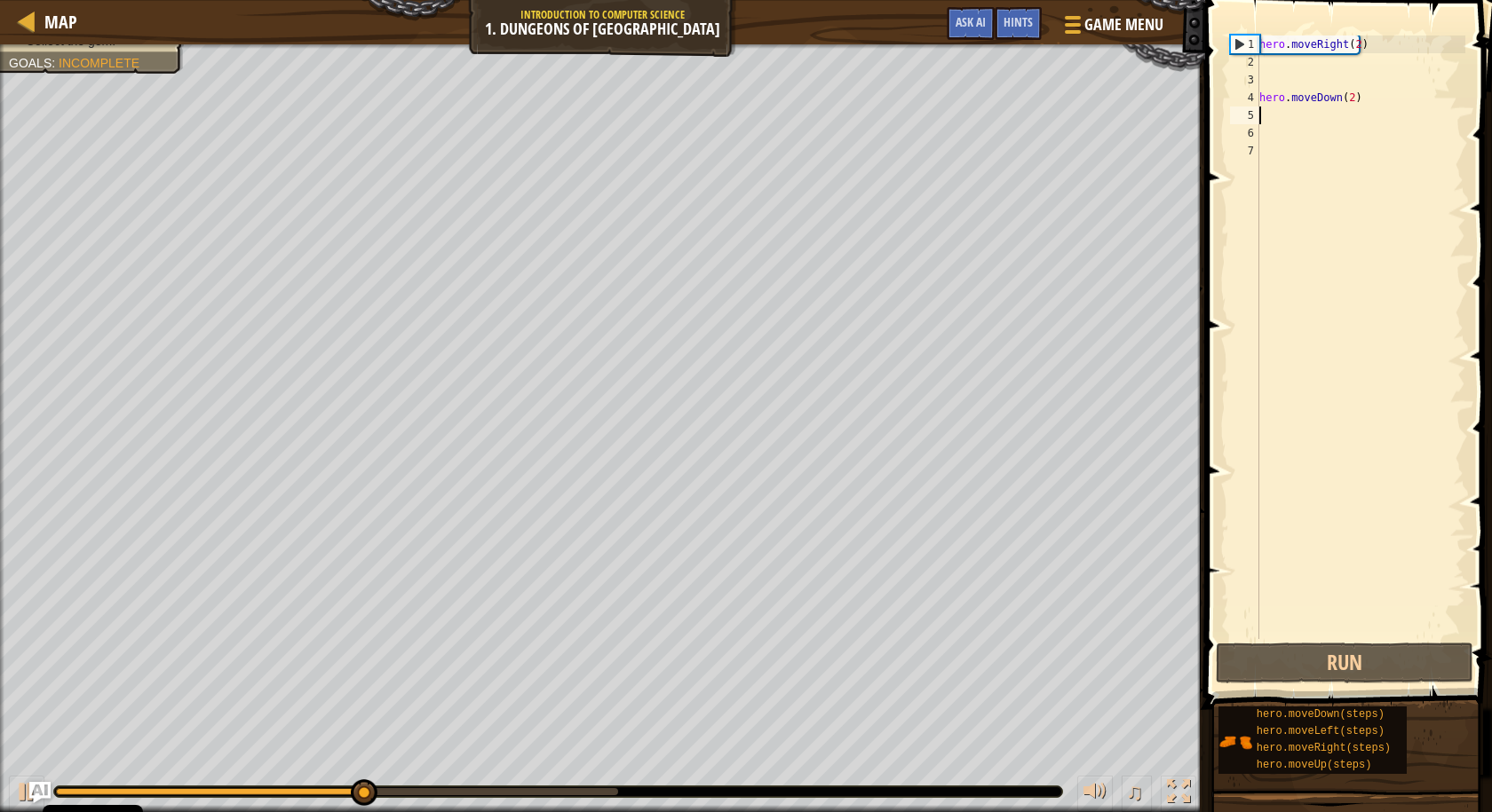
click at [1381, 90] on div "hero . moveRight ( 2 ) hero . moveDown ( 2 )" at bounding box center [1360, 355] width 210 height 639
type textarea "hero.moveDown(2)"
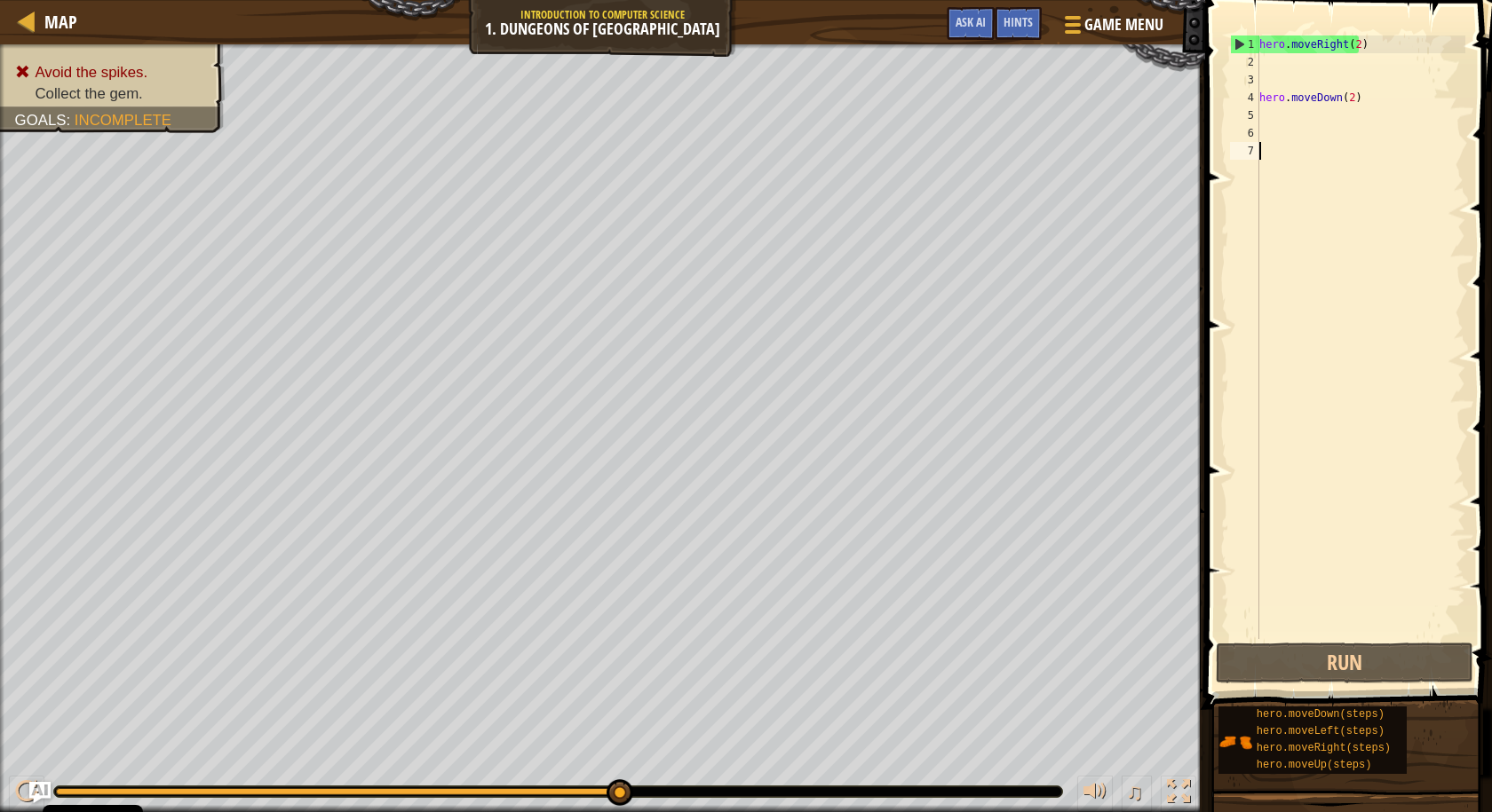
click at [1301, 460] on div "hero . moveRight ( 2 ) hero . moveDown ( 2 )" at bounding box center [1360, 355] width 210 height 639
click at [1327, 656] on button "Run" at bounding box center [1345, 663] width 257 height 41
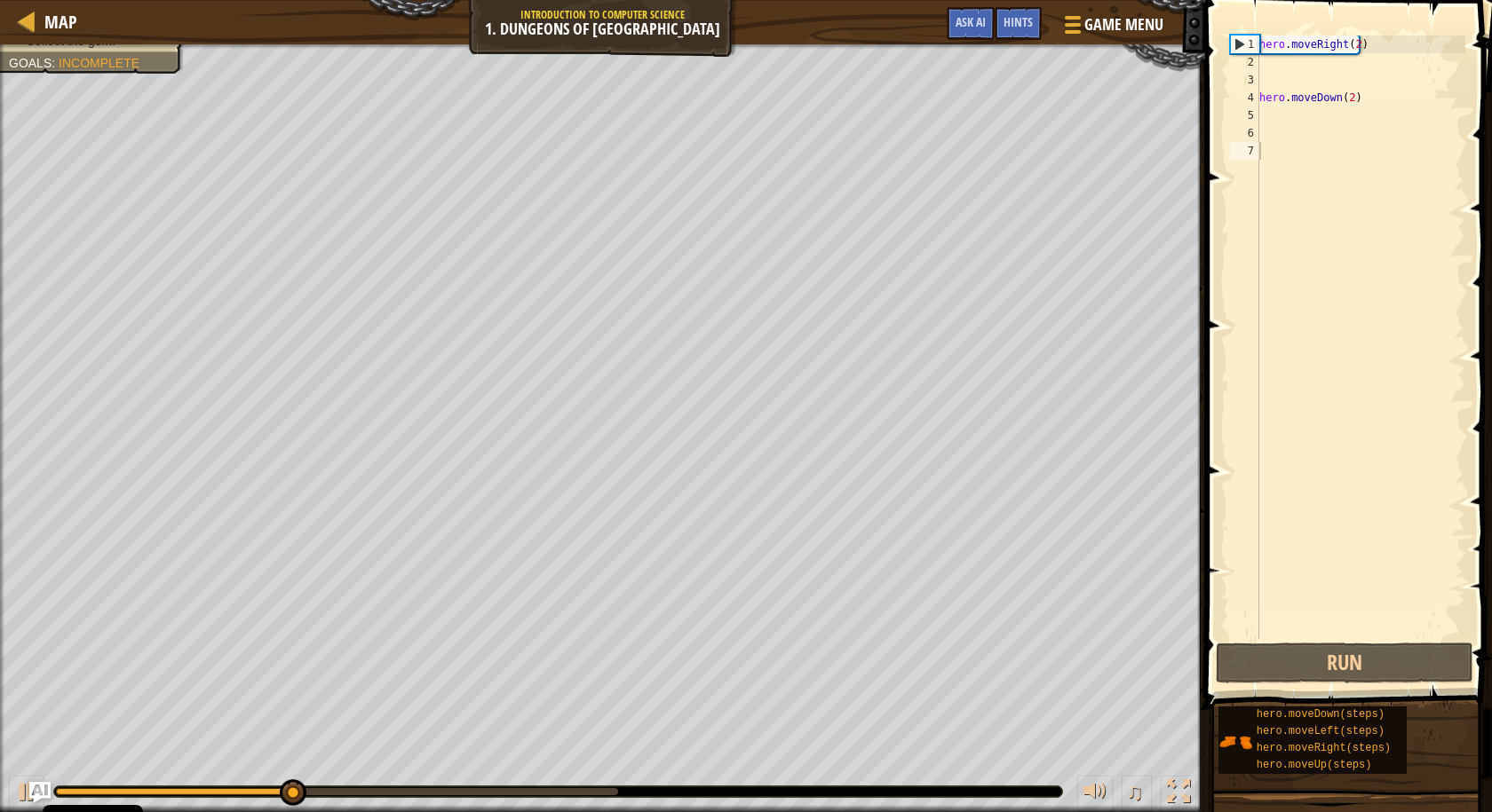
click at [1201, 787] on div "♫" at bounding box center [603, 788] width 1205 height 54
drag, startPoint x: 1223, startPoint y: 768, endPoint x: 1267, endPoint y: 747, distance: 48.8
click at [1242, 759] on div "hero.moveDown(steps) hero.moveLeft(steps) hero.moveRight(steps) hero.moveUp(ste…" at bounding box center [1313, 740] width 188 height 67
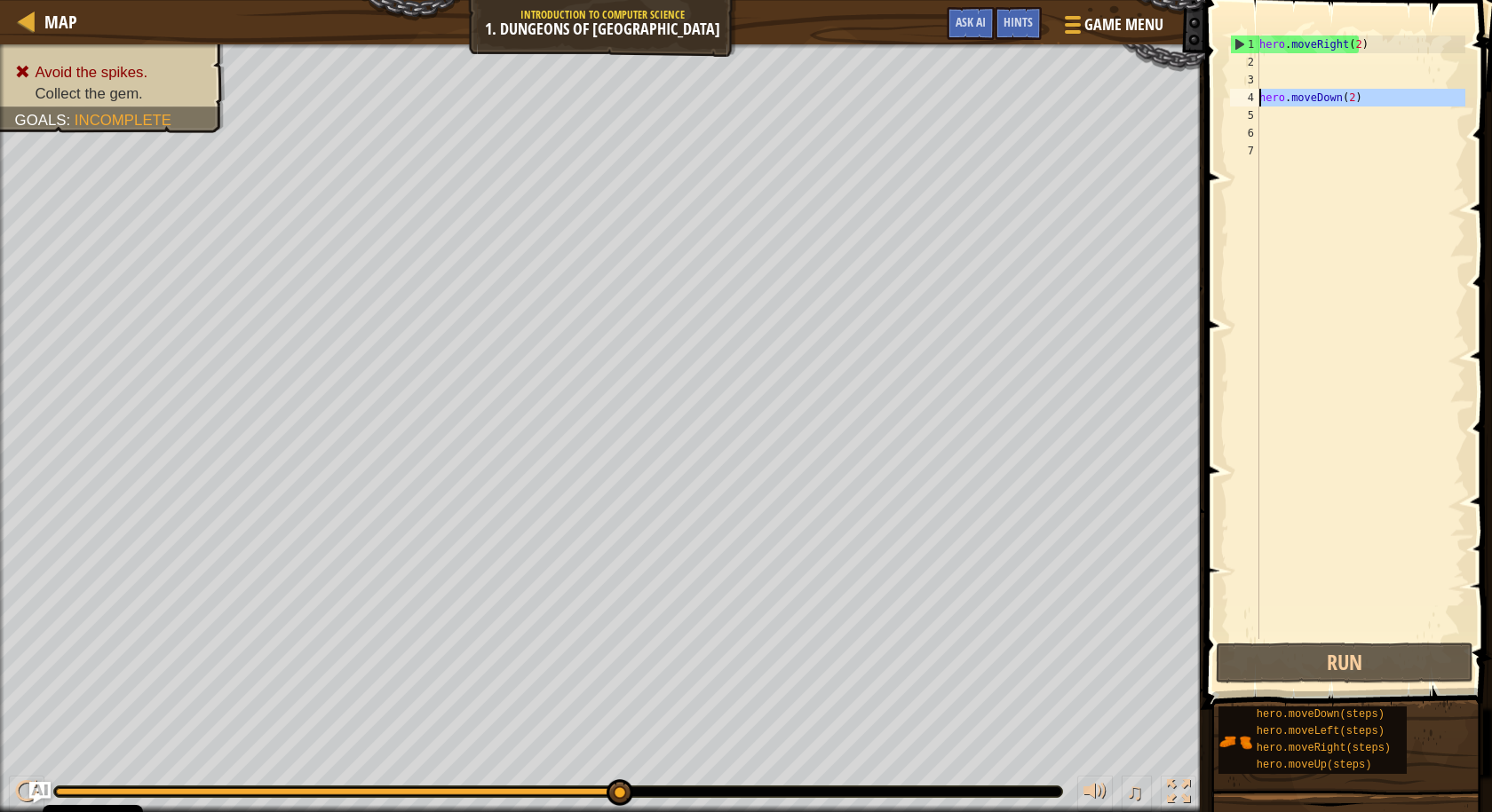
click at [1236, 94] on div "4" at bounding box center [1245, 97] width 29 height 18
type textarea "hero.moveDown(2)"
click at [1238, 95] on div "4" at bounding box center [1245, 97] width 29 height 18
click at [1241, 96] on div "4" at bounding box center [1245, 97] width 29 height 18
click at [1245, 96] on div "4" at bounding box center [1245, 97] width 29 height 18
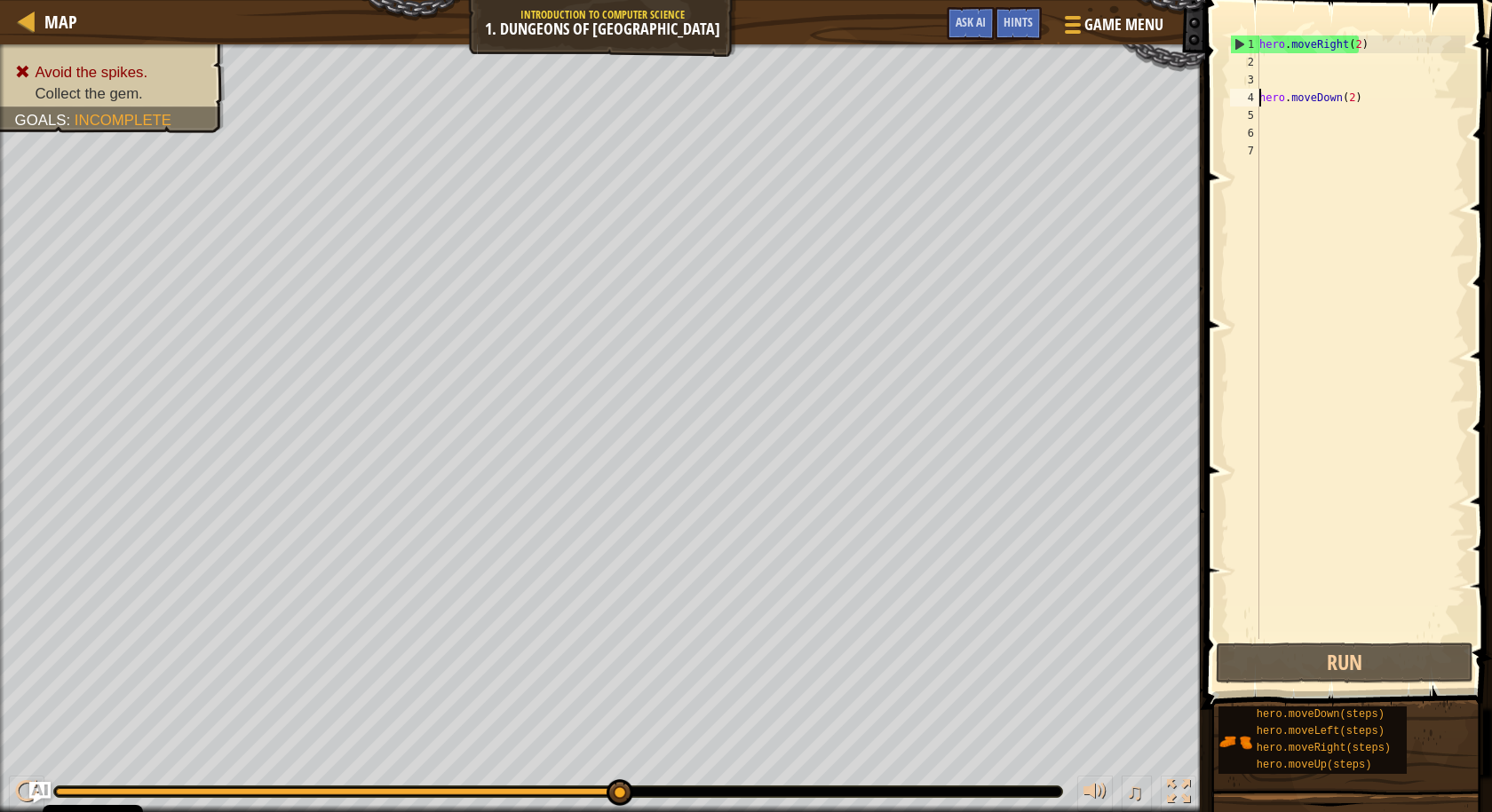
type textarea "hero.moveDown(2)"
click at [1280, 664] on button "Run" at bounding box center [1345, 663] width 257 height 41
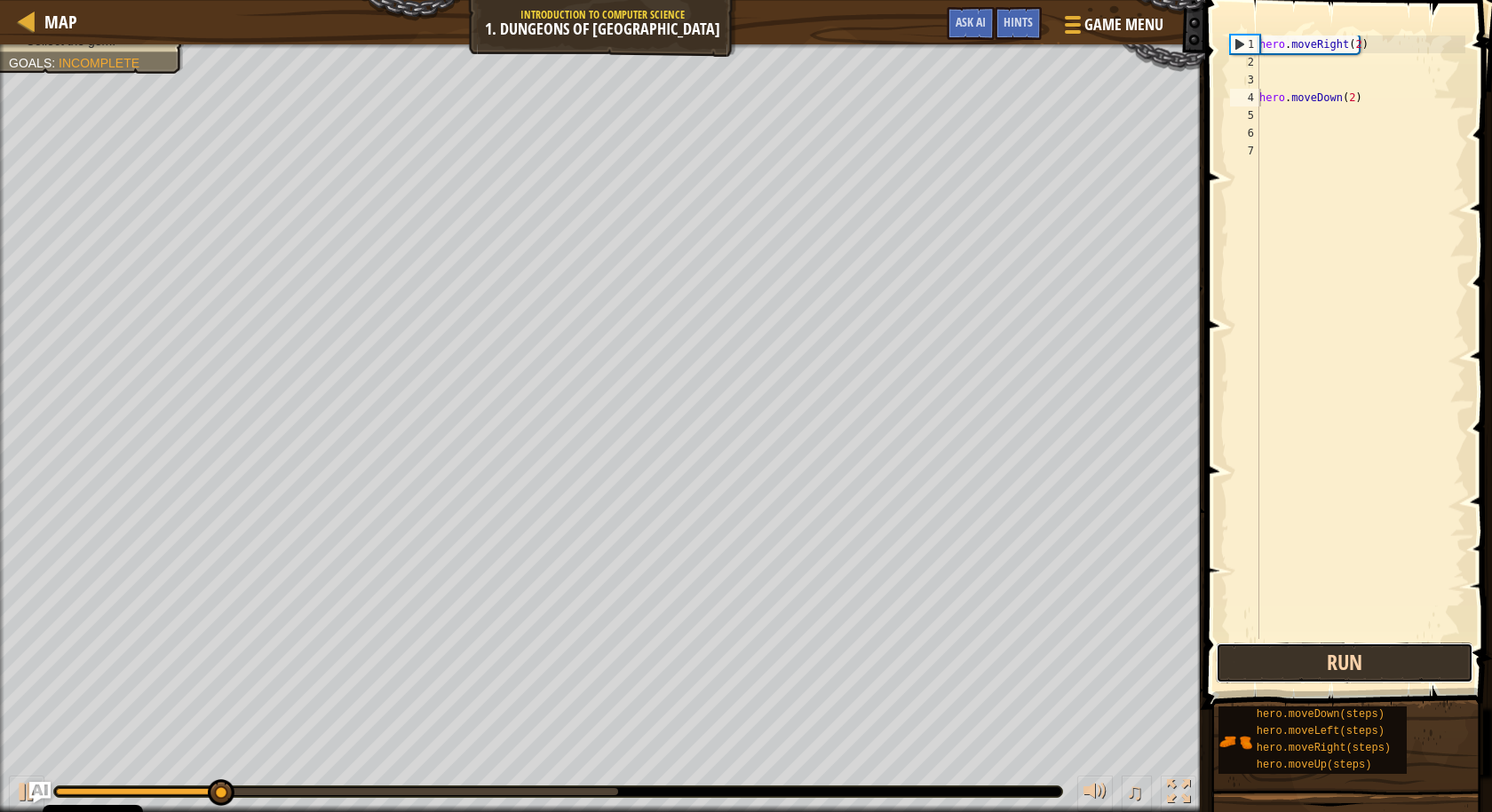
click at [1280, 674] on button "Run" at bounding box center [1345, 663] width 257 height 41
click at [1287, 672] on button "Run" at bounding box center [1345, 663] width 257 height 41
click at [1294, 671] on button "Run" at bounding box center [1345, 663] width 257 height 41
click at [1298, 677] on button "Run" at bounding box center [1345, 663] width 257 height 41
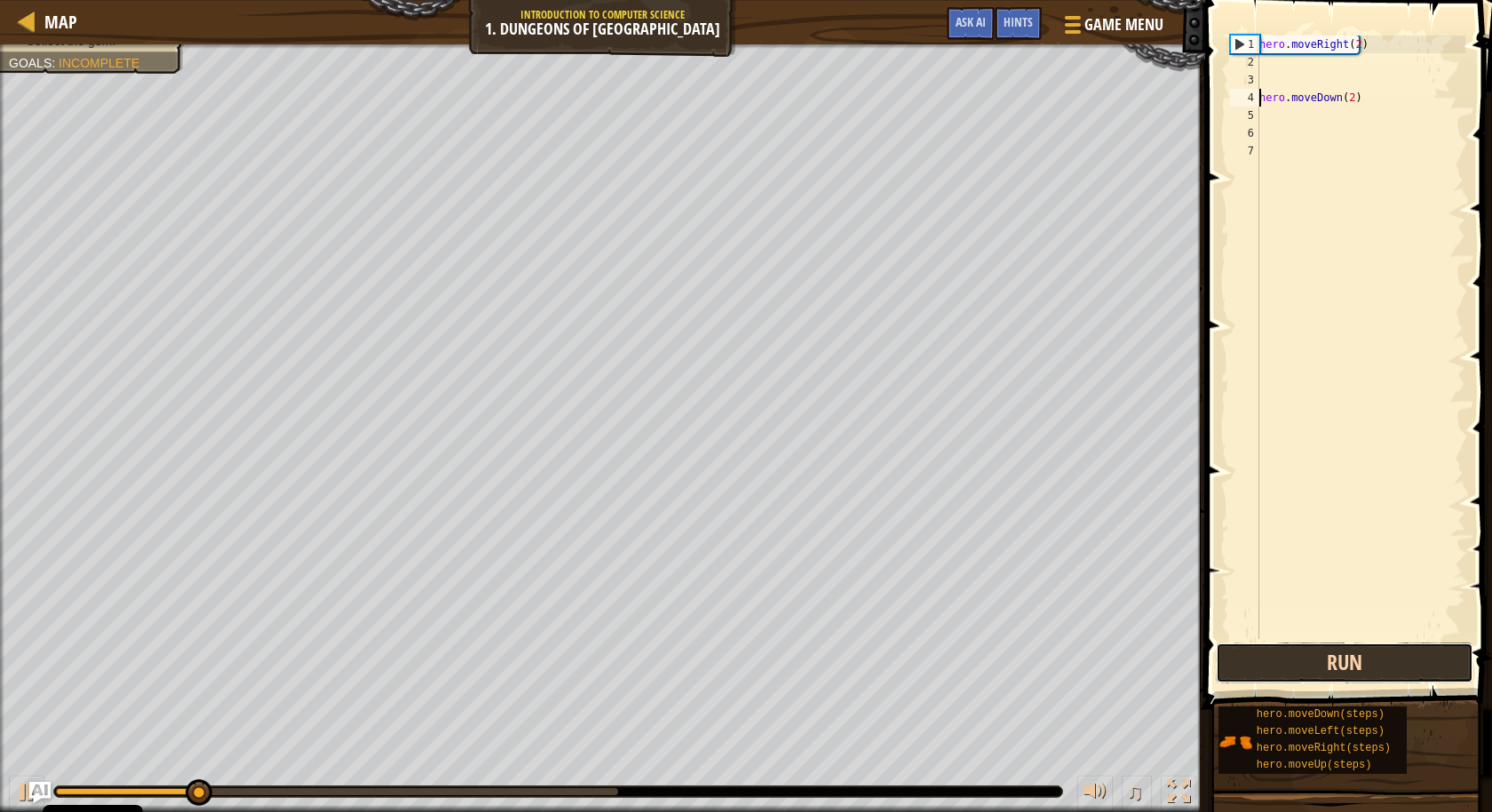
click at [1292, 679] on button "Run" at bounding box center [1345, 663] width 257 height 41
click at [1282, 673] on button "Run" at bounding box center [1345, 663] width 257 height 41
click at [1281, 671] on button "Run" at bounding box center [1345, 663] width 257 height 41
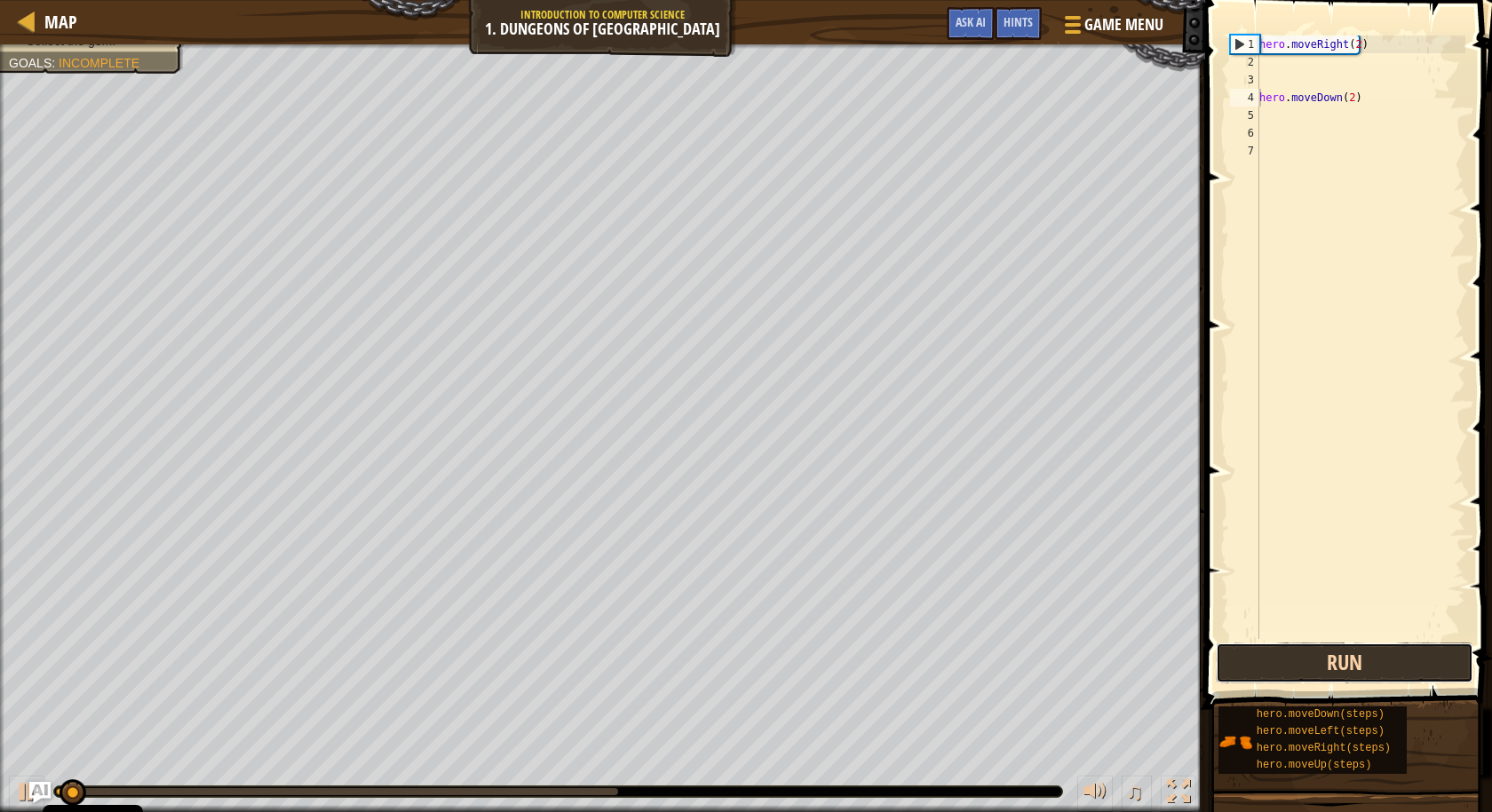
click at [1282, 671] on button "Run" at bounding box center [1345, 663] width 257 height 41
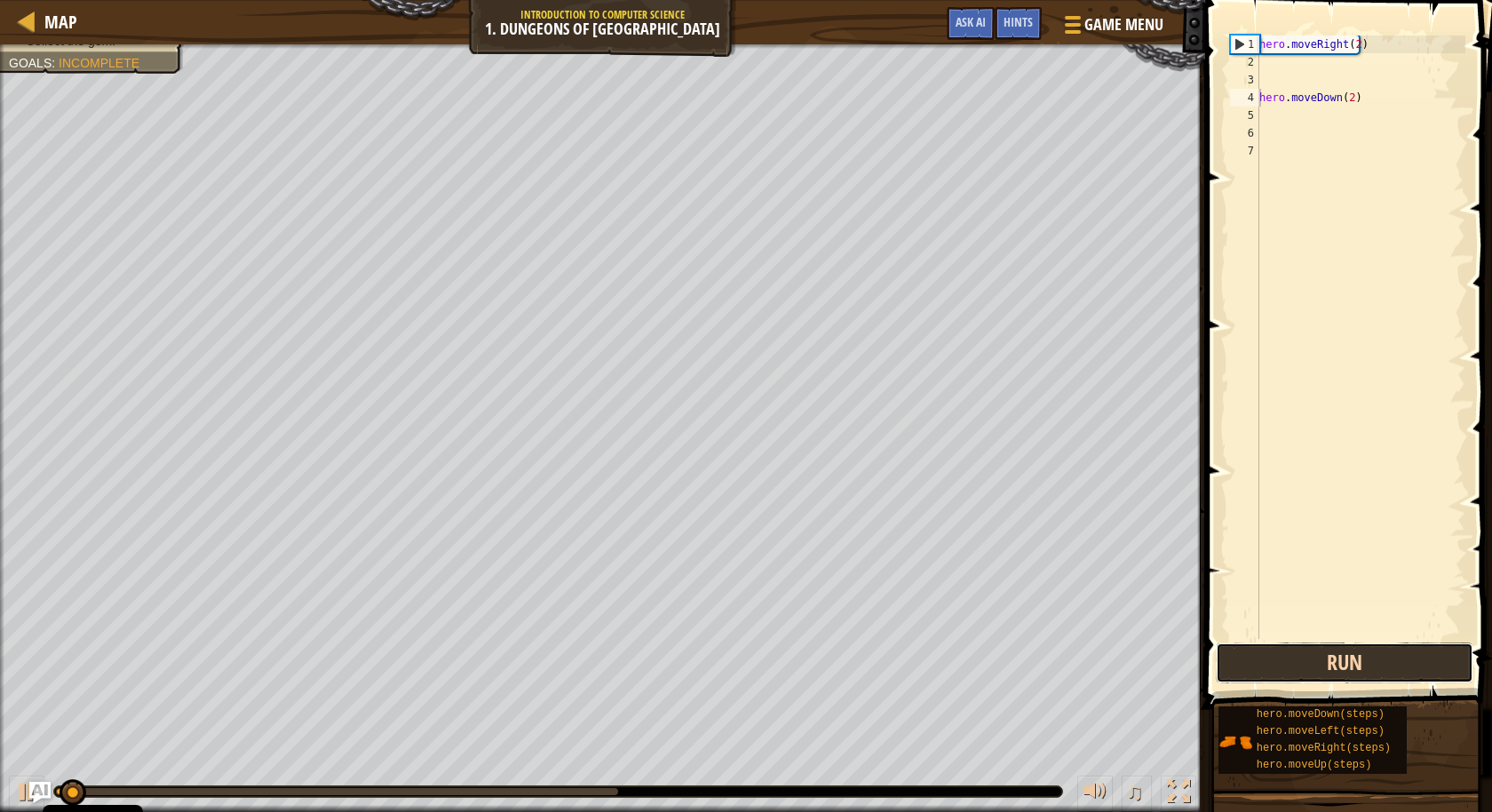
click at [1282, 671] on button "Run" at bounding box center [1345, 663] width 257 height 41
click at [1282, 671] on button "Running" at bounding box center [1345, 663] width 257 height 41
click at [1282, 673] on button "Run" at bounding box center [1345, 663] width 257 height 41
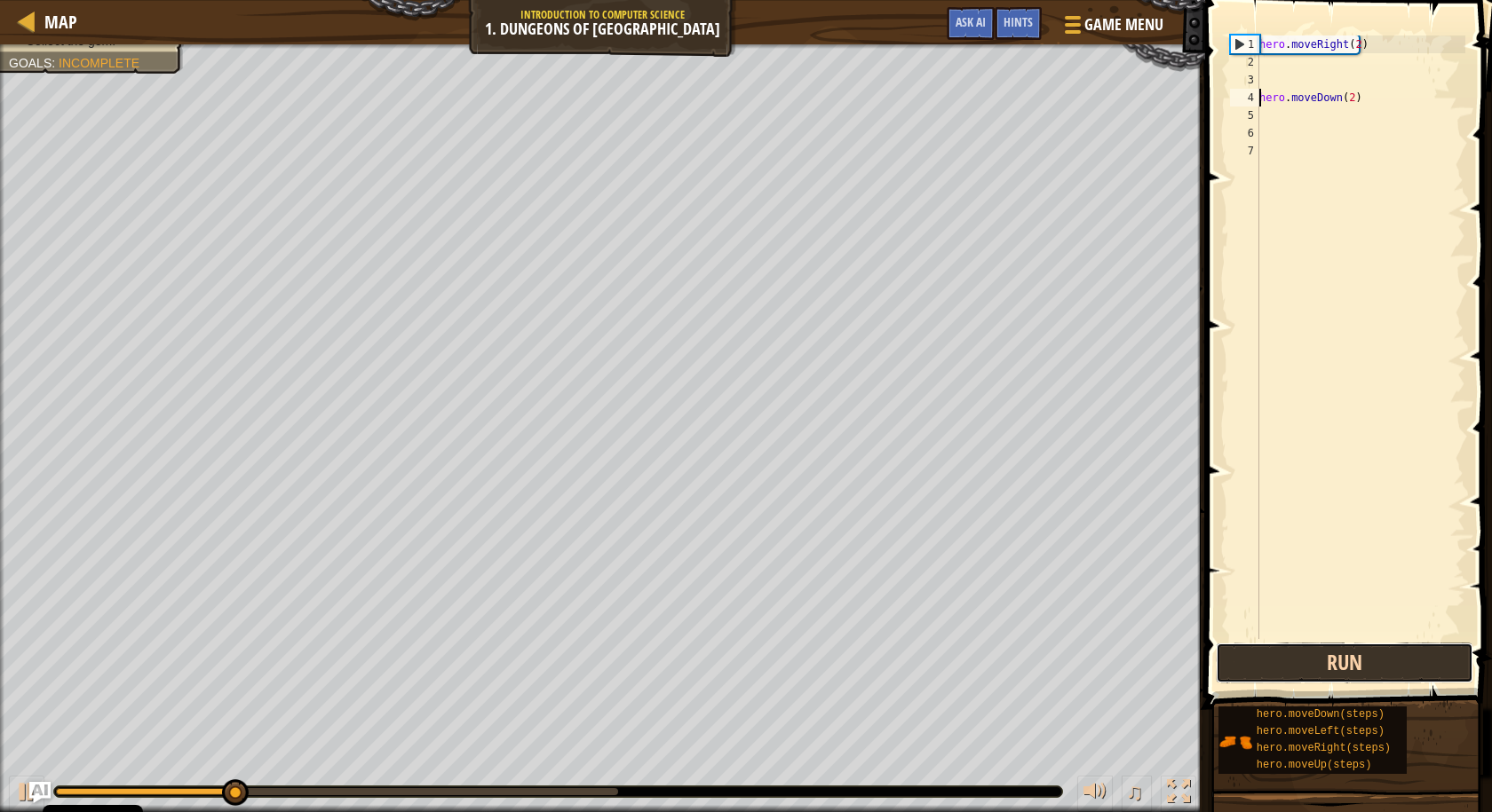
click at [1284, 673] on button "Run" at bounding box center [1345, 663] width 257 height 41
click at [1288, 672] on button "Run" at bounding box center [1345, 663] width 257 height 41
click at [1290, 667] on button "Run" at bounding box center [1345, 663] width 257 height 41
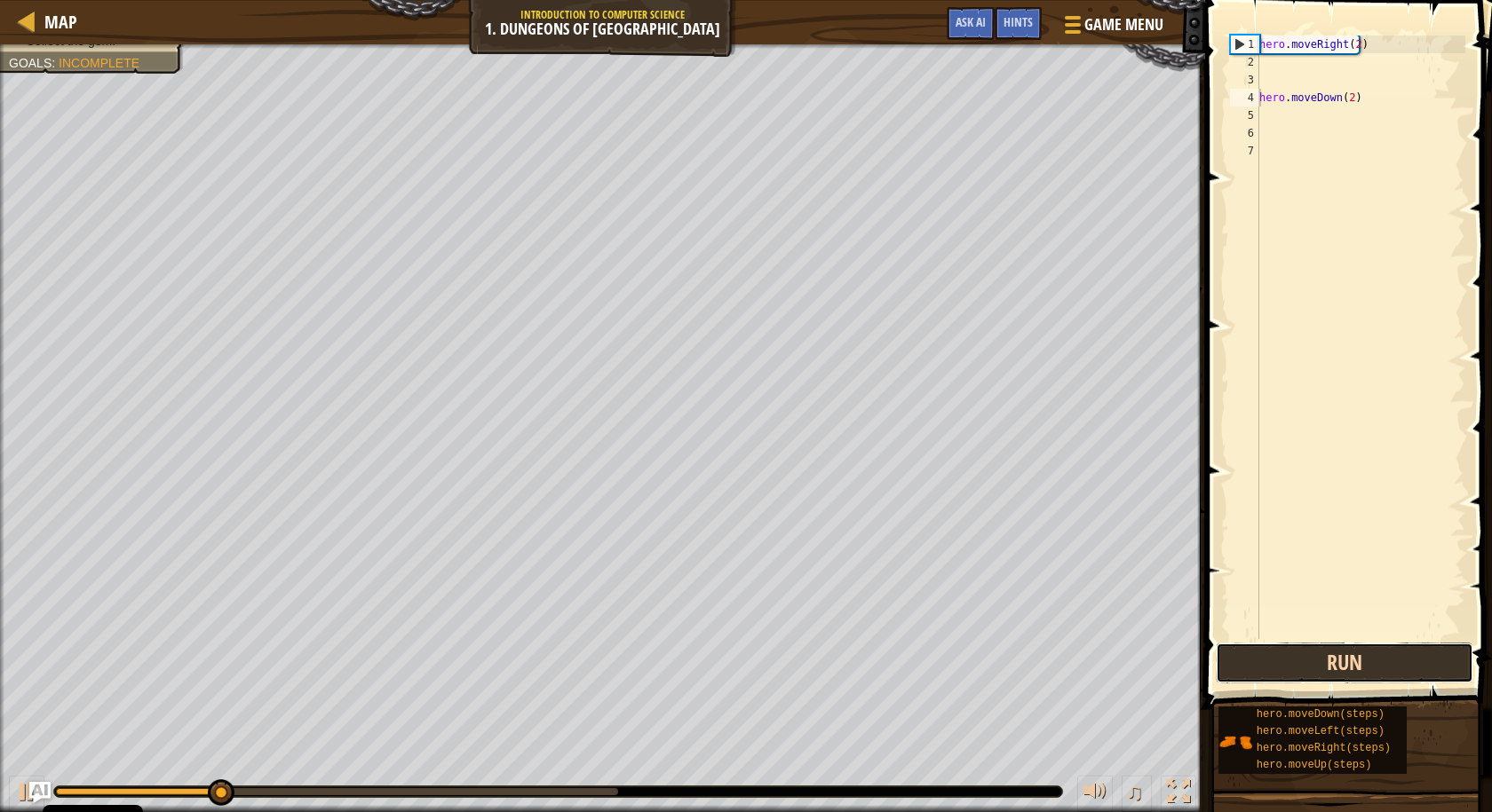
click at [1290, 667] on button "Run" at bounding box center [1345, 663] width 257 height 41
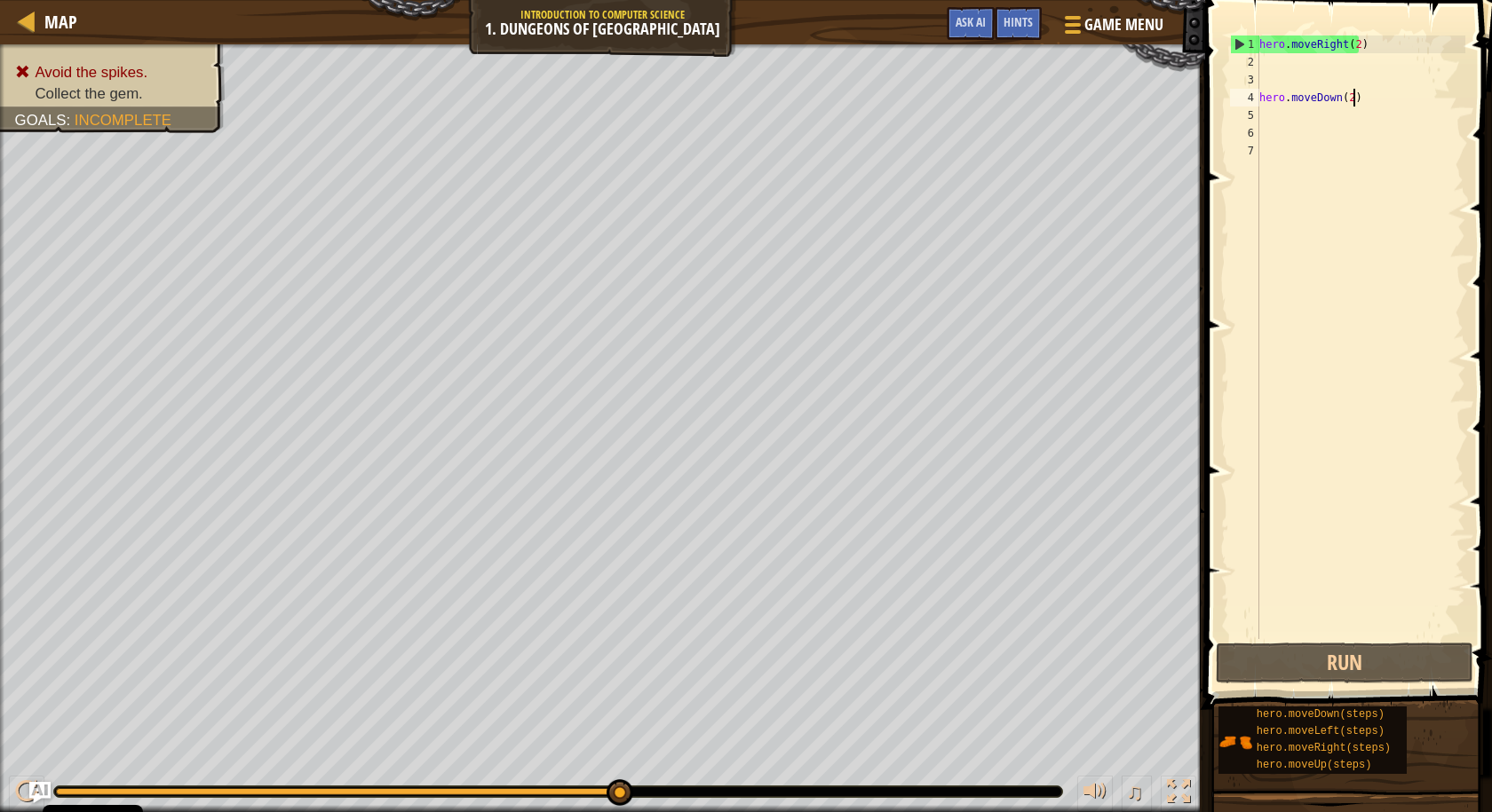
click at [1360, 93] on div "hero . moveRight ( 2 ) hero . moveDown ( 2 )" at bounding box center [1360, 355] width 210 height 639
click at [1277, 672] on button "Run" at bounding box center [1345, 663] width 257 height 41
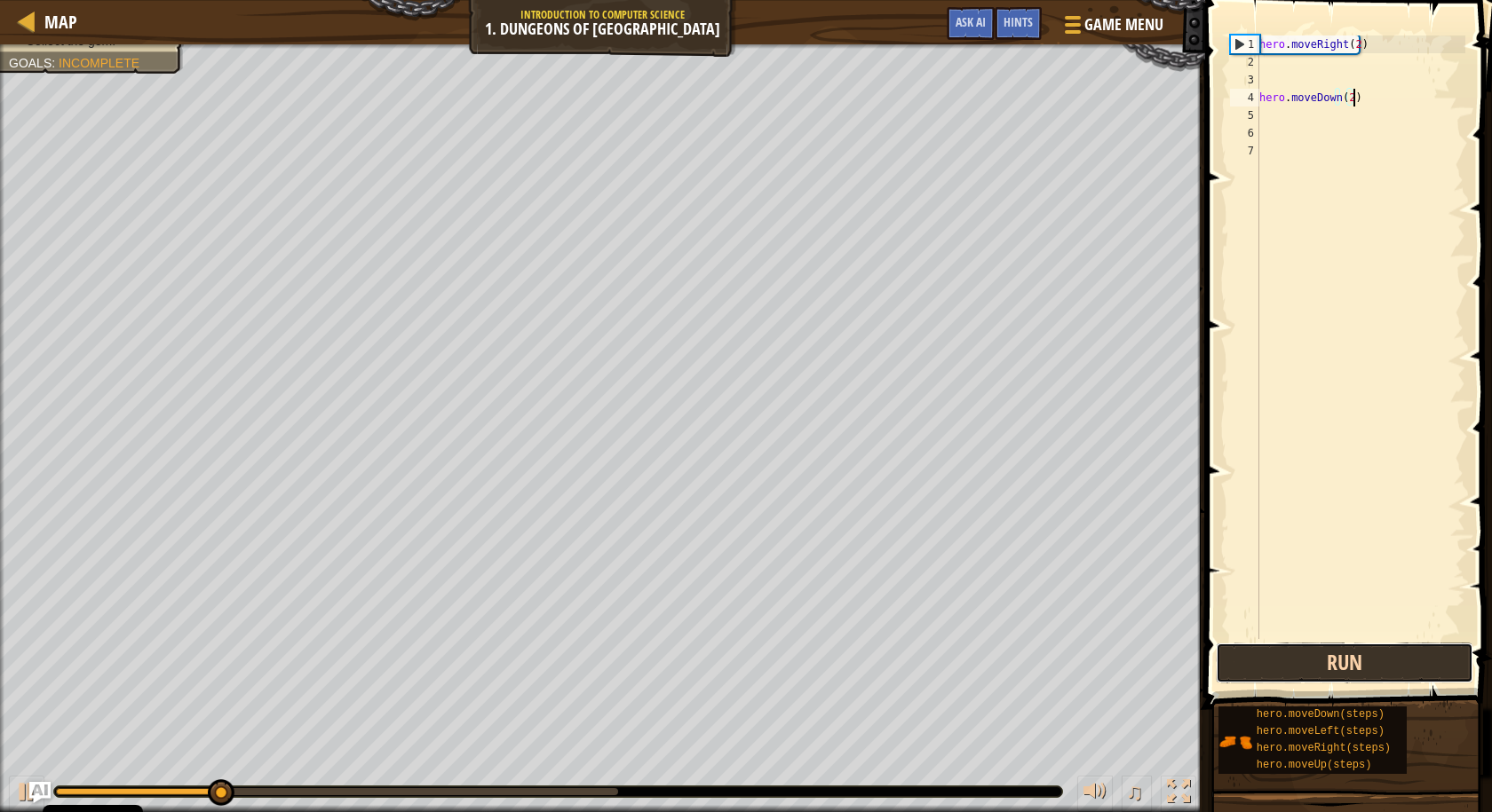
click at [1280, 671] on button "Run" at bounding box center [1345, 663] width 257 height 41
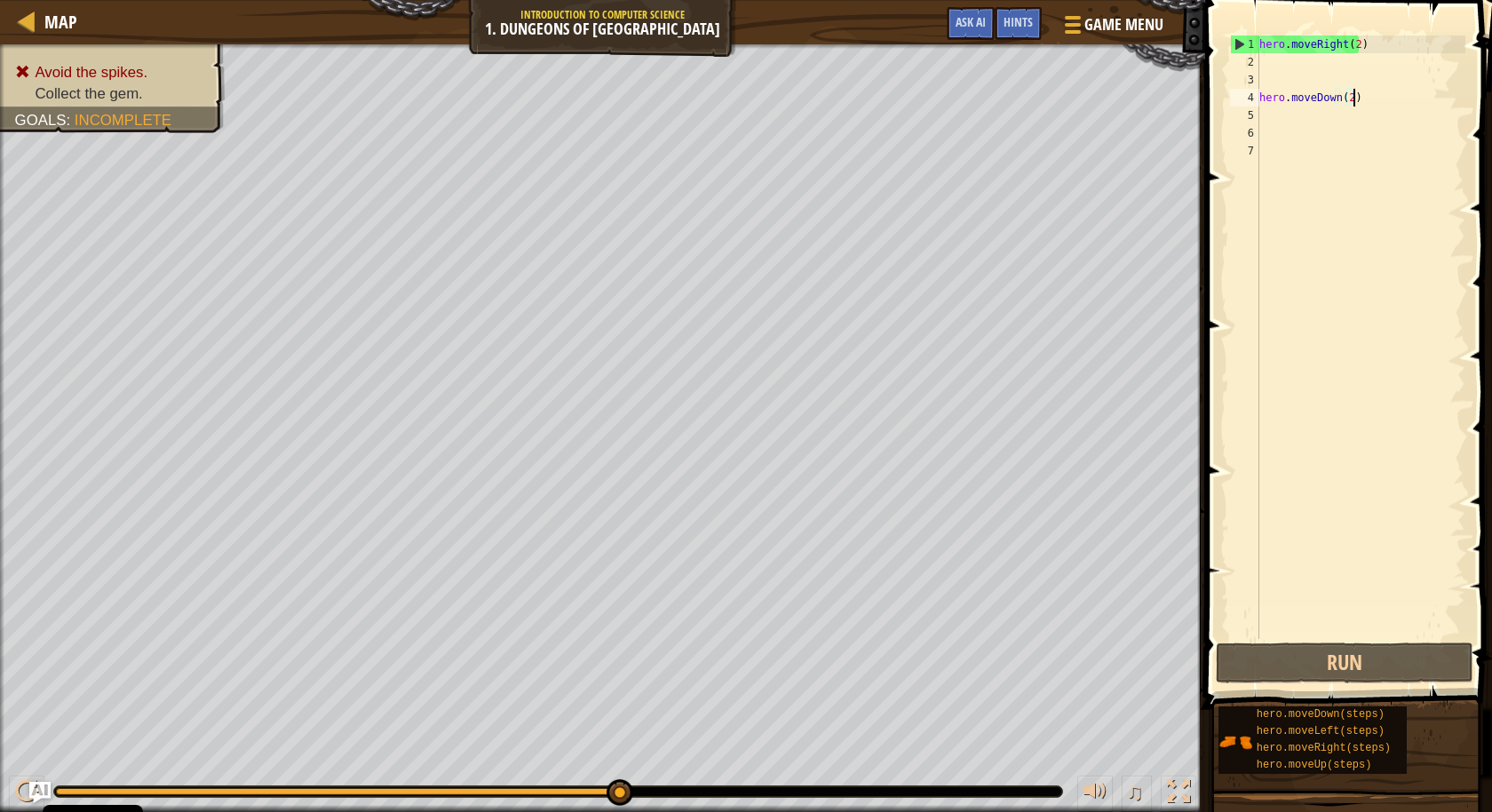
drag, startPoint x: 1331, startPoint y: 657, endPoint x: 1347, endPoint y: 614, distance: 45.9
click at [1347, 614] on div "hero . moveRight ( 2 ) hero . moveDown ( 2 )" at bounding box center [1360, 355] width 210 height 639
click at [1351, 609] on div "hero . moveRight ( 2 ) hero . moveDown ( 2 )" at bounding box center [1360, 355] width 210 height 639
drag, startPoint x: 1352, startPoint y: 612, endPoint x: 1352, endPoint y: 624, distance: 12.0
click at [1352, 622] on div "hero . moveRight ( 2 ) hero . moveDown ( 2 )" at bounding box center [1360, 355] width 210 height 639
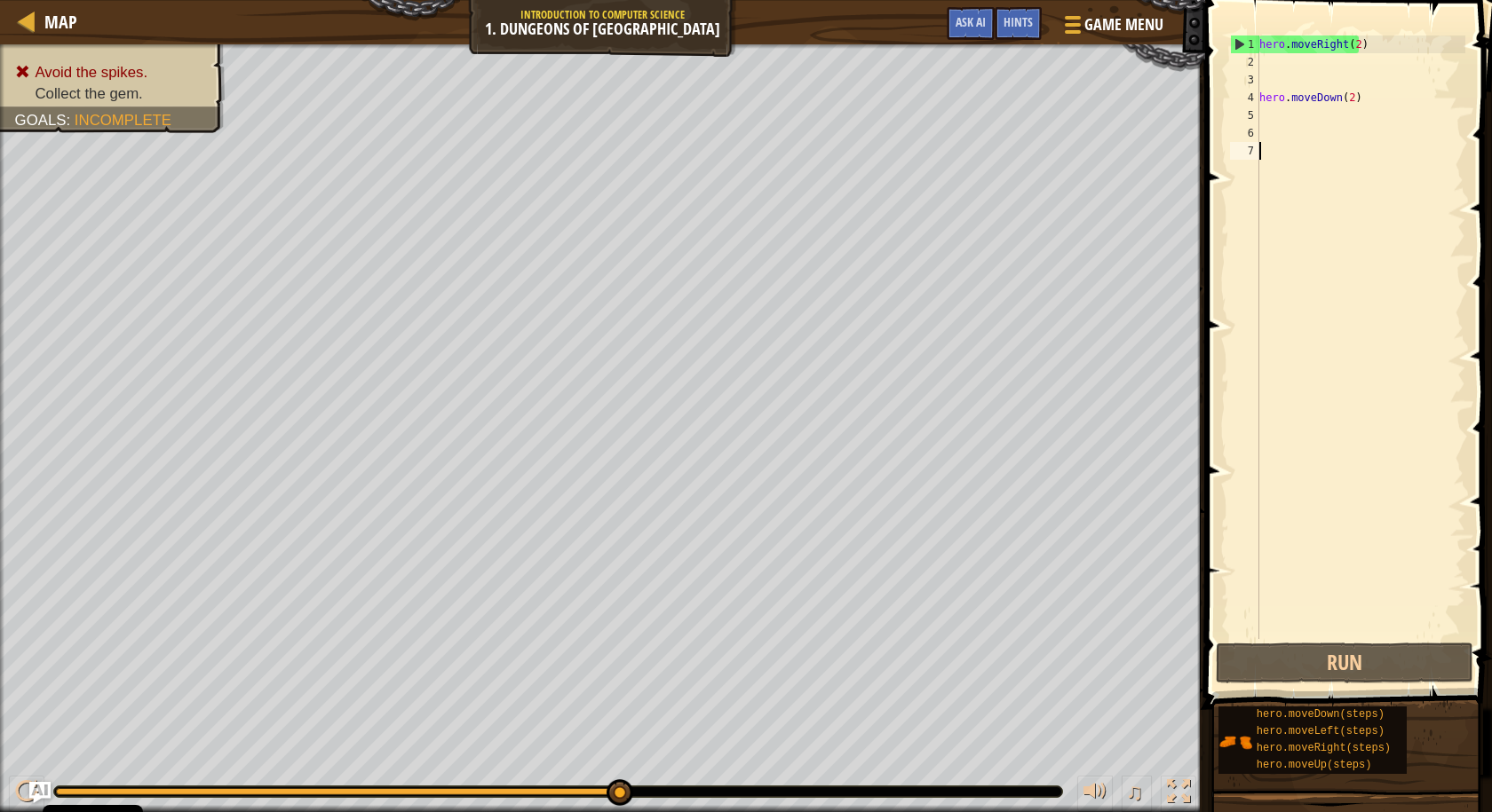
drag, startPoint x: 1300, startPoint y: 206, endPoint x: 1320, endPoint y: 198, distance: 21.5
click at [1315, 199] on div "hero . moveRight ( 2 ) hero . moveDown ( 2 )" at bounding box center [1360, 355] width 210 height 639
drag, startPoint x: 1334, startPoint y: 203, endPoint x: 1404, endPoint y: 336, distance: 150.3
click at [1398, 269] on div "hero . moveRight ( 2 ) hero . moveDown ( 2 )" at bounding box center [1360, 355] width 210 height 639
click at [1328, 81] on div "hero . moveRight ( 2 ) hero . moveDown ( 2 )" at bounding box center [1360, 355] width 210 height 639
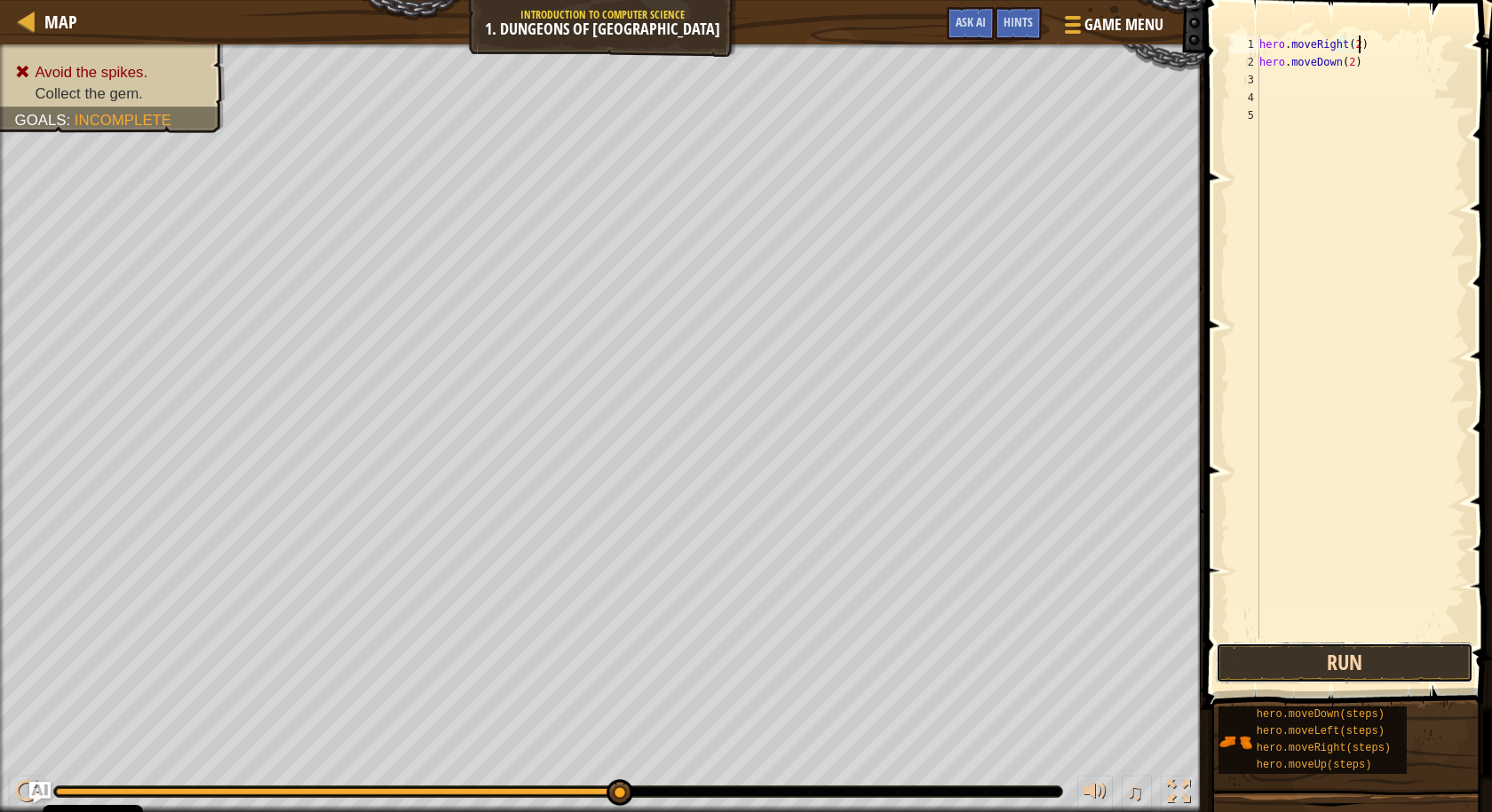
click at [1336, 655] on button "Run" at bounding box center [1345, 663] width 257 height 41
click at [1354, 45] on div "hero . moveRight ( 2 ) hero . moveDown ( 2 )" at bounding box center [1360, 355] width 210 height 639
click at [1327, 652] on button "Run" at bounding box center [1345, 663] width 257 height 41
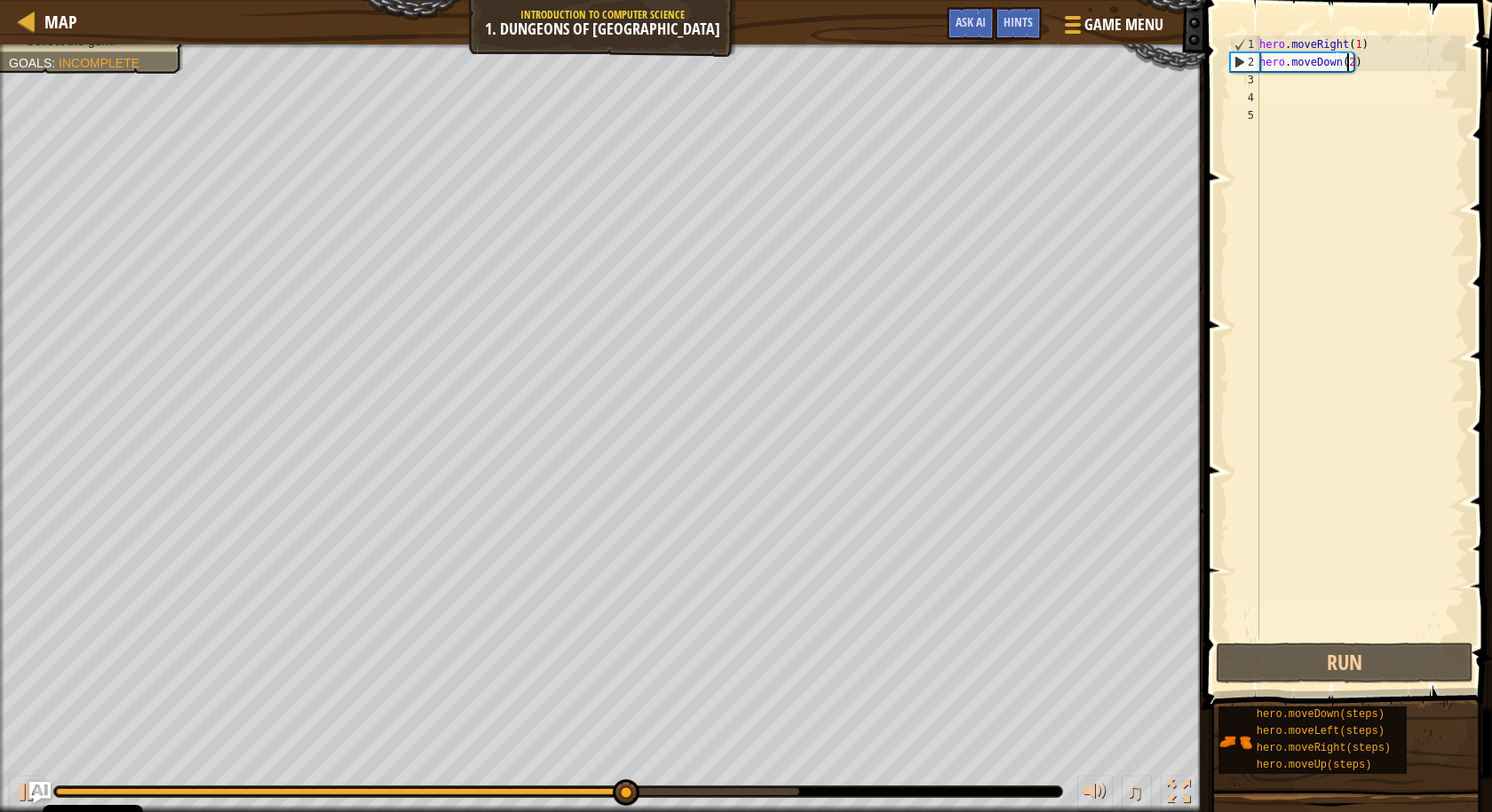
click at [1348, 61] on div "hero . moveRight ( 1 ) hero . moveDown ( 2 )" at bounding box center [1360, 355] width 210 height 639
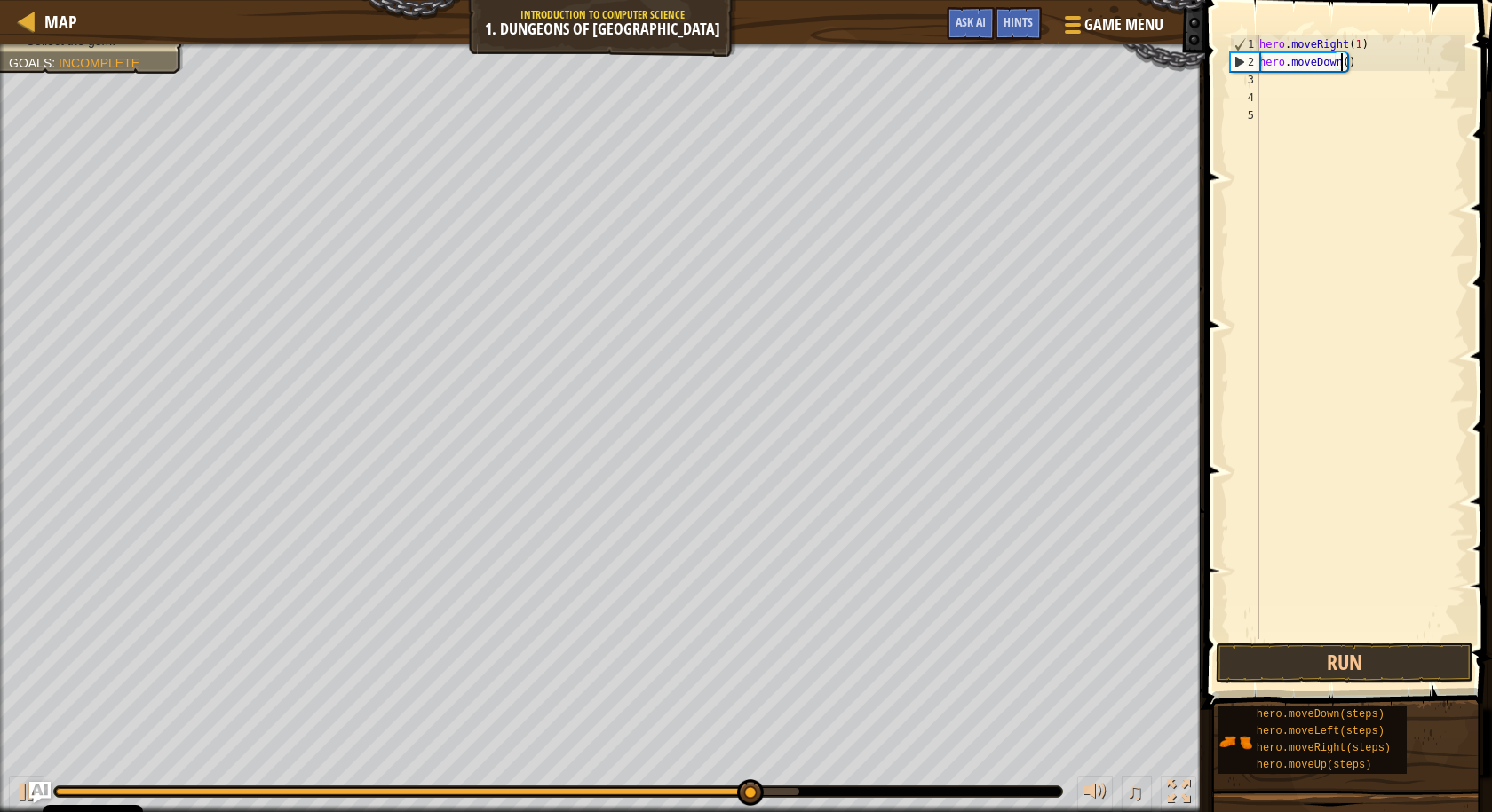
type textarea "hero.moveDown(1)"
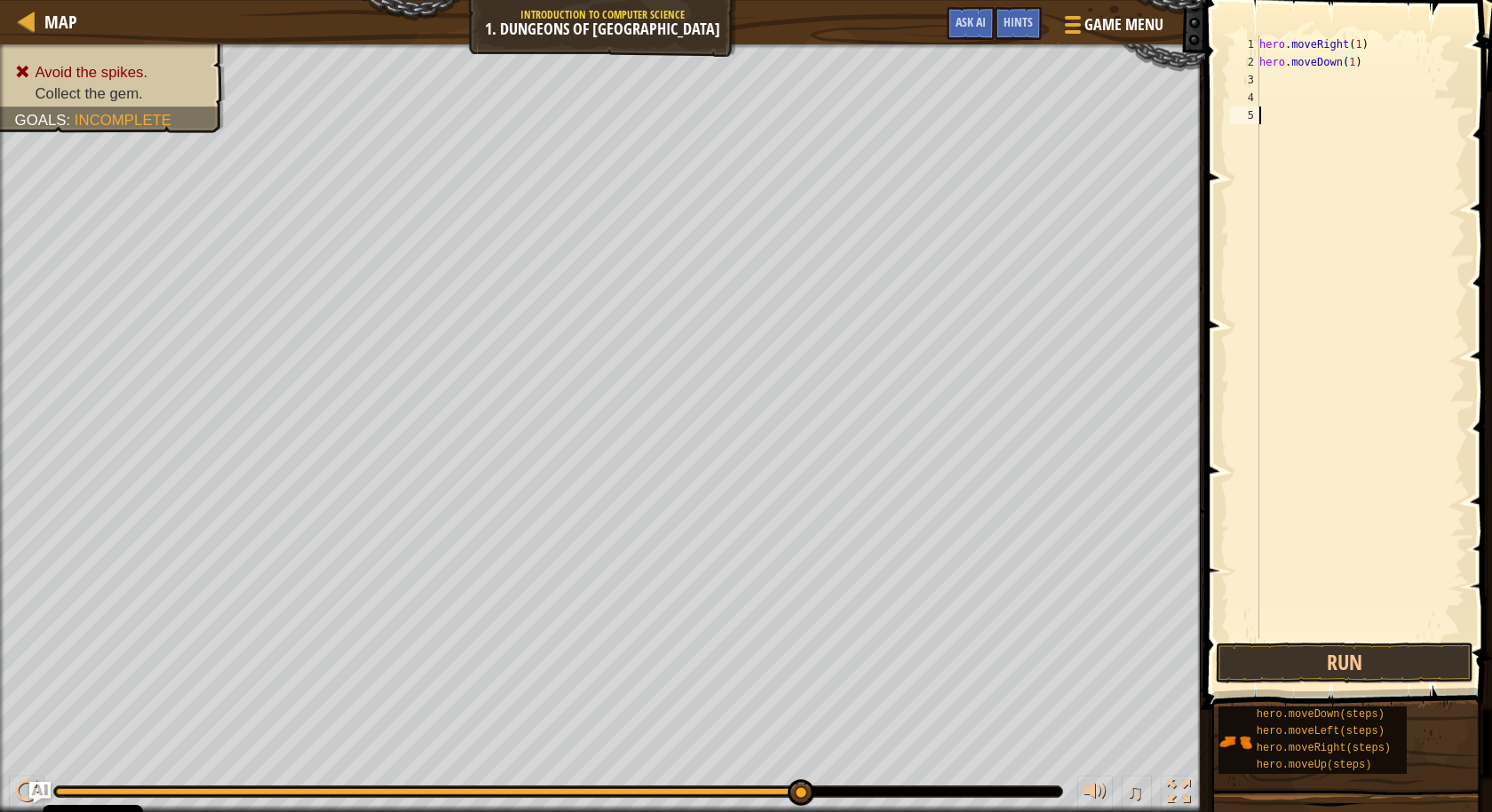
click at [1455, 109] on div "hero . moveRight ( 1 ) hero . moveDown ( 1 )" at bounding box center [1360, 355] width 210 height 639
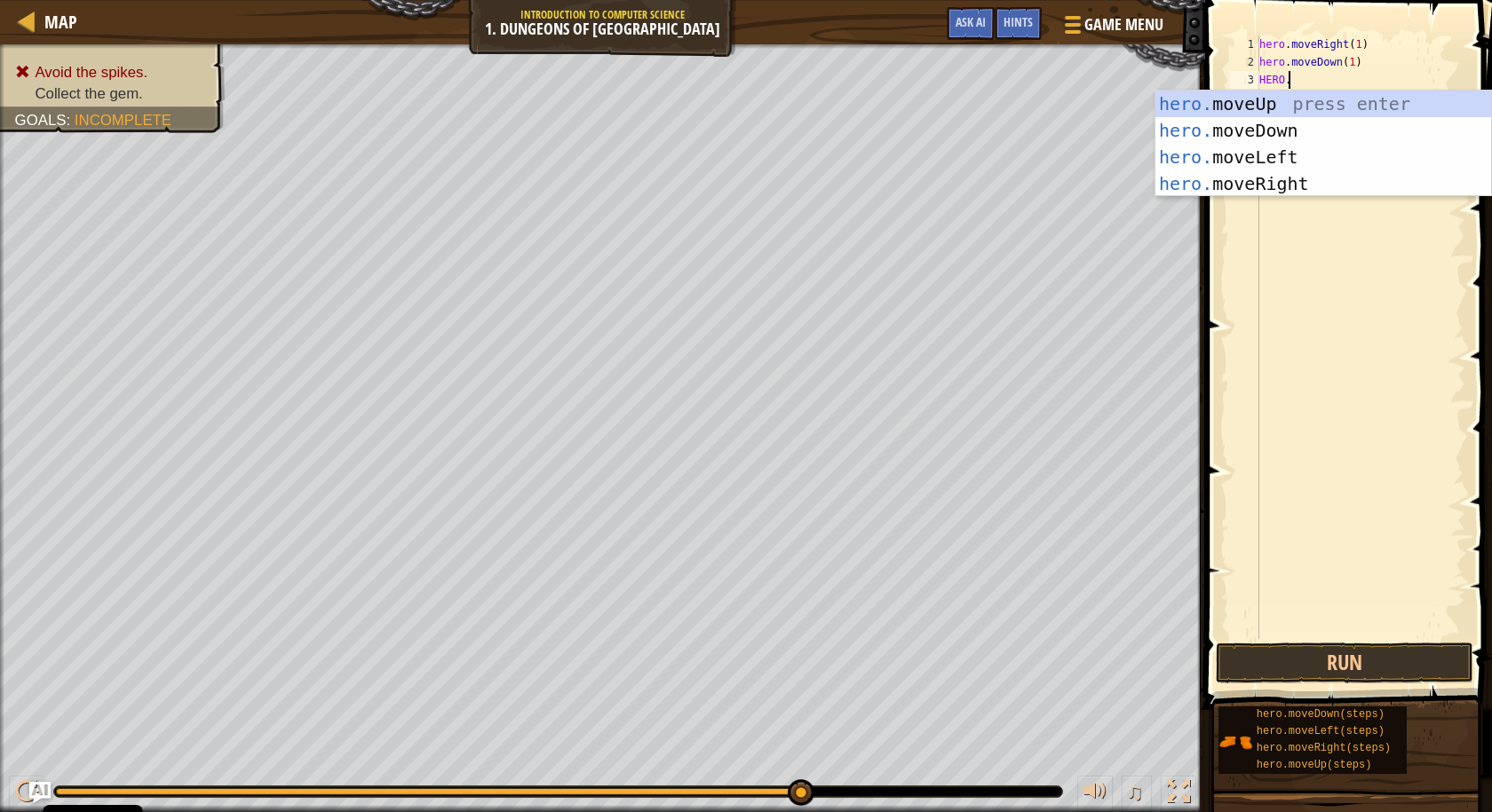
scroll to position [8, 2]
type textarea "[DOMAIN_NAME]"
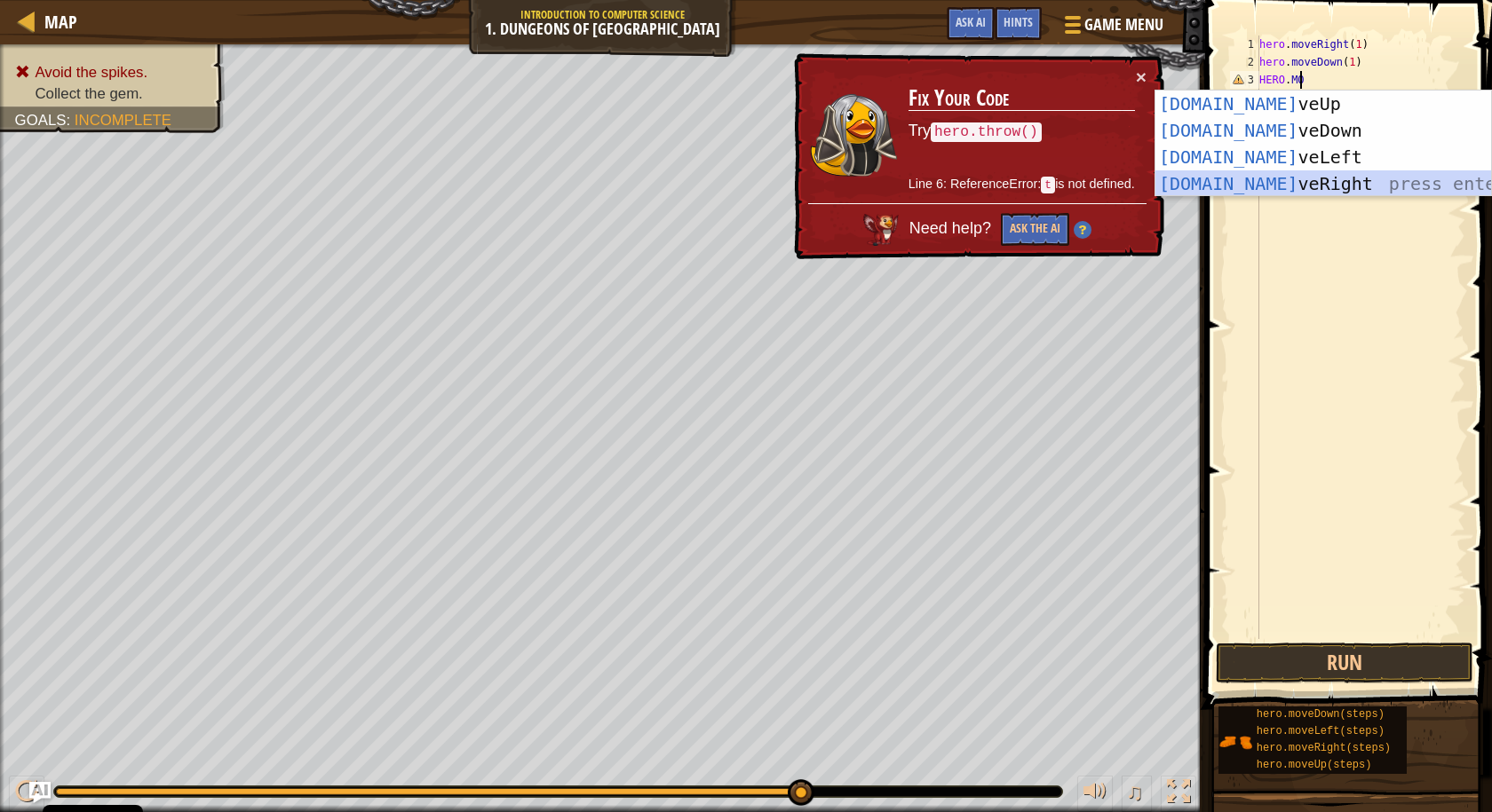
click at [1291, 173] on div "[DOMAIN_NAME] veUp press enter [DOMAIN_NAME] veDown press enter [DOMAIN_NAME] v…" at bounding box center [1323, 171] width 335 height 160
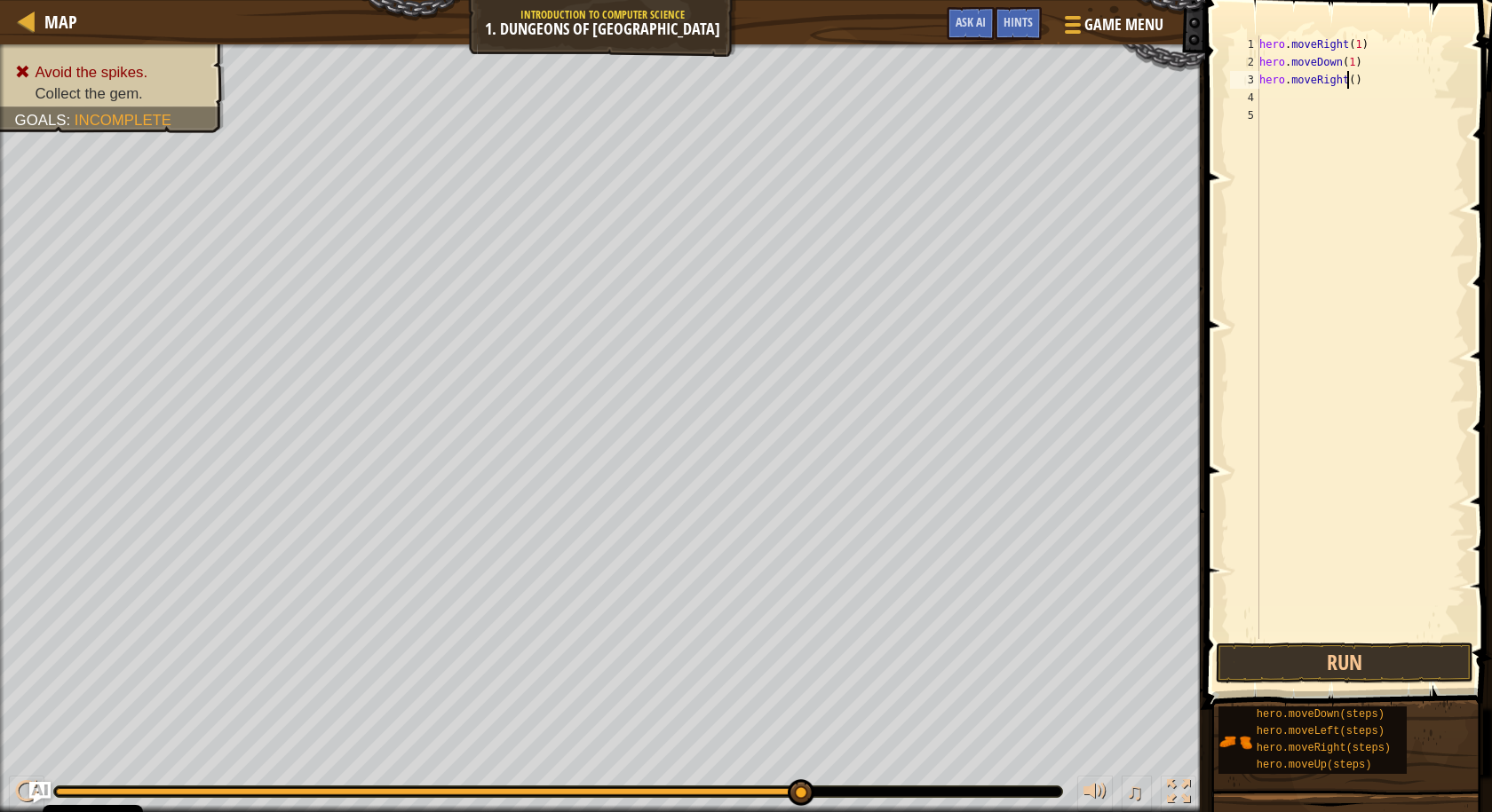
click at [1348, 80] on div "hero . moveRight ( 1 ) hero . moveDown ( 1 ) hero . moveRight ( )" at bounding box center [1360, 355] width 210 height 639
type textarea "hero.moveRight(1)"
click at [1315, 660] on button "Run" at bounding box center [1345, 663] width 257 height 41
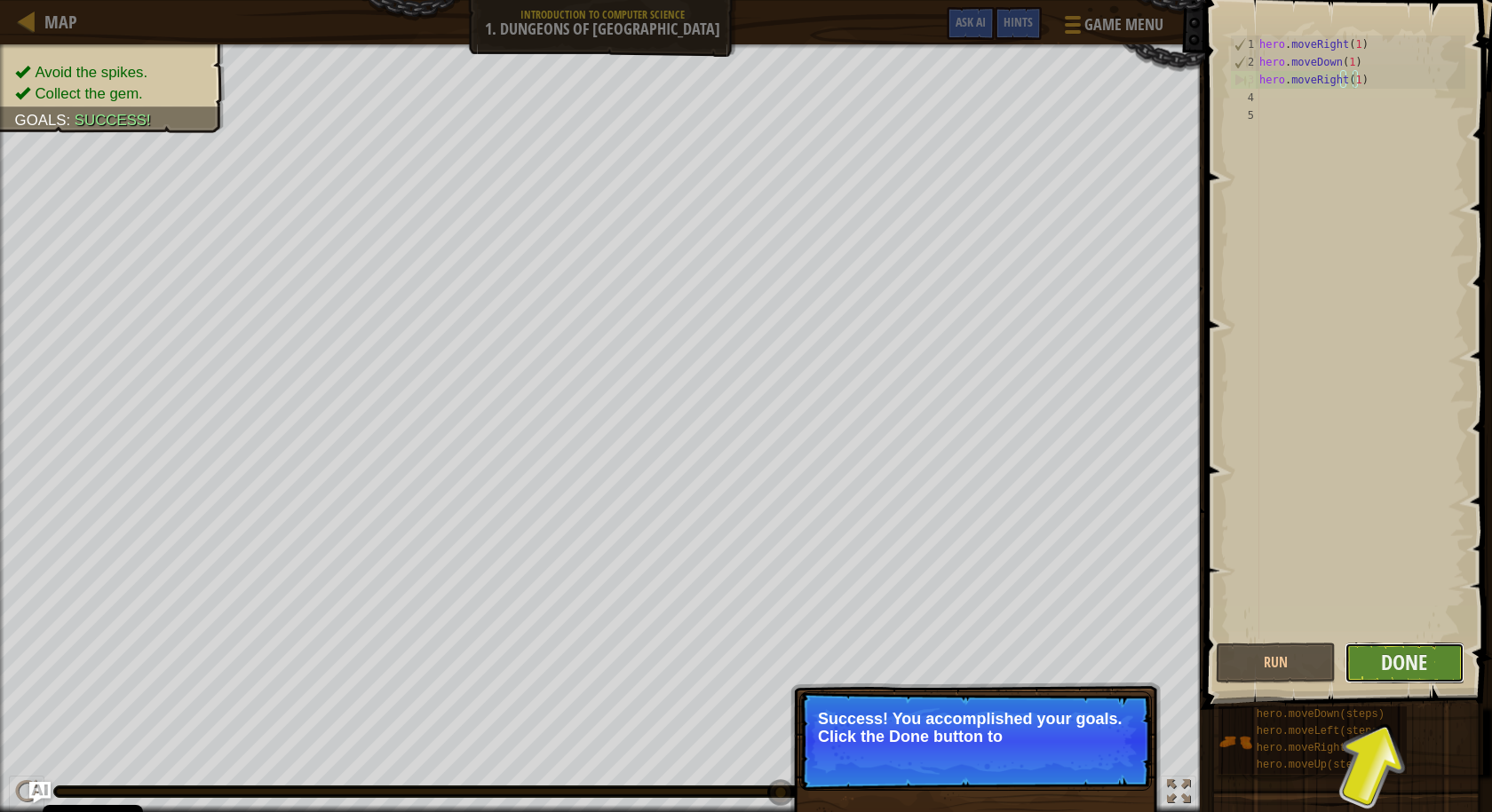
click at [1366, 674] on button "Done" at bounding box center [1404, 663] width 120 height 41
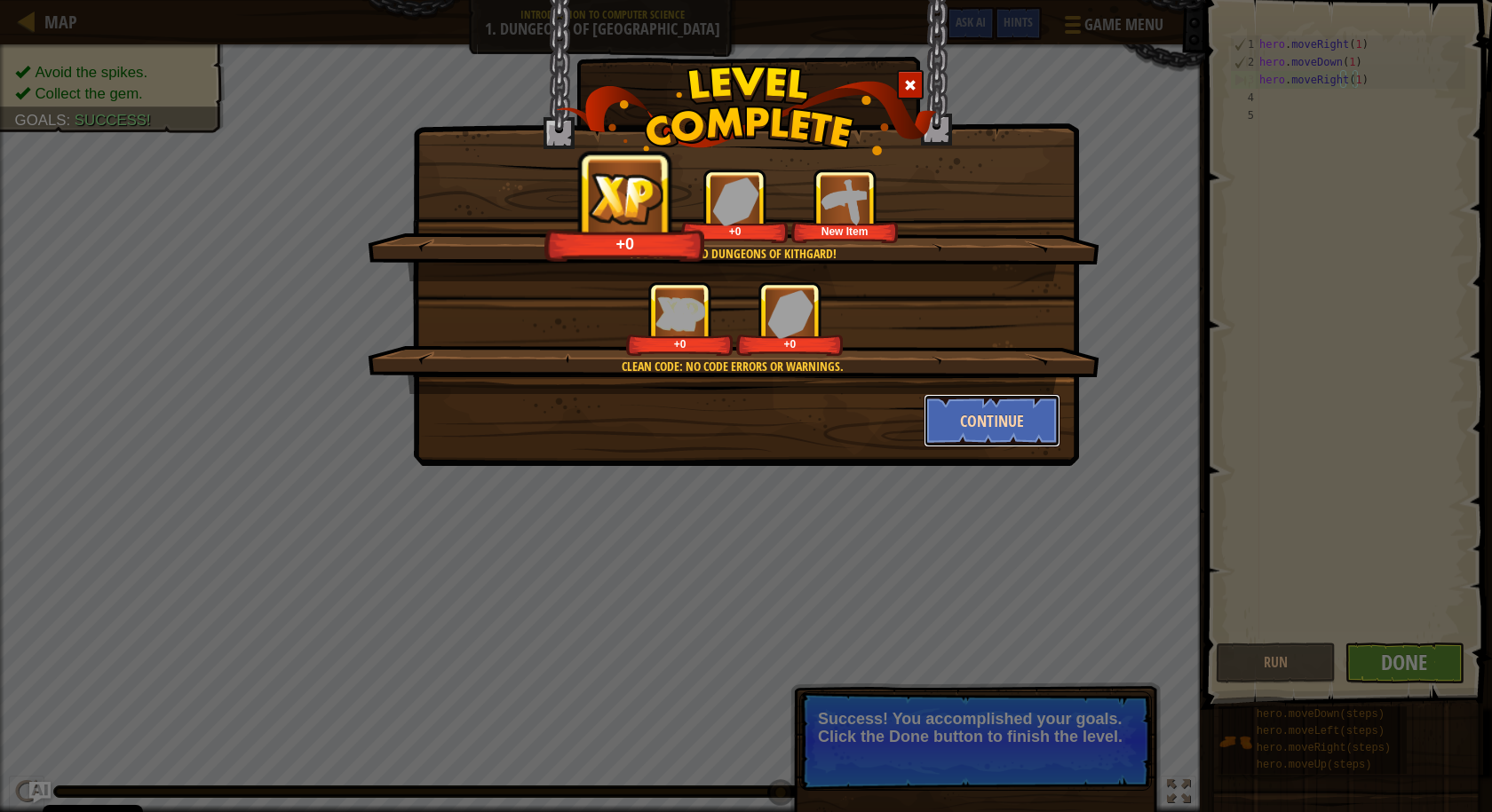
click at [999, 398] on button "Continue" at bounding box center [992, 420] width 137 height 54
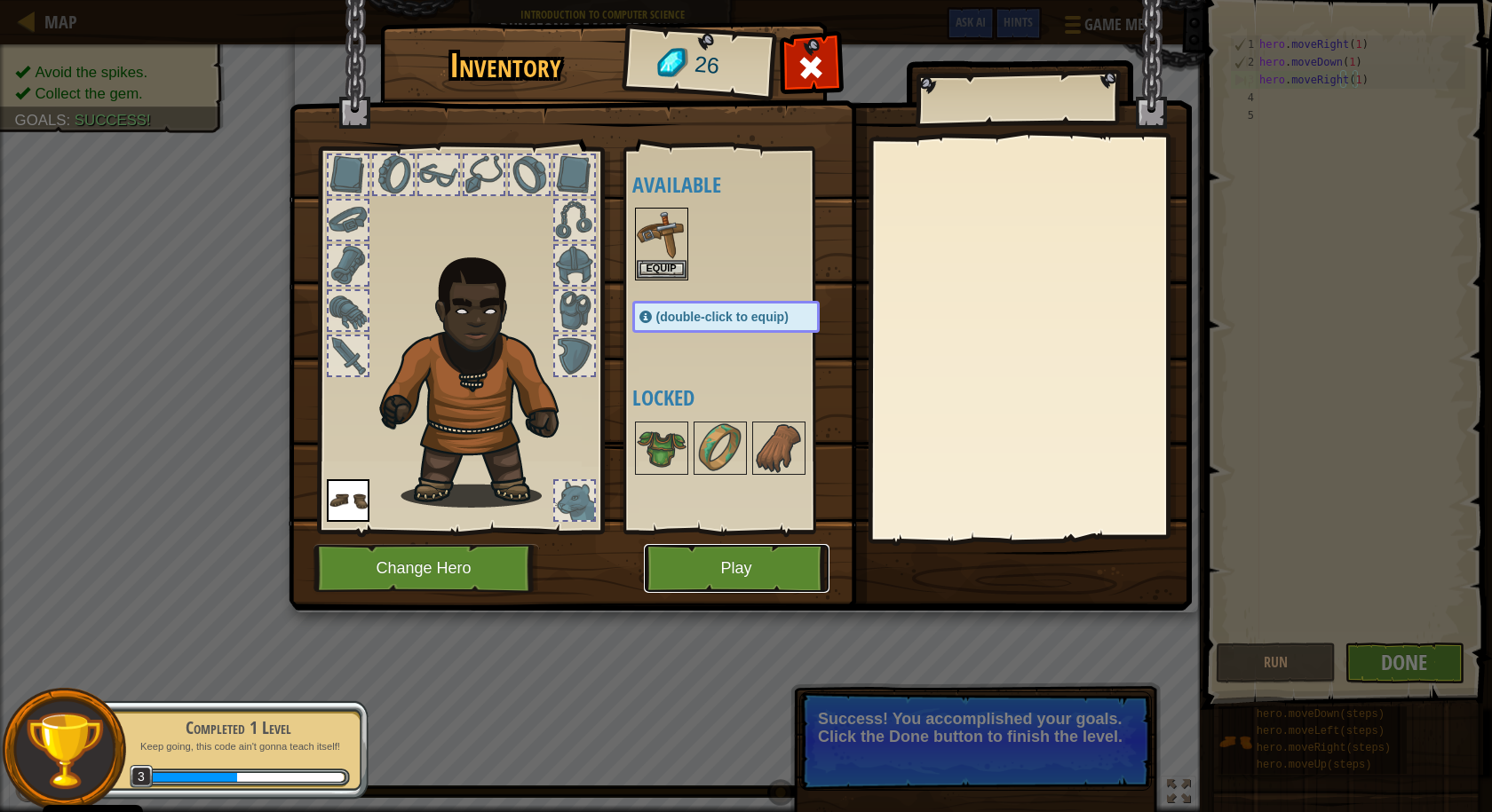
click at [793, 573] on button "Play" at bounding box center [736, 568] width 185 height 49
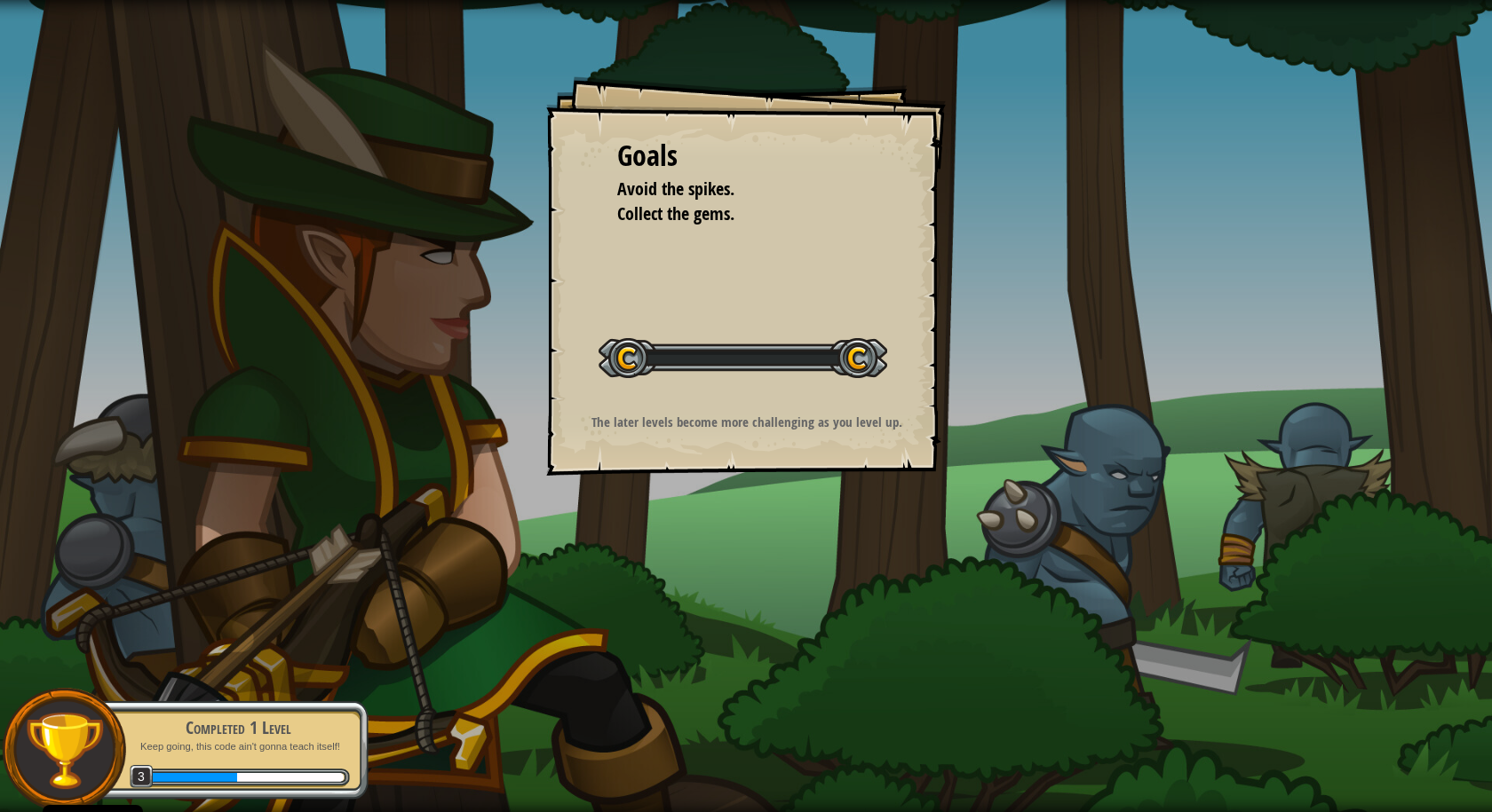
click at [767, 541] on div "Goals Avoid the spikes. Collect the gems. Start Level Error loading from server…" at bounding box center [746, 406] width 1492 height 812
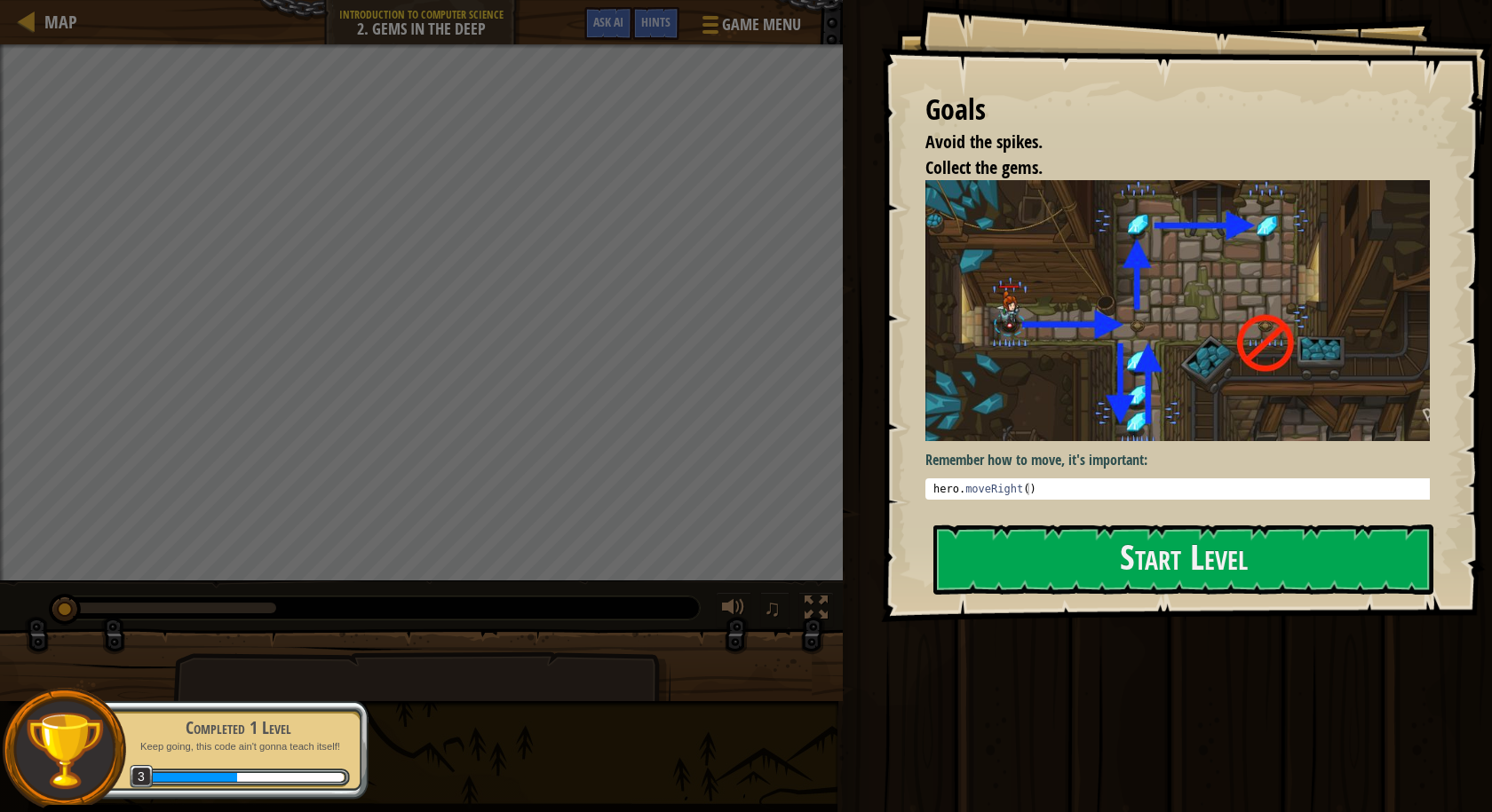
click at [780, 713] on div "Map Introduction to Computer Science 2. Gems in the Deep Game Menu Done Hints A…" at bounding box center [746, 406] width 1492 height 812
click at [782, 711] on div "Map Introduction to Computer Science 2. Gems in the Deep Game Menu Done Hints A…" at bounding box center [746, 406] width 1492 height 812
click at [671, 672] on div at bounding box center [421, 673] width 843 height 89
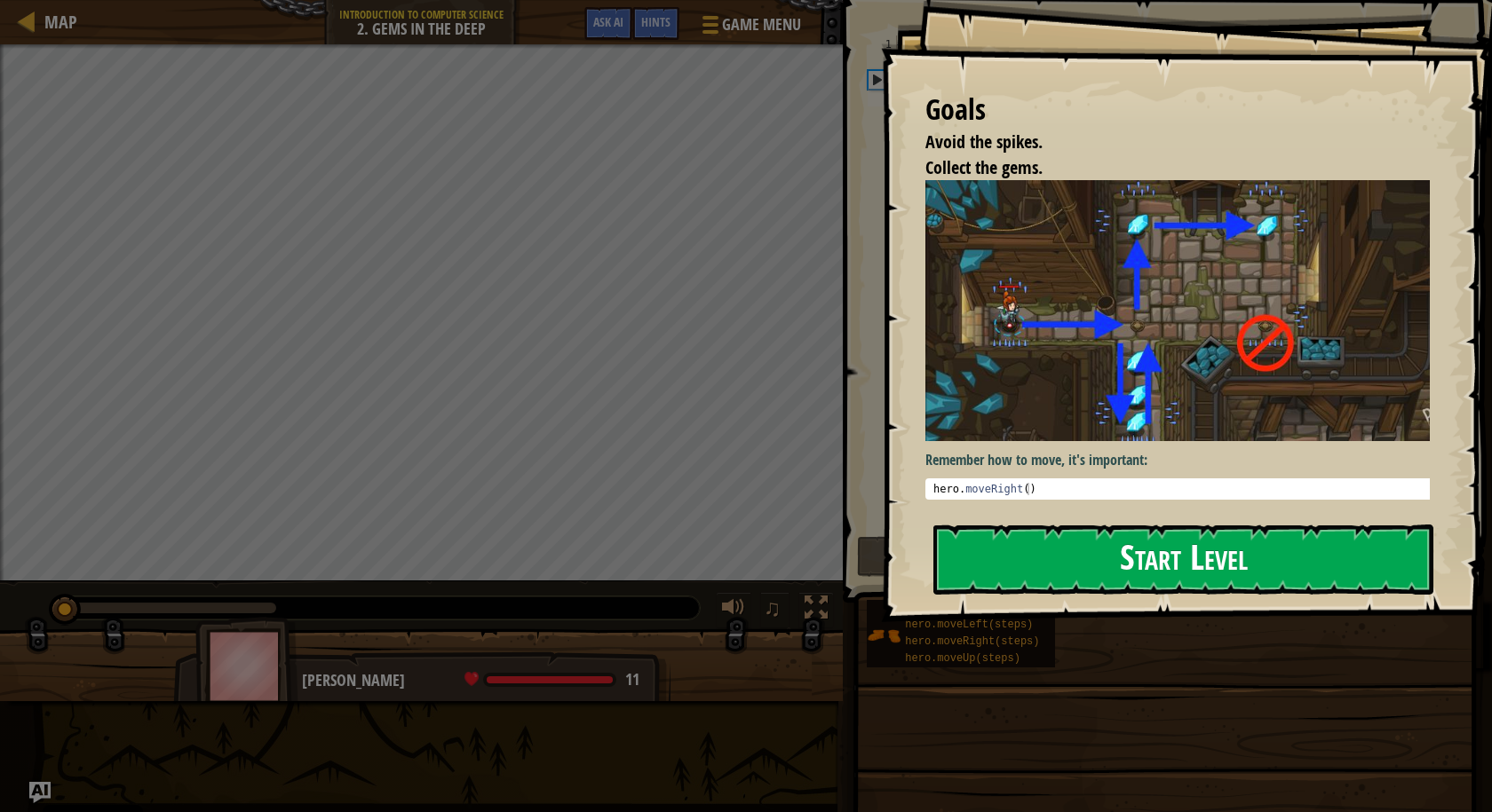
click at [1057, 583] on button "Start Level" at bounding box center [1183, 560] width 500 height 70
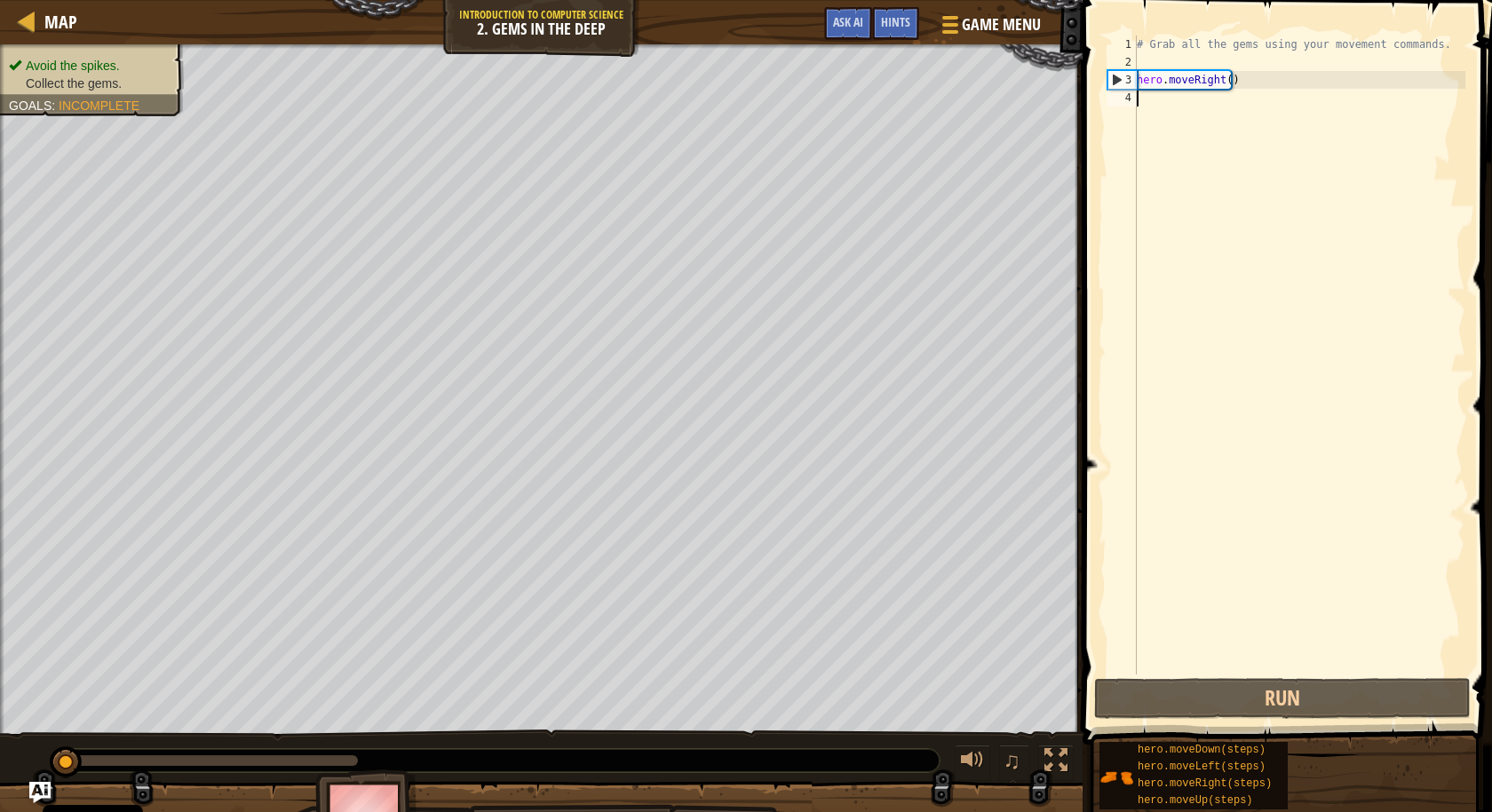
click at [1225, 84] on div "# Grab all the gems using your movement commands. hero . moveRight ( )" at bounding box center [1299, 372] width 333 height 675
type textarea "hero.moveRight(2)"
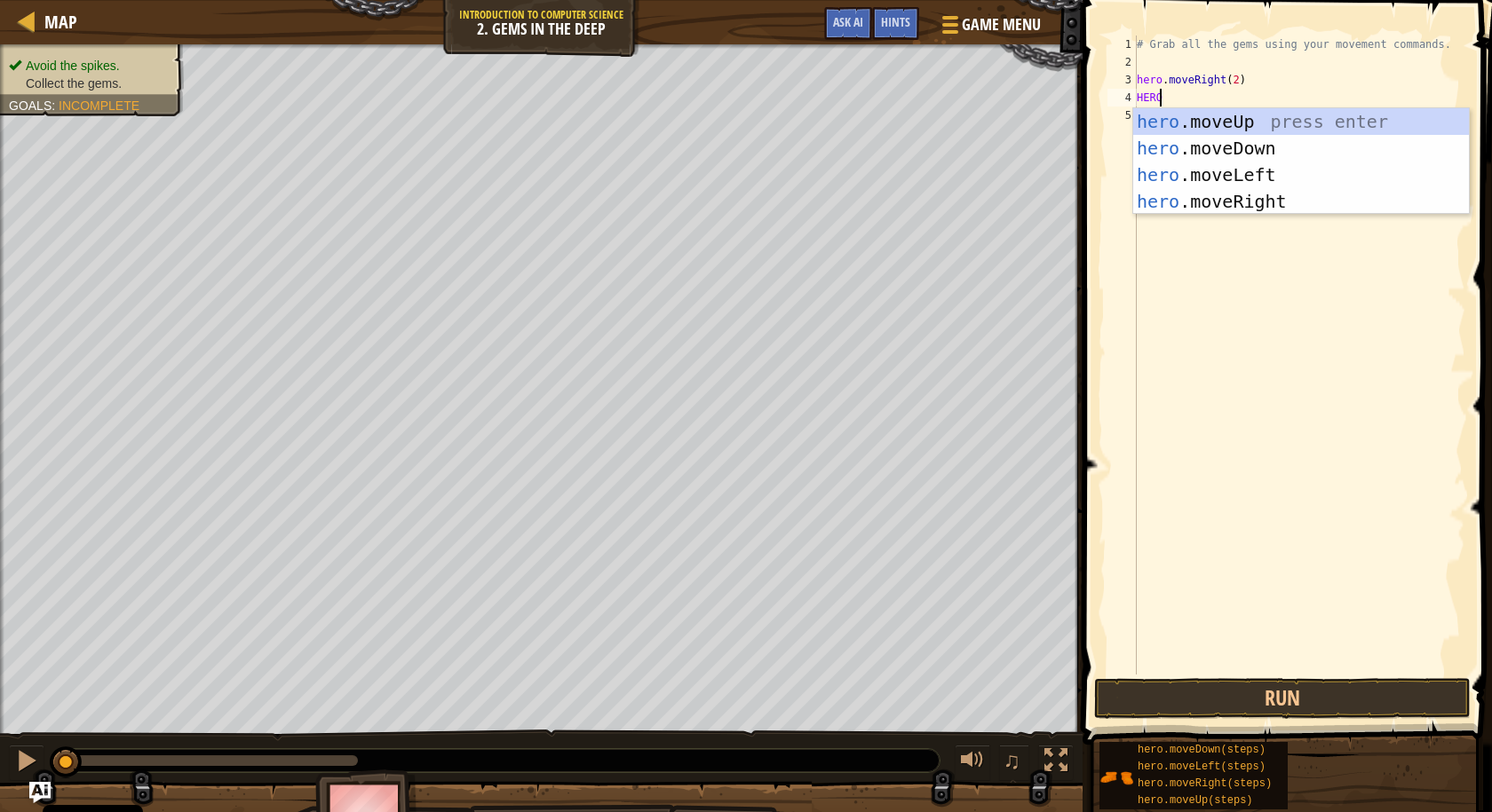
scroll to position [8, 1]
type textarea "HERO.M"
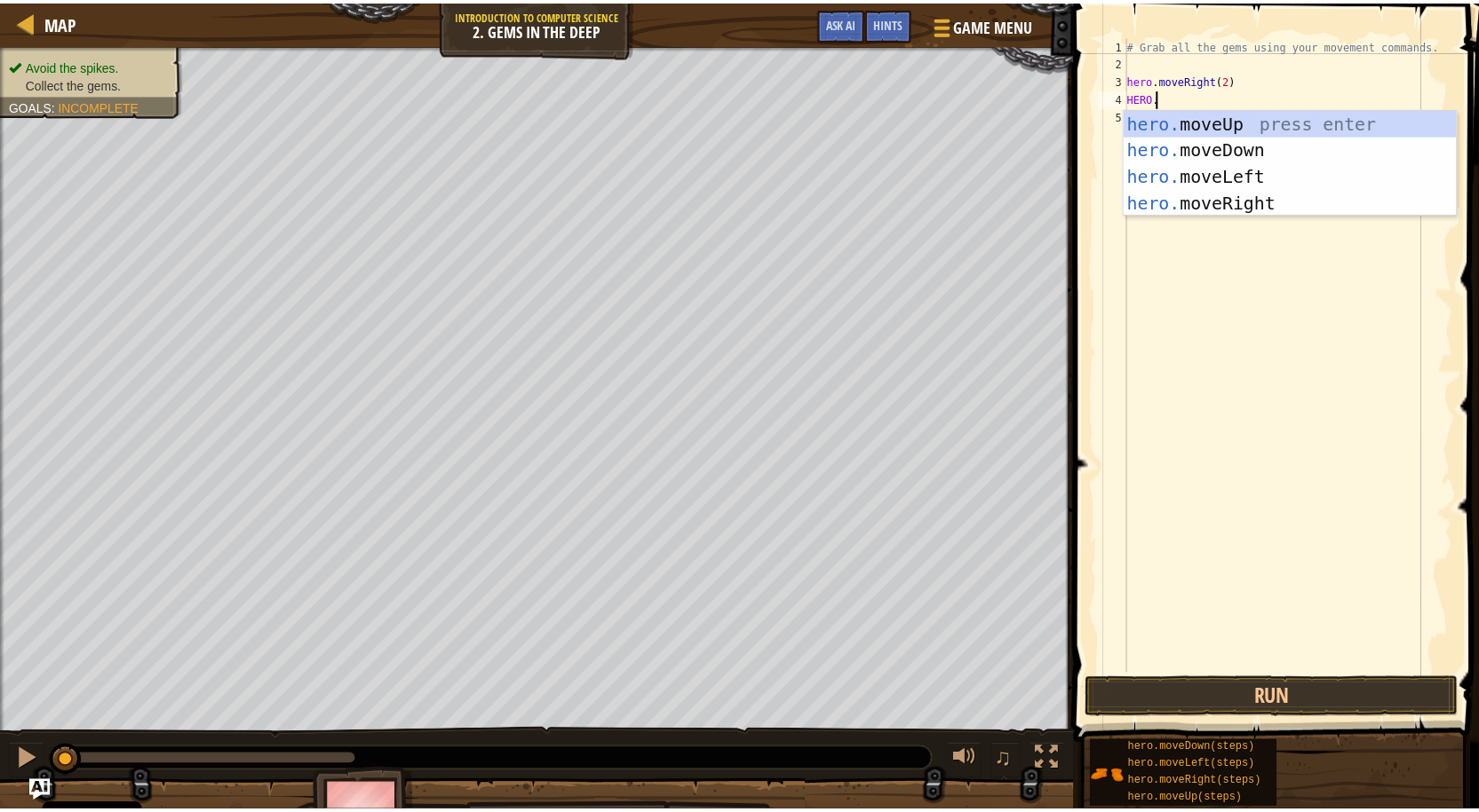
scroll to position [8, 2]
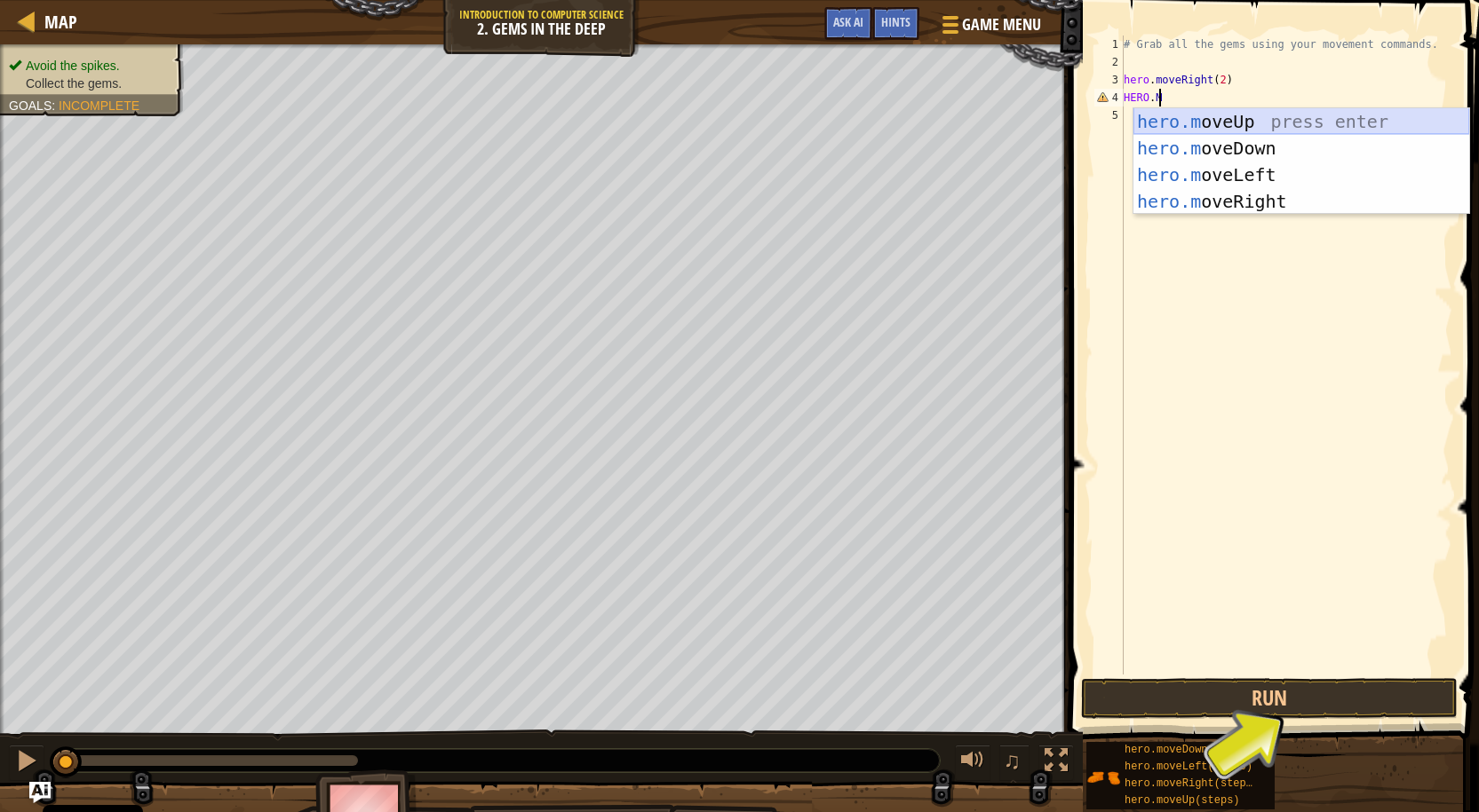
click at [1247, 122] on div "hero.m oveUp press enter hero.m oveDown press enter hero.m oveLeft press enter …" at bounding box center [1301, 188] width 335 height 160
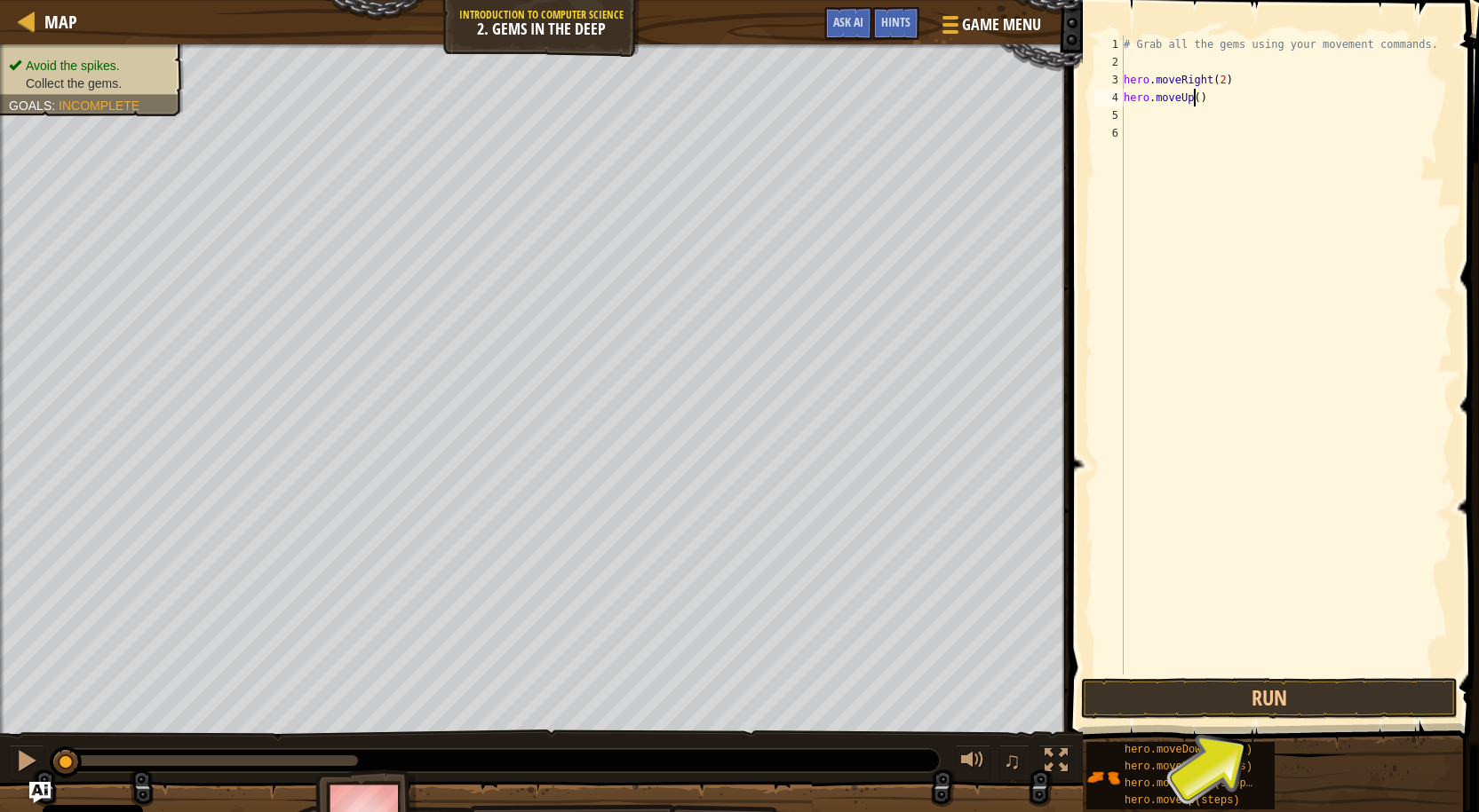
click at [1190, 101] on div "# Grab all the gems using your movement commands. hero . moveRight ( 2 ) hero .…" at bounding box center [1286, 372] width 332 height 675
type textarea "hero.moveUp(3)"
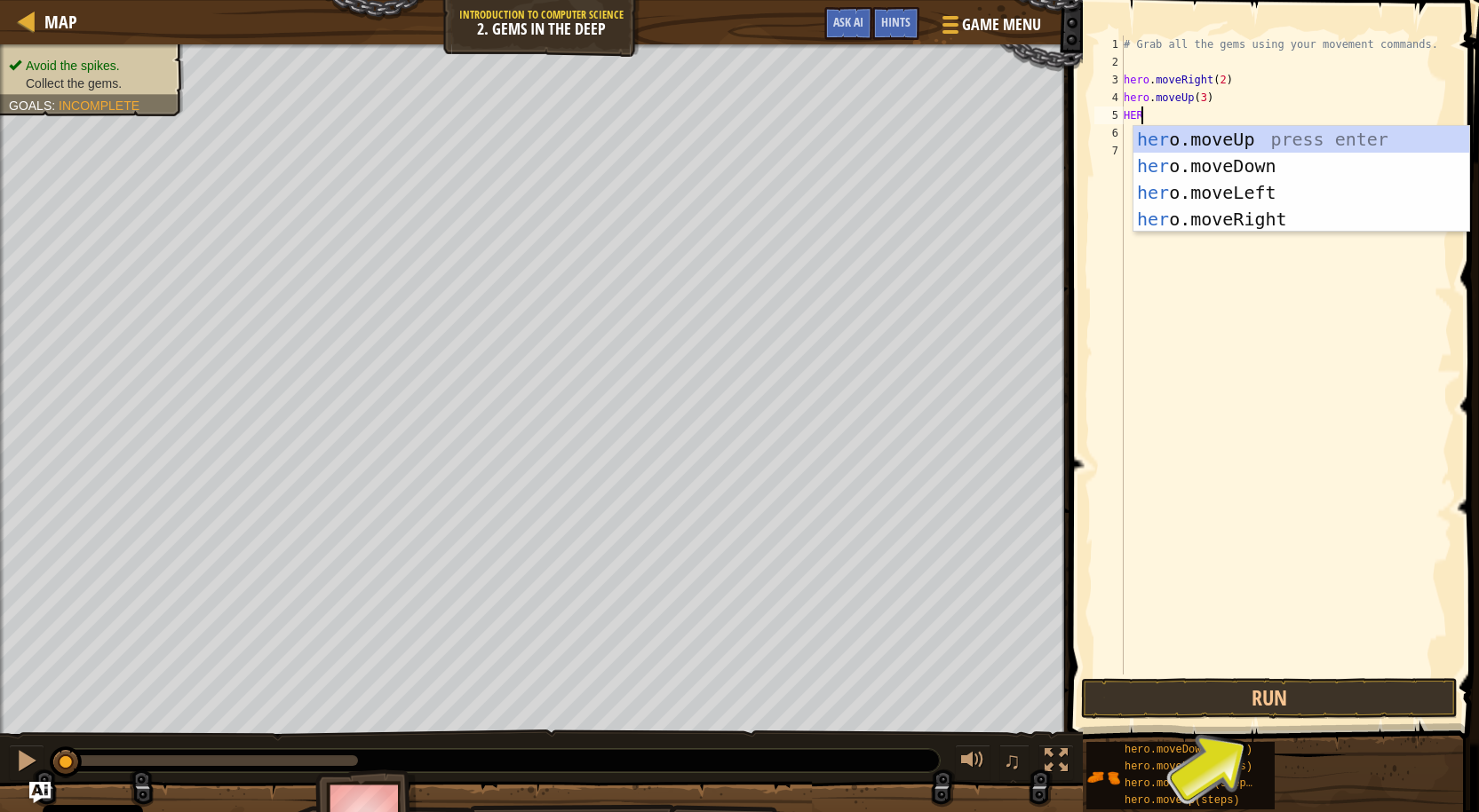
type textarea "HERO"
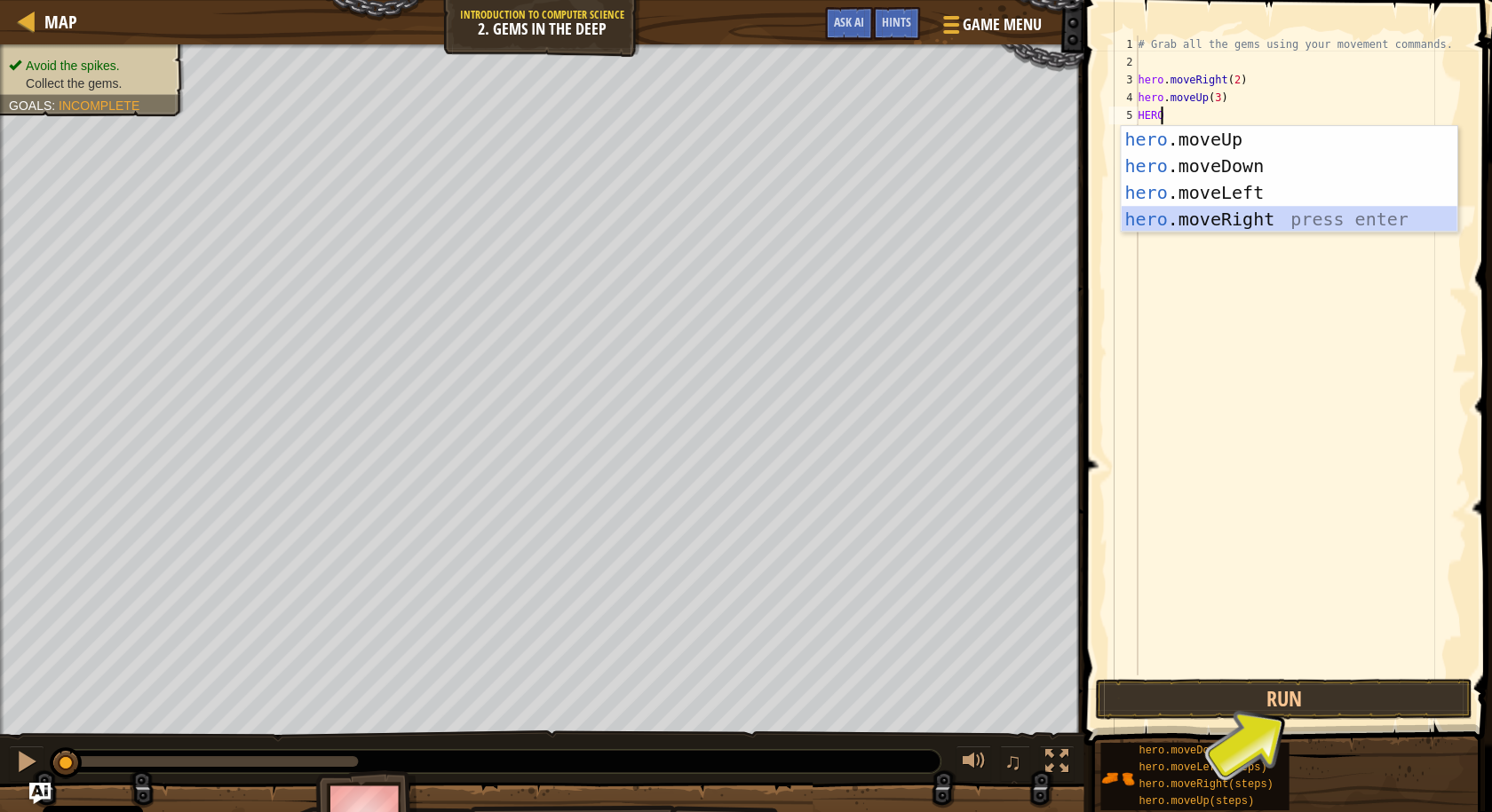
click at [1207, 214] on div "hero .moveUp press enter hero .moveDown press enter hero .moveLeft press enter …" at bounding box center [1288, 206] width 335 height 160
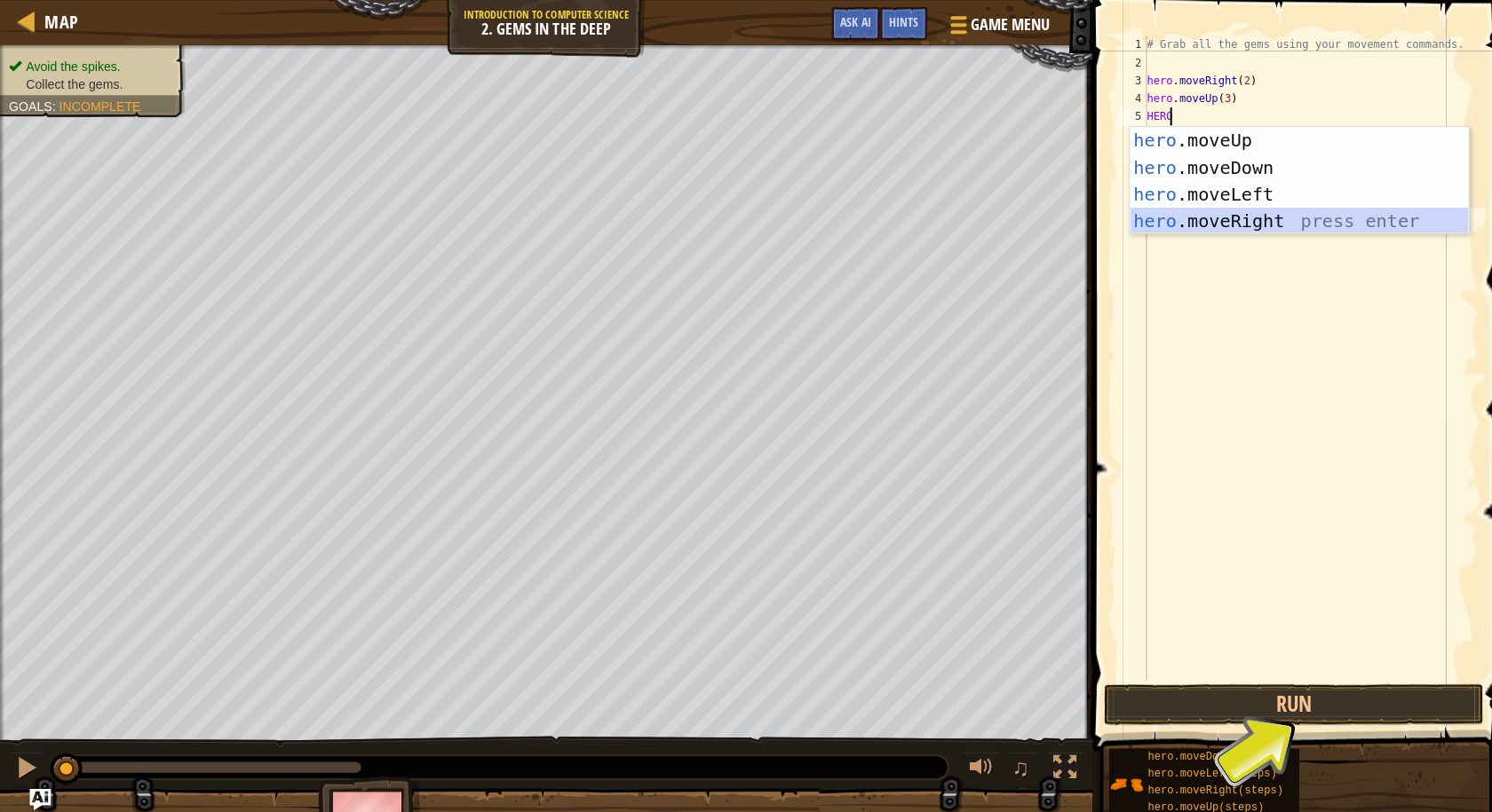
scroll to position [8, 0]
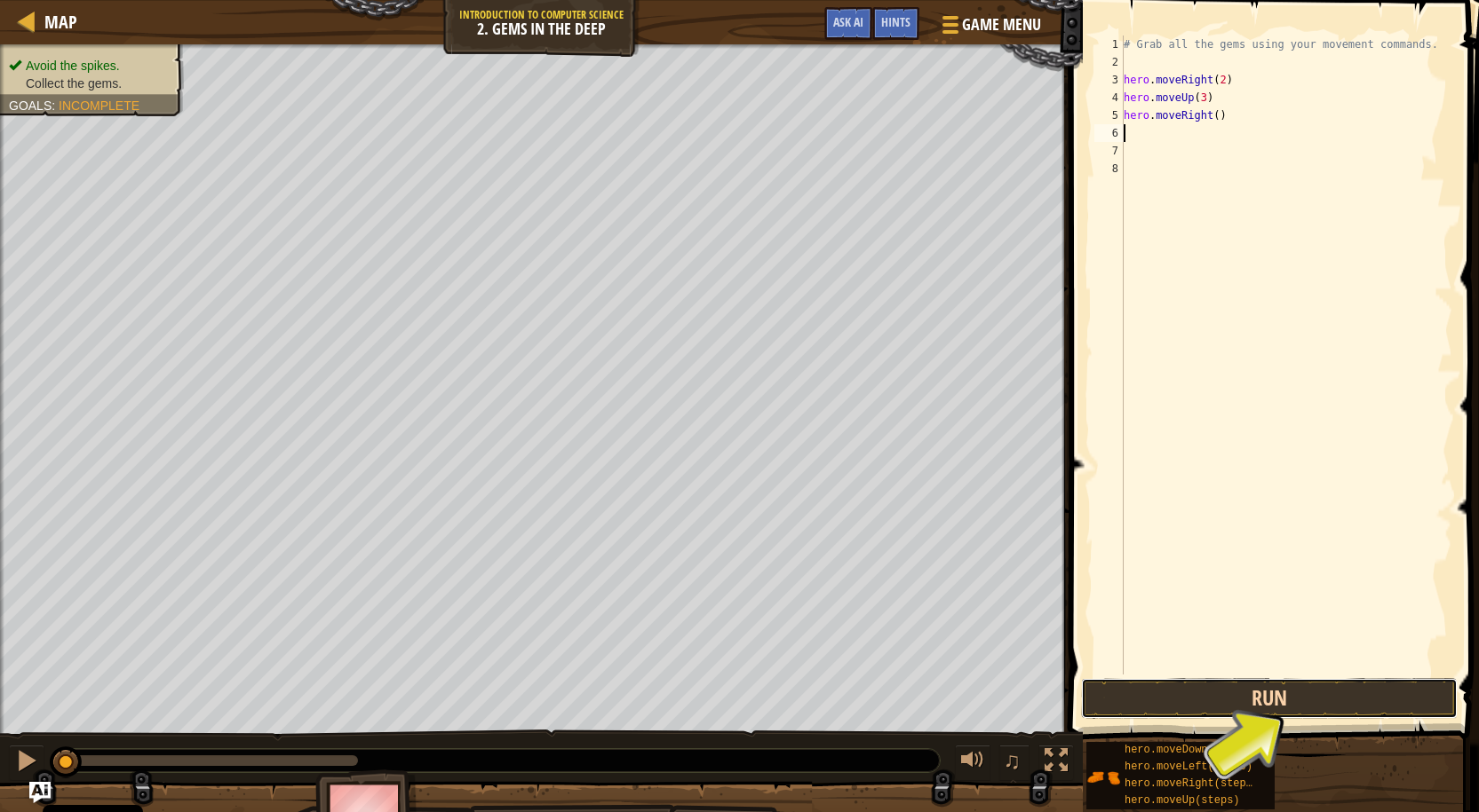
click at [1186, 713] on button "Run" at bounding box center [1269, 699] width 376 height 41
